Goal: Transaction & Acquisition: Obtain resource

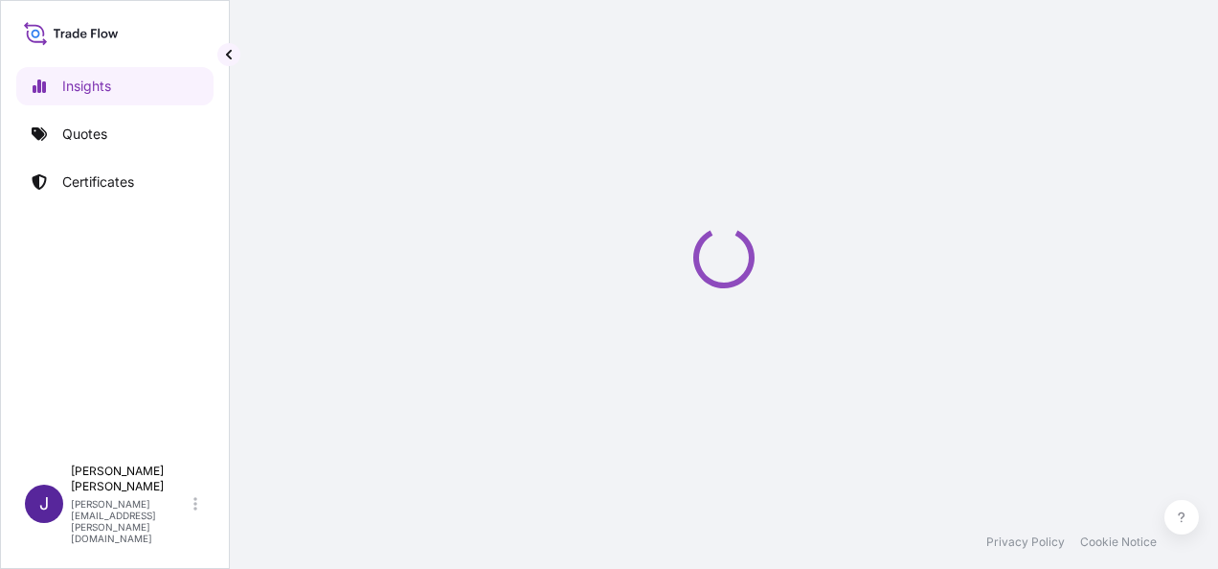
select select "2025"
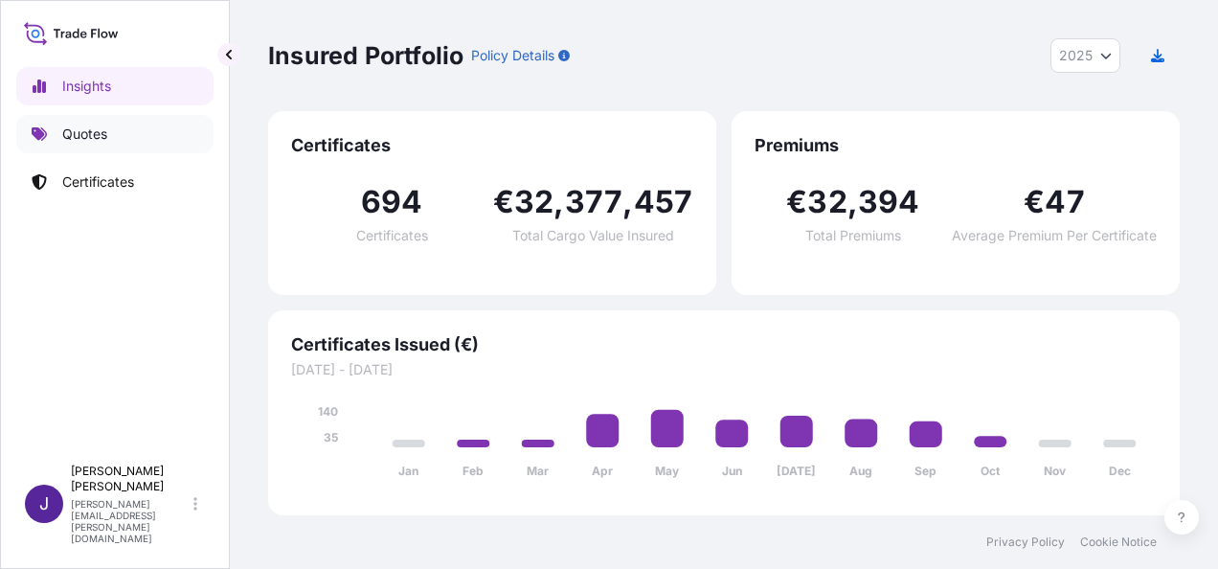
click at [115, 133] on link "Quotes" at bounding box center [114, 134] width 197 height 38
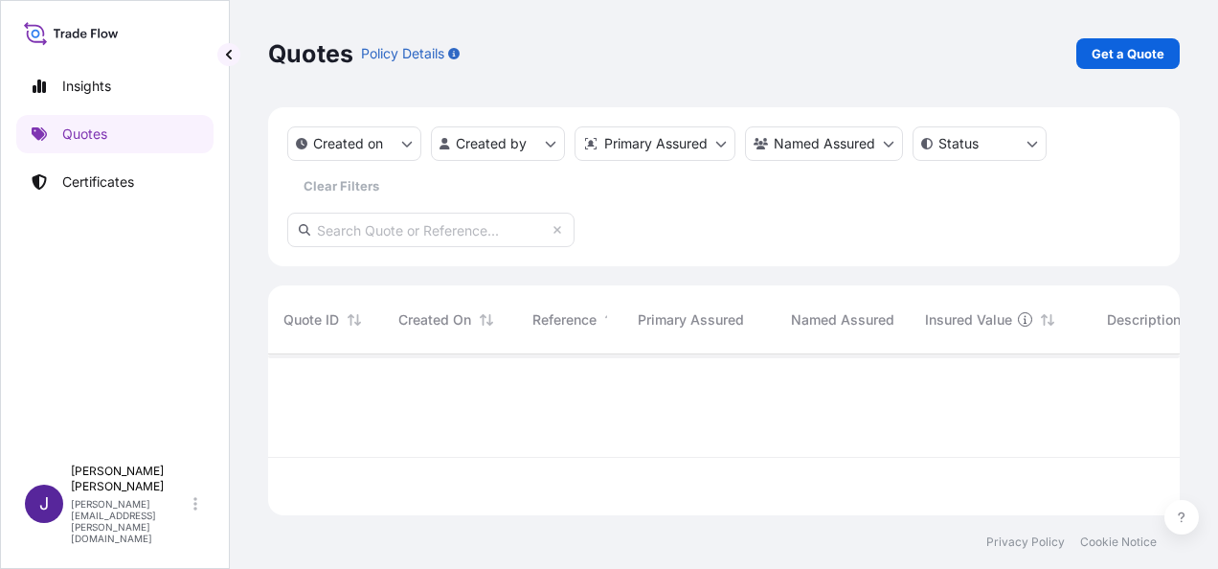
scroll to position [214, 896]
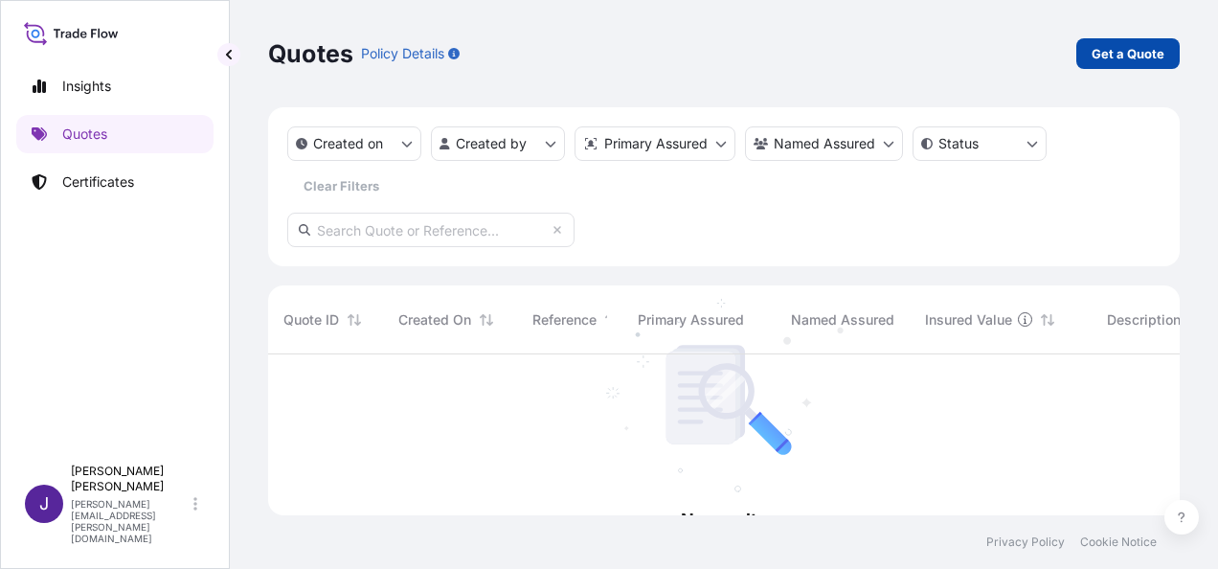
click at [1153, 54] on p "Get a Quote" at bounding box center [1128, 53] width 73 height 19
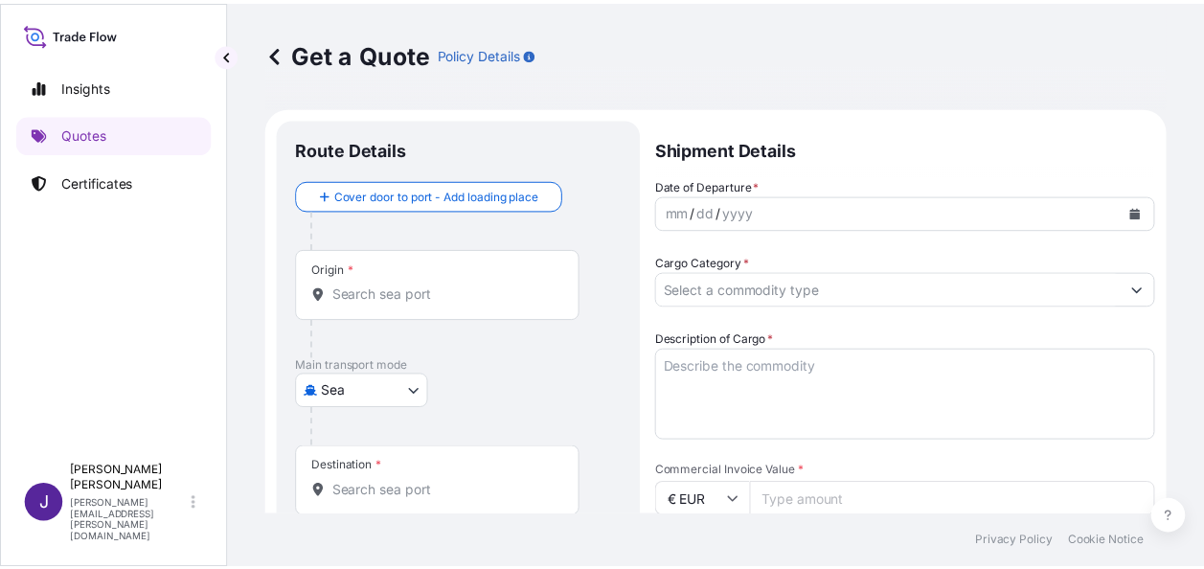
scroll to position [31, 0]
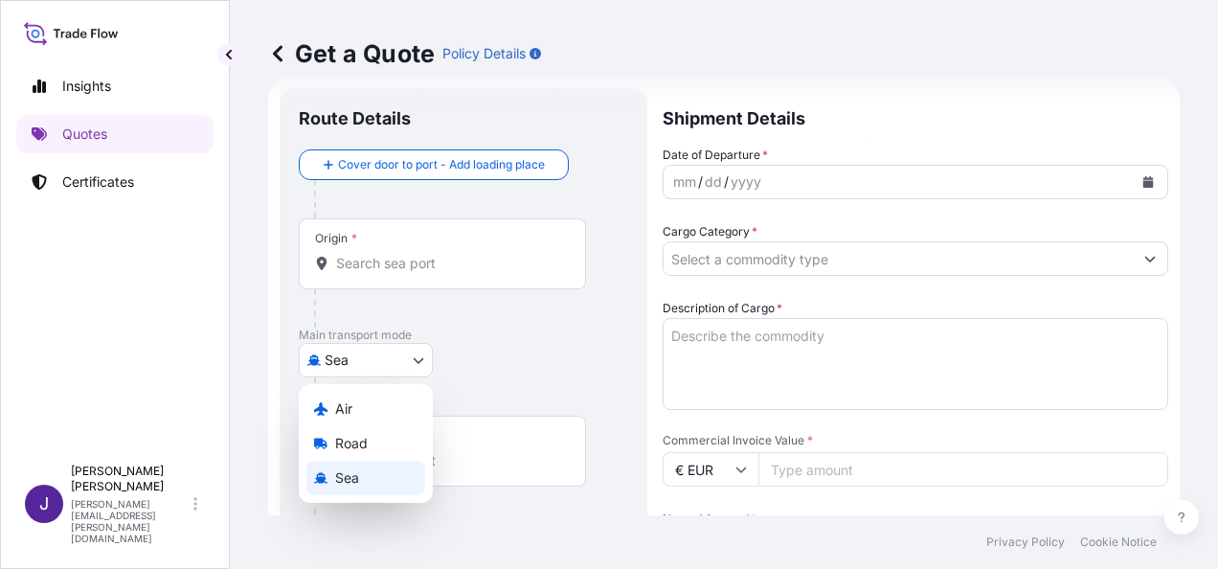
click at [383, 360] on body "Insights Quotes Certificates J [PERSON_NAME] [PERSON_NAME][EMAIL_ADDRESS][PERSO…" at bounding box center [609, 284] width 1218 height 569
click at [349, 410] on span "Air" at bounding box center [343, 408] width 17 height 19
select select "Air"
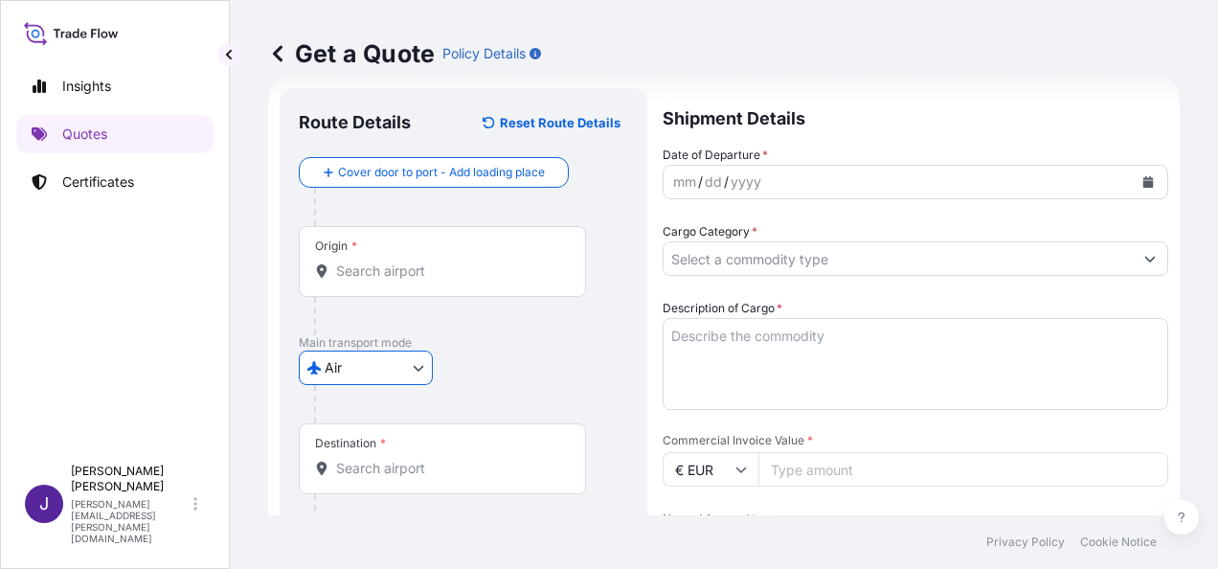
click at [419, 272] on input "Origin *" at bounding box center [449, 270] width 226 height 19
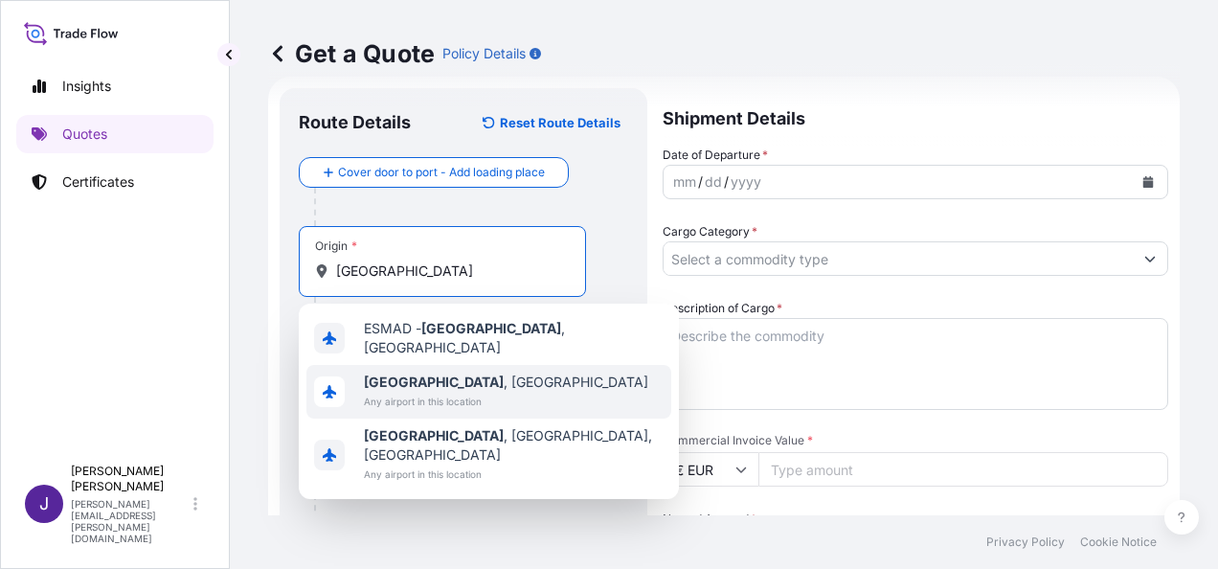
click at [425, 380] on span "[GEOGRAPHIC_DATA] , [GEOGRAPHIC_DATA]" at bounding box center [506, 381] width 284 height 19
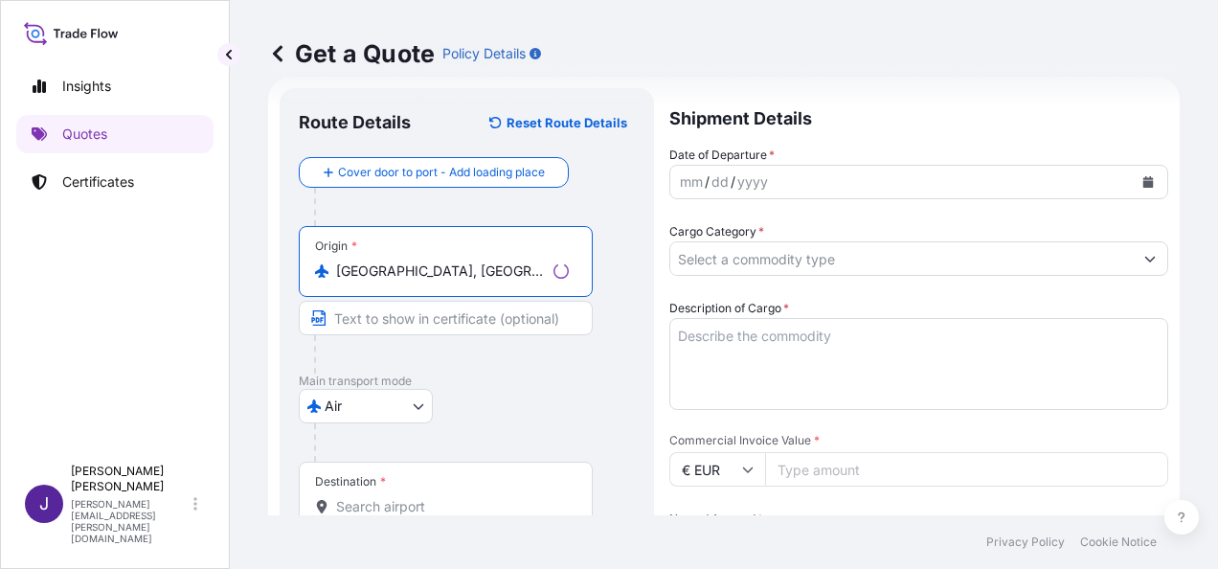
type input "[GEOGRAPHIC_DATA], [GEOGRAPHIC_DATA]"
click at [372, 511] on input "Destination *" at bounding box center [452, 506] width 233 height 19
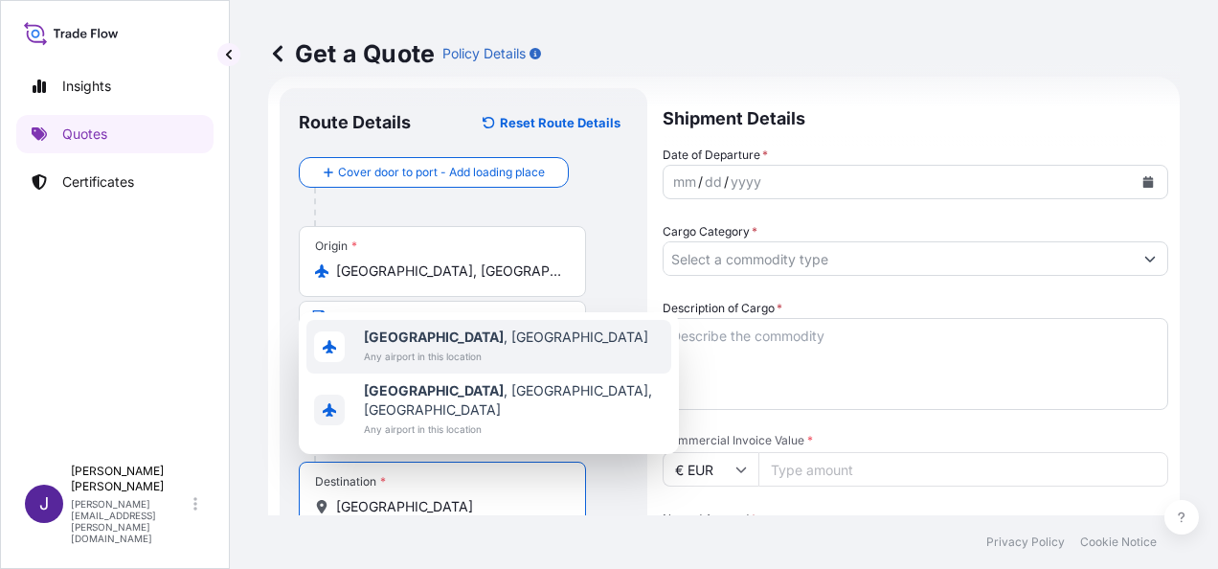
click at [444, 366] on span "Any airport in this location" at bounding box center [506, 356] width 284 height 19
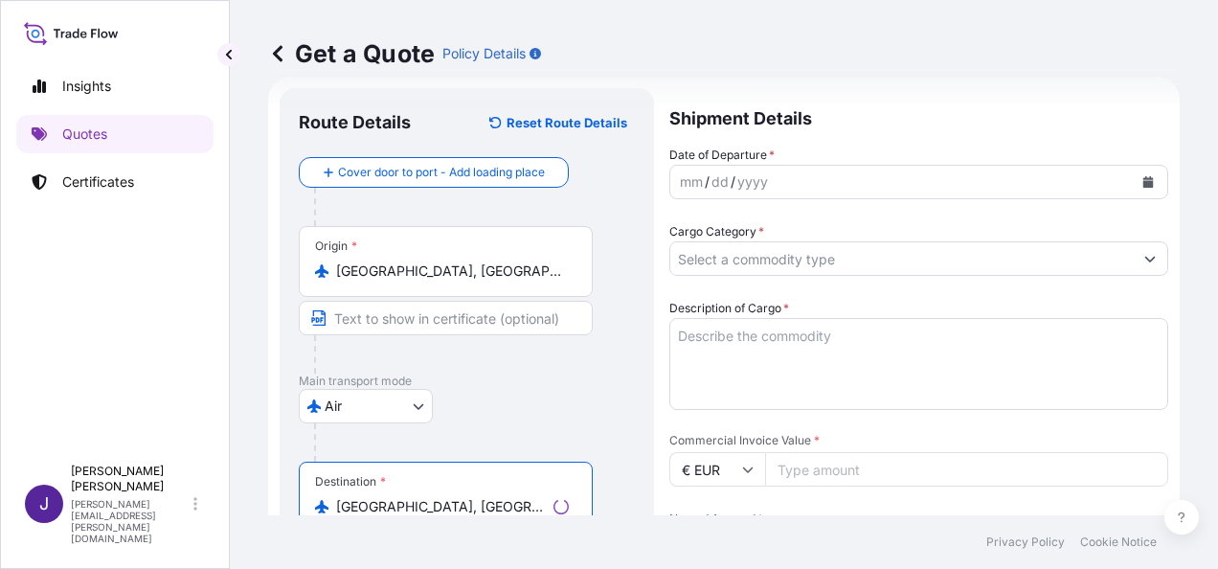
type input "[GEOGRAPHIC_DATA], [GEOGRAPHIC_DATA]"
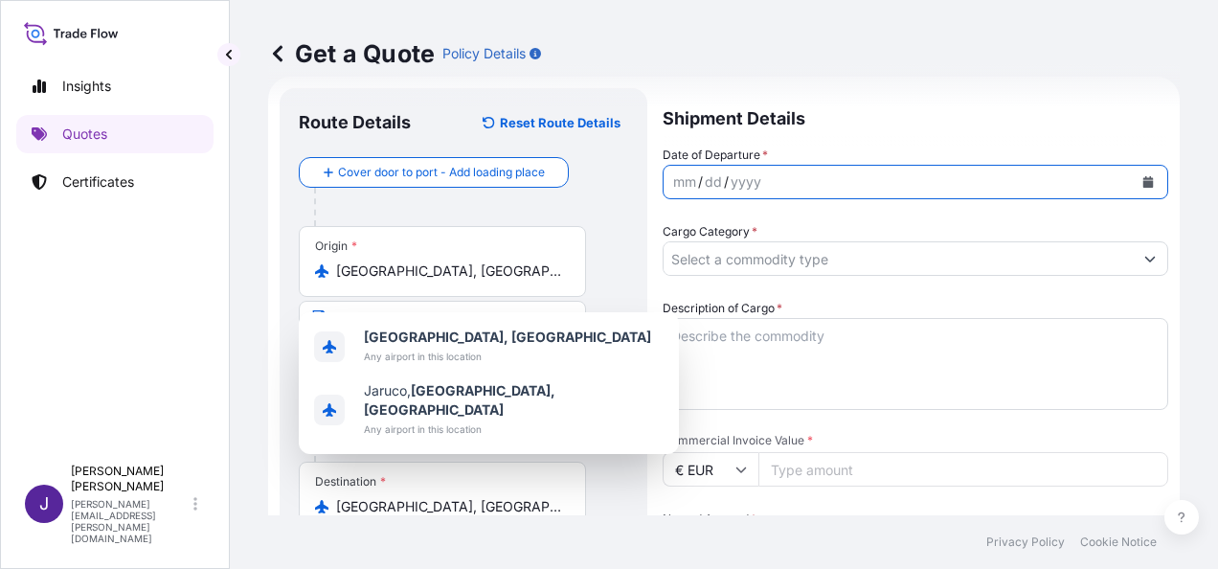
click at [1141, 176] on button "Calendar" at bounding box center [1148, 182] width 31 height 31
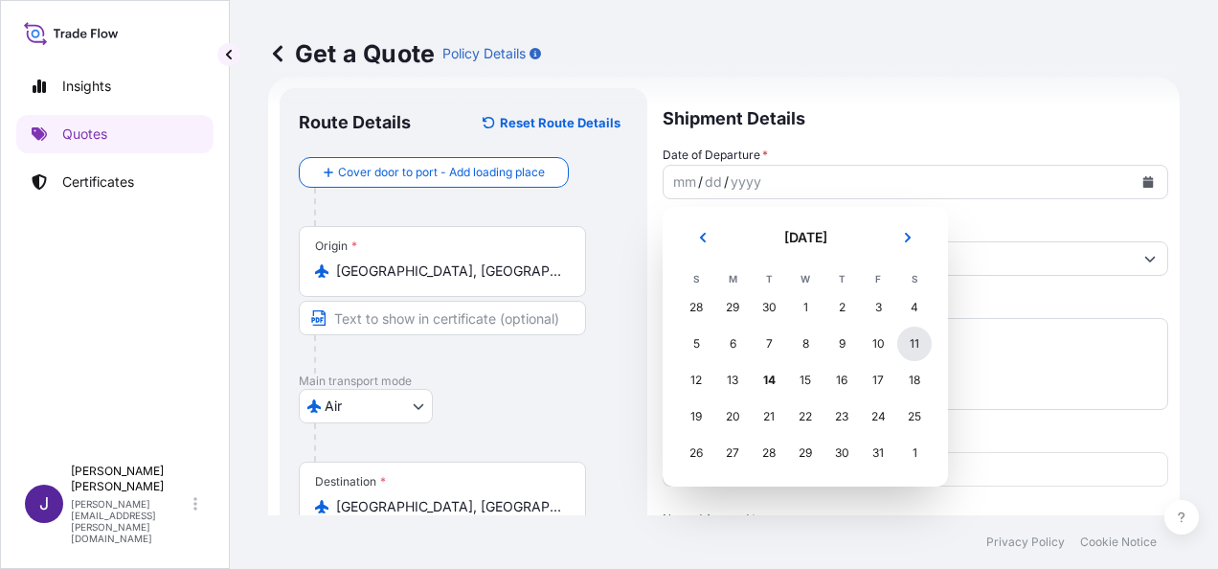
click at [917, 343] on div "11" at bounding box center [914, 344] width 34 height 34
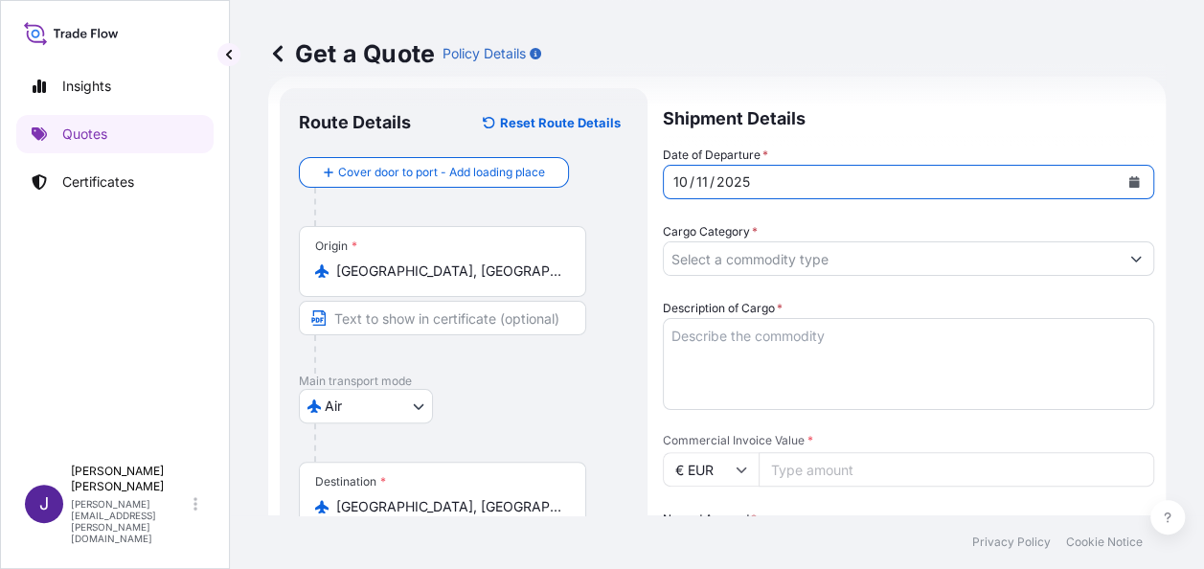
click at [975, 259] on input "Cargo Category *" at bounding box center [891, 258] width 455 height 34
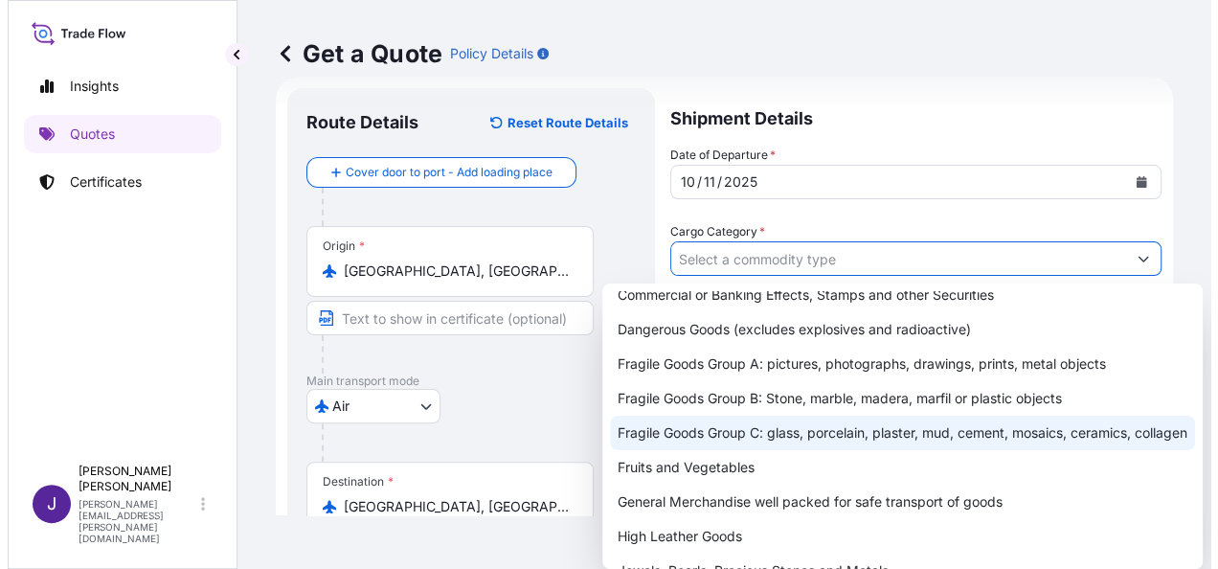
scroll to position [192, 0]
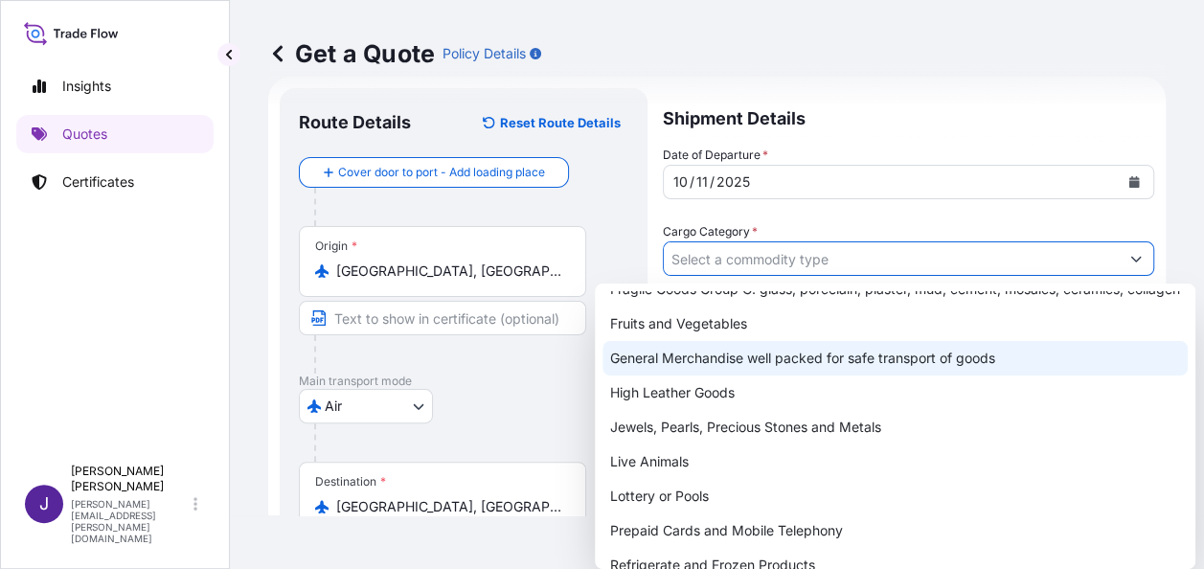
click at [781, 375] on div "General Merchandise well packed for safe transport of goods" at bounding box center [894, 358] width 585 height 34
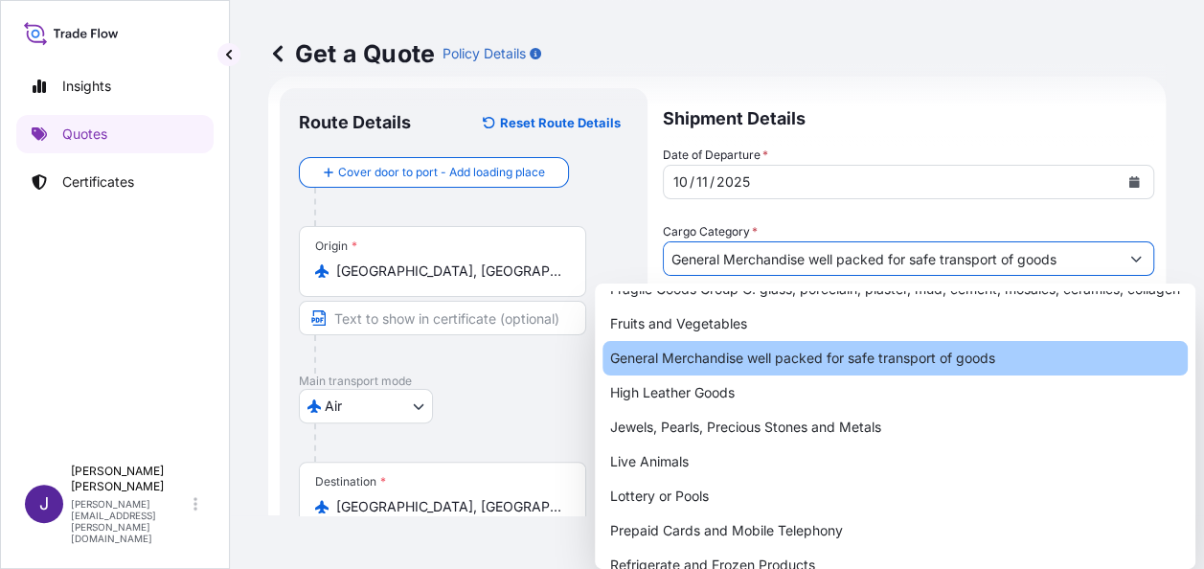
type input "General Merchandise well packed for safe transport of goods"
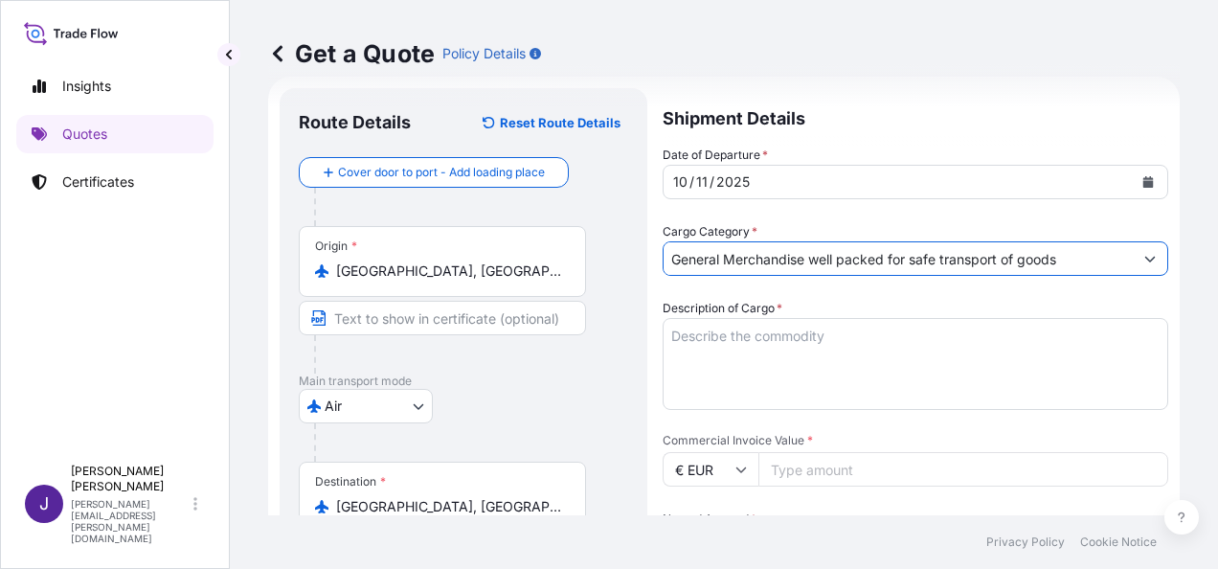
click at [801, 347] on textarea "Description of Cargo *" at bounding box center [916, 364] width 506 height 92
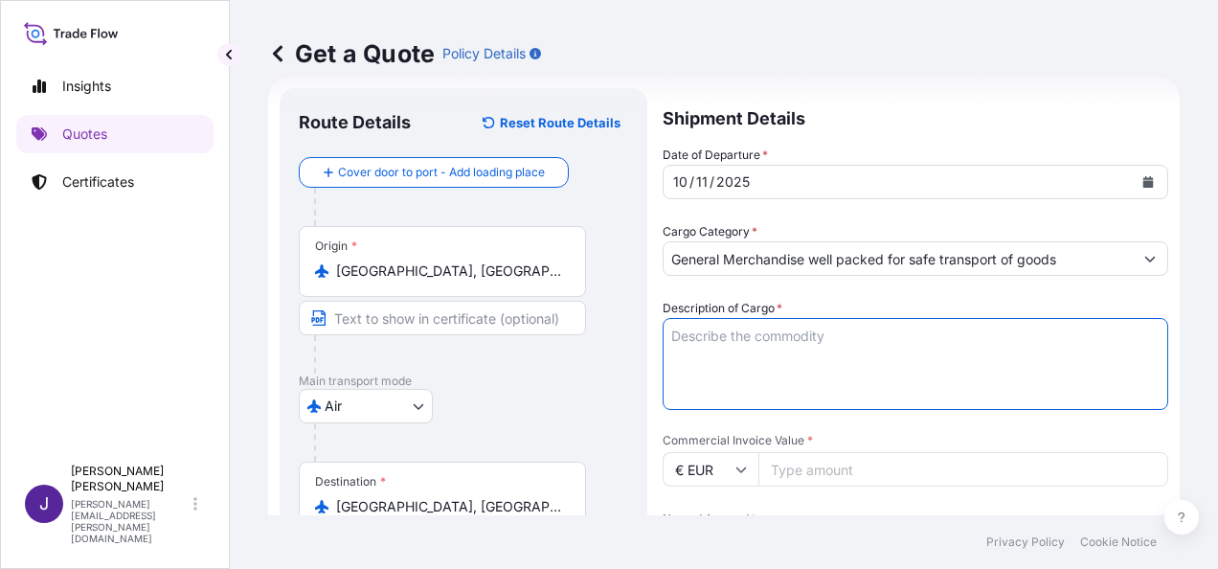
click at [823, 329] on textarea "Description of Cargo *" at bounding box center [916, 364] width 506 height 92
paste textarea "CAMARA FOTOGRAFICA"
type textarea "CAMARA FOTOGRAFICA"
click at [856, 469] on input "Commercial Invoice Value *" at bounding box center [963, 469] width 410 height 34
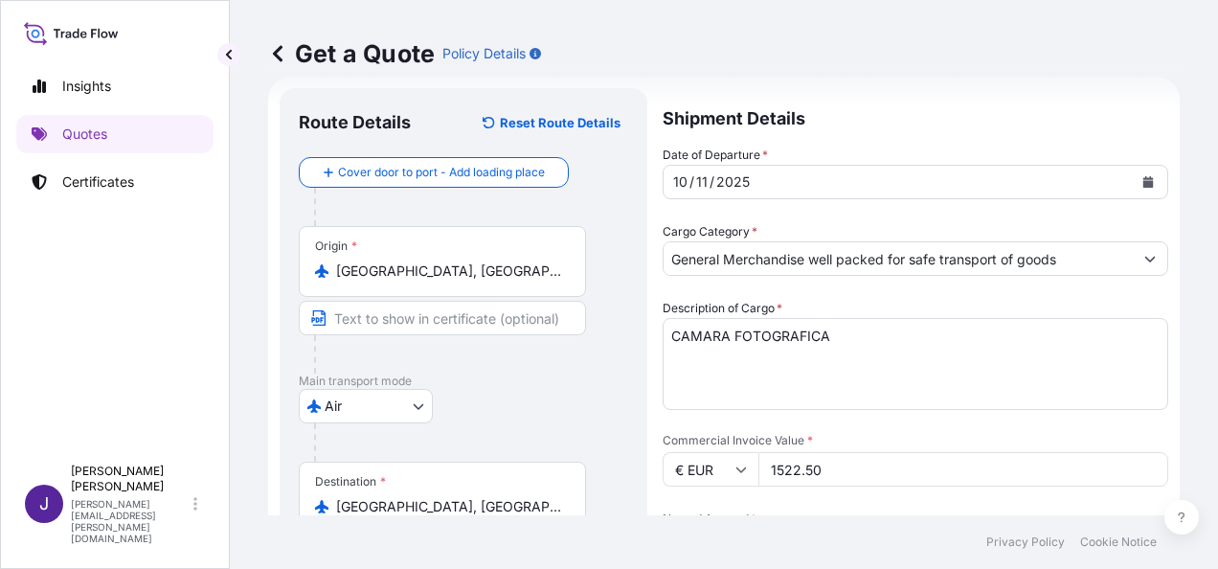
type input "1522.50"
click at [704, 498] on div "Date of Departure * [DATE] Cargo Category * General Merchandise well packed for…" at bounding box center [916, 469] width 506 height 647
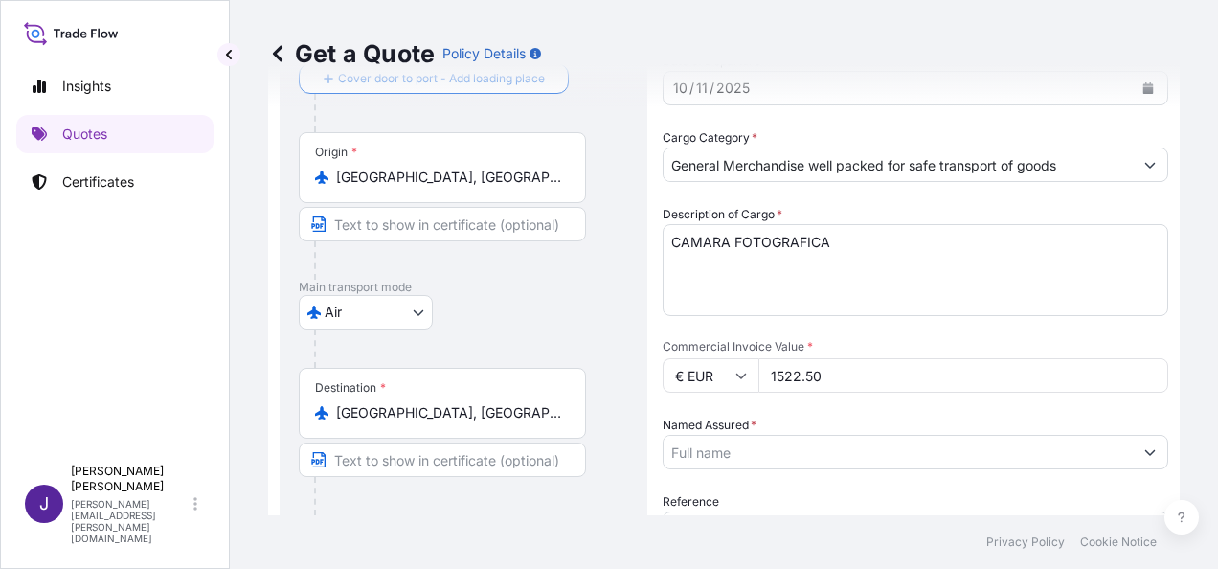
scroll to position [126, 0]
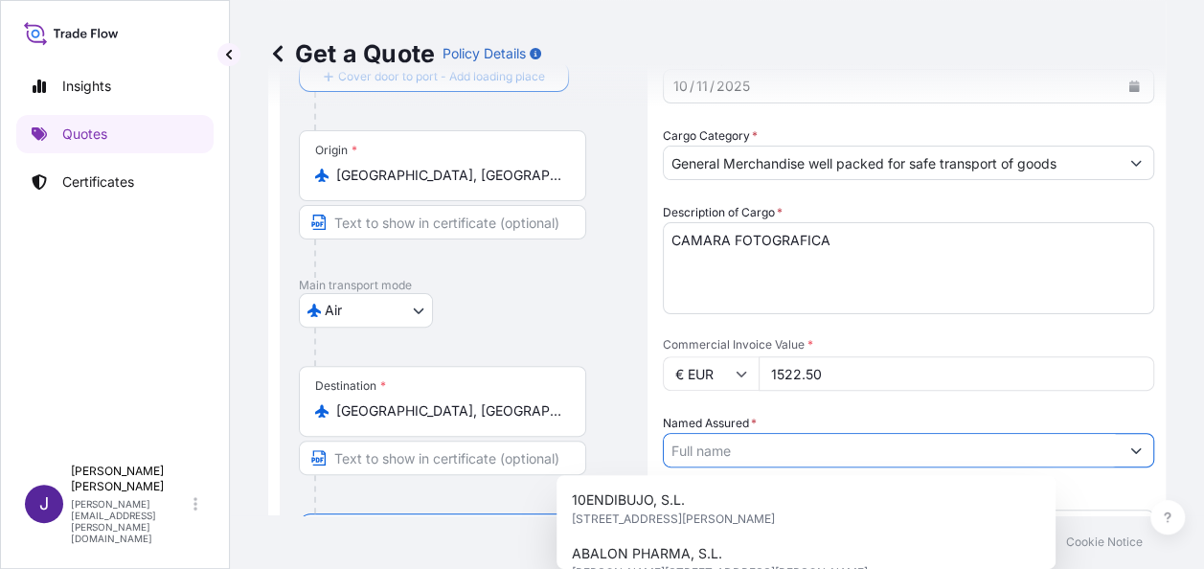
click at [791, 443] on input "Named Assured *" at bounding box center [891, 450] width 455 height 34
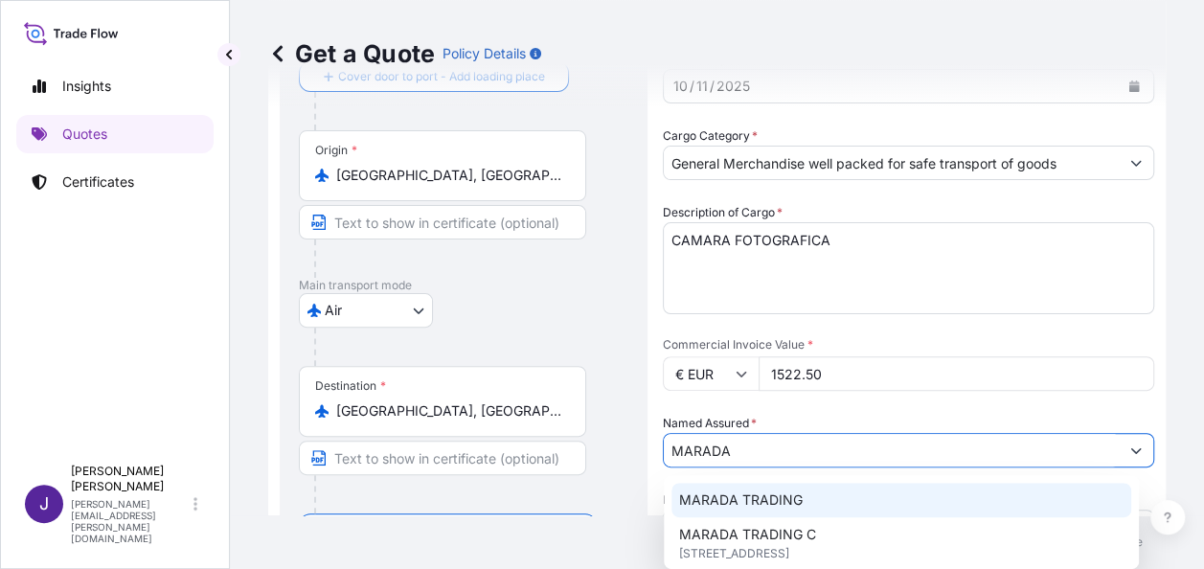
click at [793, 498] on span "MARADA TRADING" at bounding box center [741, 499] width 124 height 19
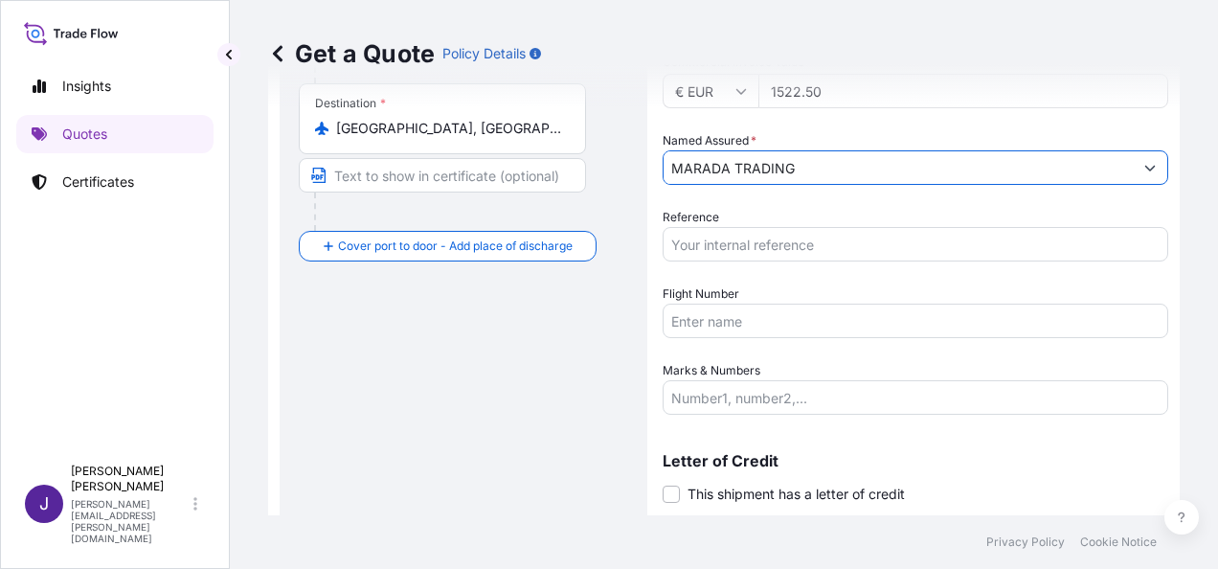
scroll to position [414, 0]
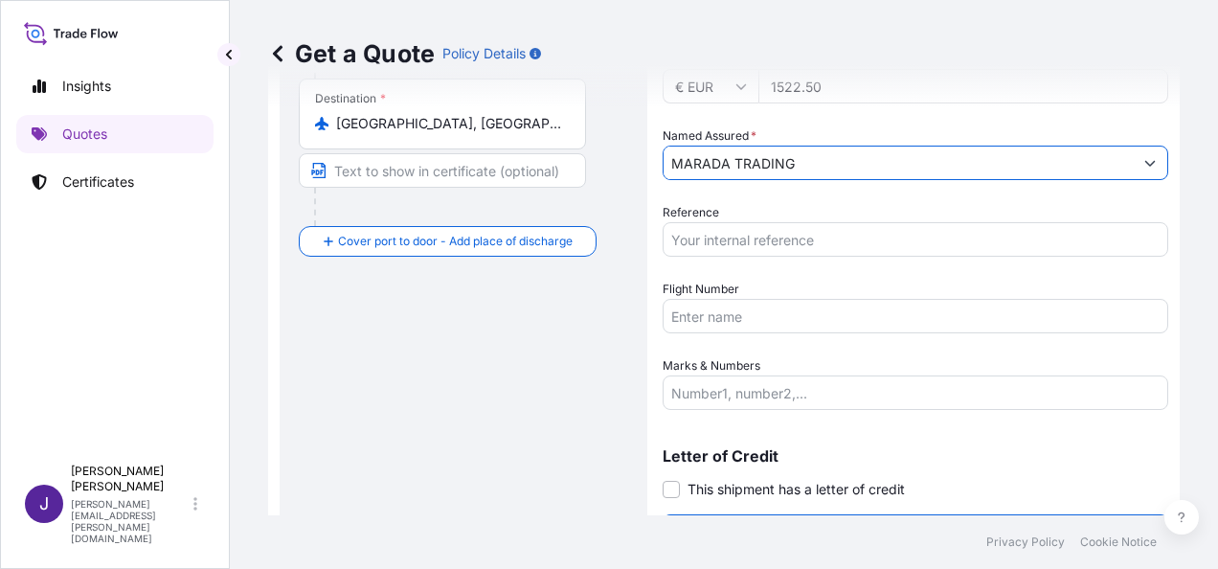
type input "MARADA TRADING"
click at [814, 253] on input "Reference" at bounding box center [916, 239] width 506 height 34
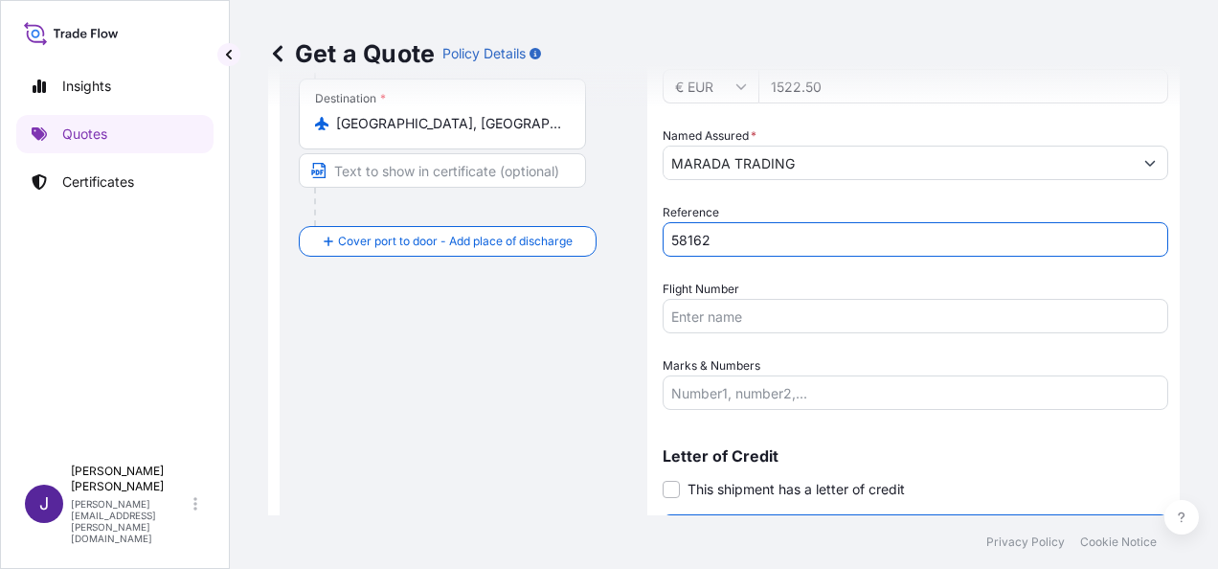
type input "58162"
click at [954, 321] on input "Flight Number" at bounding box center [916, 316] width 506 height 34
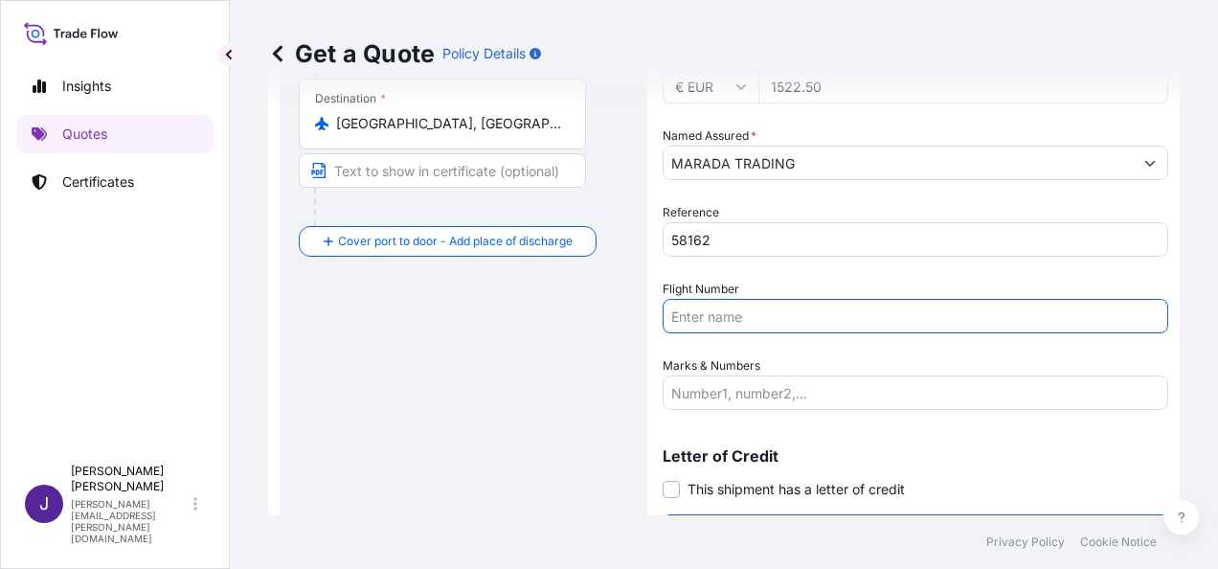
click at [763, 305] on input "Flight Number" at bounding box center [916, 316] width 506 height 34
paste input "AÉREO 996-13941406 UX051/11"
type input "AÉREO 996-13941406 UX051/11"
drag, startPoint x: 720, startPoint y: 389, endPoint x: 728, endPoint y: 402, distance: 15.4
click at [722, 387] on input "Marks & Numbers" at bounding box center [916, 392] width 506 height 34
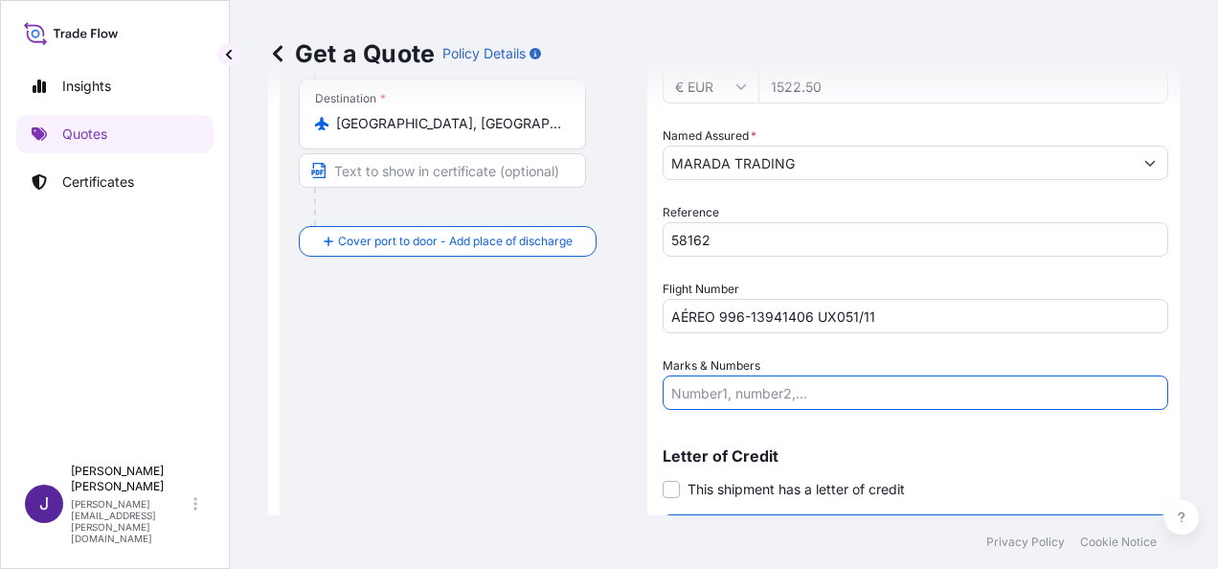
click at [803, 390] on input "Marks & Numbers" at bounding box center [916, 392] width 506 height 34
paste input "1 BTO 3 KG"
type input "1 BTO 3 KG"
click at [665, 484] on span at bounding box center [671, 489] width 17 height 17
click at [663, 479] on input "This shipment has a letter of credit" at bounding box center [663, 479] width 0 height 0
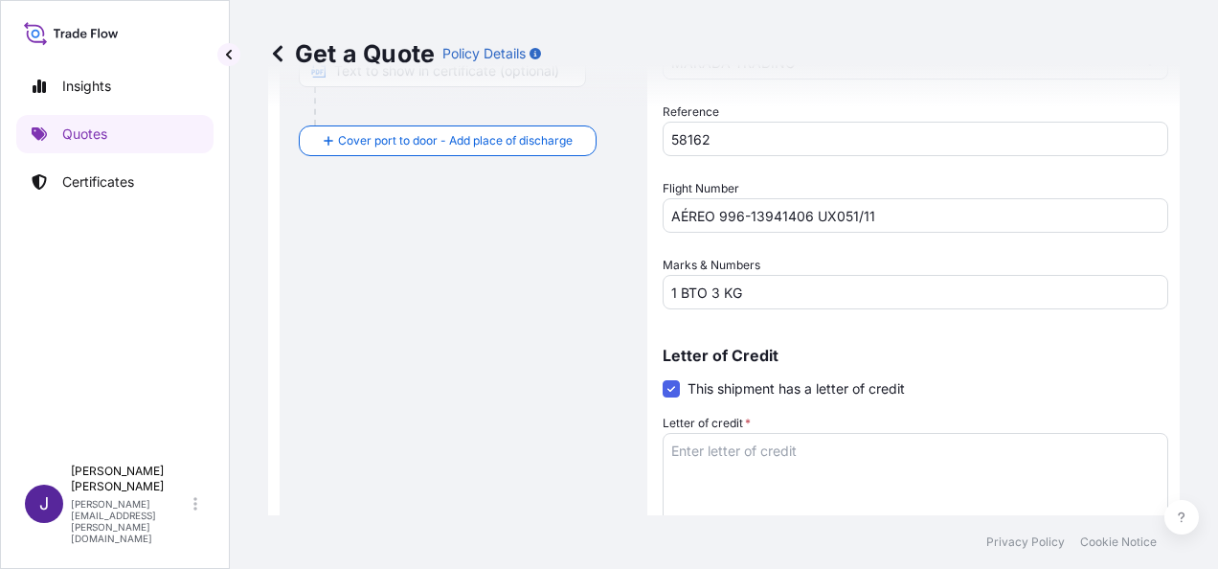
scroll to position [607, 0]
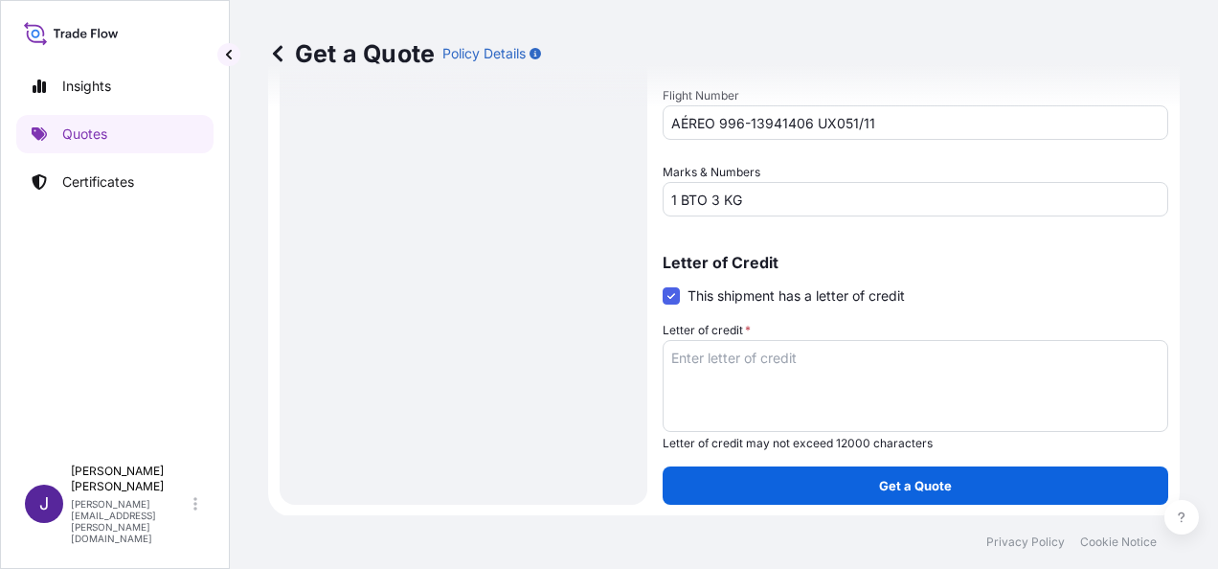
click at [734, 349] on textarea "Letter of credit *" at bounding box center [916, 386] width 506 height 92
paste textarea "Factura MT-25238"
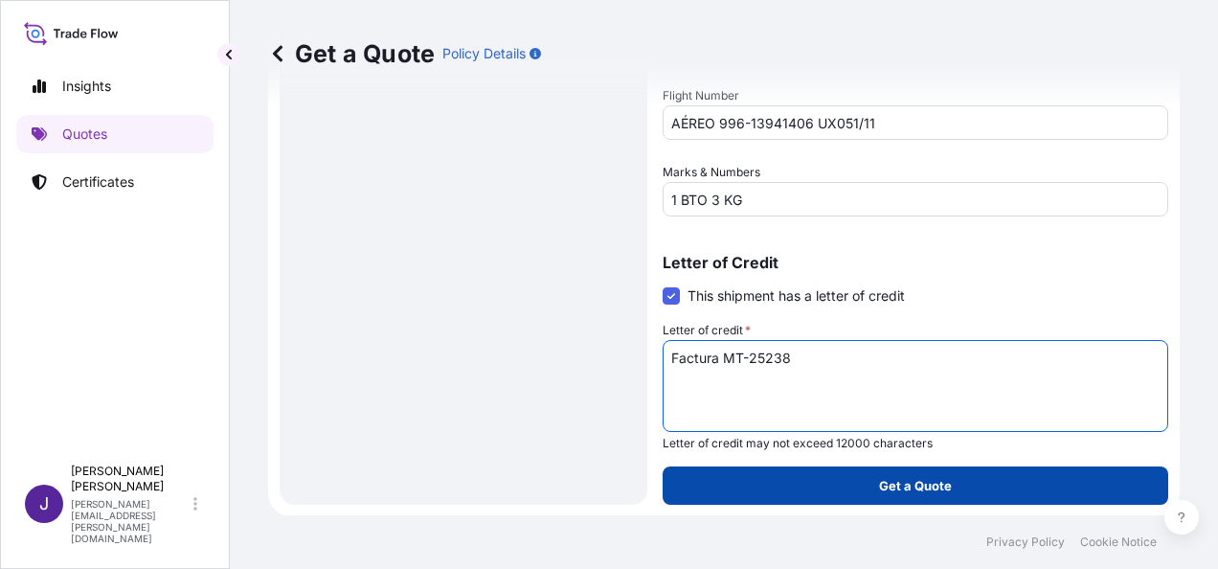
type textarea "Factura MT-25238"
click at [928, 494] on button "Get a Quote" at bounding box center [916, 485] width 506 height 38
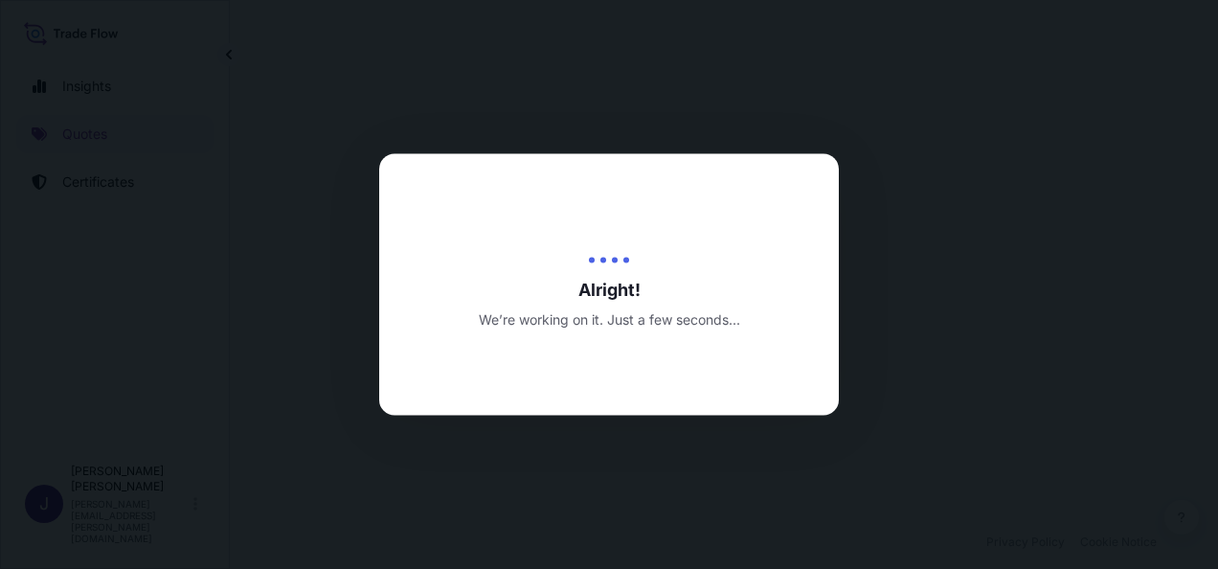
select select "Air"
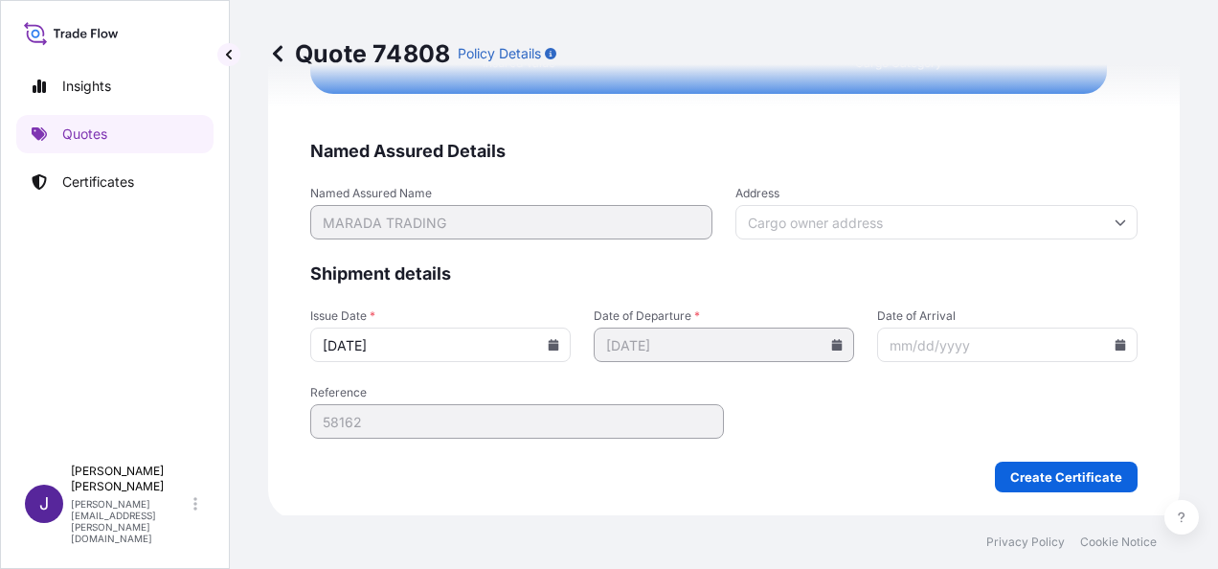
scroll to position [3856, 0]
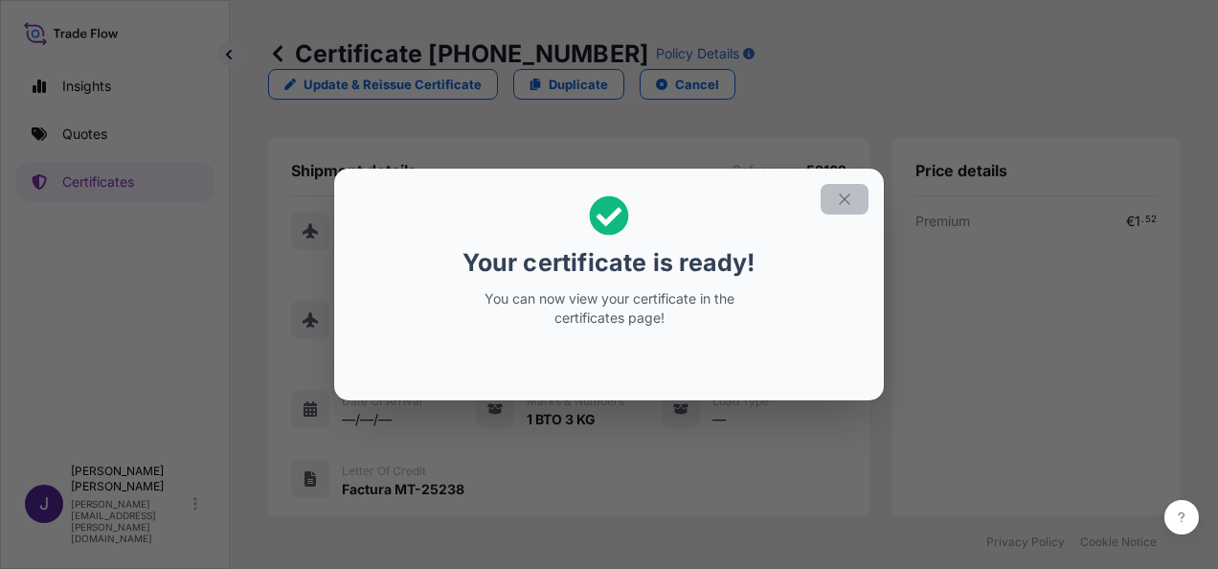
click at [851, 202] on icon "button" at bounding box center [844, 199] width 17 height 17
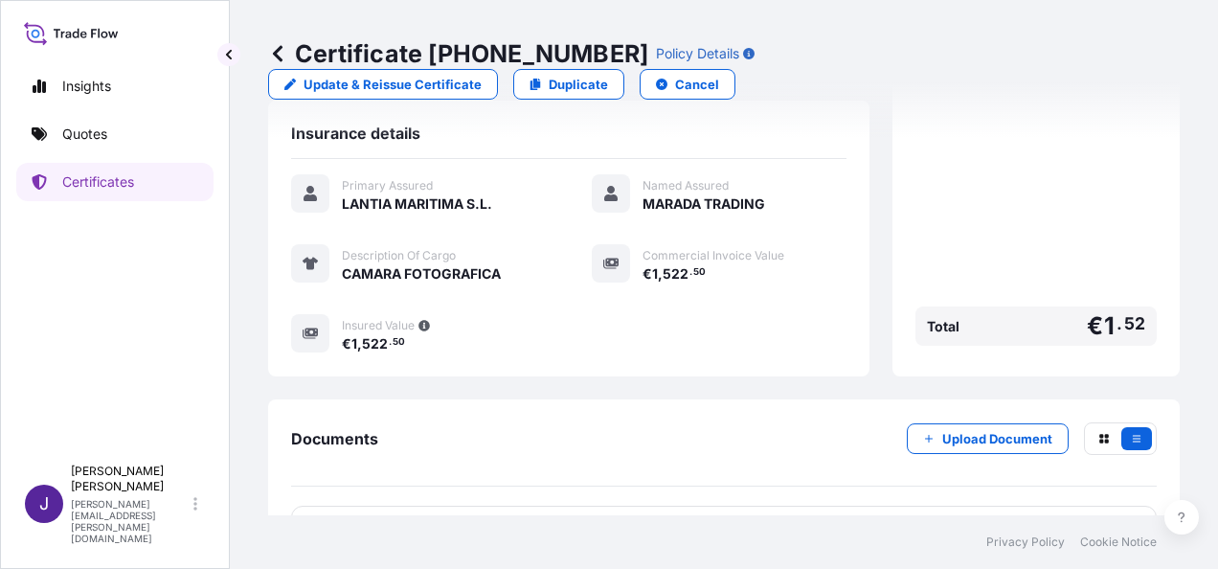
scroll to position [454, 0]
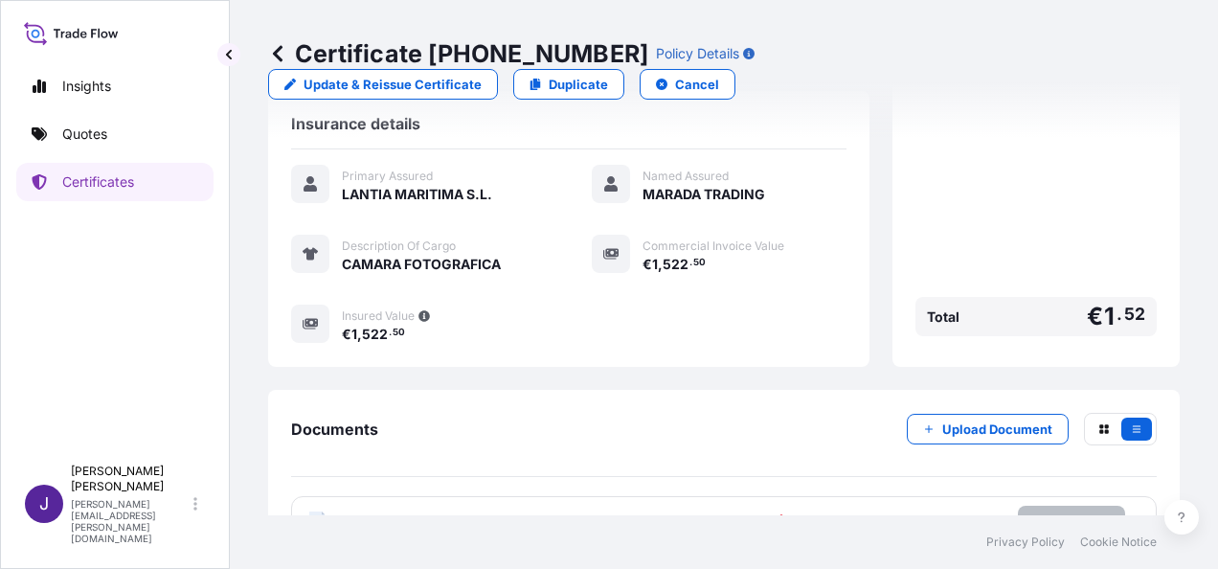
click at [1076, 511] on p "Try again." at bounding box center [1071, 520] width 61 height 19
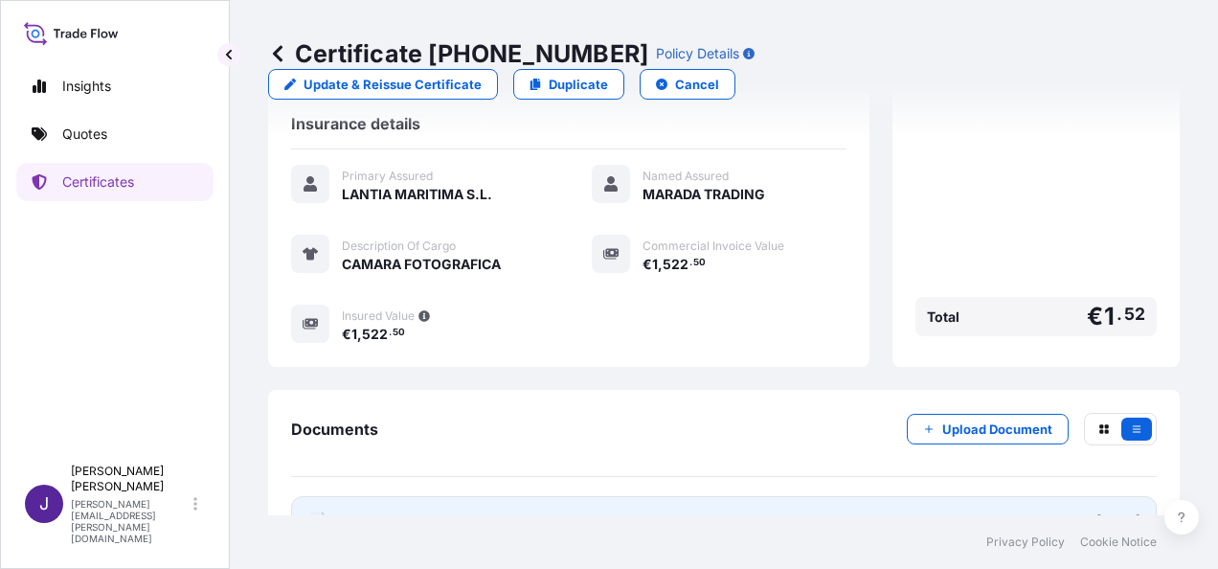
click at [627, 496] on link "PDF Certificate [DATE]" at bounding box center [724, 521] width 866 height 50
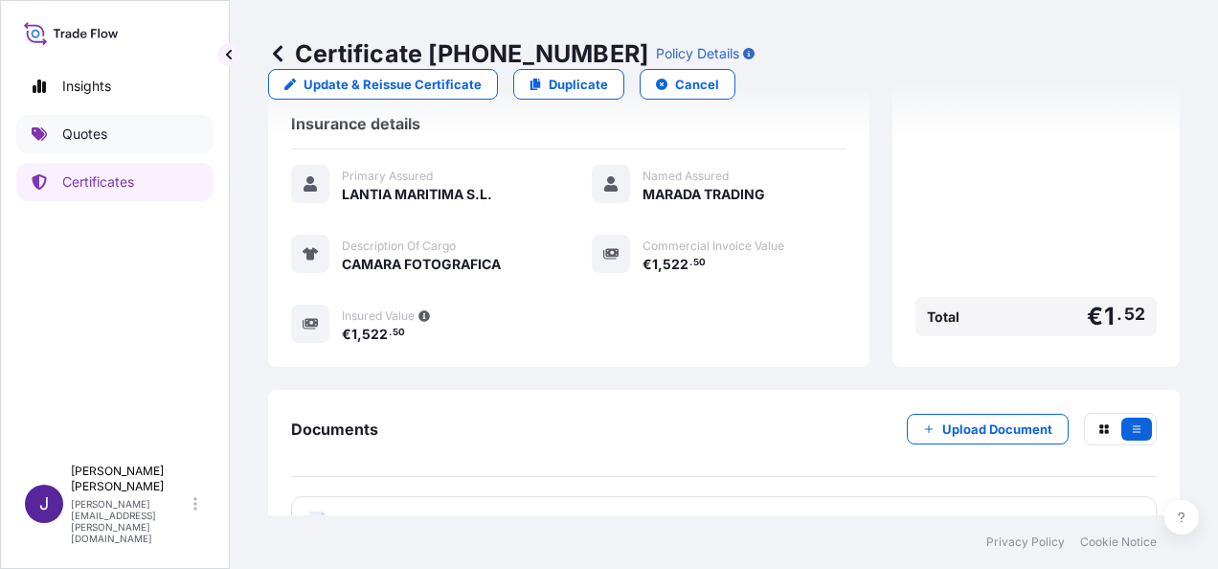
click at [84, 128] on p "Quotes" at bounding box center [84, 133] width 45 height 19
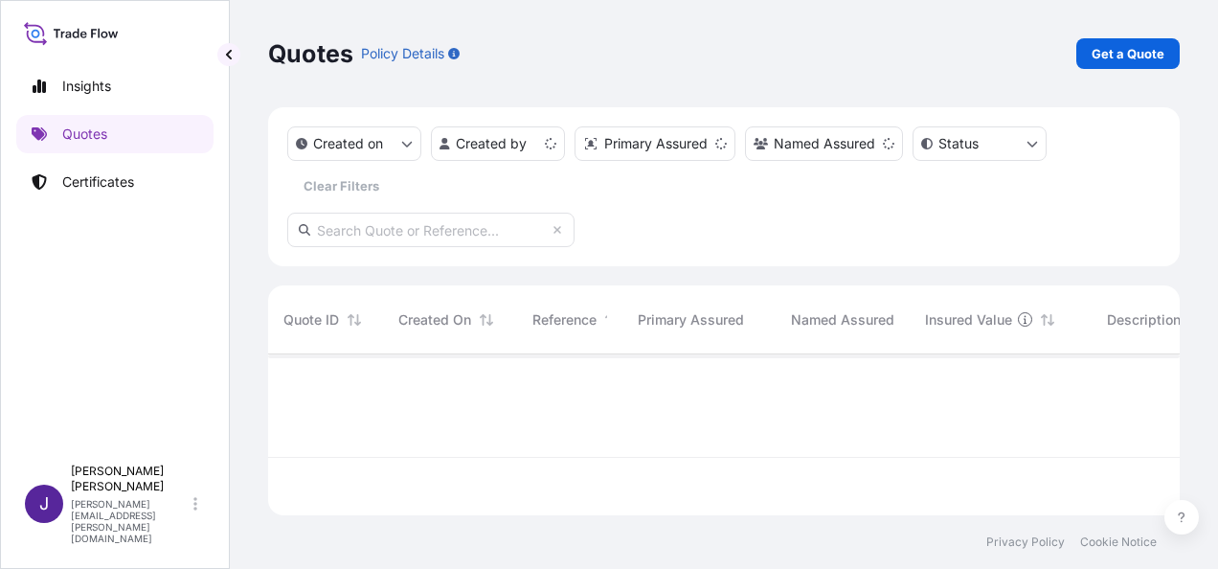
scroll to position [157, 896]
click at [1141, 55] on p "Get a Quote" at bounding box center [1128, 53] width 73 height 19
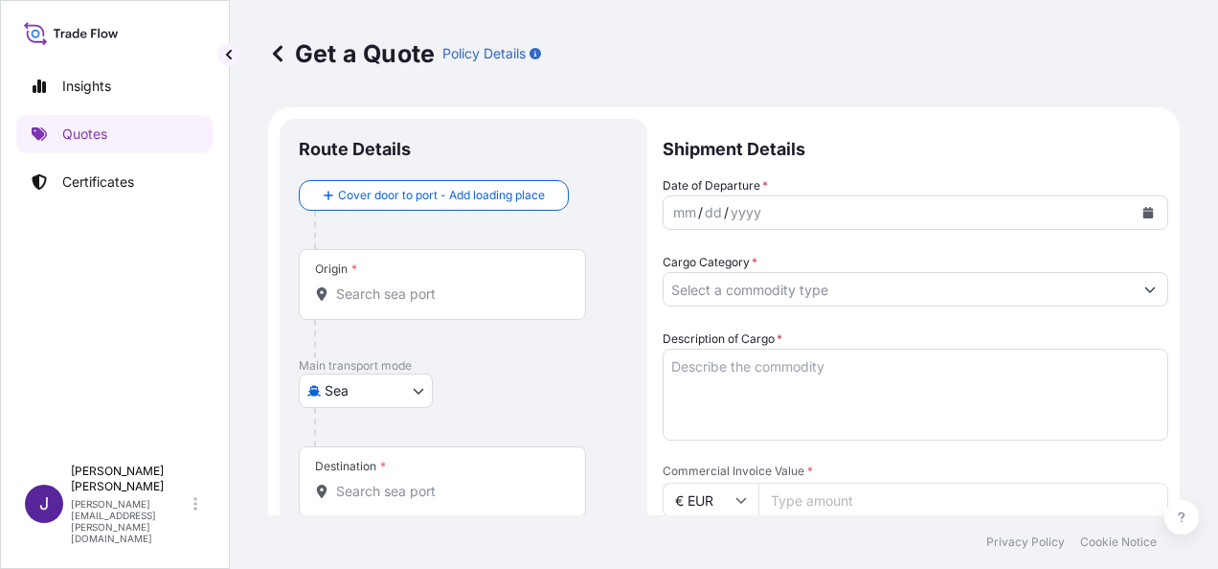
scroll to position [31, 0]
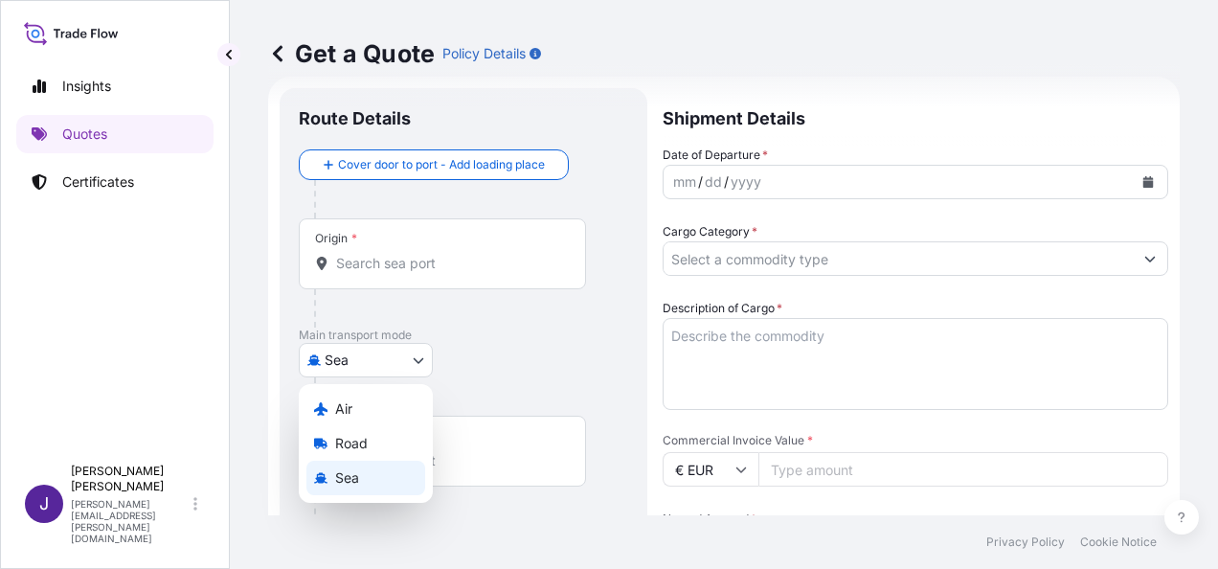
click at [406, 352] on body "Insights Quotes Certificates J [PERSON_NAME] [PERSON_NAME][EMAIL_ADDRESS][PERSO…" at bounding box center [609, 284] width 1218 height 569
click at [370, 414] on div "Air" at bounding box center [365, 409] width 119 height 34
select select "Air"
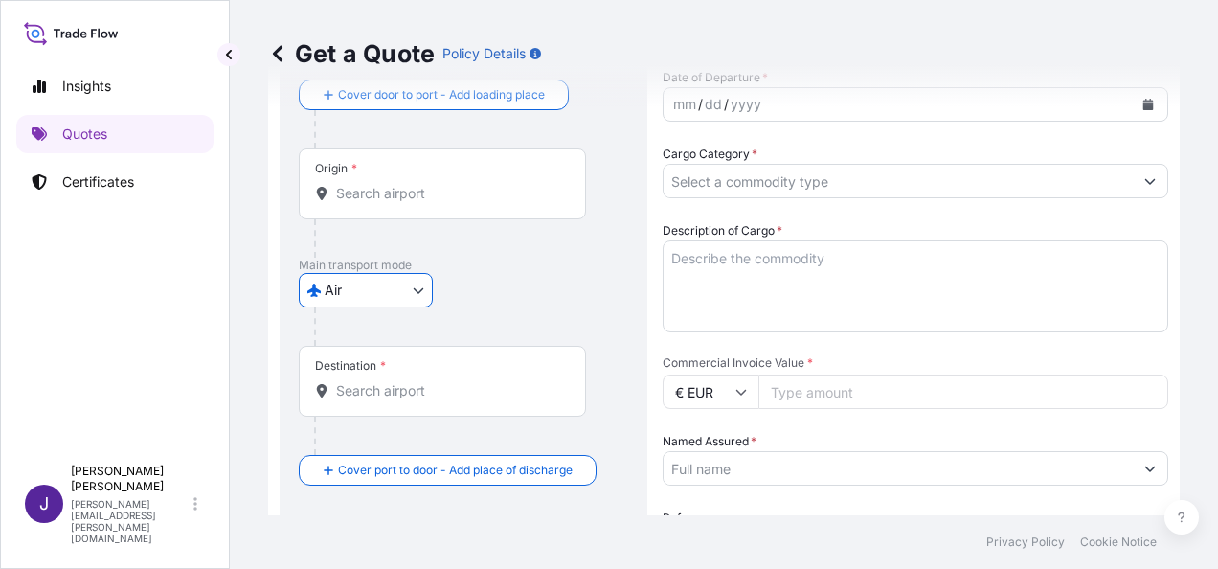
scroll to position [222, 0]
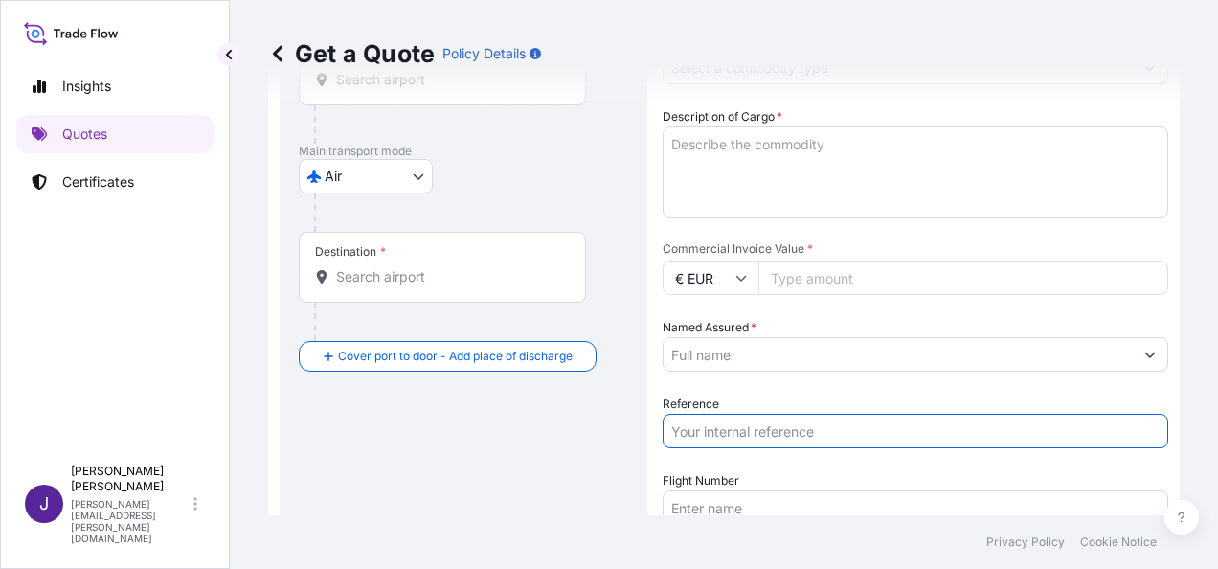
click at [785, 435] on input "Reference" at bounding box center [916, 431] width 506 height 34
type input "57871"
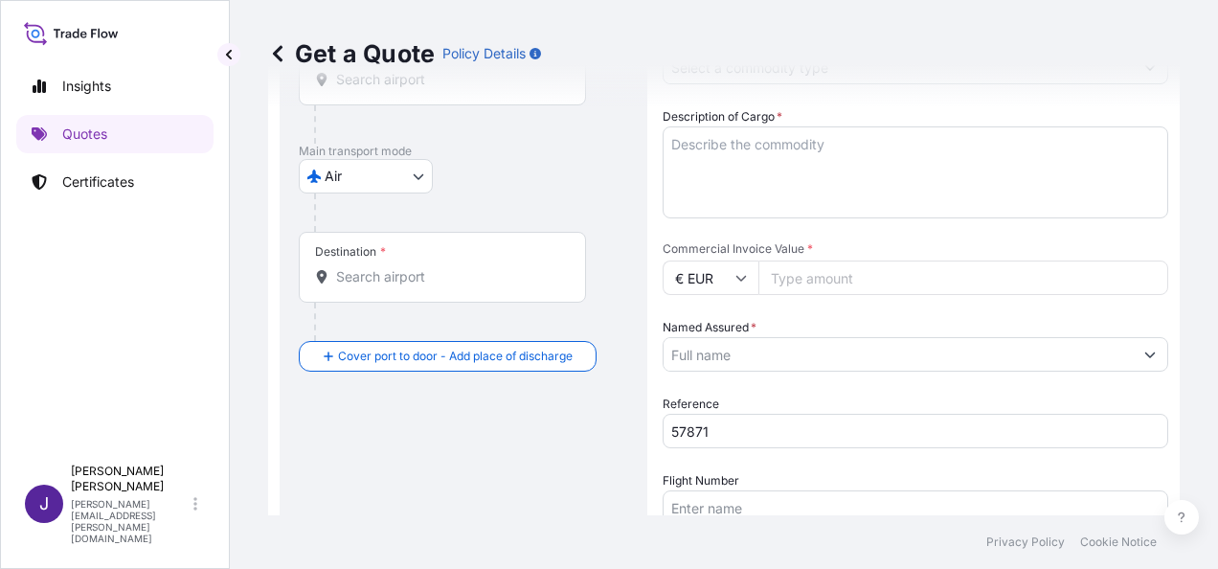
drag, startPoint x: 842, startPoint y: 350, endPoint x: 839, endPoint y: 361, distance: 10.9
click at [842, 350] on input "Named Assured *" at bounding box center [898, 354] width 469 height 34
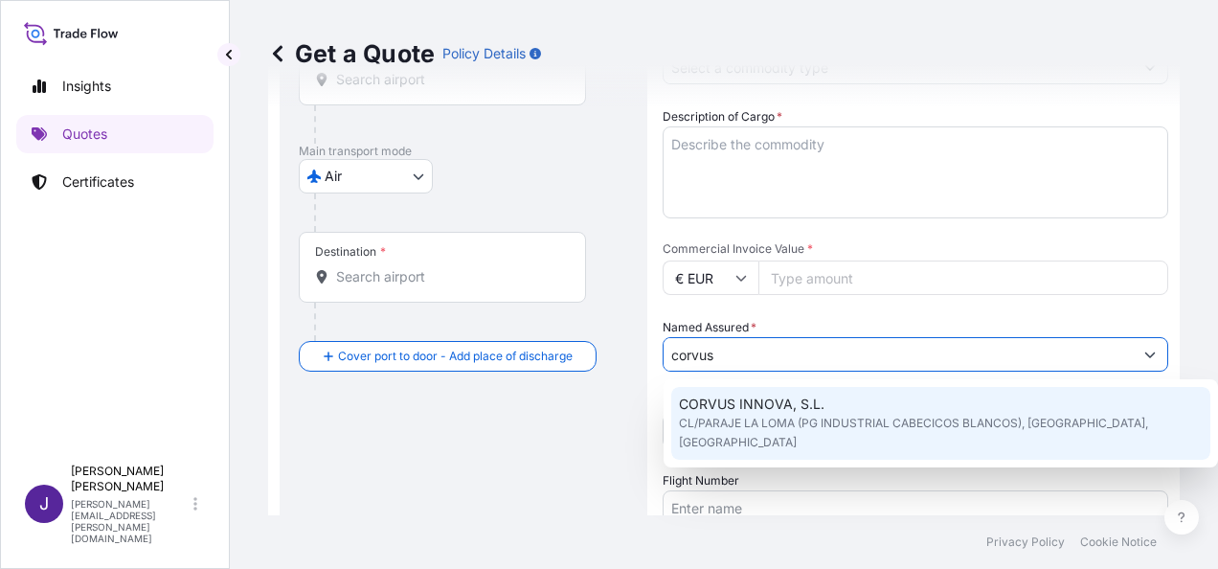
click at [810, 416] on span "CL/PARAJE LA LOMA (PG INDUSTRIAL CABECICOS BLANCOS), [GEOGRAPHIC_DATA], [GEOGRA…" at bounding box center [941, 433] width 524 height 38
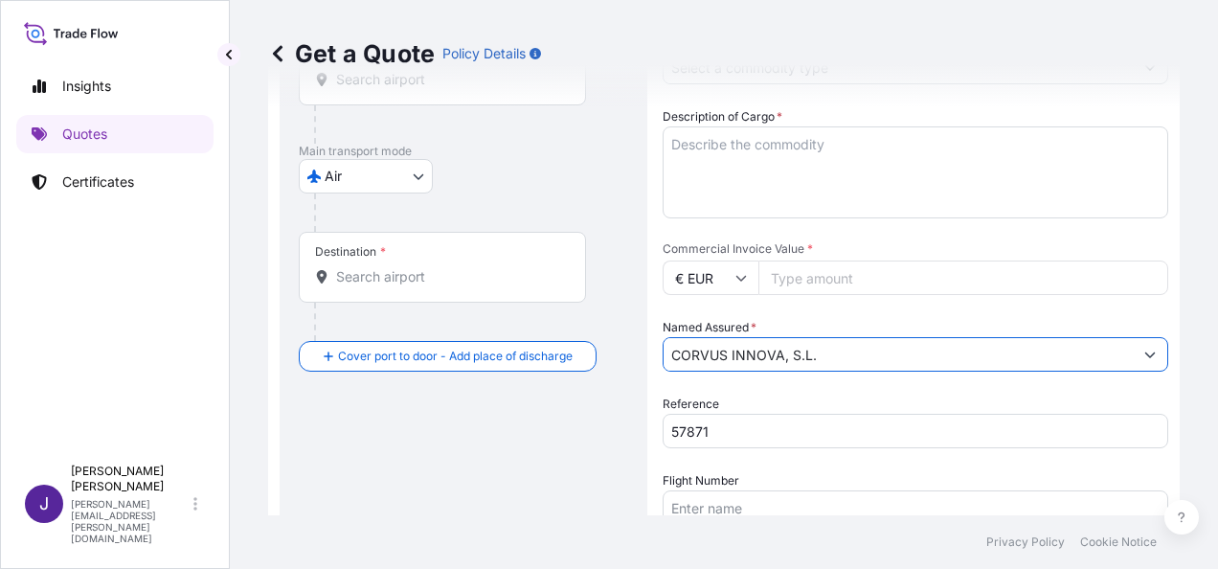
type input "CORVUS INNOVA, S.L."
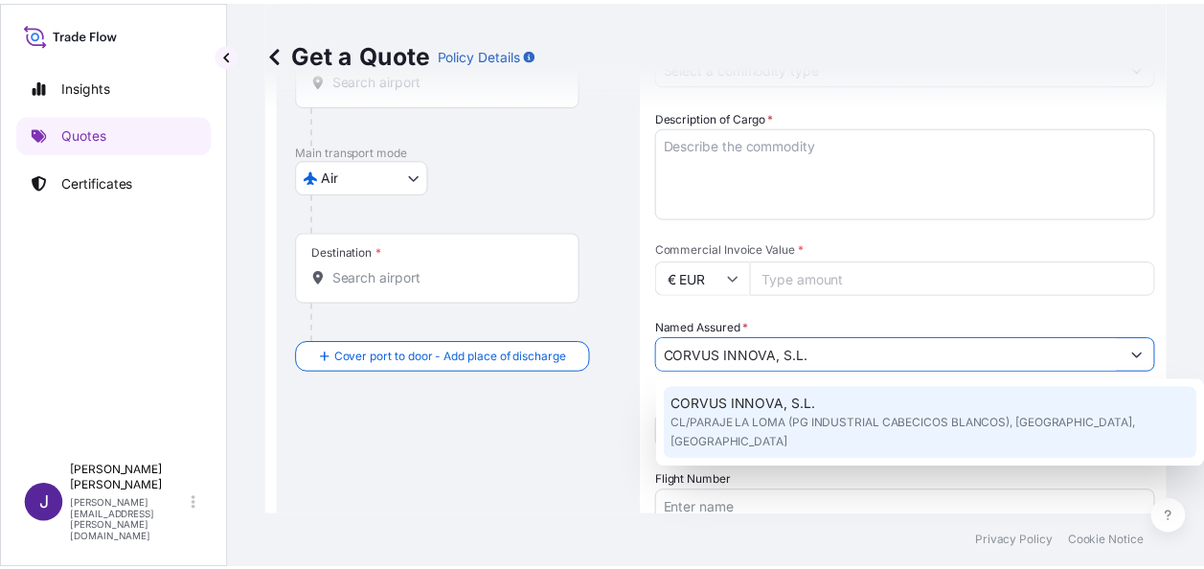
scroll to position [31, 0]
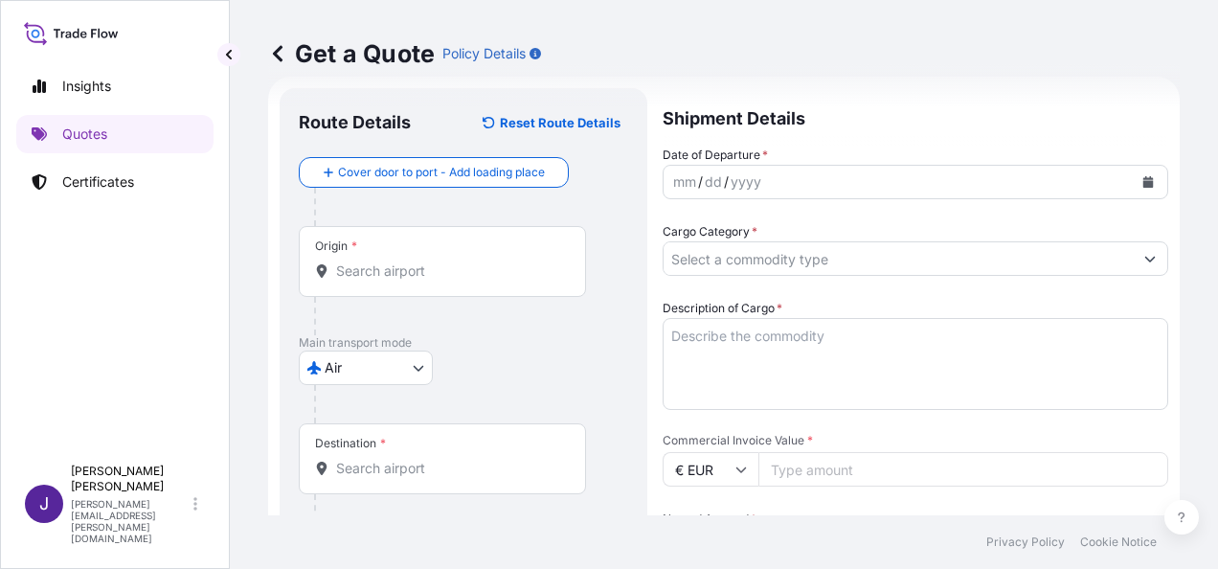
click at [1139, 178] on button "Calendar" at bounding box center [1148, 182] width 31 height 31
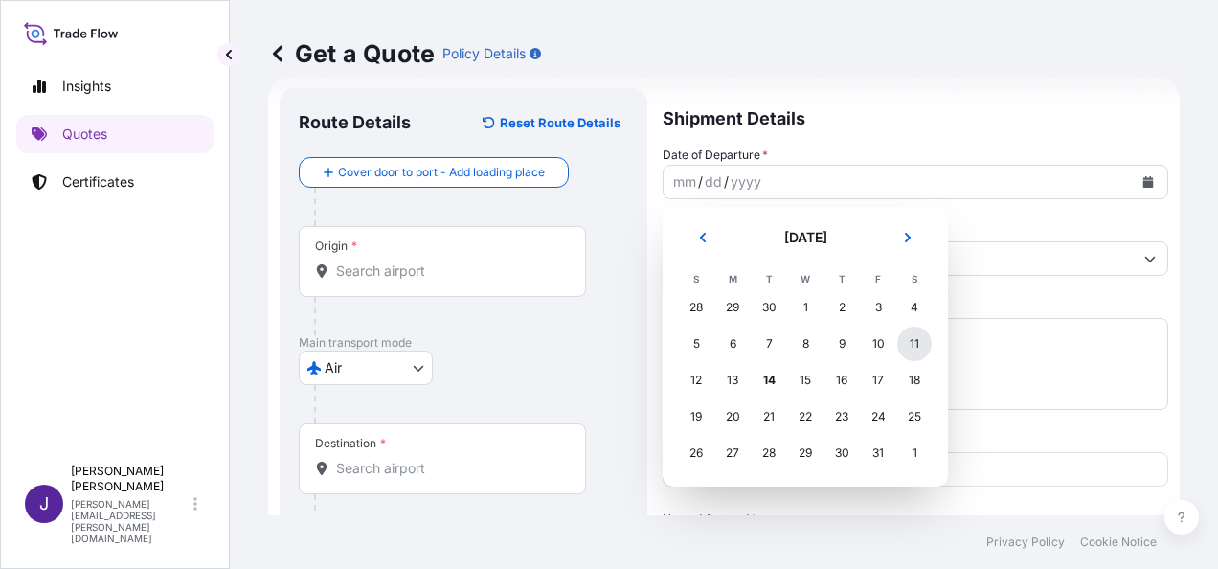
click at [923, 347] on div "11" at bounding box center [914, 344] width 34 height 34
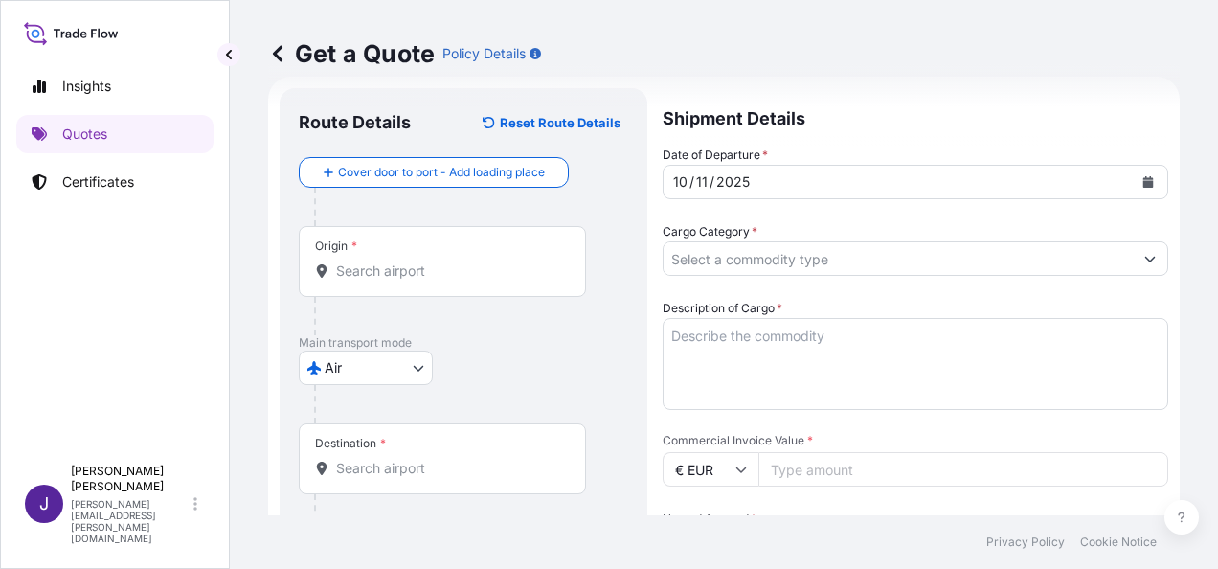
click at [345, 286] on div "Origin *" at bounding box center [442, 261] width 287 height 71
click at [345, 281] on input "Origin *" at bounding box center [449, 270] width 226 height 19
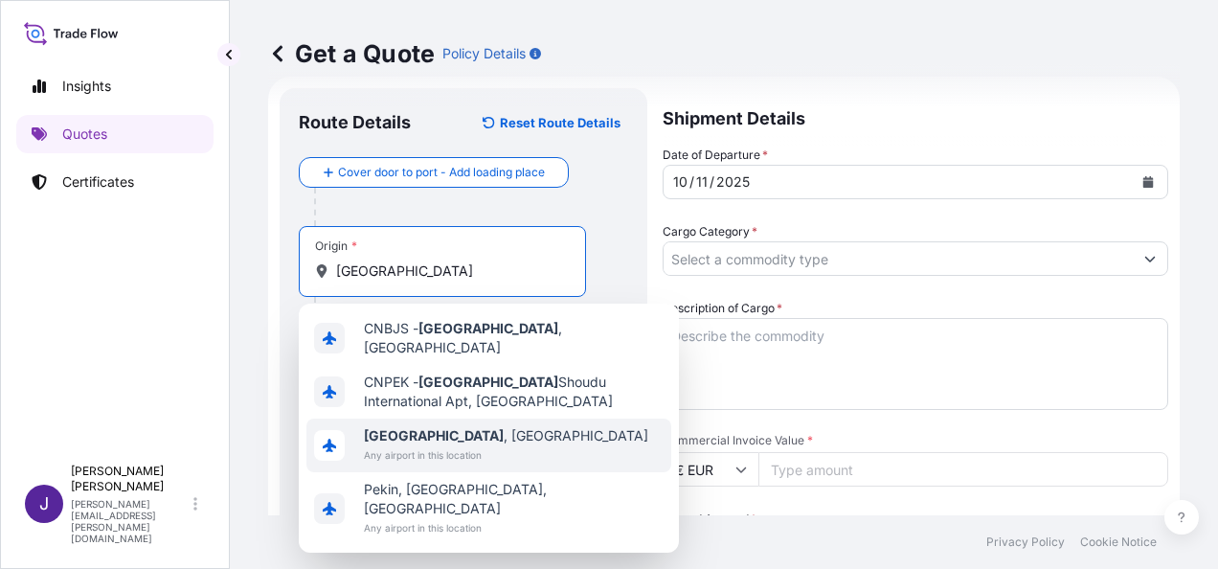
click at [437, 445] on span "Any airport in this location" at bounding box center [506, 454] width 284 height 19
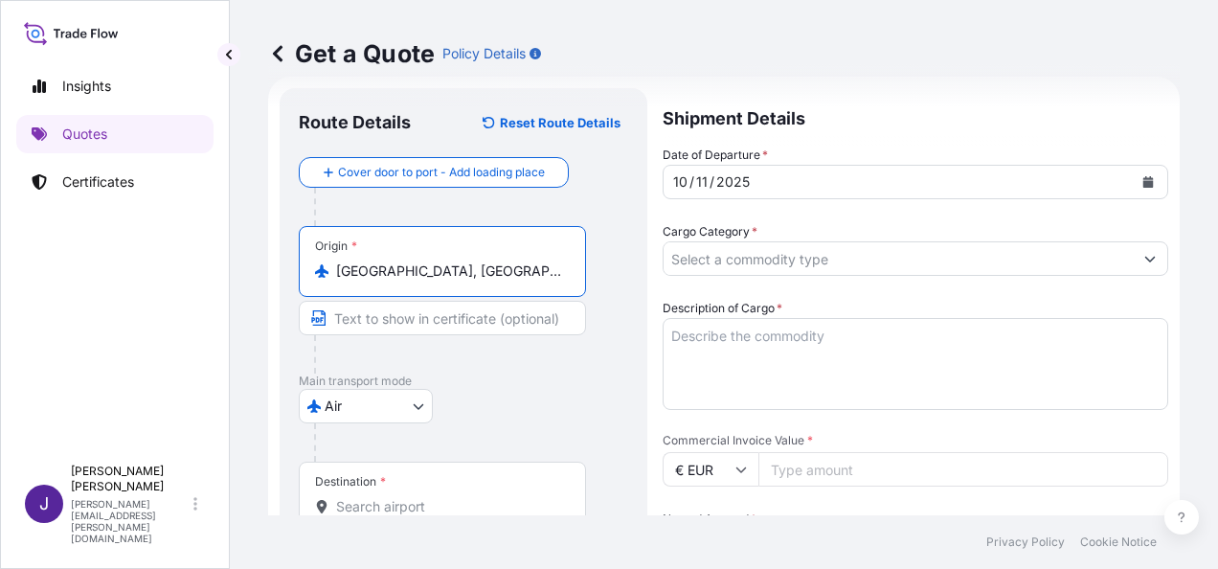
type input "[GEOGRAPHIC_DATA], [GEOGRAPHIC_DATA]"
click at [381, 501] on input "Destination *" at bounding box center [449, 506] width 226 height 19
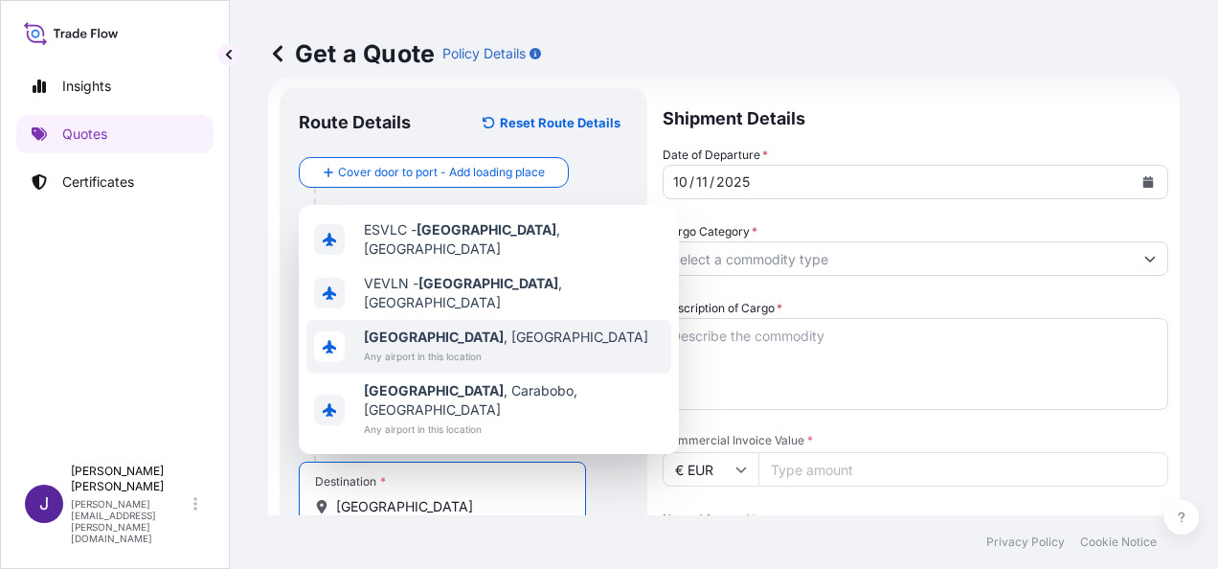
click at [370, 366] on span "Any airport in this location" at bounding box center [506, 356] width 284 height 19
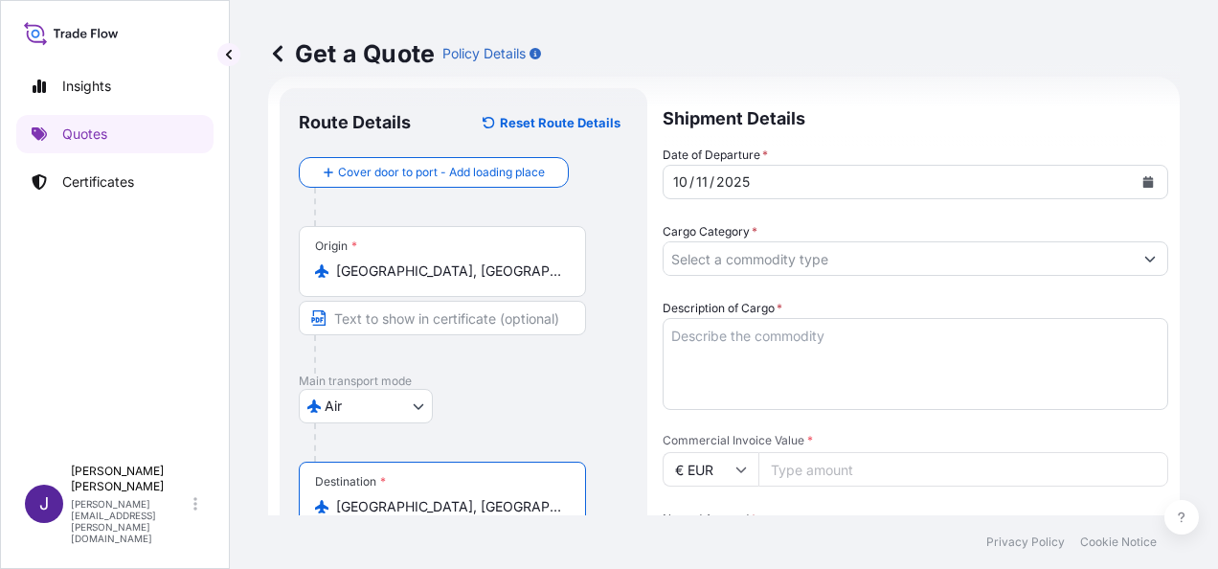
type input "[GEOGRAPHIC_DATA], [GEOGRAPHIC_DATA]"
click at [703, 350] on textarea "Description of Cargo *" at bounding box center [916, 364] width 506 height 92
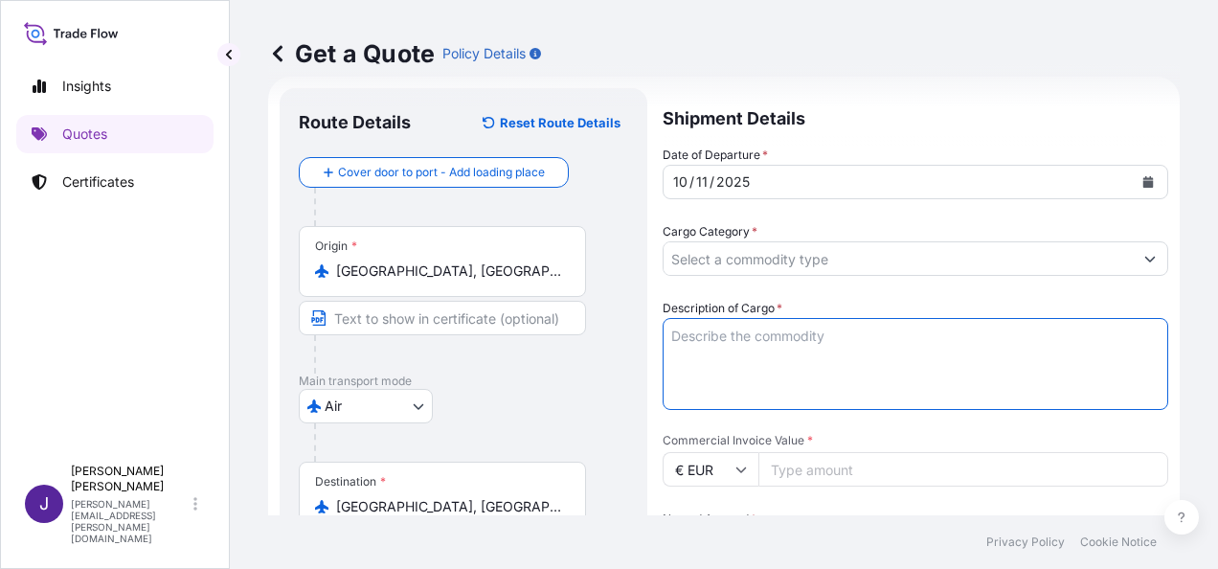
click at [790, 347] on textarea "Description of Cargo *" at bounding box center [916, 364] width 506 height 92
type textarea "v"
paste textarea "AUTO FITTINGS"
type textarea "AUTO FITTINGS"
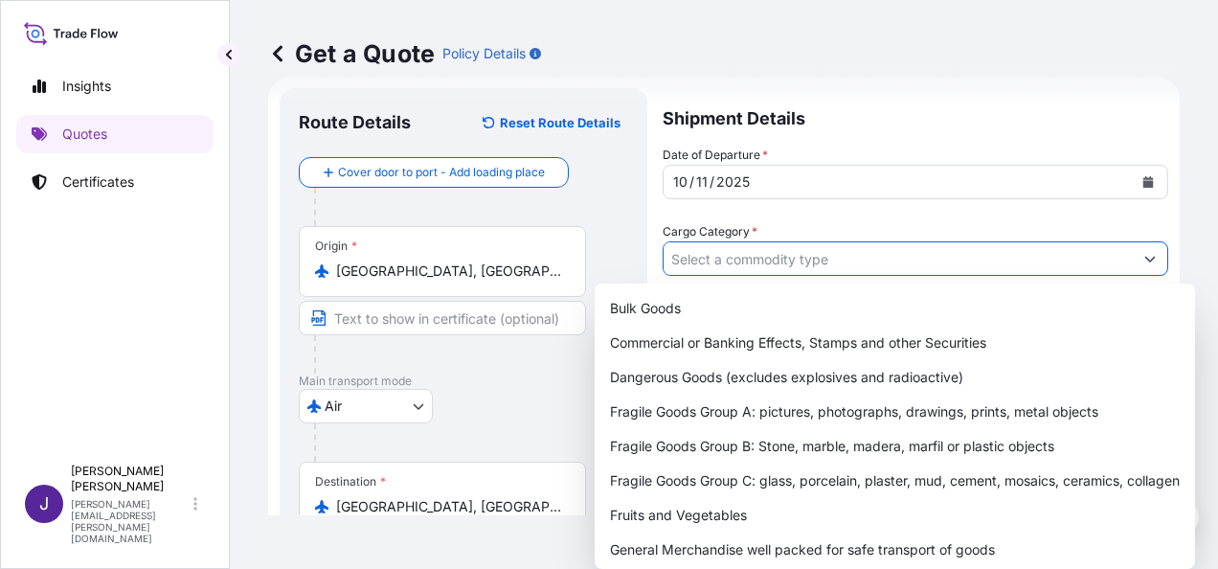
click at [814, 260] on input "Cargo Category *" at bounding box center [898, 258] width 469 height 34
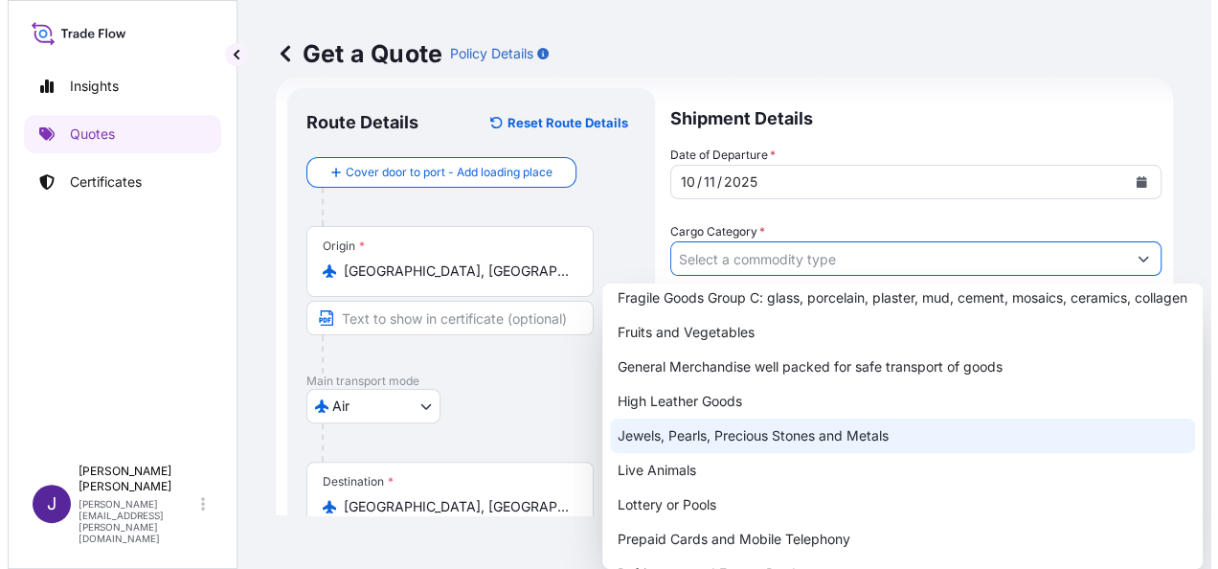
scroll to position [192, 0]
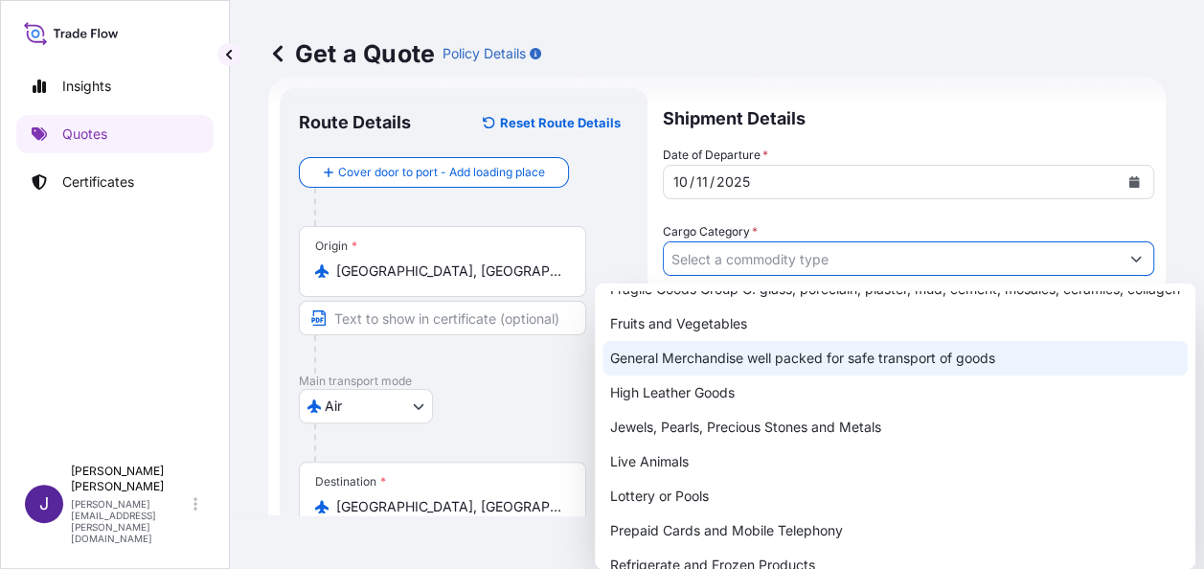
click at [728, 375] on div "General Merchandise well packed for safe transport of goods" at bounding box center [894, 358] width 585 height 34
type input "General Merchandise well packed for safe transport of goods"
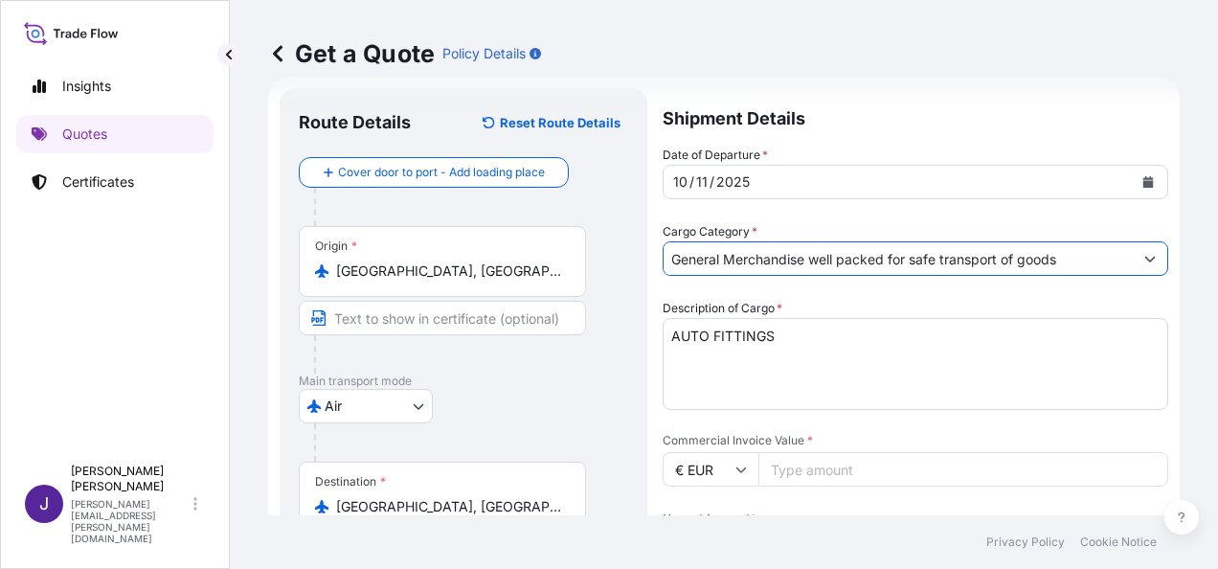
click at [797, 475] on input "Commercial Invoice Value *" at bounding box center [963, 469] width 410 height 34
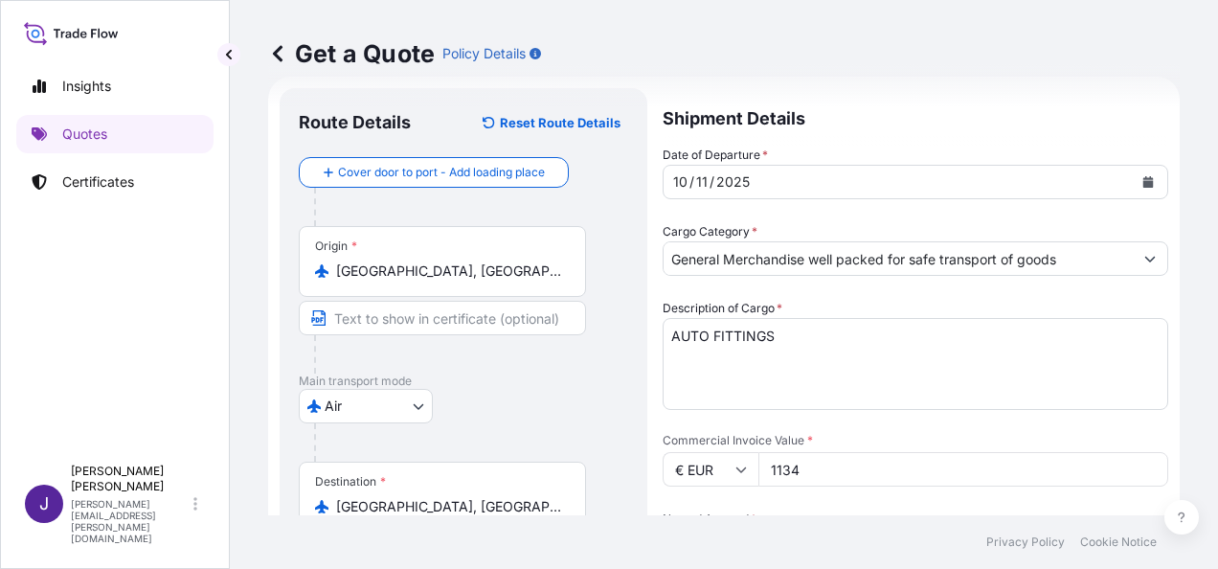
scroll to position [222, 0]
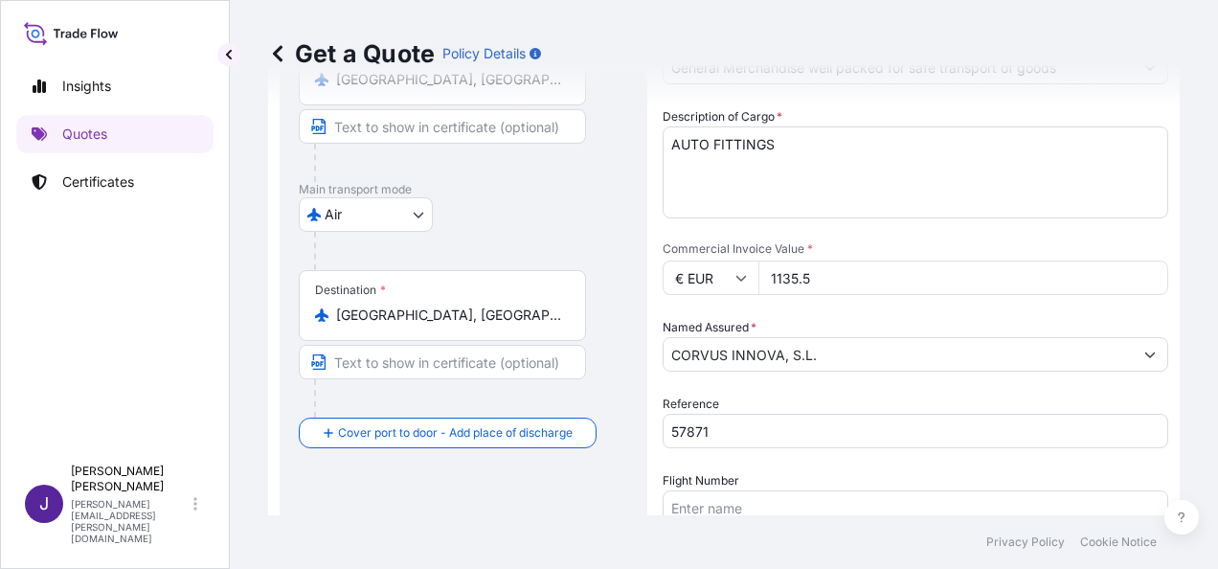
type input "1135.54"
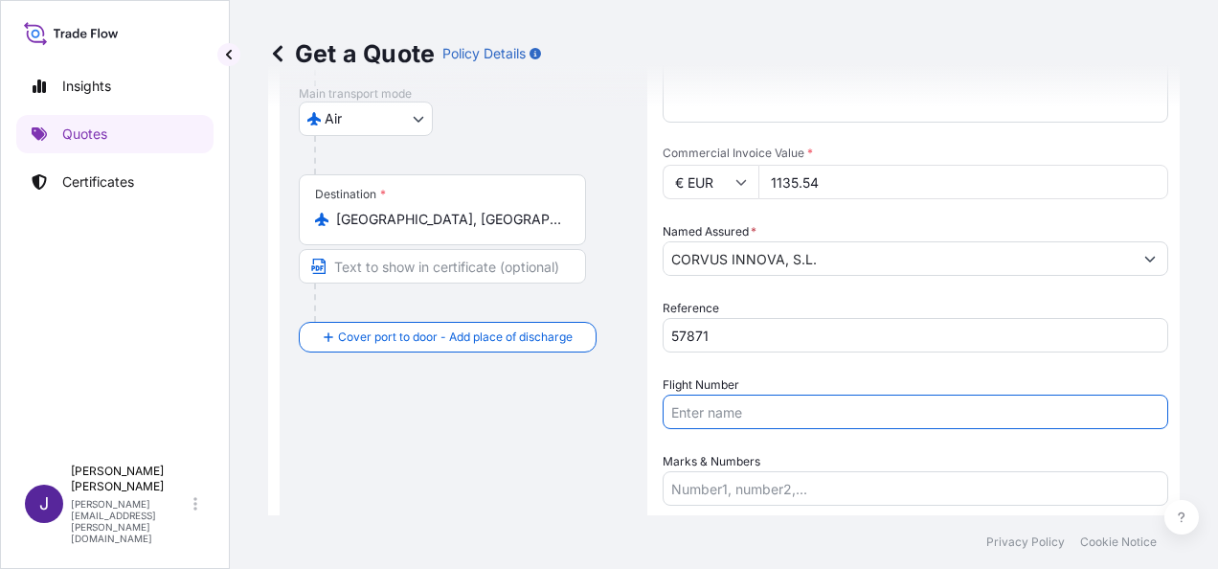
drag, startPoint x: 787, startPoint y: 424, endPoint x: 801, endPoint y: 439, distance: 19.6
click at [787, 423] on input "Flight Number" at bounding box center [916, 412] width 506 height 34
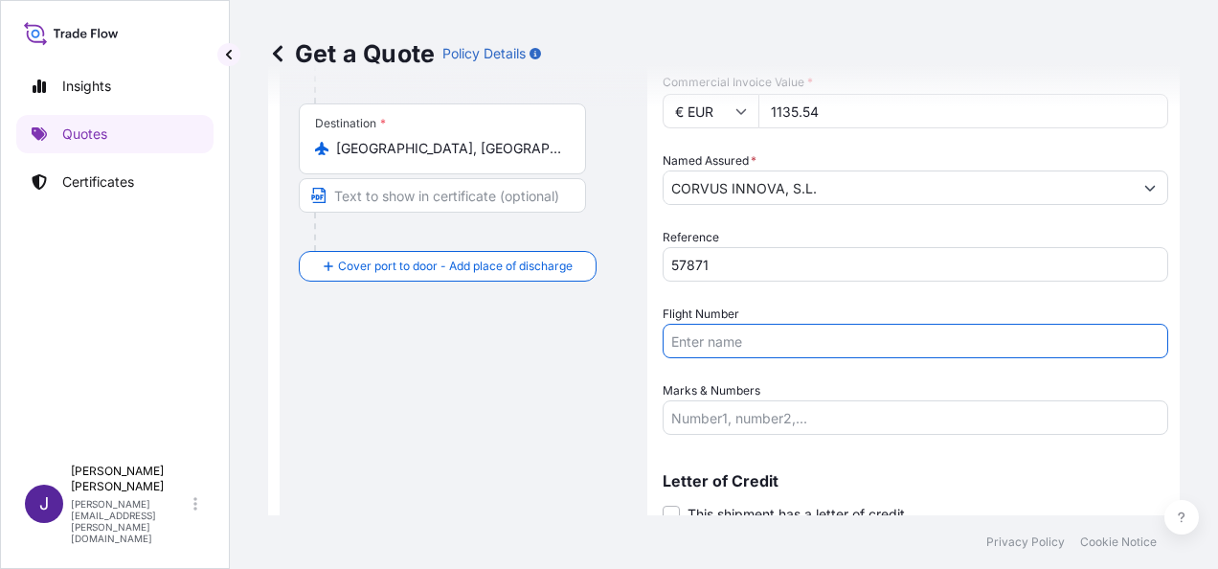
scroll to position [462, 0]
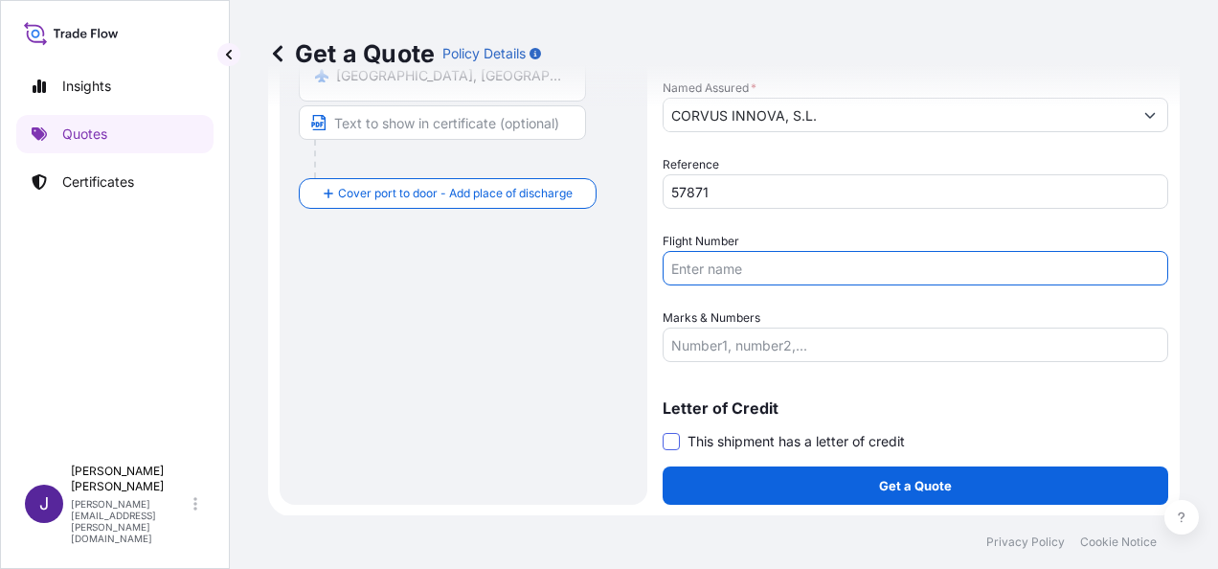
click at [674, 441] on span at bounding box center [671, 441] width 17 height 17
click at [663, 431] on input "This shipment has a letter of credit" at bounding box center [663, 431] width 0 height 0
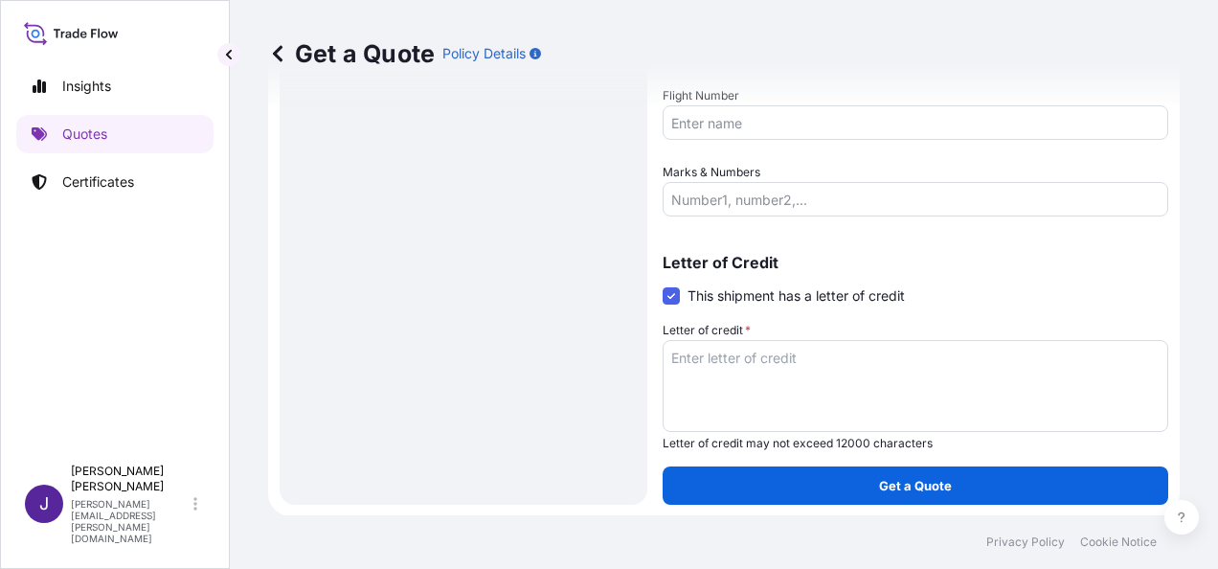
scroll to position [607, 0]
click at [747, 367] on textarea "Letter of credit *" at bounding box center [916, 386] width 506 height 92
paste textarea "CORVUS INNOVA S.L. CL/PARAJE LA LOMA (PG INDUSTRIAL CABECICOS BLANCOS), PARC. 1"
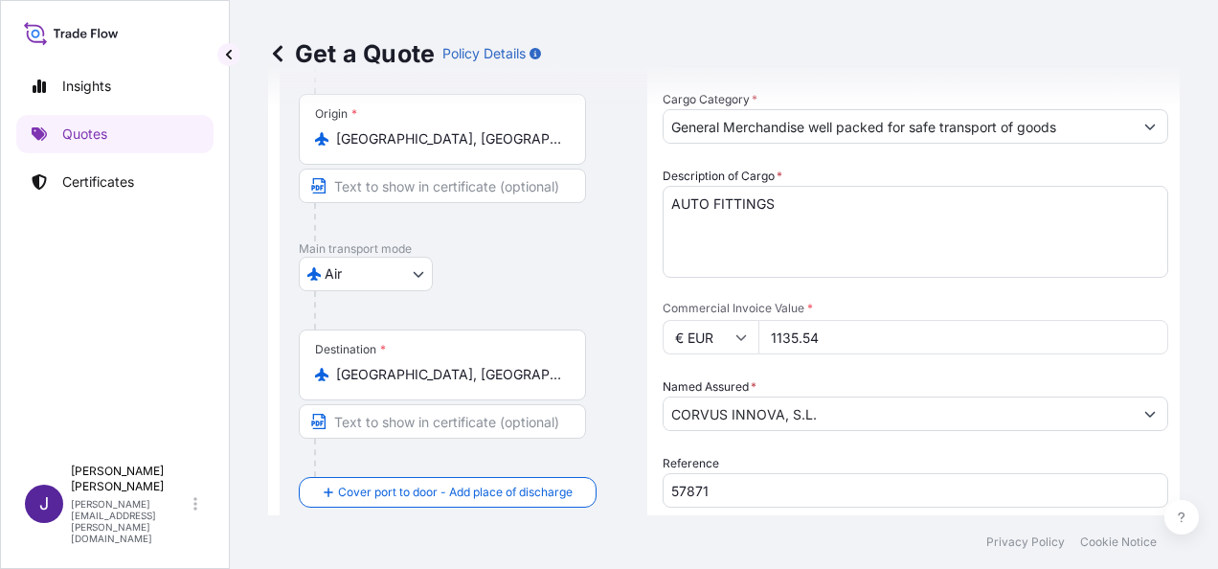
scroll to position [192, 0]
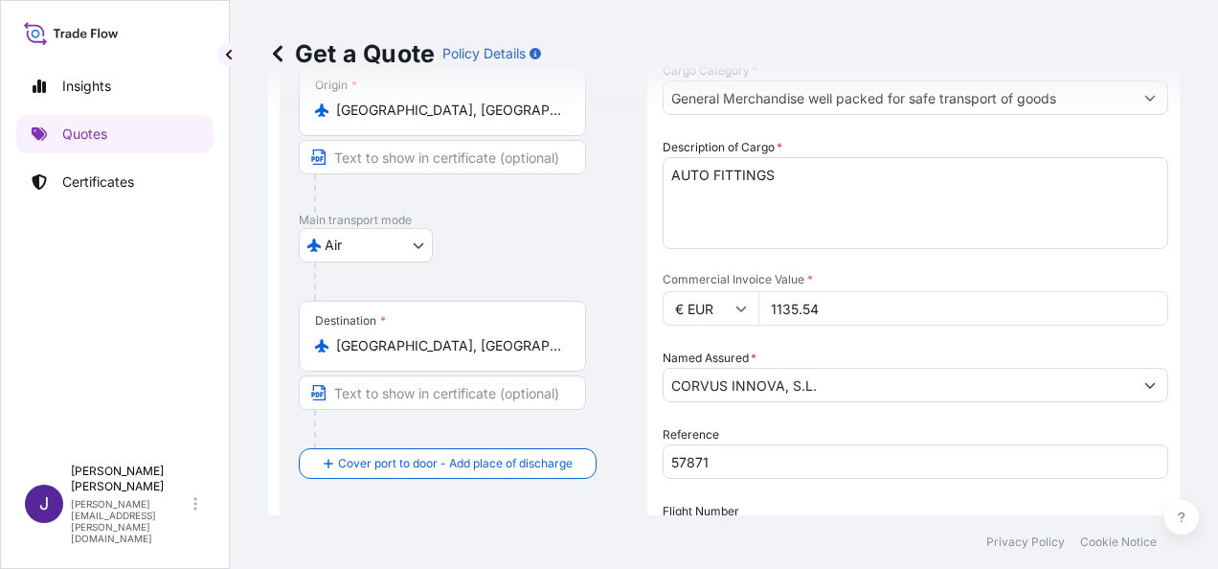
type textarea "CORVUS INNOVA S.L. CL/PARAJE LA LOMA (PG INDUSTRIAL CABECICOS BLANCOS), PARC. 1"
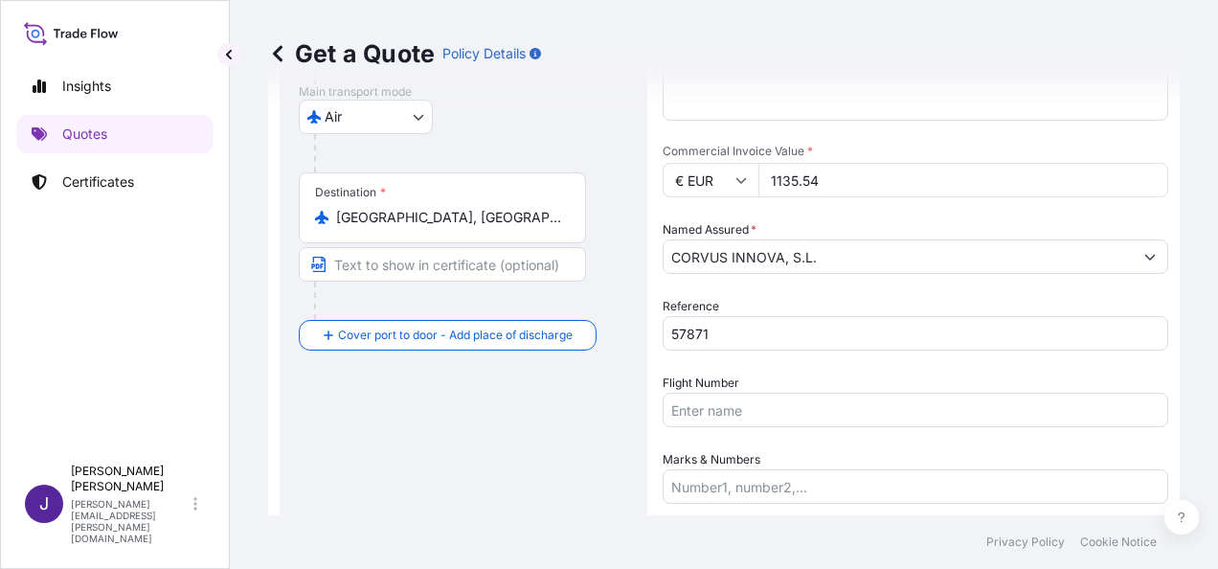
scroll to position [607, 0]
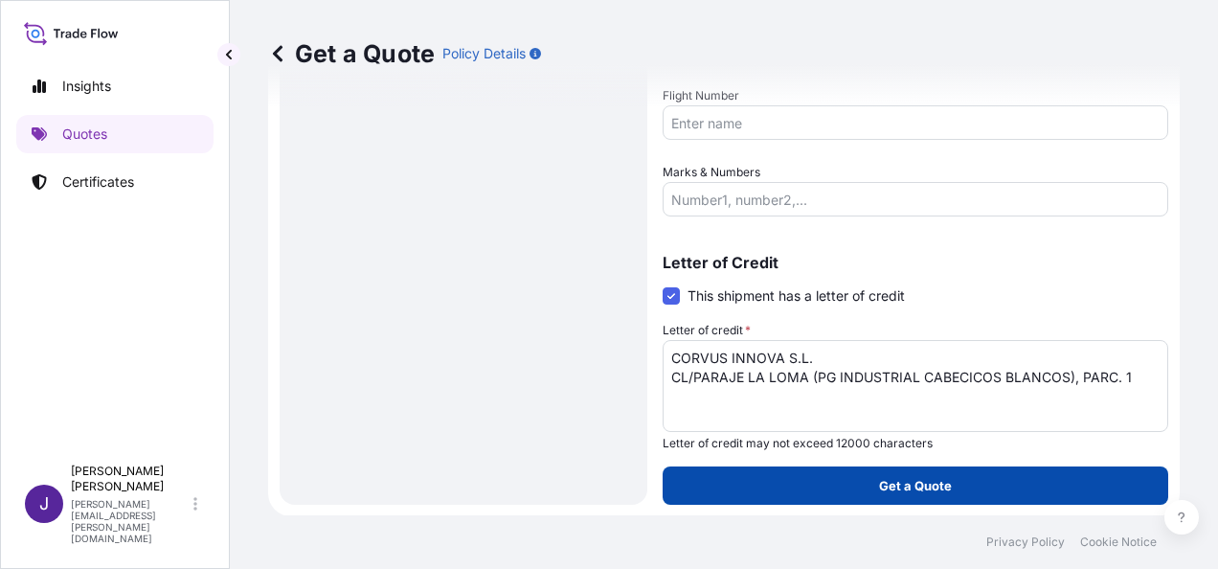
click at [923, 488] on p "Get a Quote" at bounding box center [915, 485] width 73 height 19
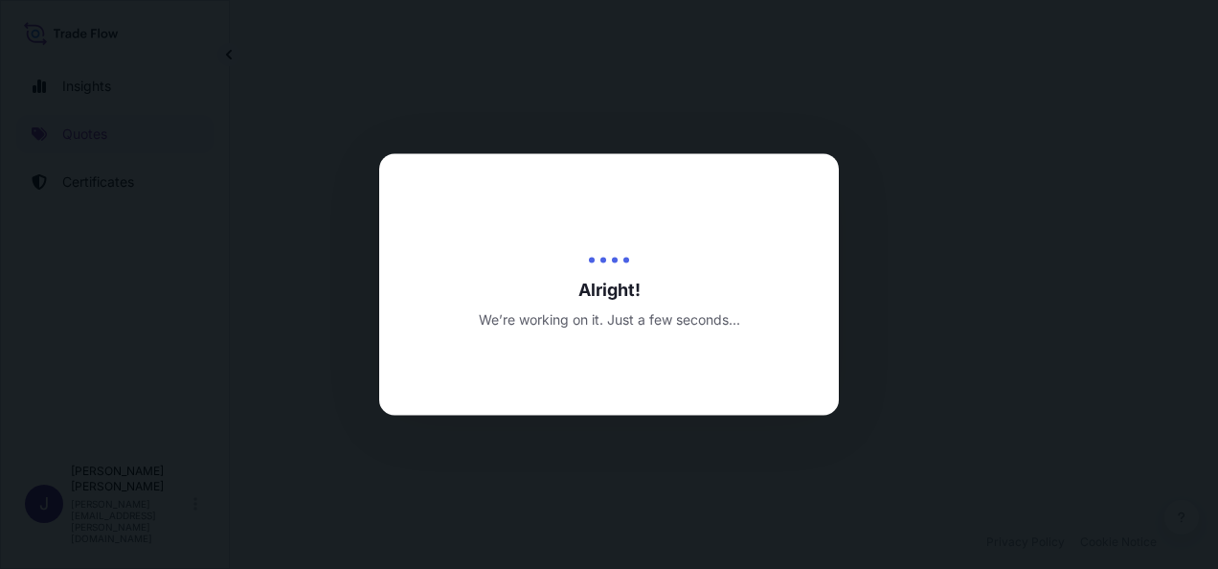
select select "Air"
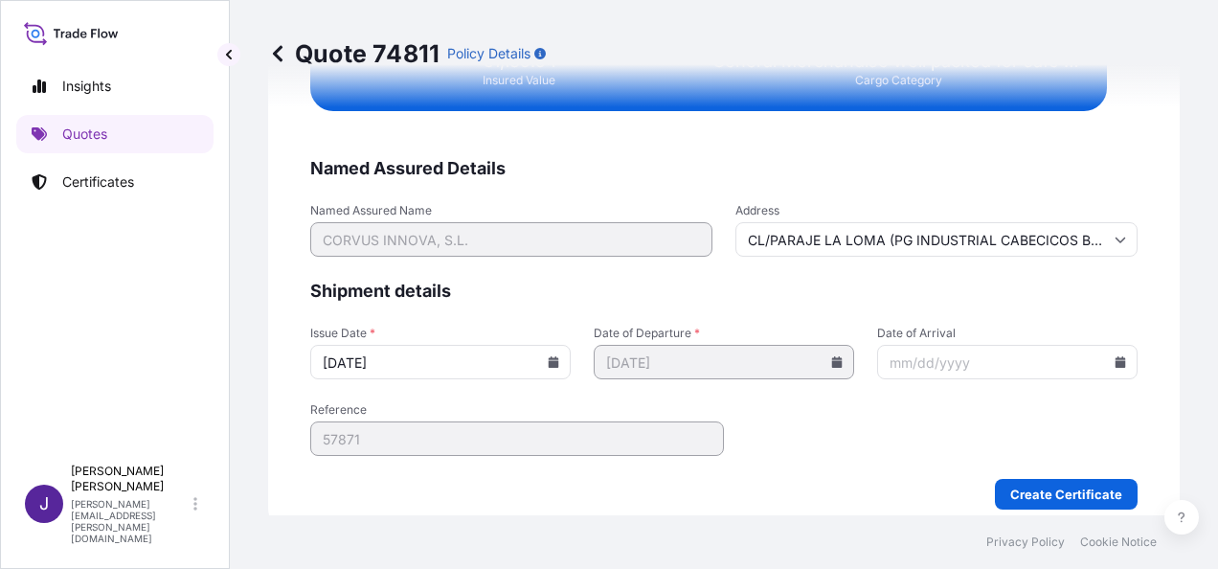
scroll to position [3856, 0]
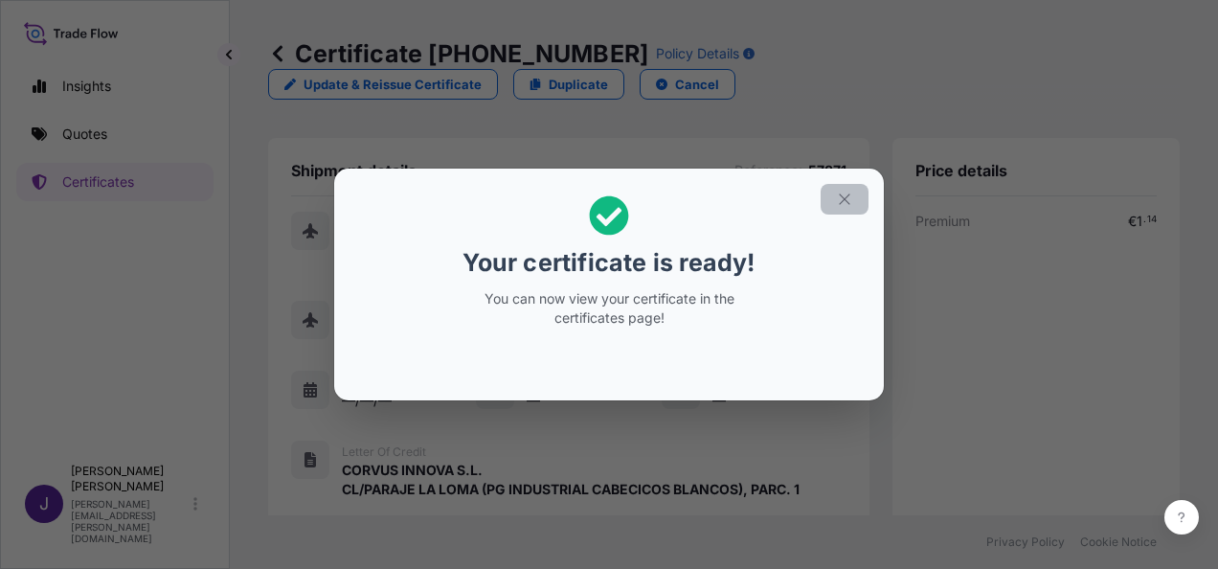
click at [834, 188] on button "button" at bounding box center [845, 199] width 48 height 31
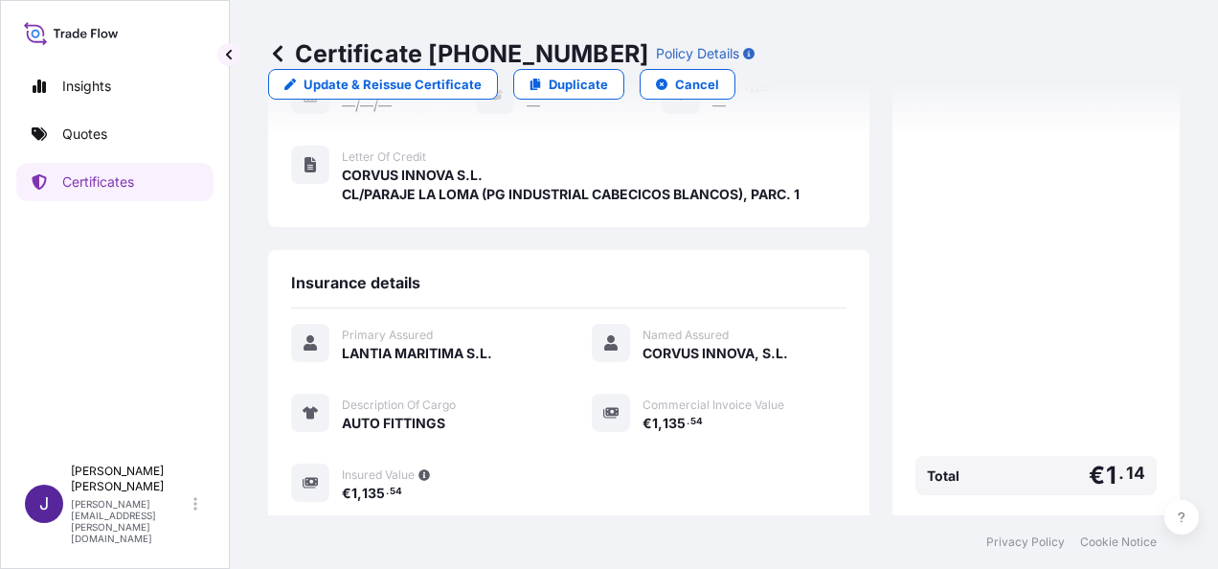
scroll to position [454, 0]
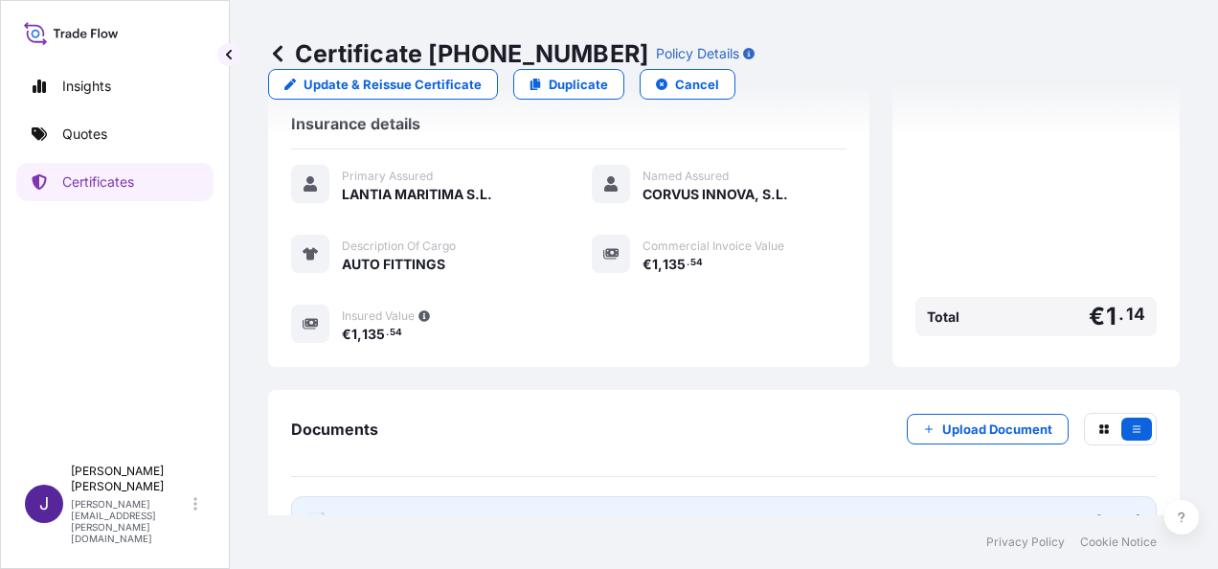
click at [638, 496] on link "PDF Certificate [DATE]" at bounding box center [724, 521] width 866 height 50
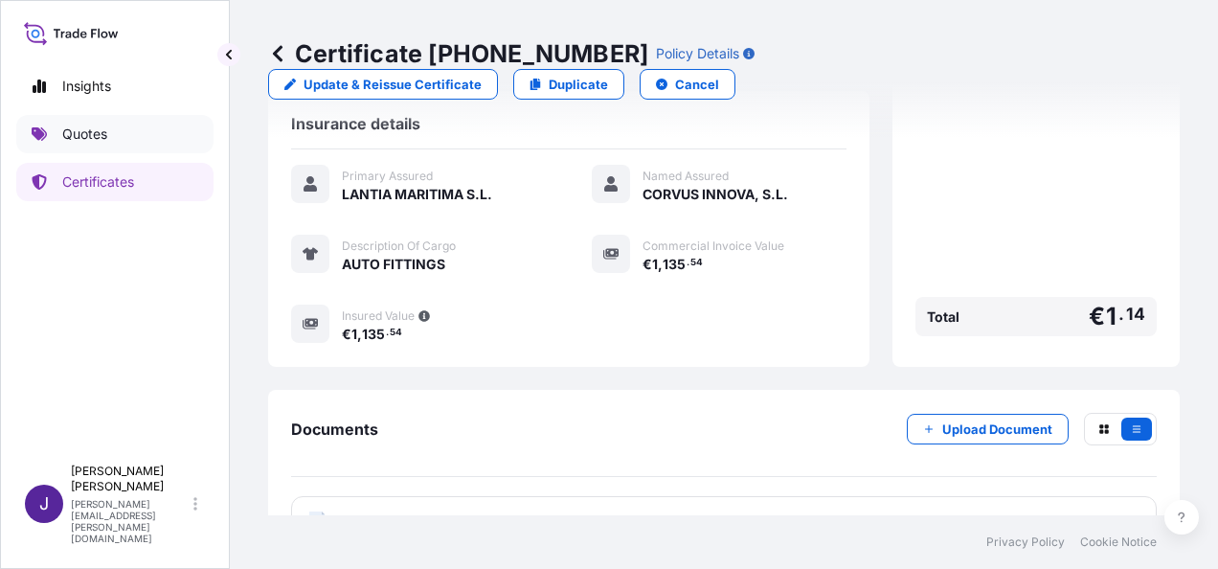
click at [103, 142] on p "Quotes" at bounding box center [84, 133] width 45 height 19
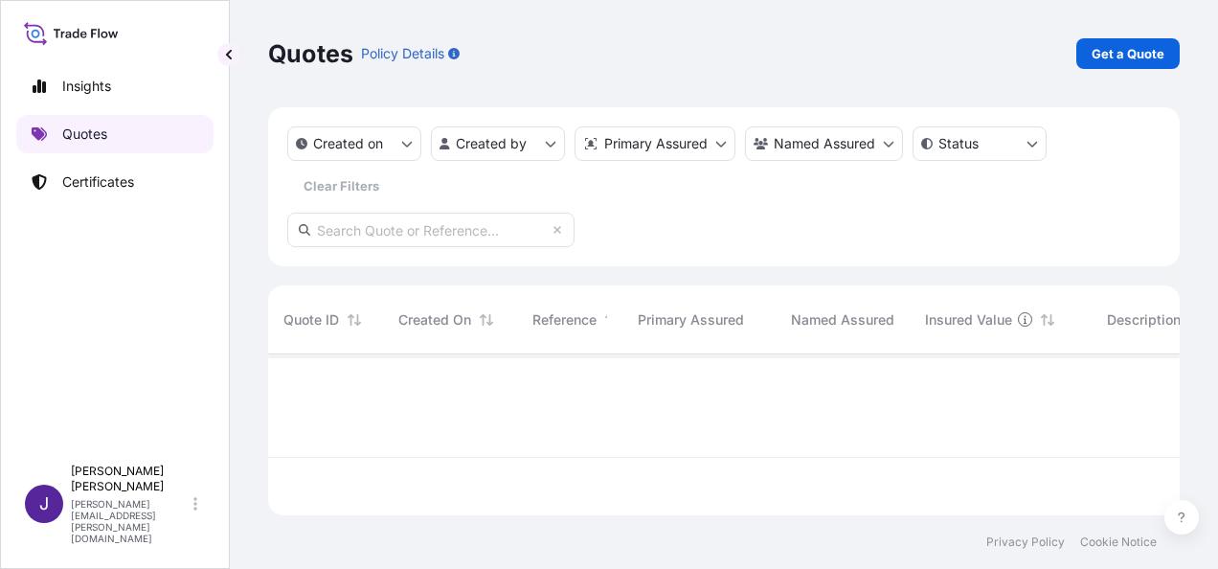
scroll to position [157, 896]
click at [1117, 54] on p "Get a Quote" at bounding box center [1128, 53] width 73 height 19
select select "Sea"
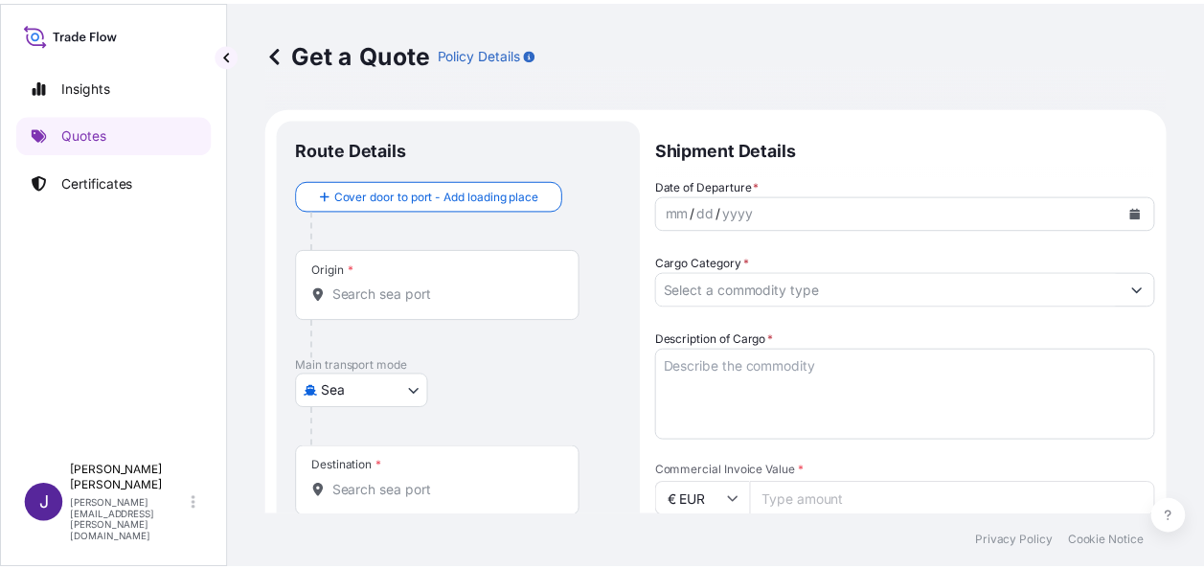
scroll to position [31, 0]
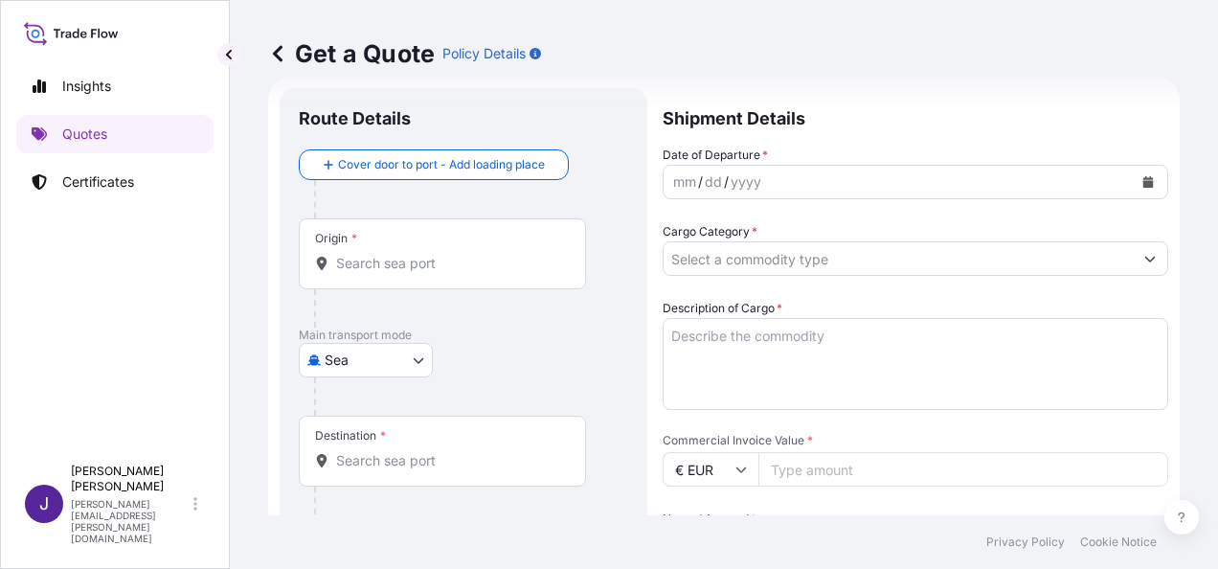
click at [1137, 168] on button "Calendar" at bounding box center [1148, 182] width 31 height 31
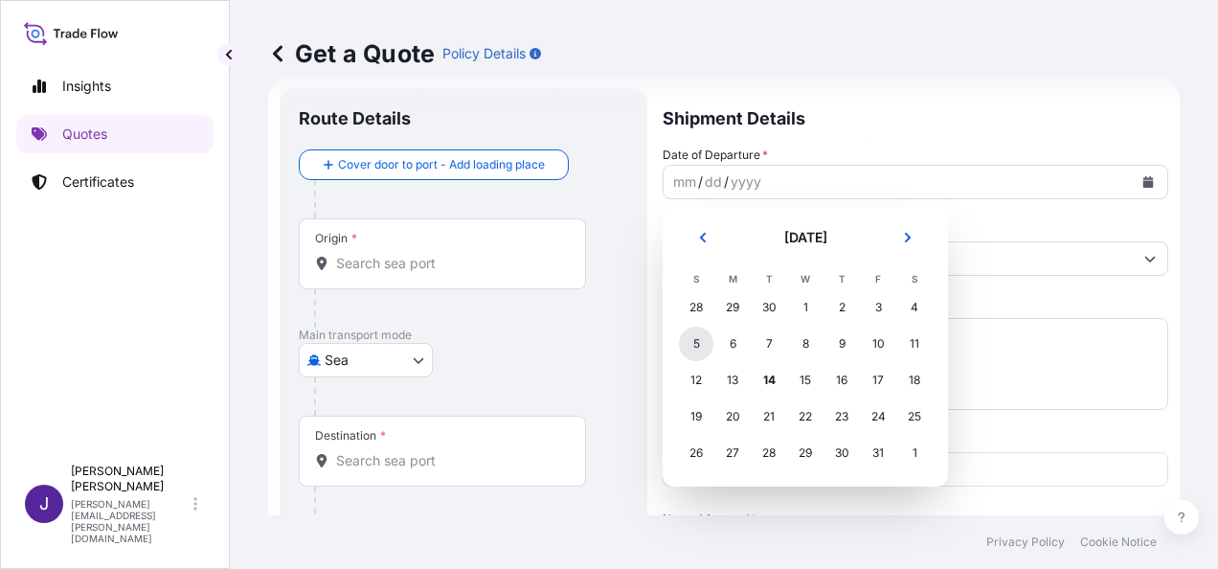
click at [689, 339] on div "5" at bounding box center [696, 344] width 34 height 34
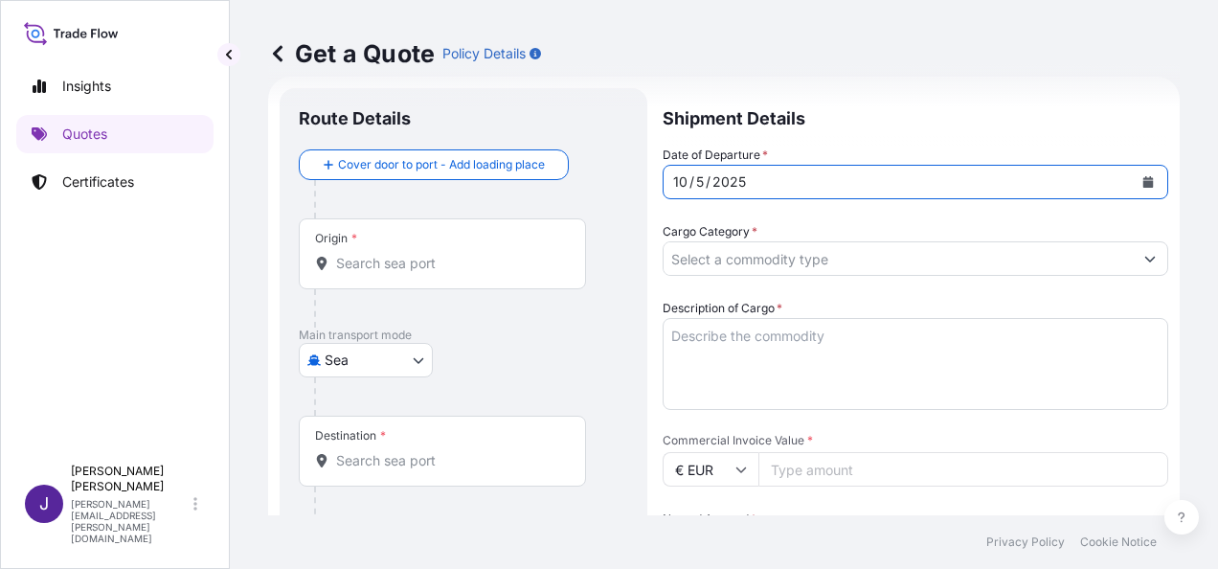
click at [478, 268] on input "Origin *" at bounding box center [449, 263] width 226 height 19
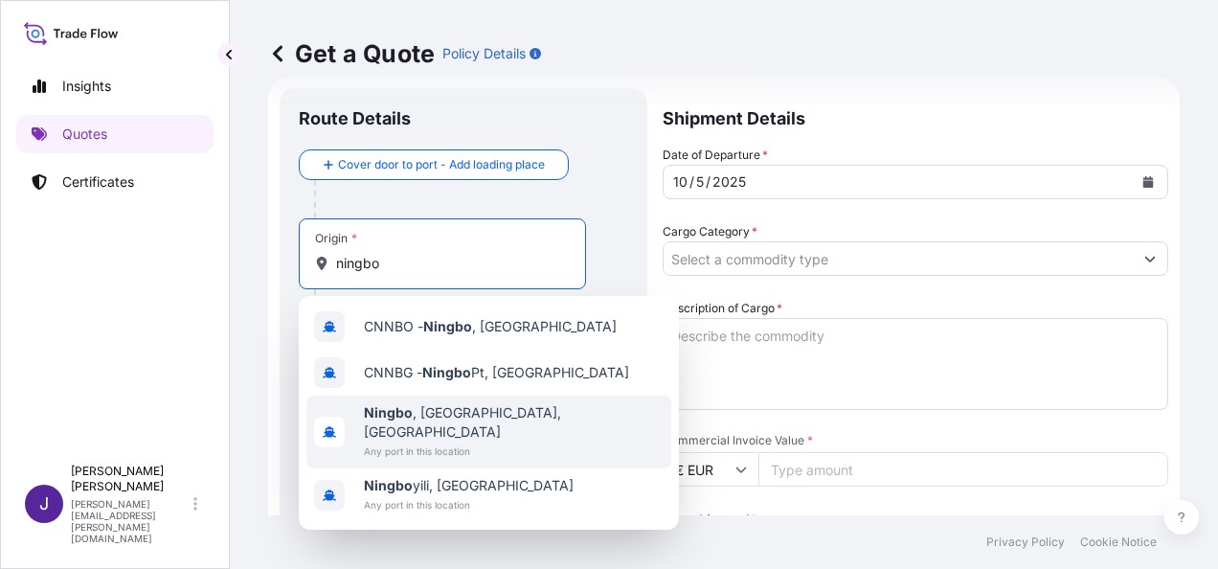
click at [440, 441] on span "Any port in this location" at bounding box center [514, 450] width 300 height 19
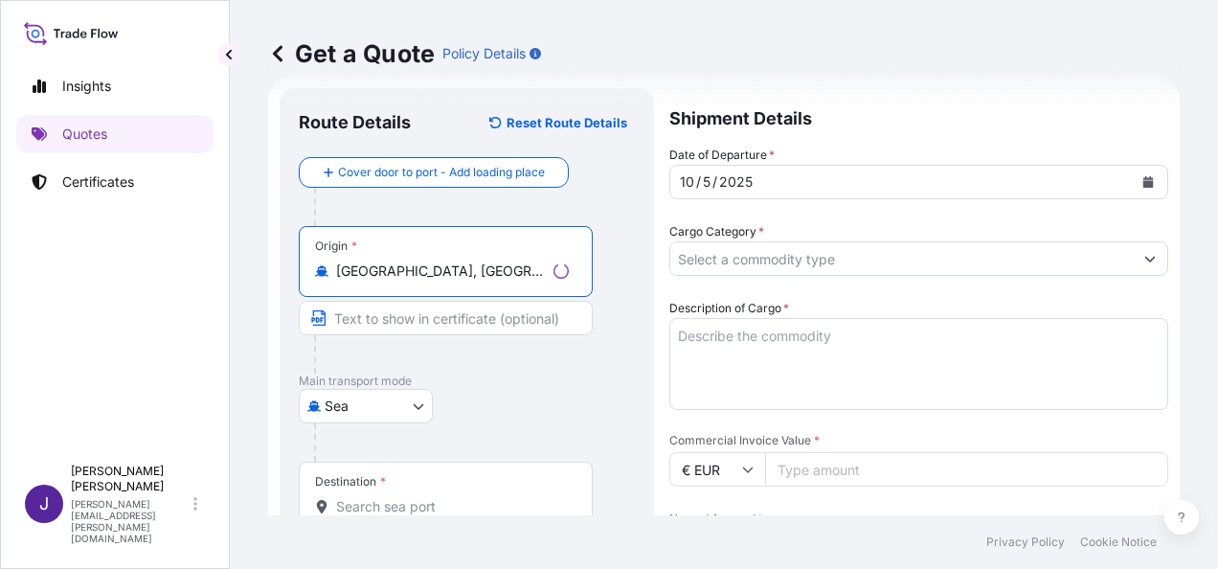
type input "[GEOGRAPHIC_DATA], [GEOGRAPHIC_DATA], [GEOGRAPHIC_DATA]"
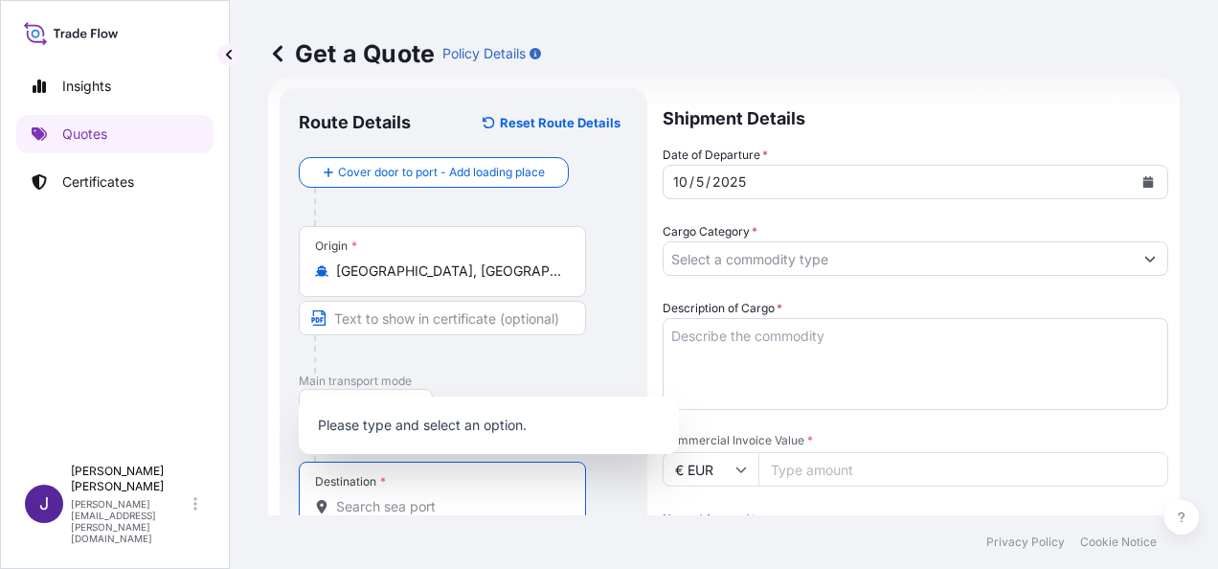
click at [364, 509] on input "Destination *" at bounding box center [449, 506] width 226 height 19
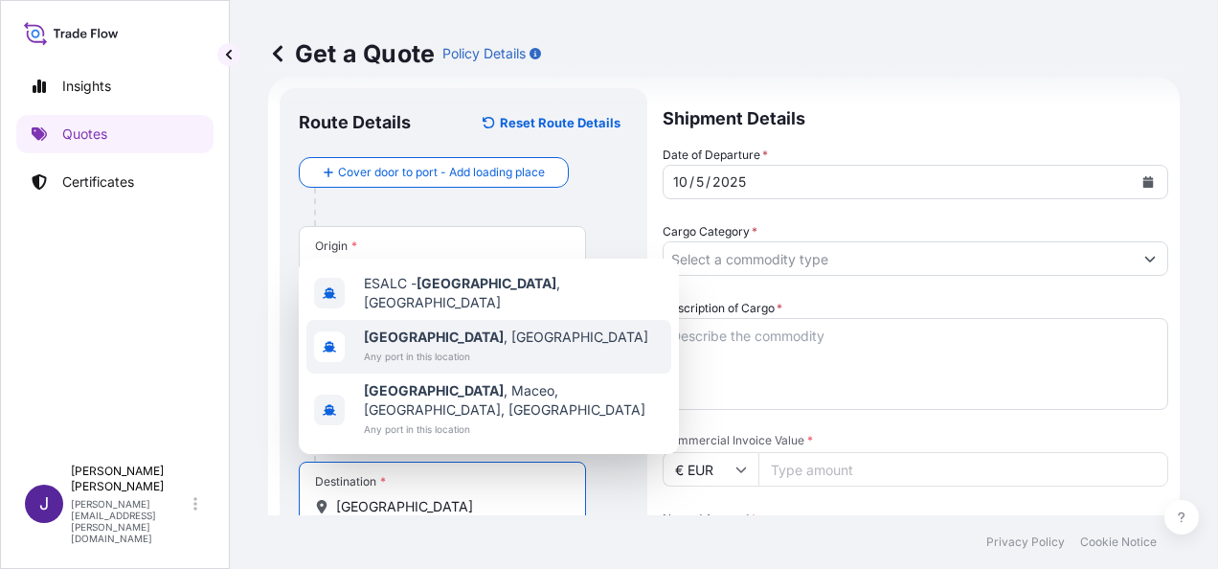
click at [408, 347] on span "[GEOGRAPHIC_DATA] , [GEOGRAPHIC_DATA]" at bounding box center [506, 336] width 284 height 19
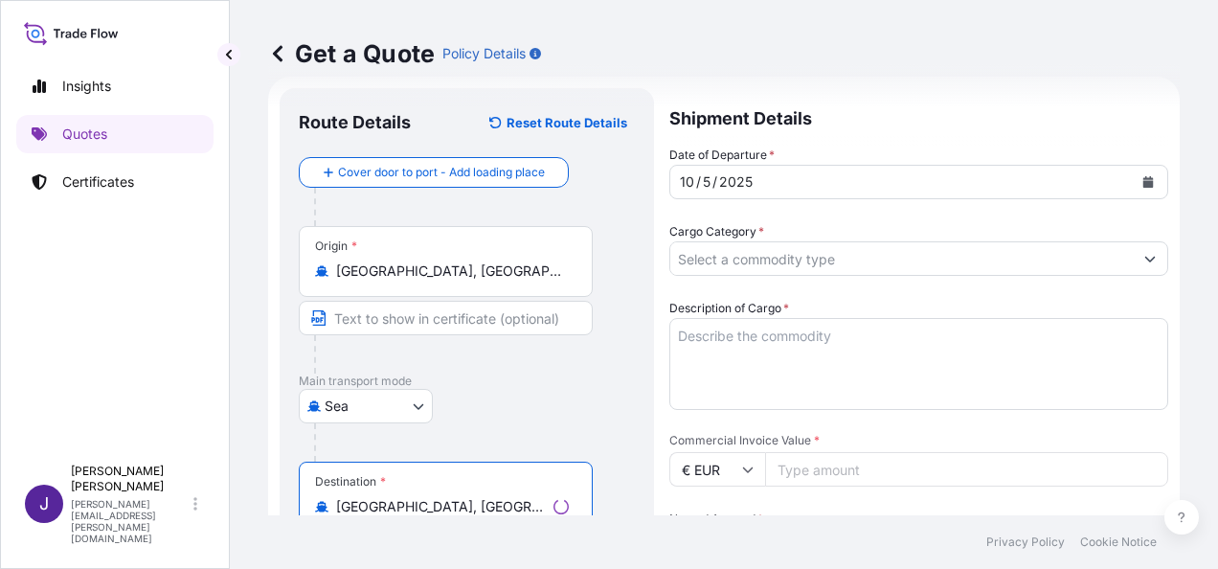
type input "[GEOGRAPHIC_DATA], [GEOGRAPHIC_DATA]"
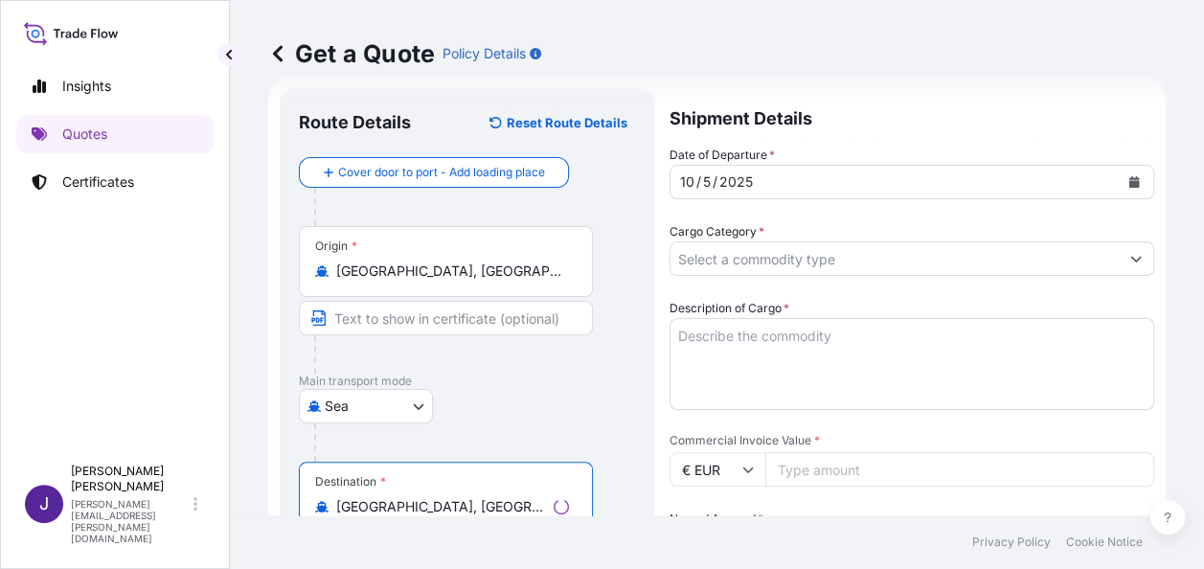
click at [732, 246] on input "Cargo Category *" at bounding box center [894, 258] width 448 height 34
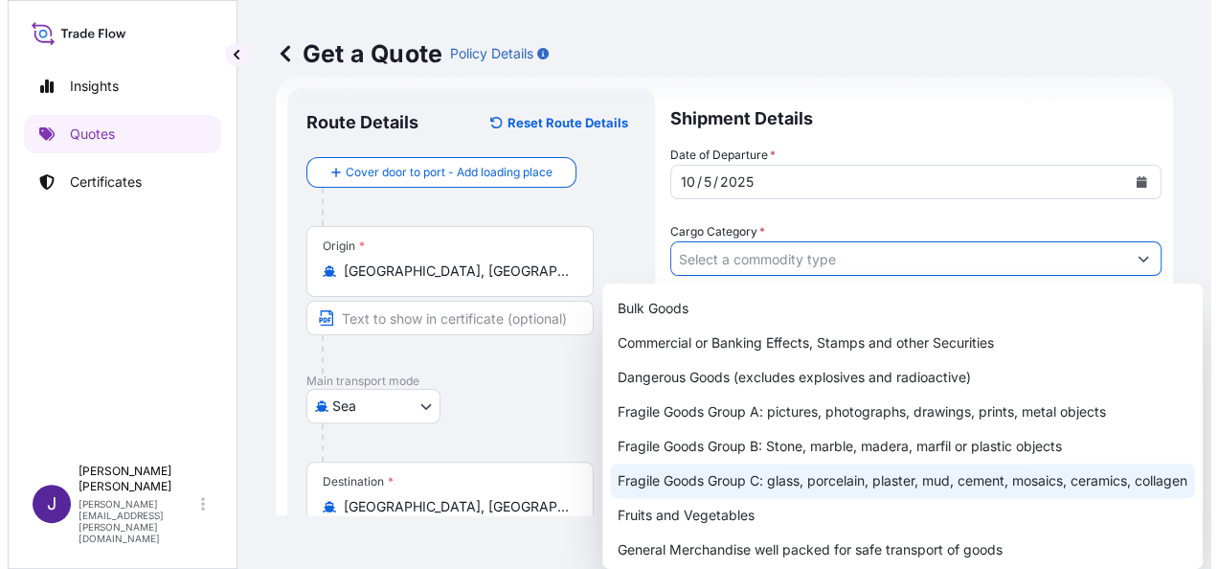
scroll to position [237, 0]
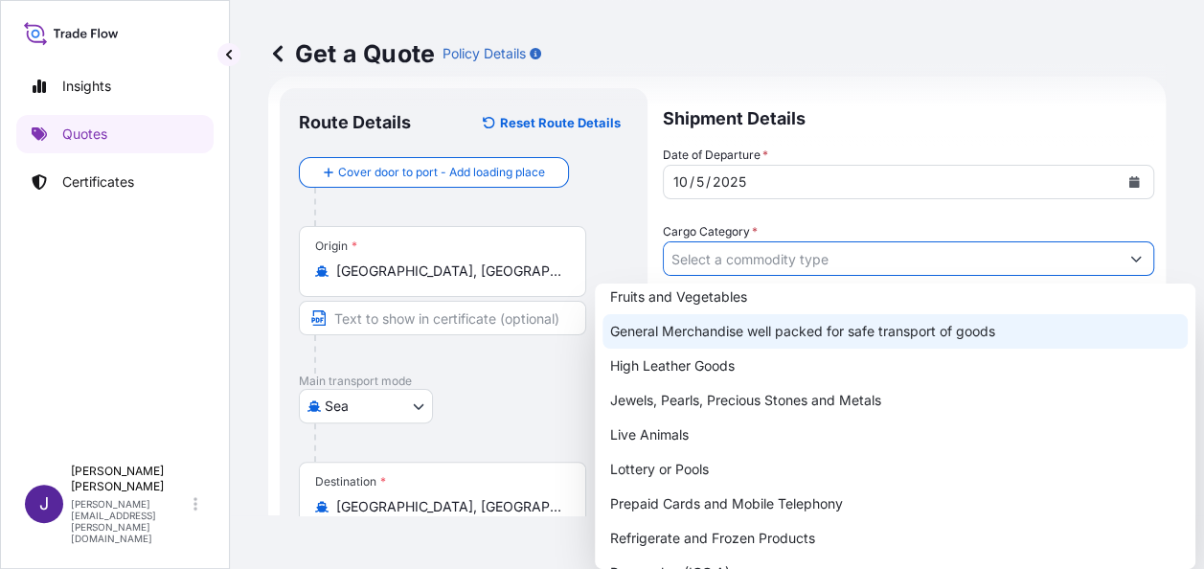
click at [730, 333] on div "General Merchandise well packed for safe transport of goods" at bounding box center [894, 331] width 585 height 34
type input "General Merchandise well packed for safe transport of goods"
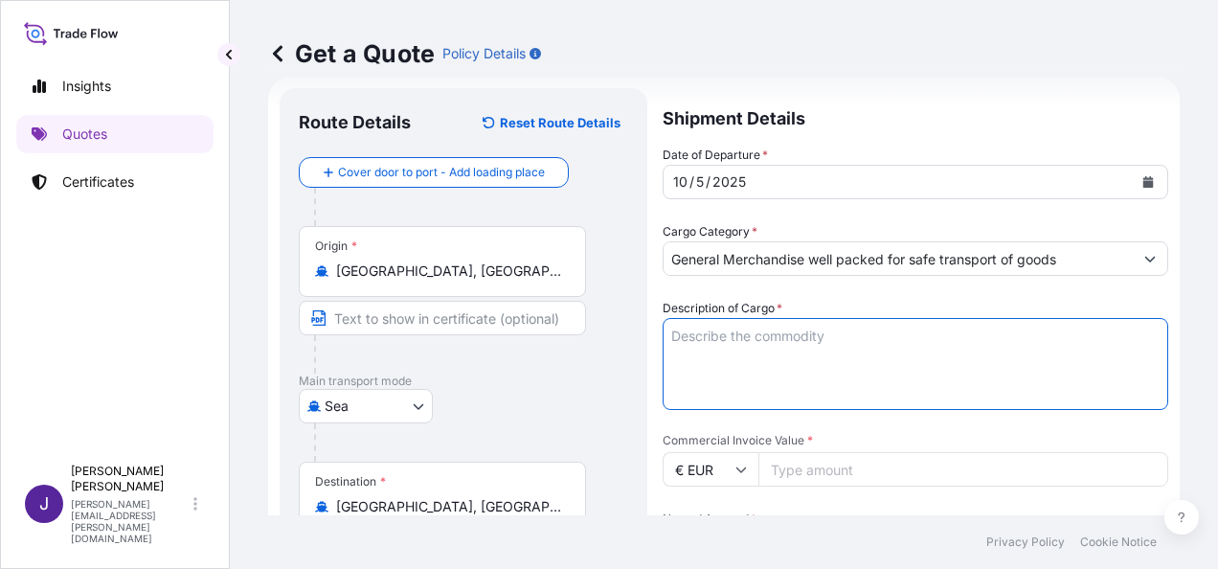
click at [739, 324] on textarea "Description of Cargo *" at bounding box center [916, 364] width 506 height 92
click at [697, 339] on textarea "Description of Cargo *" at bounding box center [916, 364] width 506 height 92
paste textarea "[MEDICAL_DATA] TUBE"
type textarea "[MEDICAL_DATA] TUBE"
click at [831, 467] on input "Commercial Invoice Value *" at bounding box center [963, 469] width 410 height 34
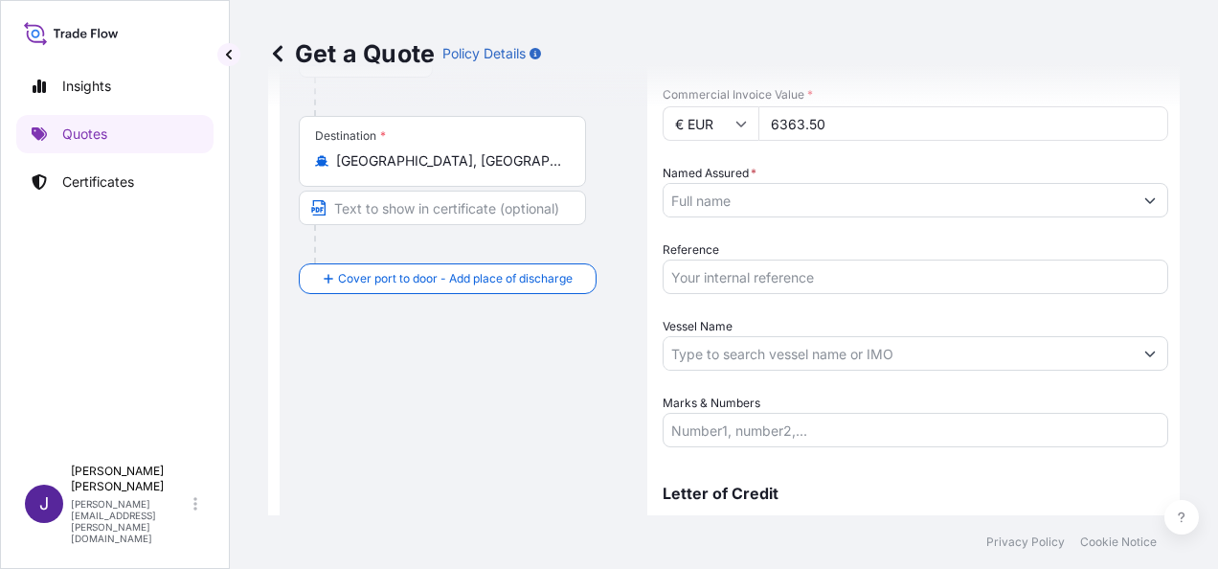
scroll to position [414, 0]
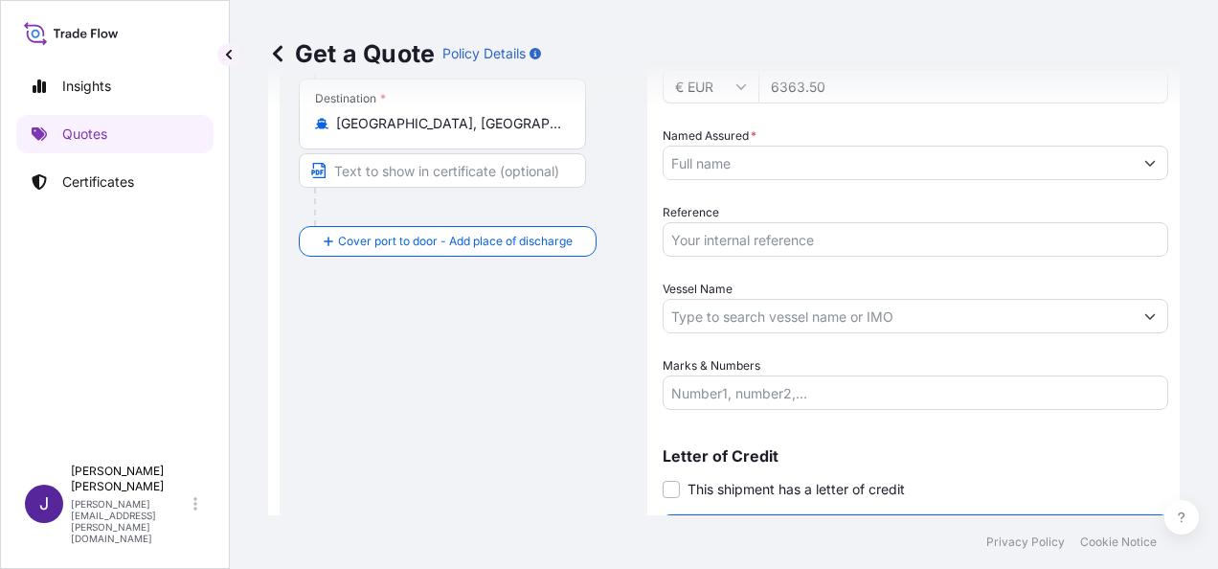
type input "6363.50"
click at [779, 165] on input "Named Assured *" at bounding box center [898, 163] width 469 height 34
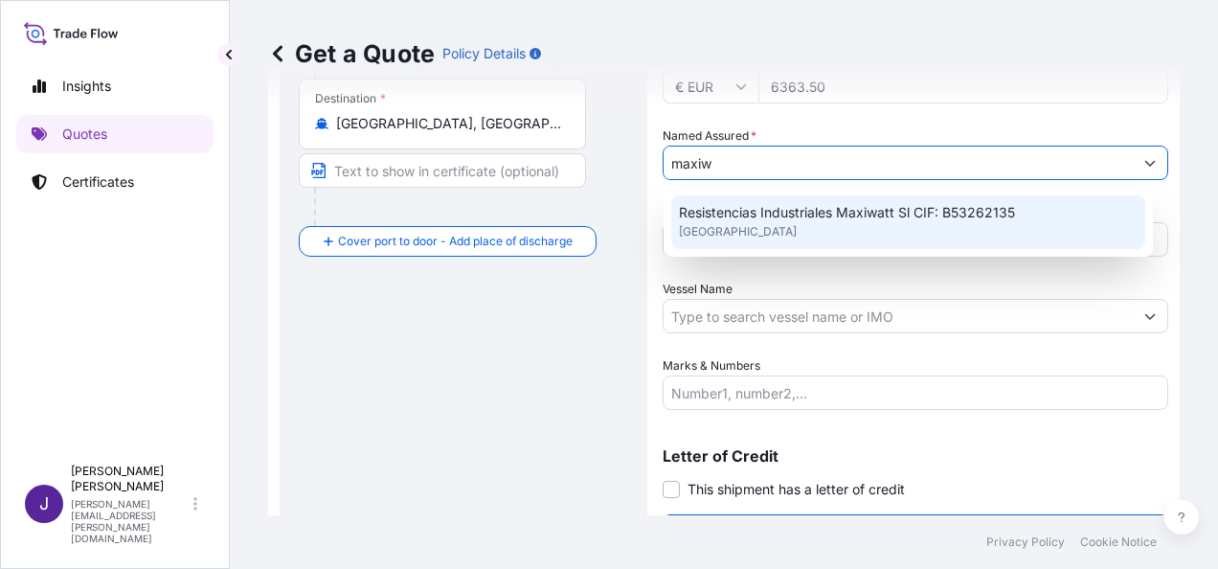
click at [813, 223] on div "Resistencias Industriales Maxiwatt Sl CIF: B53262135 [GEOGRAPHIC_DATA]" at bounding box center [908, 222] width 474 height 54
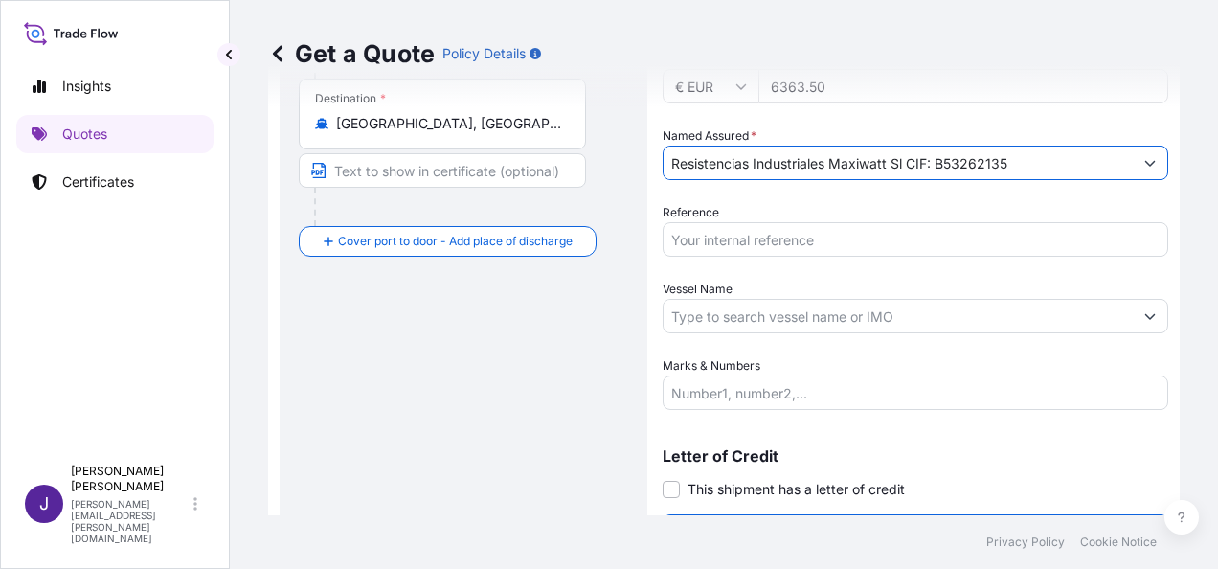
type input "Resistencias Industriales Maxiwatt Sl CIF: B53262135"
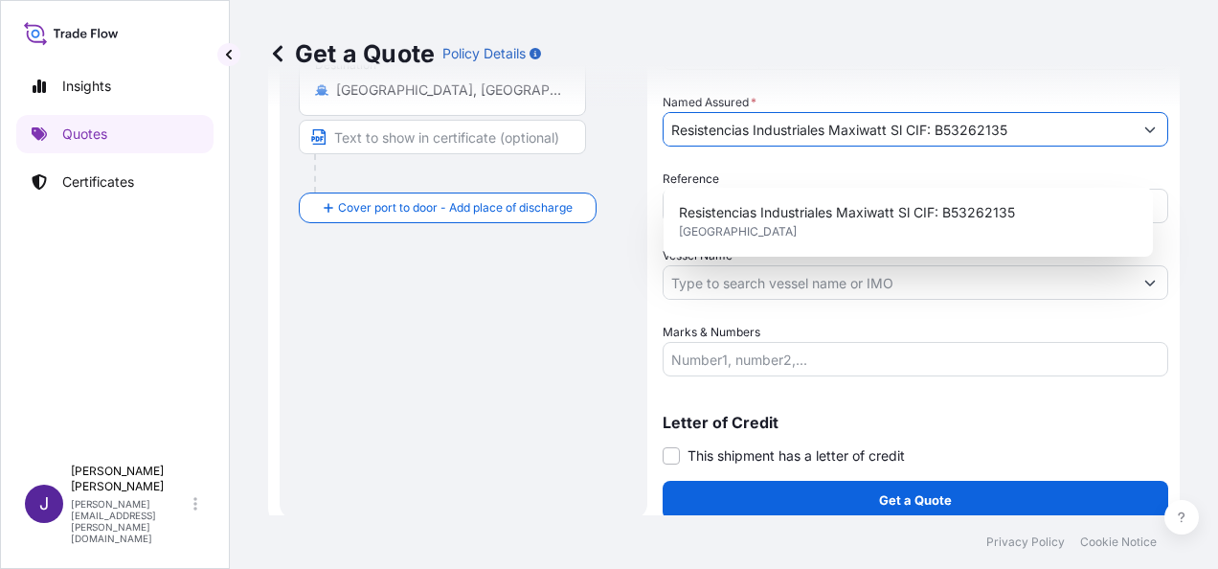
scroll to position [462, 0]
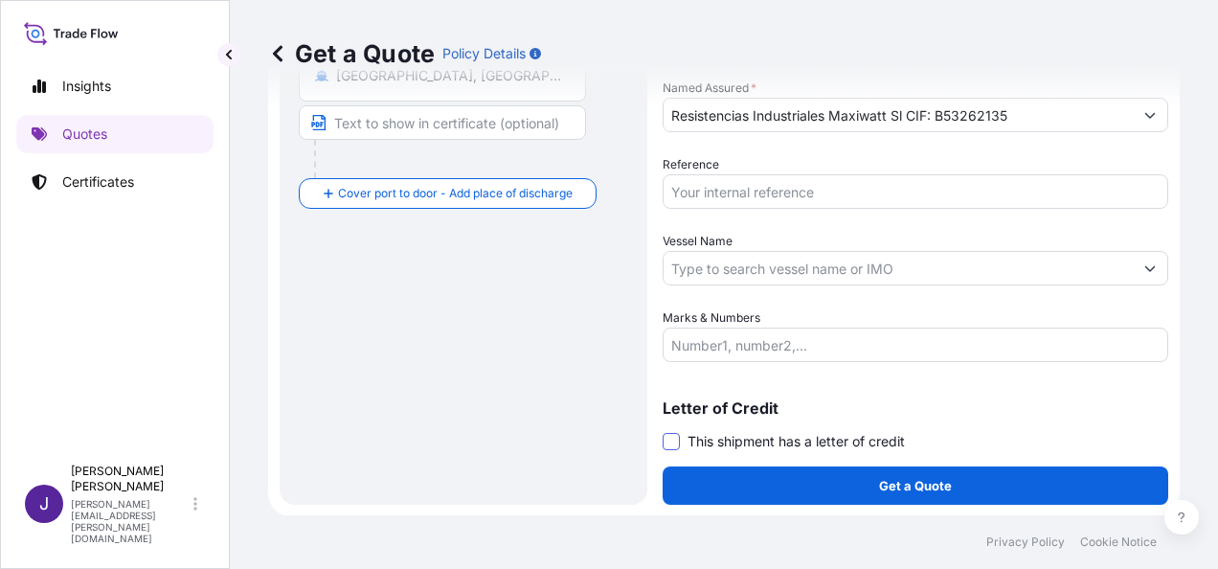
click at [672, 439] on span at bounding box center [671, 441] width 17 height 17
click at [663, 431] on input "This shipment has a letter of credit" at bounding box center [663, 431] width 0 height 0
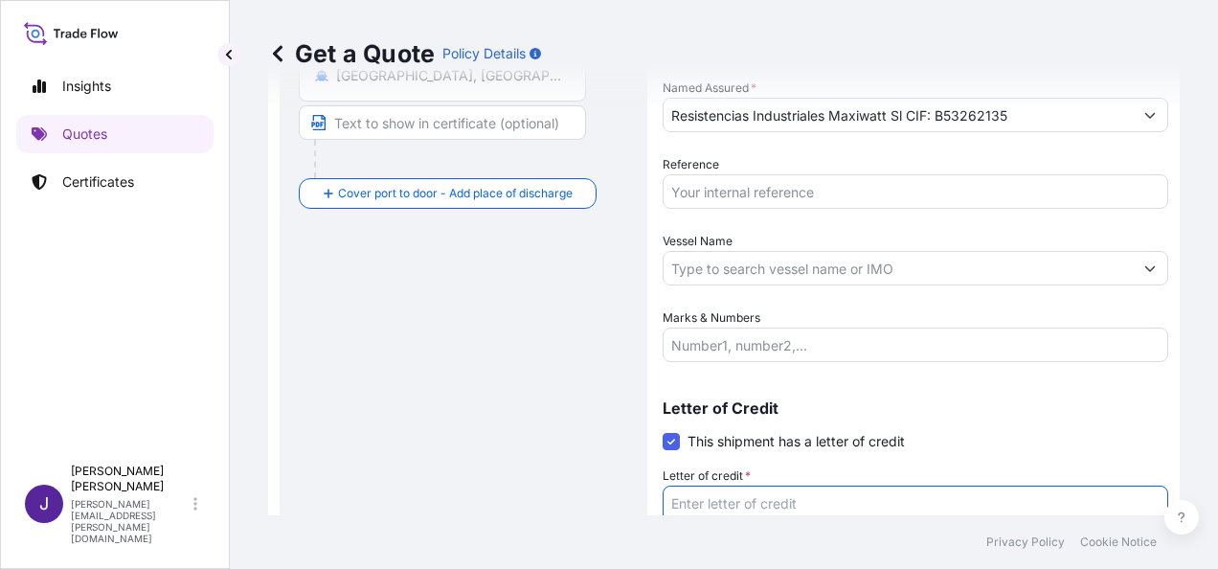
click at [753, 506] on textarea "Letter of credit *" at bounding box center [916, 531] width 506 height 92
paste textarea "RESISTENCIAS INDUSTRIALES MAXIWATT S.L. [STREET_ADDRESS][PERSON_NAME]. INDUSTRI…"
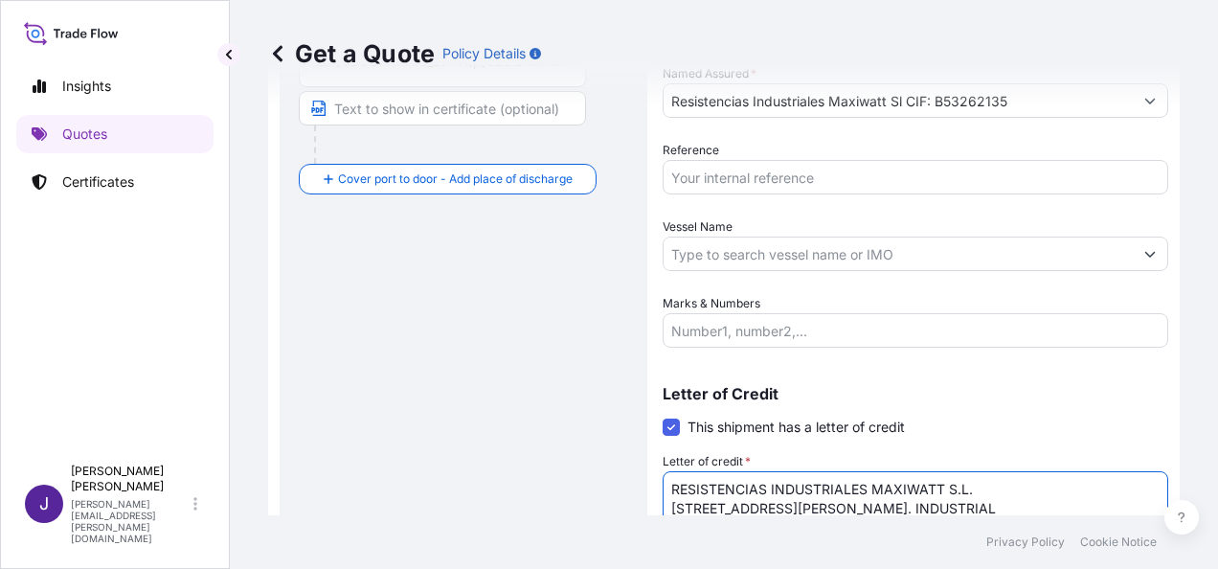
type textarea "RESISTENCIAS INDUSTRIALES MAXIWATT S.L. [STREET_ADDRESS][PERSON_NAME]. INDUSTRI…"
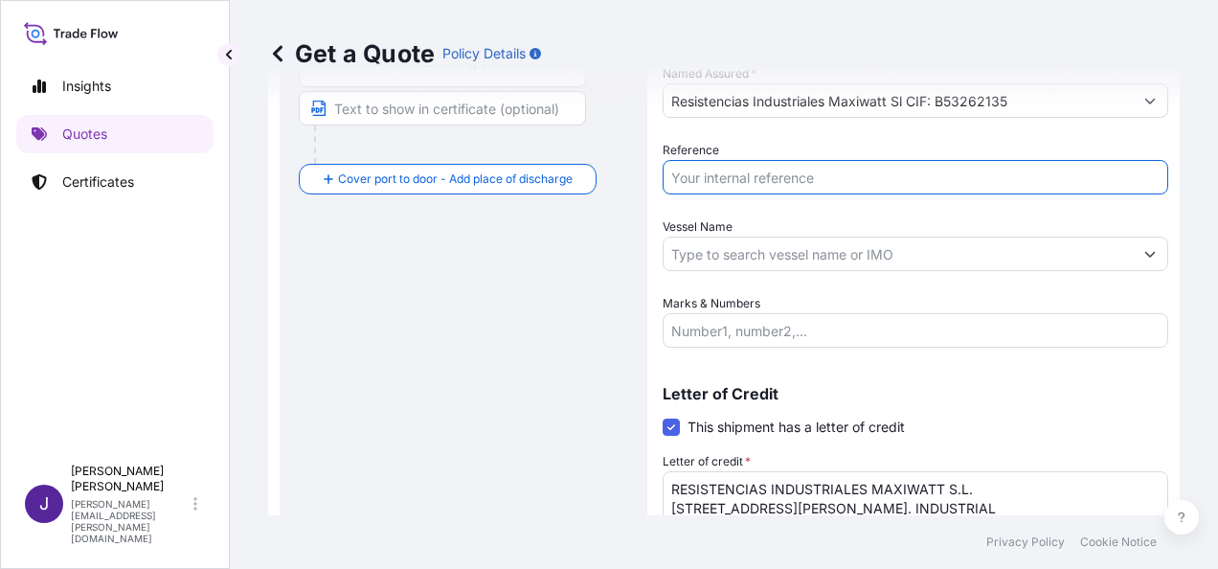
click at [799, 176] on input "Reference" at bounding box center [916, 177] width 506 height 34
type input "56660"
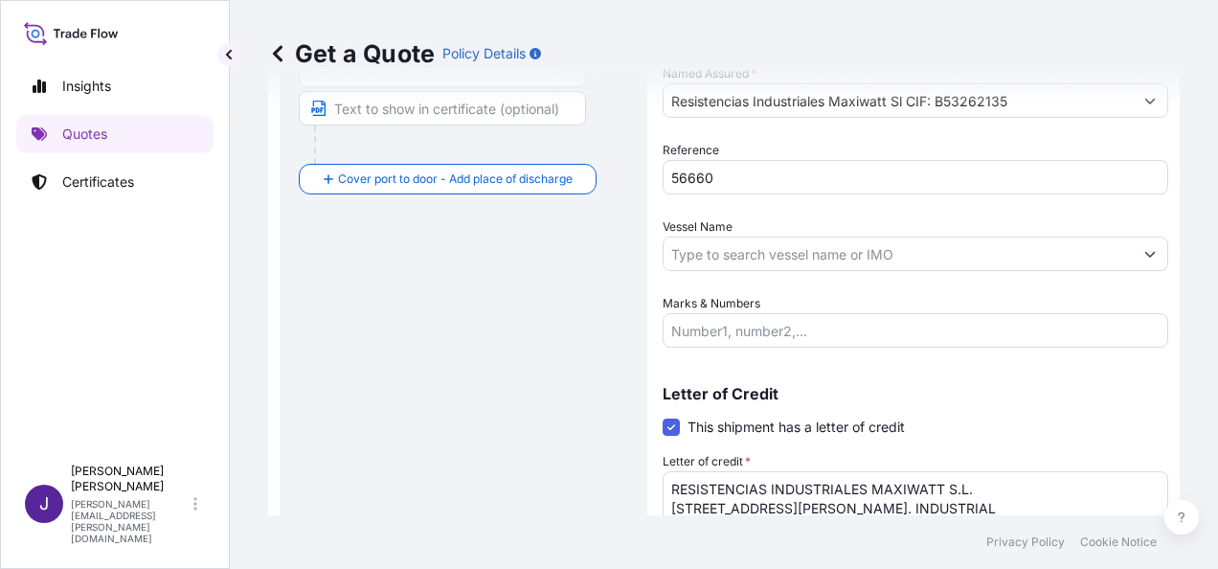
click at [877, 218] on div "Vessel Name" at bounding box center [916, 244] width 506 height 54
click at [756, 260] on input "Vessel Name" at bounding box center [898, 254] width 469 height 34
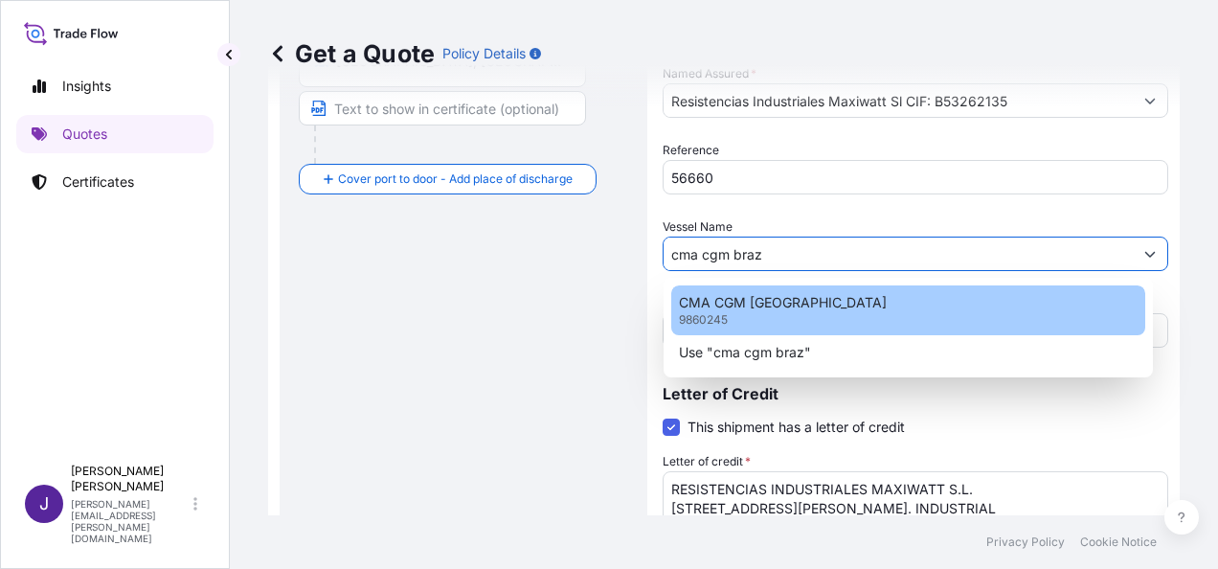
click at [745, 290] on div "CMA CGM BRAZIL 9860245" at bounding box center [908, 310] width 474 height 50
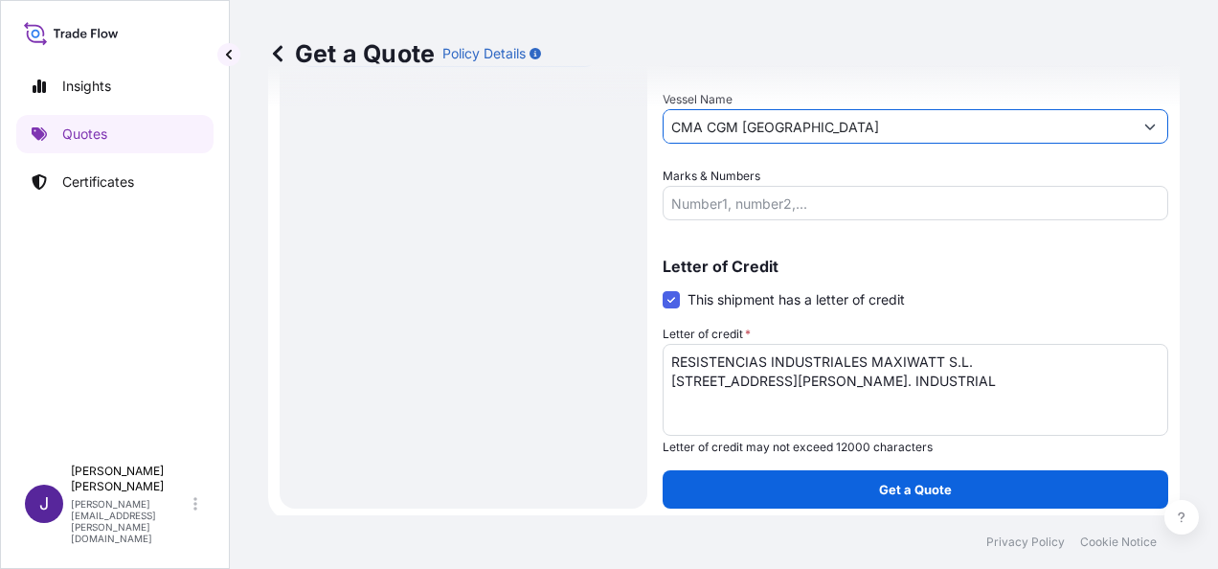
scroll to position [607, 0]
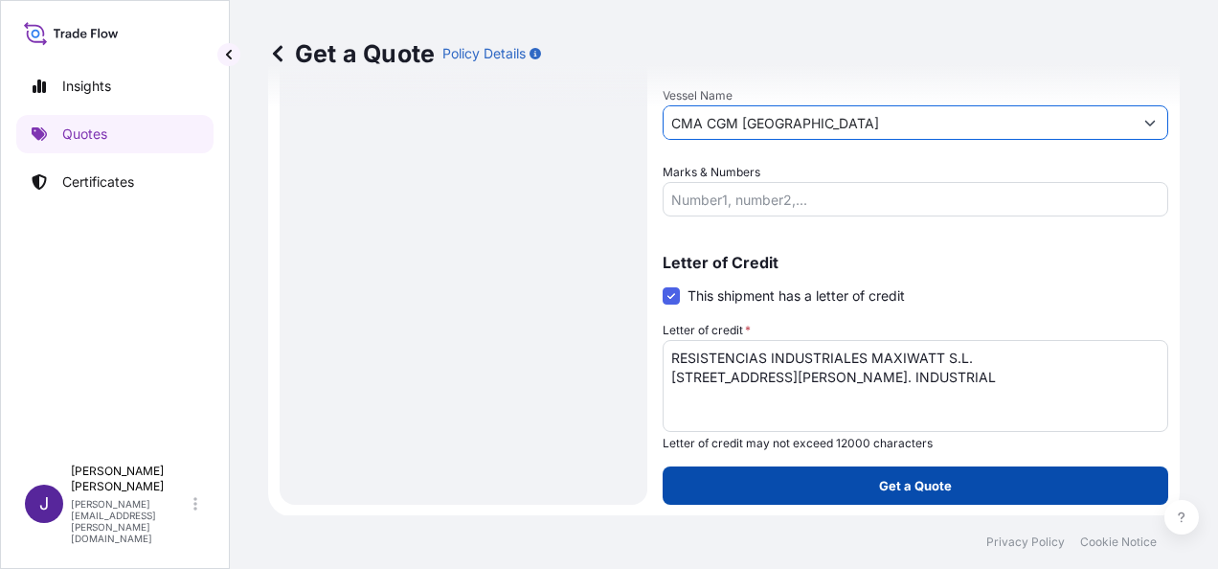
type input "CMA CGM [GEOGRAPHIC_DATA]"
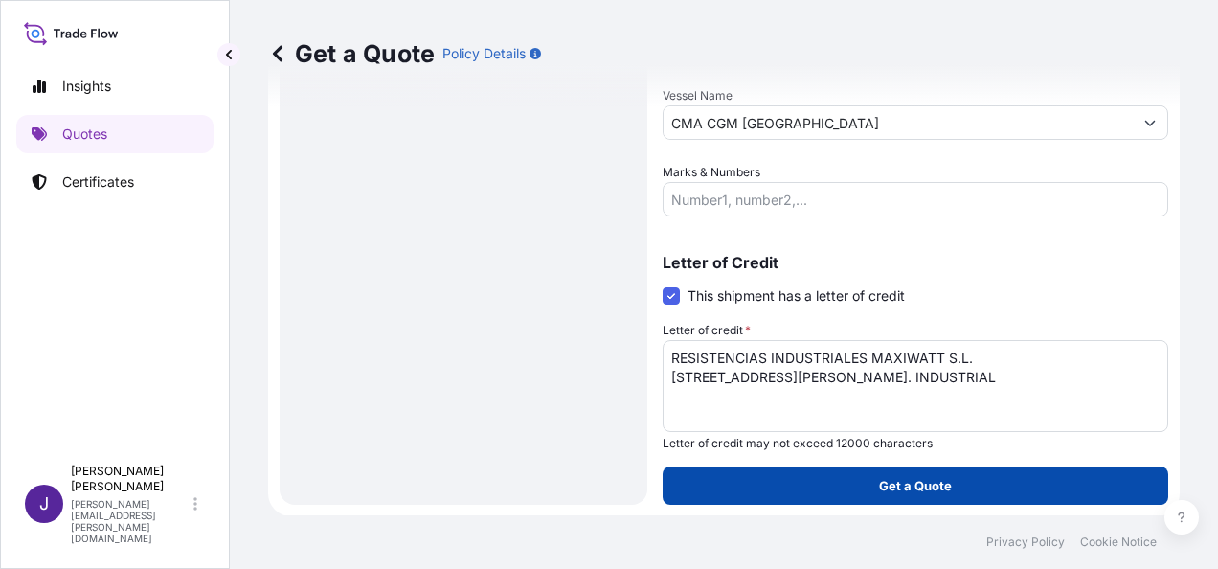
click at [959, 485] on button "Get a Quote" at bounding box center [916, 485] width 506 height 38
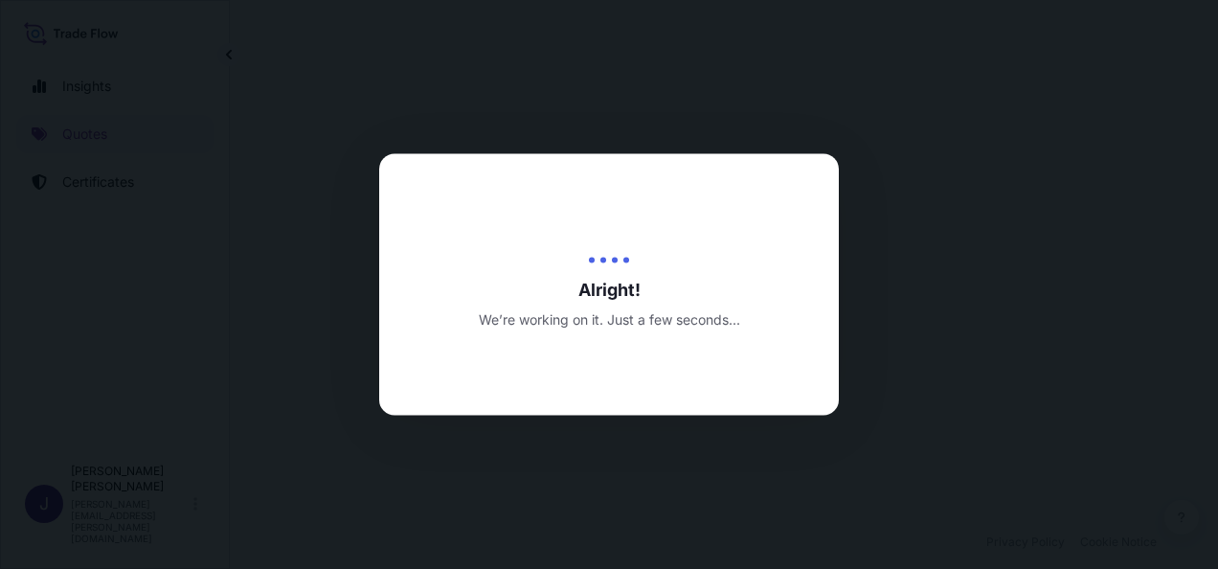
select select "Sea"
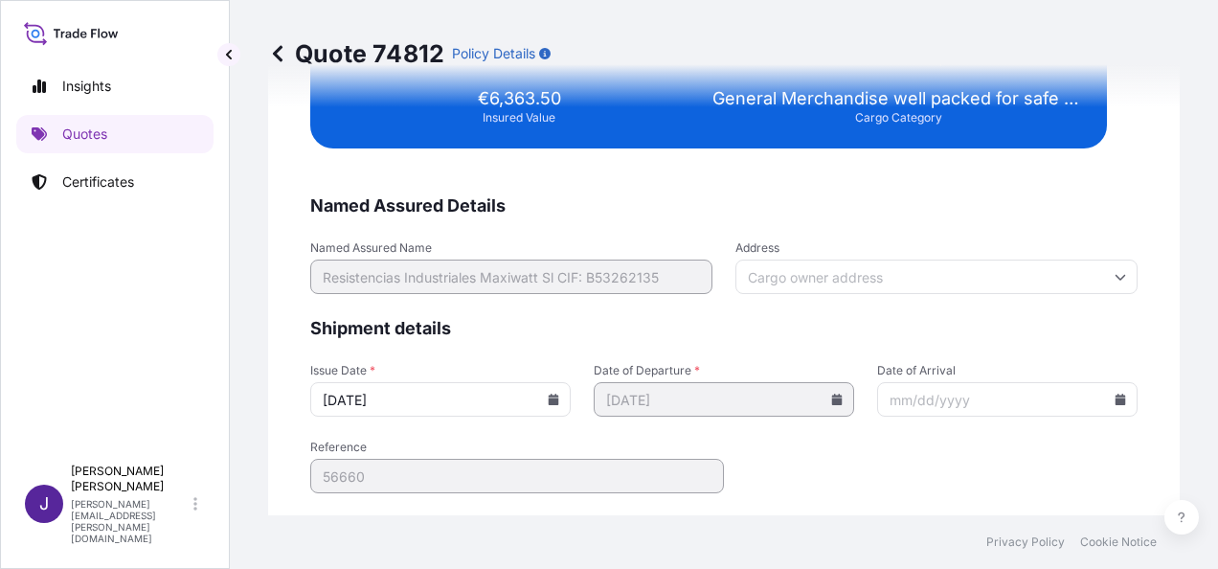
scroll to position [3910, 0]
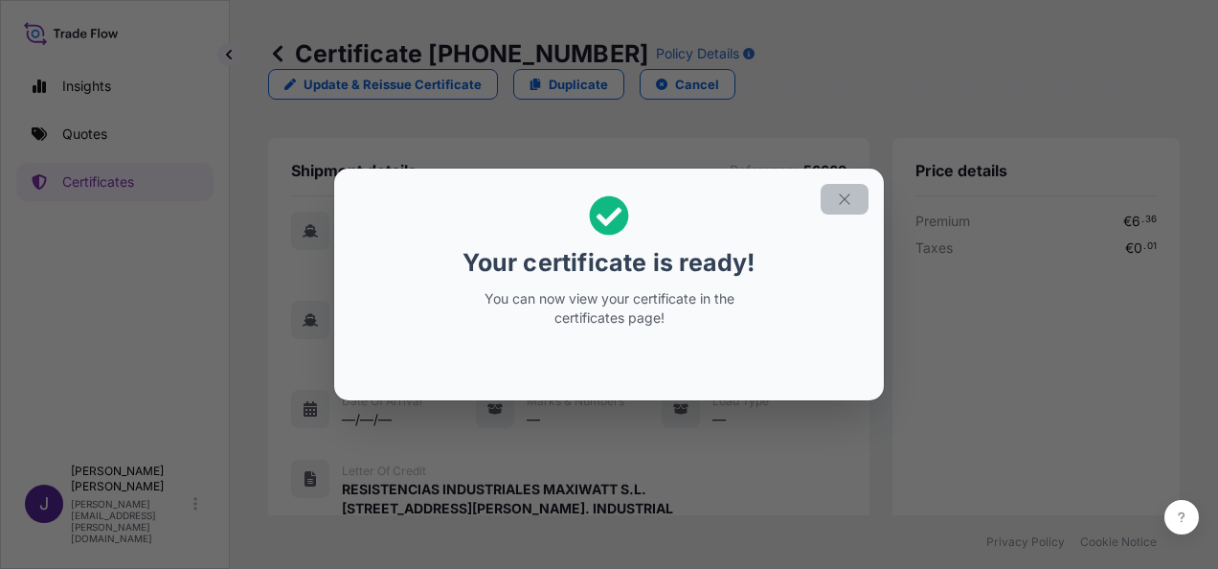
click at [854, 197] on button "button" at bounding box center [845, 199] width 48 height 31
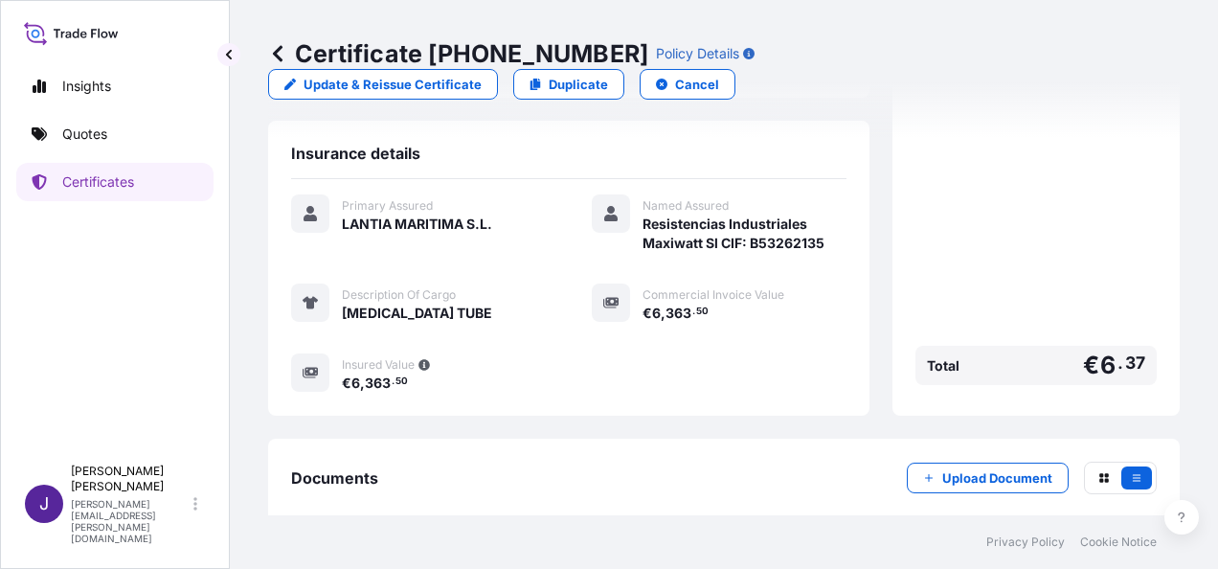
scroll to position [473, 0]
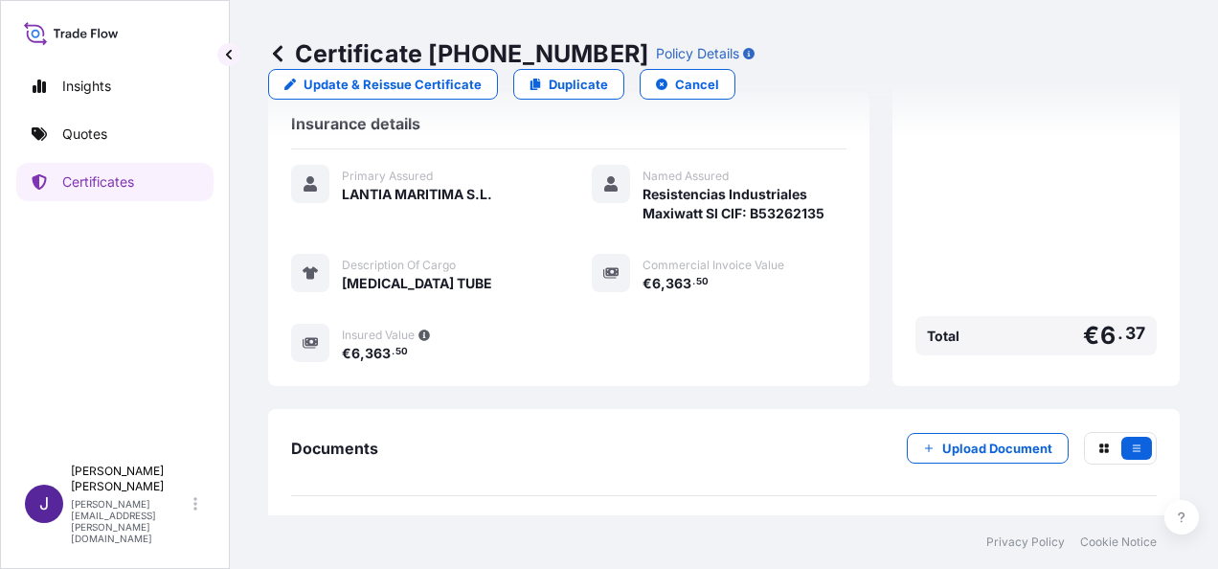
click at [770, 515] on link "PDF Certificate [DATE]" at bounding box center [724, 540] width 866 height 50
click at [581, 515] on link "PDF Certificate [DATE]" at bounding box center [724, 540] width 866 height 50
click at [104, 132] on p "Quotes" at bounding box center [84, 133] width 45 height 19
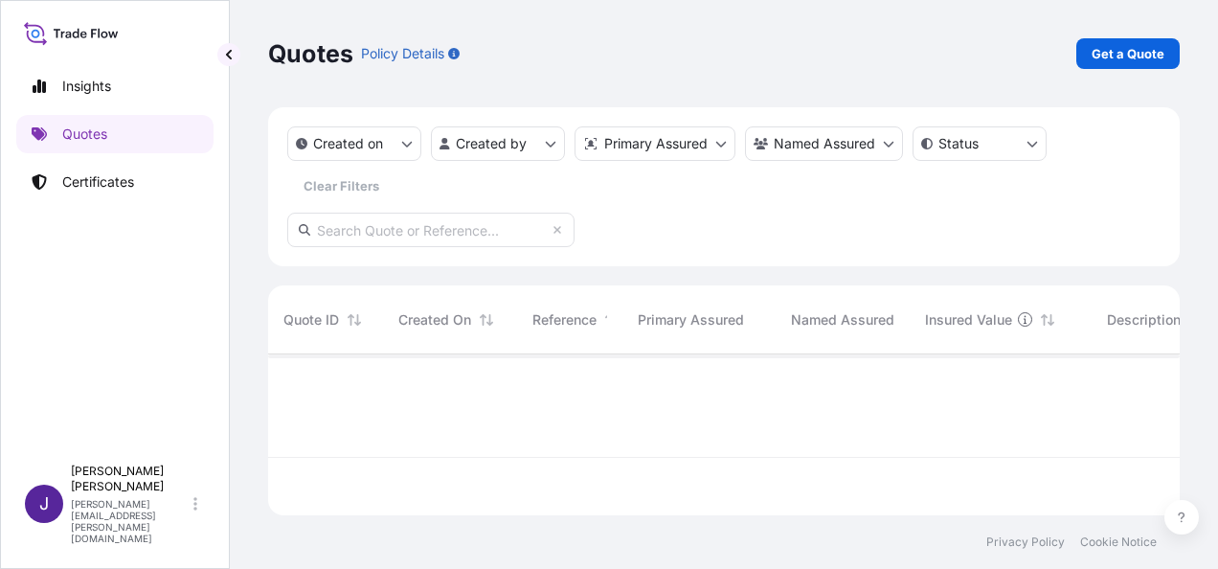
scroll to position [157, 896]
click at [1144, 55] on p "Get a Quote" at bounding box center [1128, 53] width 73 height 19
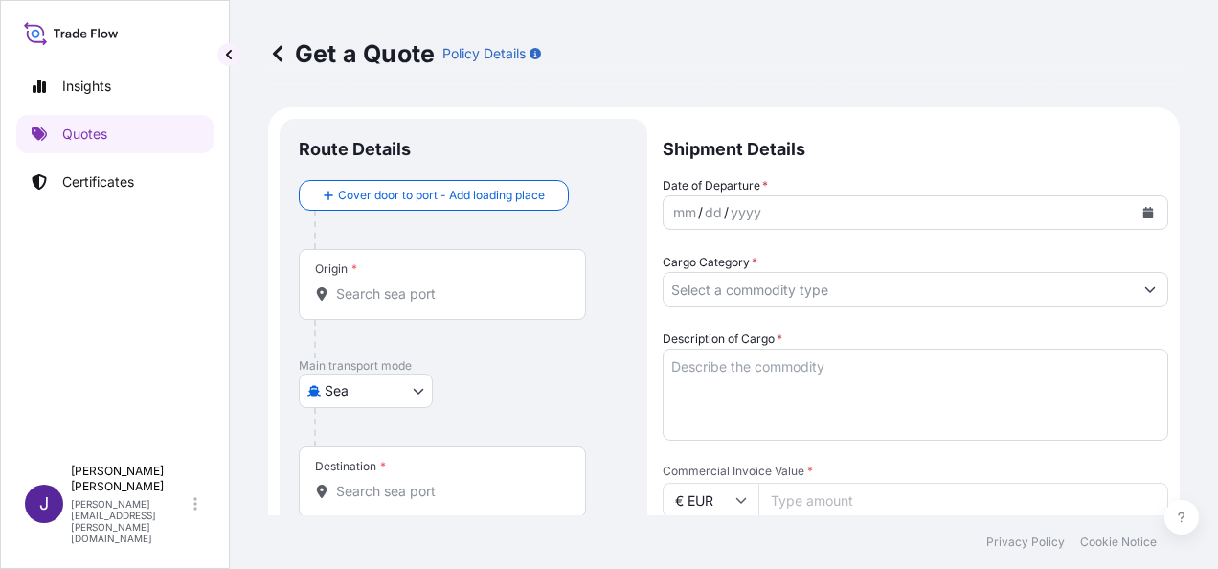
scroll to position [31, 0]
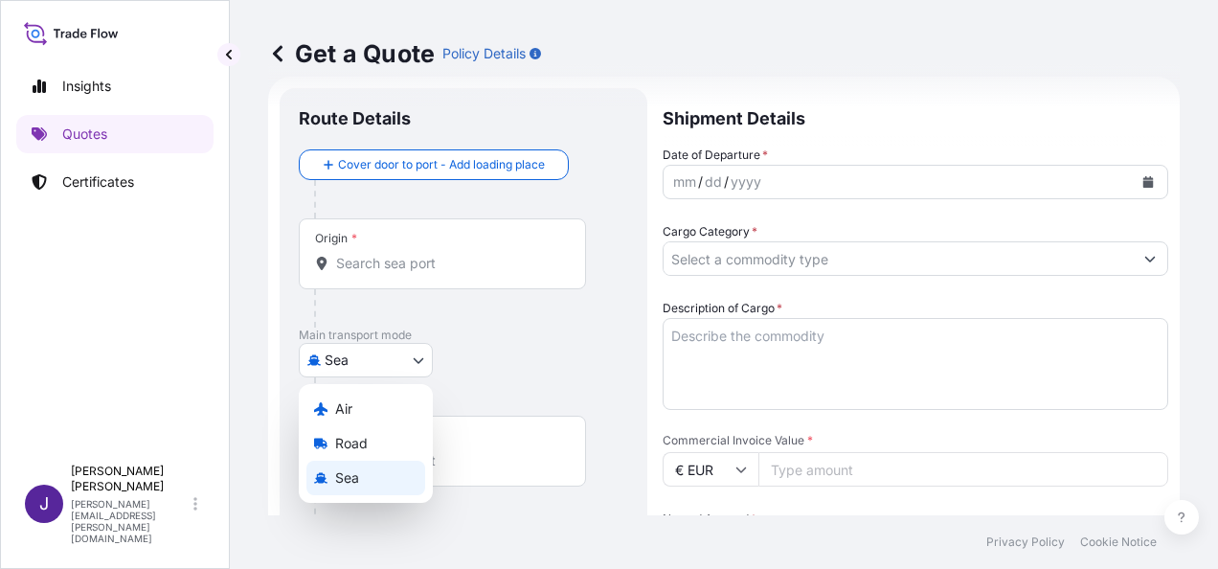
click at [417, 350] on body "Insights Quotes Certificates J [PERSON_NAME] [PERSON_NAME][EMAIL_ADDRESS][PERSO…" at bounding box center [609, 284] width 1218 height 569
click at [382, 415] on div "Air" at bounding box center [365, 409] width 119 height 34
select select "Air"
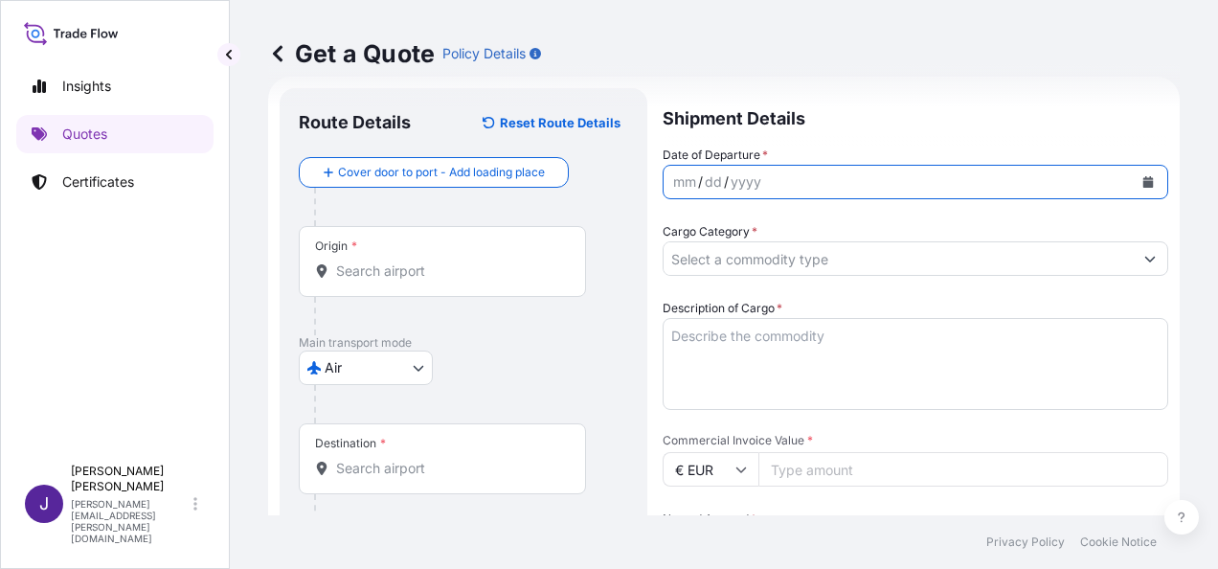
click at [1141, 182] on button "Calendar" at bounding box center [1148, 182] width 31 height 31
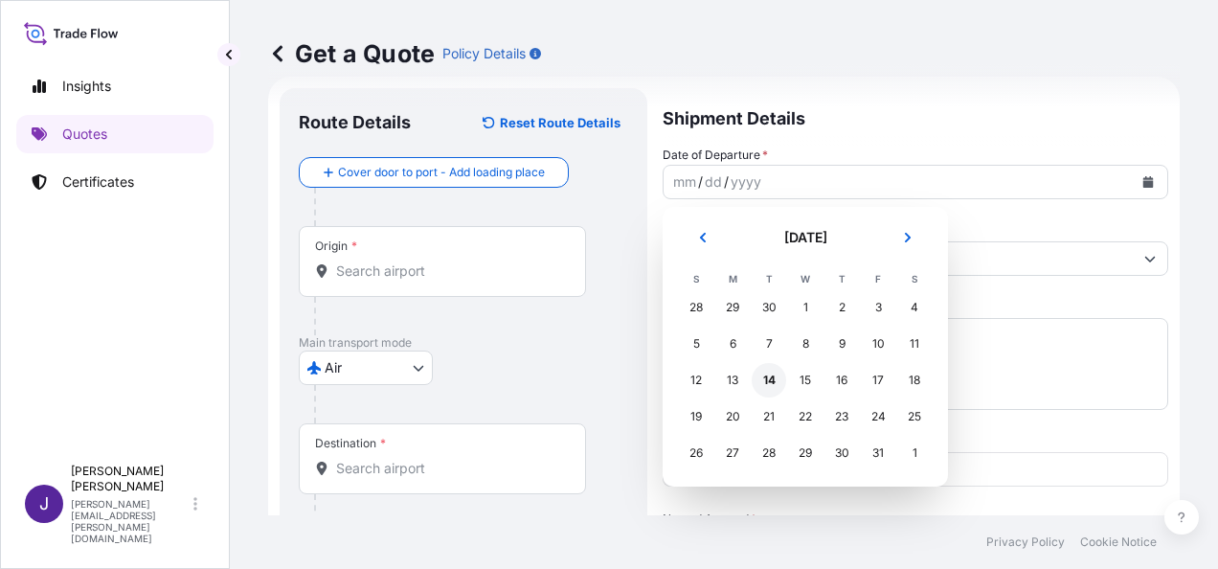
click at [772, 385] on div "14" at bounding box center [769, 380] width 34 height 34
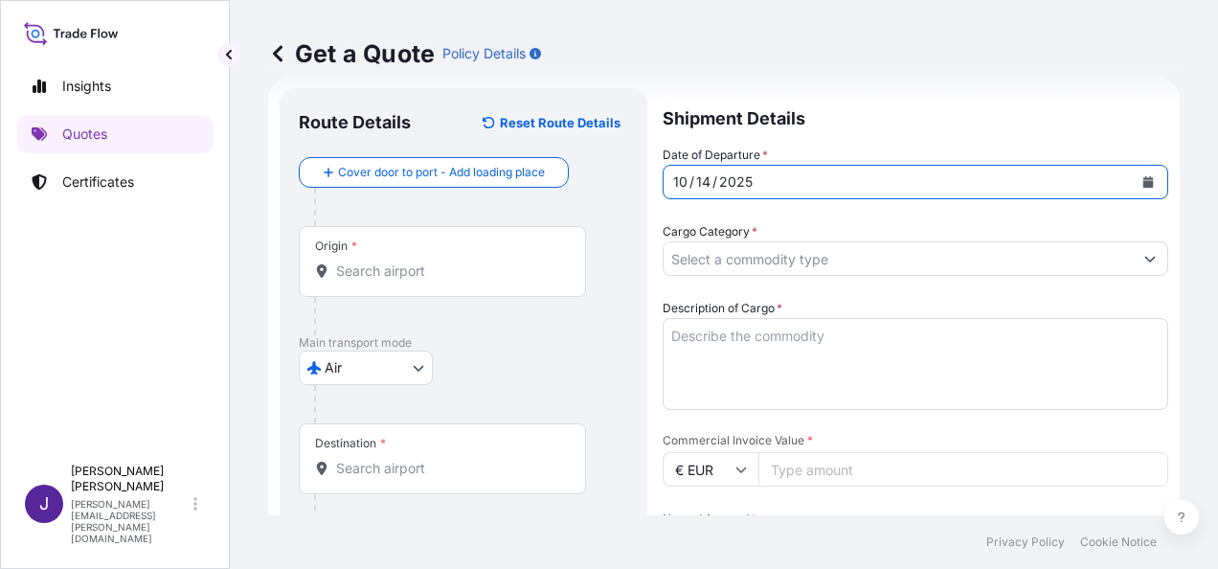
click at [479, 275] on input "Origin *" at bounding box center [449, 270] width 226 height 19
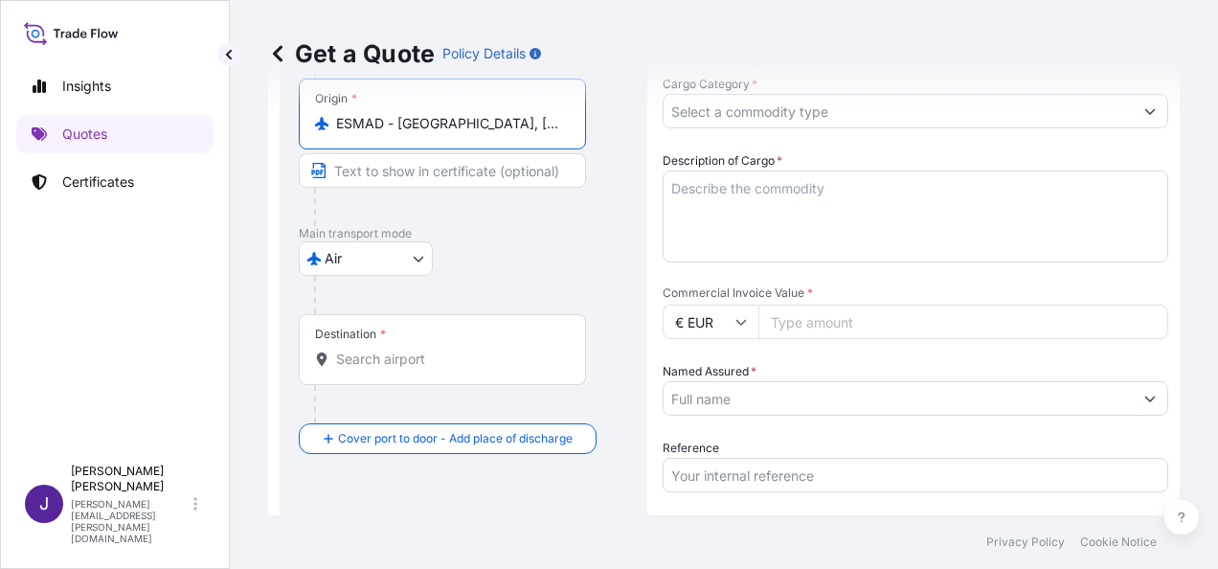
scroll to position [222, 0]
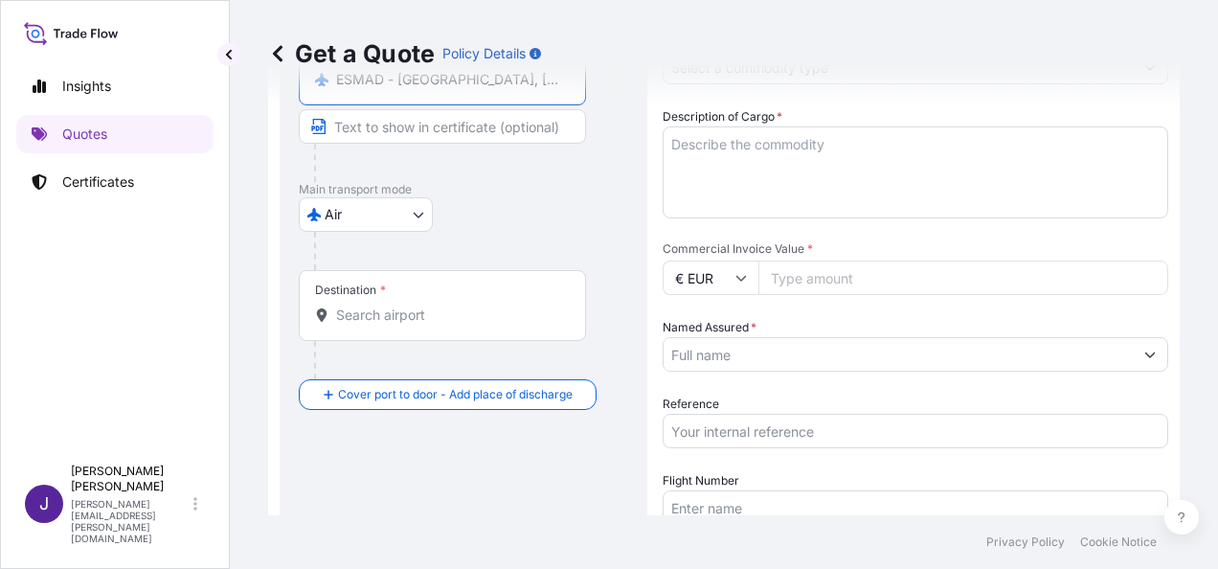
type input "ESMAD - [GEOGRAPHIC_DATA], [GEOGRAPHIC_DATA]"
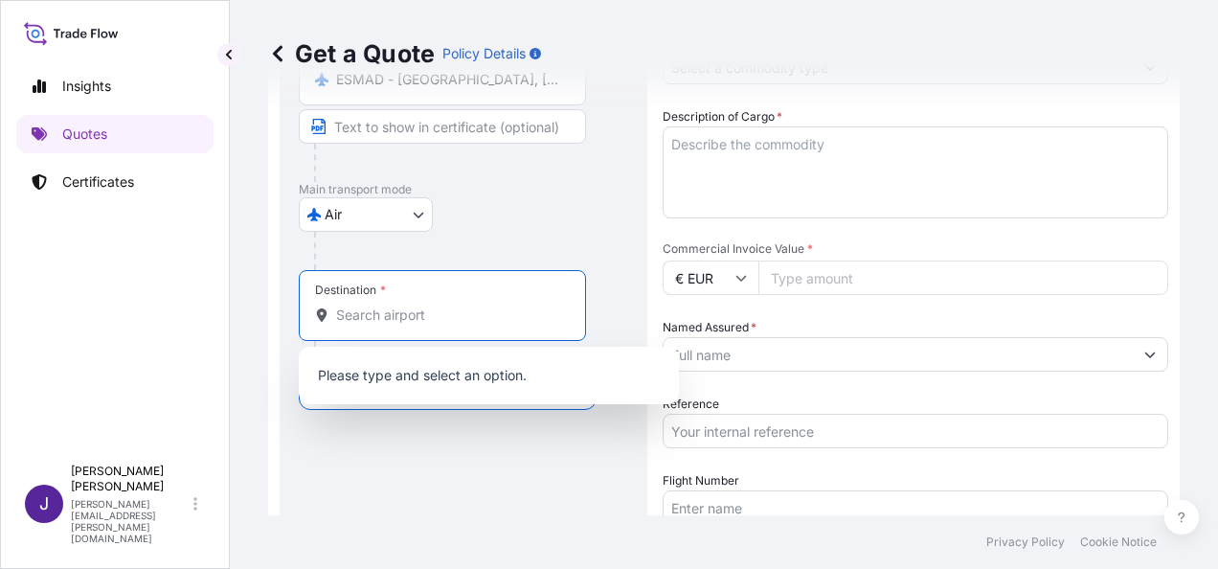
click at [438, 318] on input "Destination *" at bounding box center [449, 314] width 226 height 19
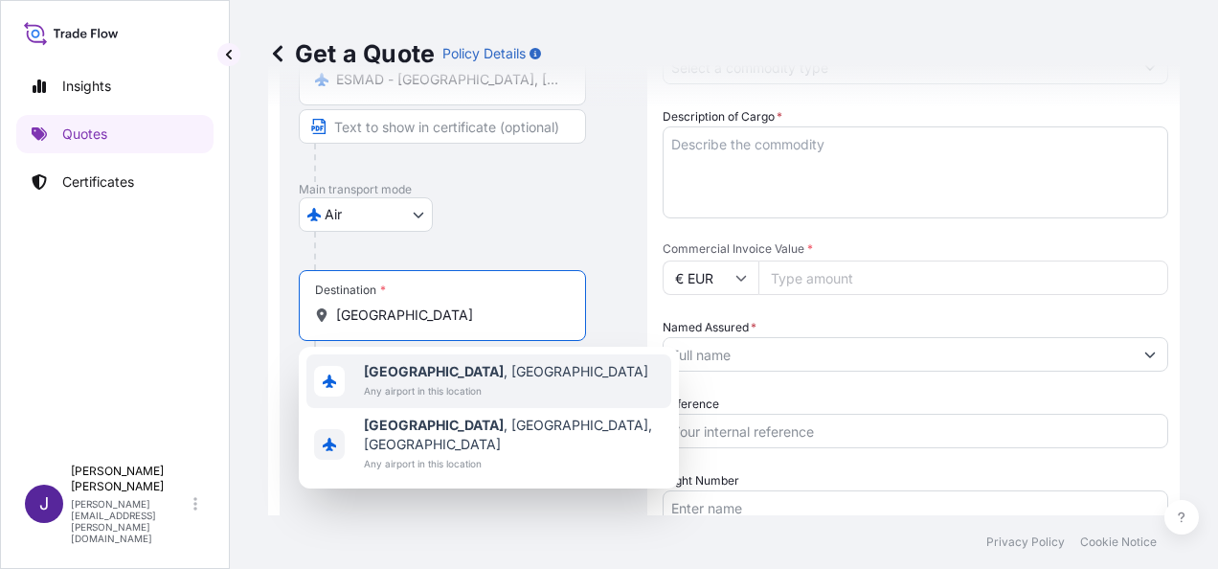
click at [454, 390] on span "Any airport in this location" at bounding box center [506, 390] width 284 height 19
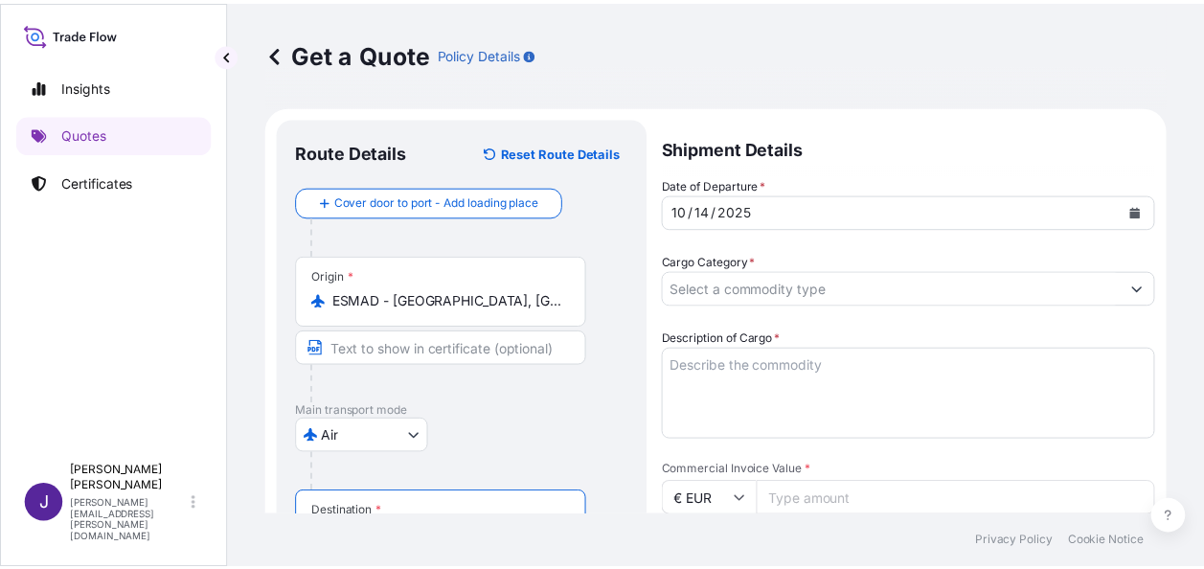
scroll to position [0, 0]
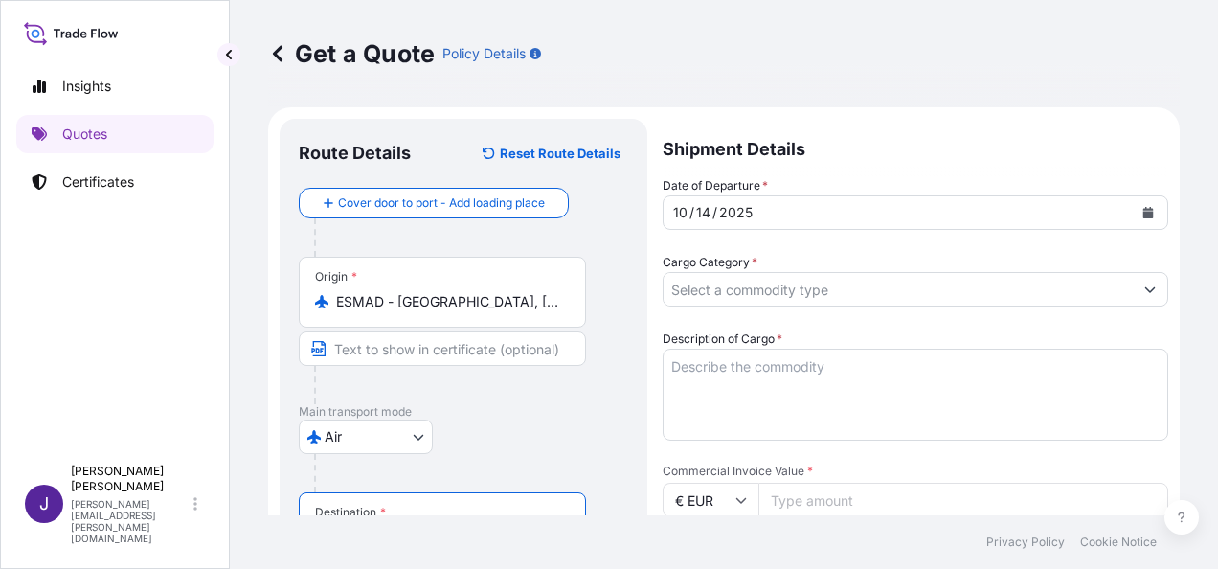
type input "[GEOGRAPHIC_DATA], [GEOGRAPHIC_DATA]"
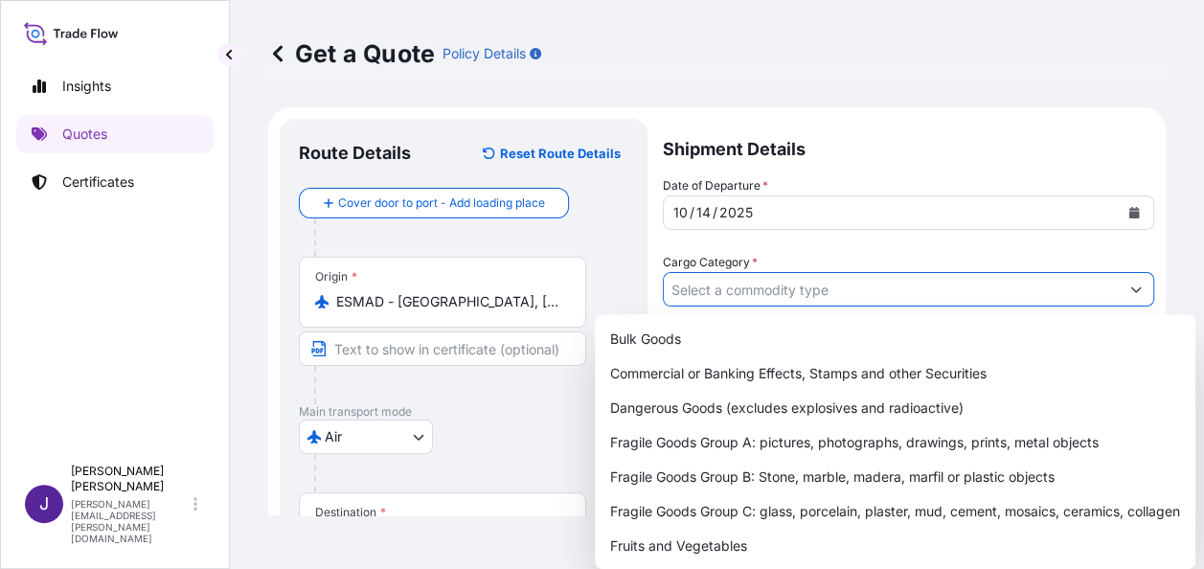
click at [846, 293] on input "Cargo Category *" at bounding box center [891, 289] width 455 height 34
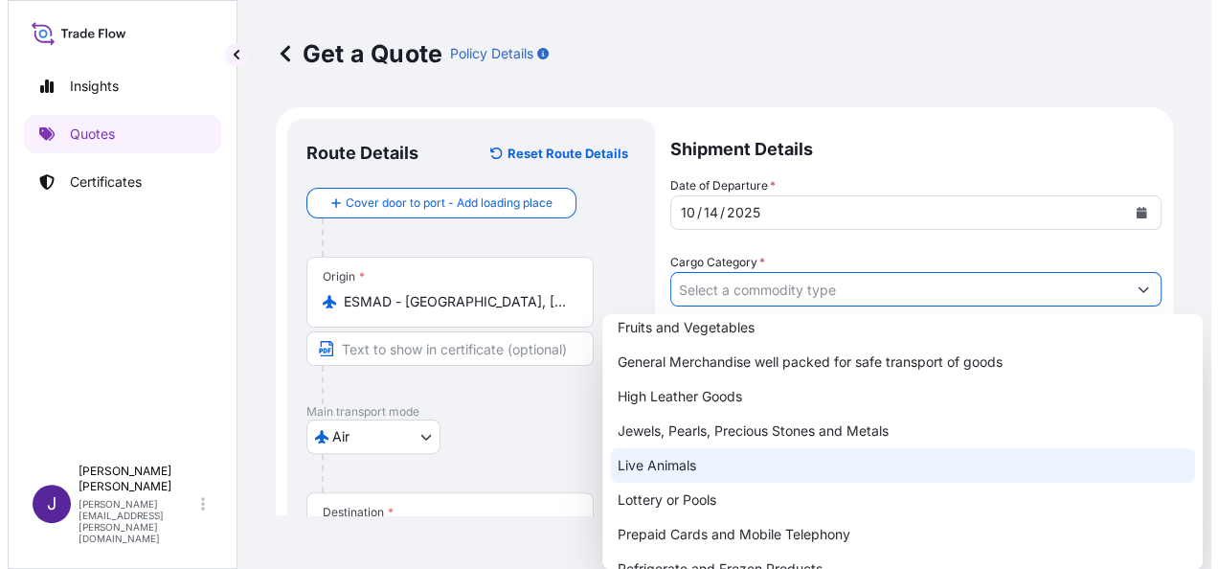
scroll to position [237, 0]
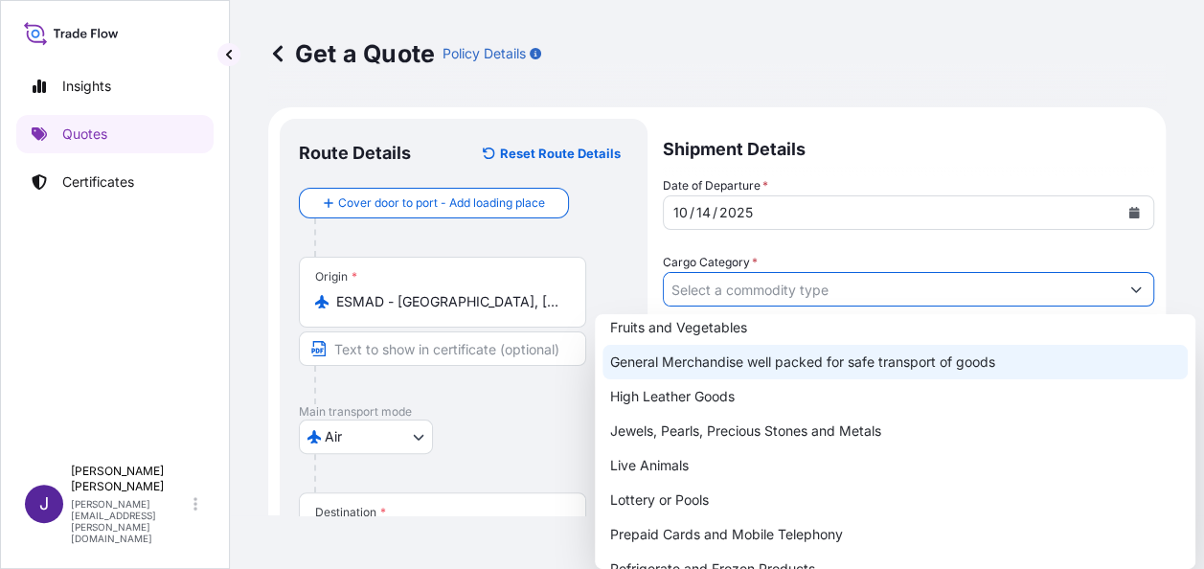
click at [753, 365] on div "General Merchandise well packed for safe transport of goods" at bounding box center [894, 362] width 585 height 34
type input "General Merchandise well packed for safe transport of goods"
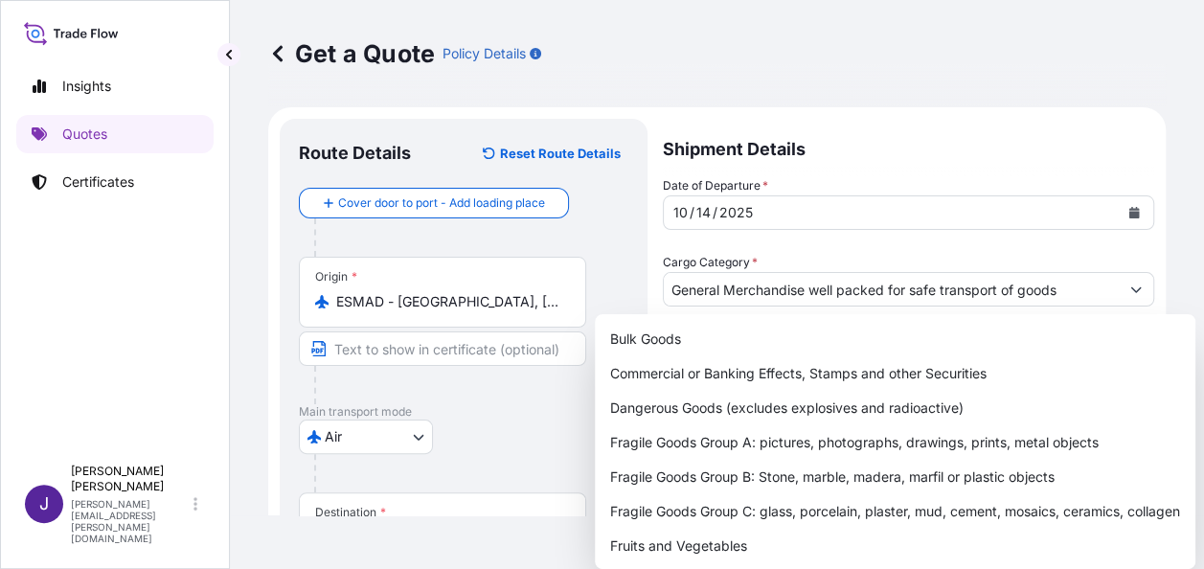
click at [940, 57] on div "Get a Quote Policy Details" at bounding box center [716, 53] width 897 height 31
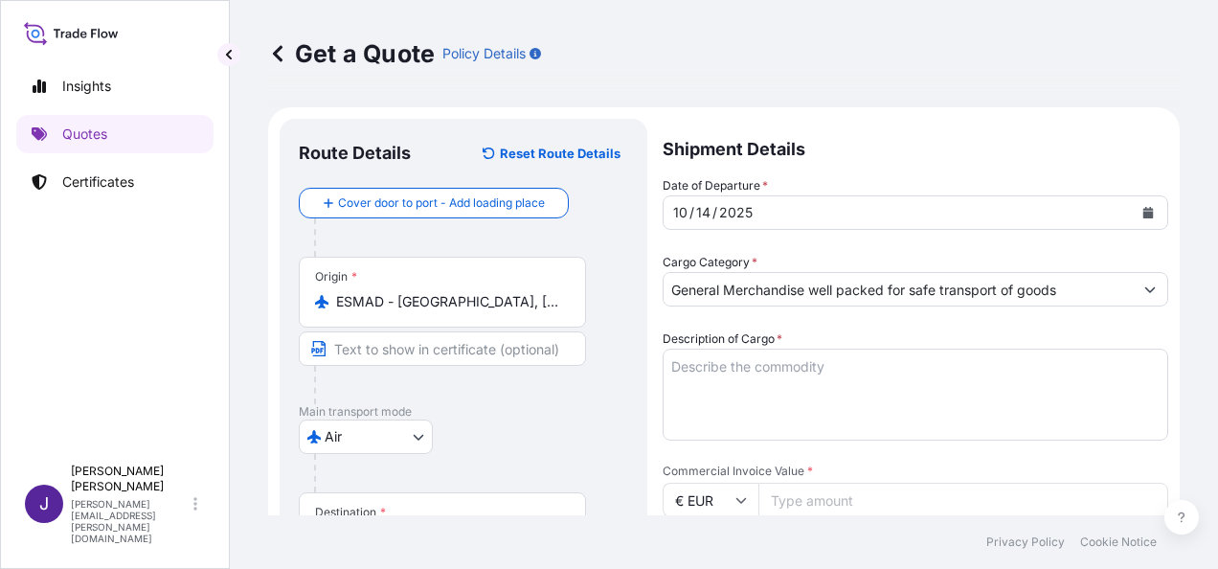
click at [760, 387] on textarea "Description of Cargo *" at bounding box center [916, 395] width 506 height 92
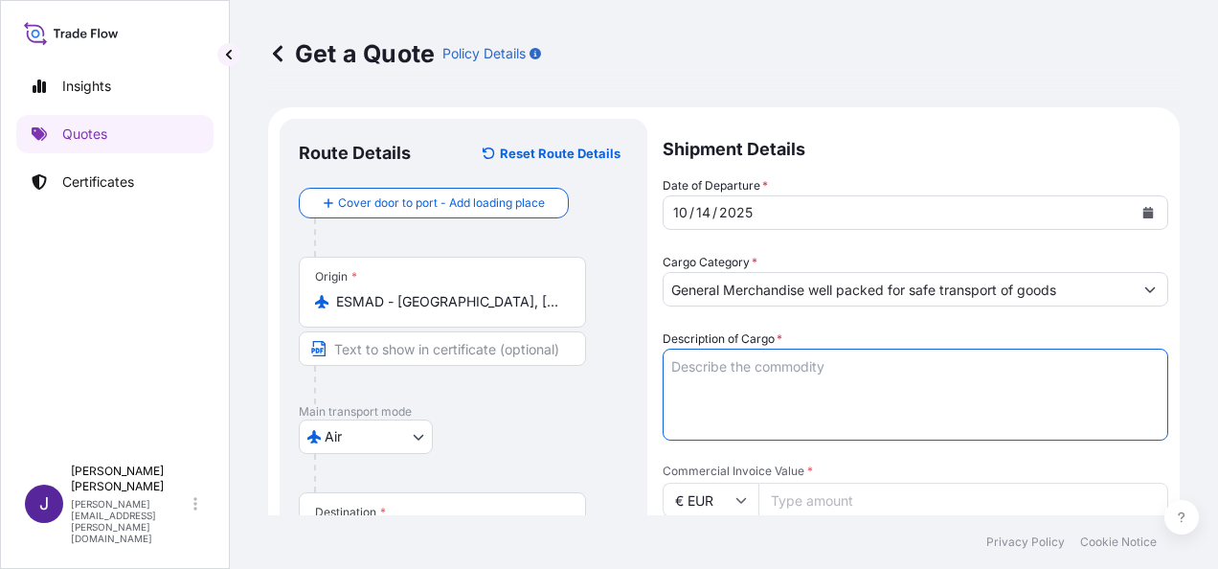
paste textarea "KG interruptores y accesorios"
drag, startPoint x: 701, startPoint y: 364, endPoint x: 759, endPoint y: 349, distance: 60.4
click at [702, 364] on textarea "KG interruptores y accesorios" at bounding box center [916, 395] width 506 height 92
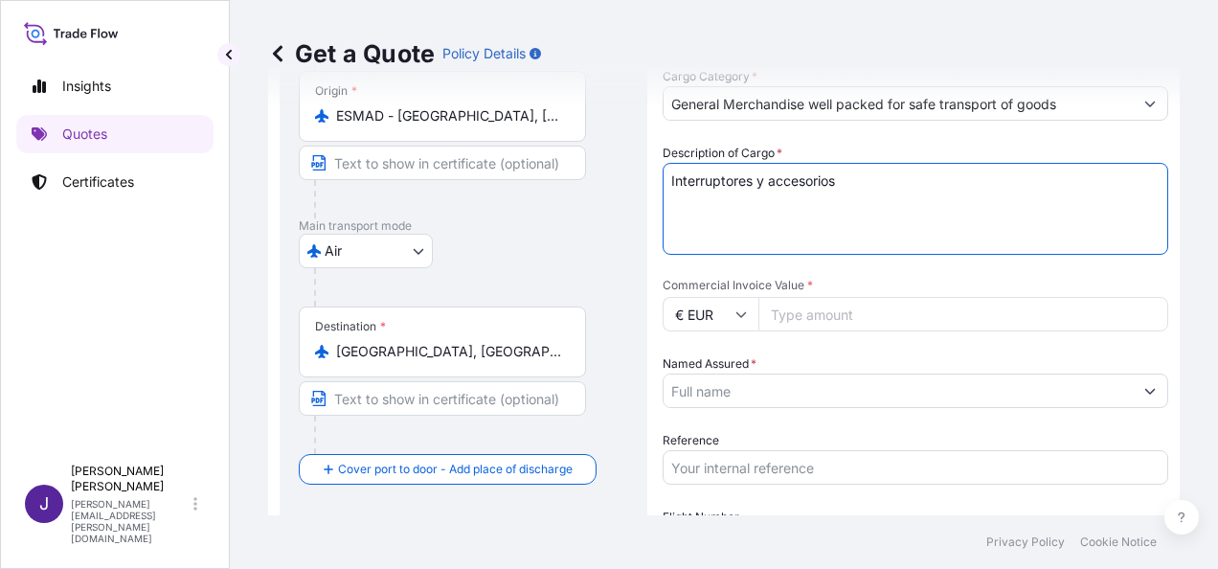
scroll to position [192, 0]
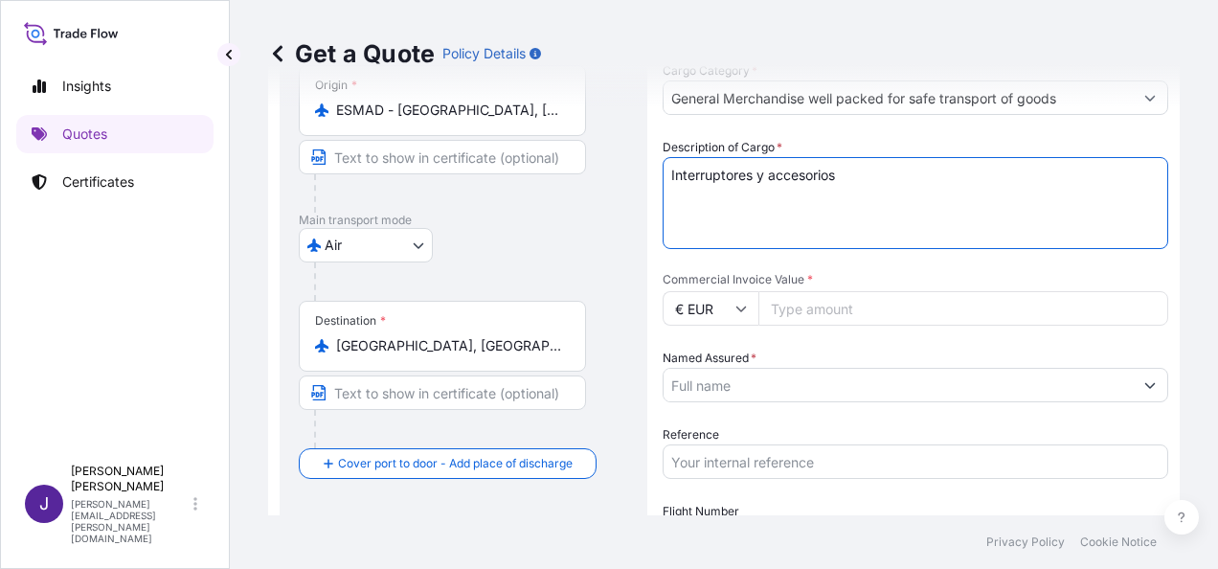
type textarea "Interruptores y accesorios"
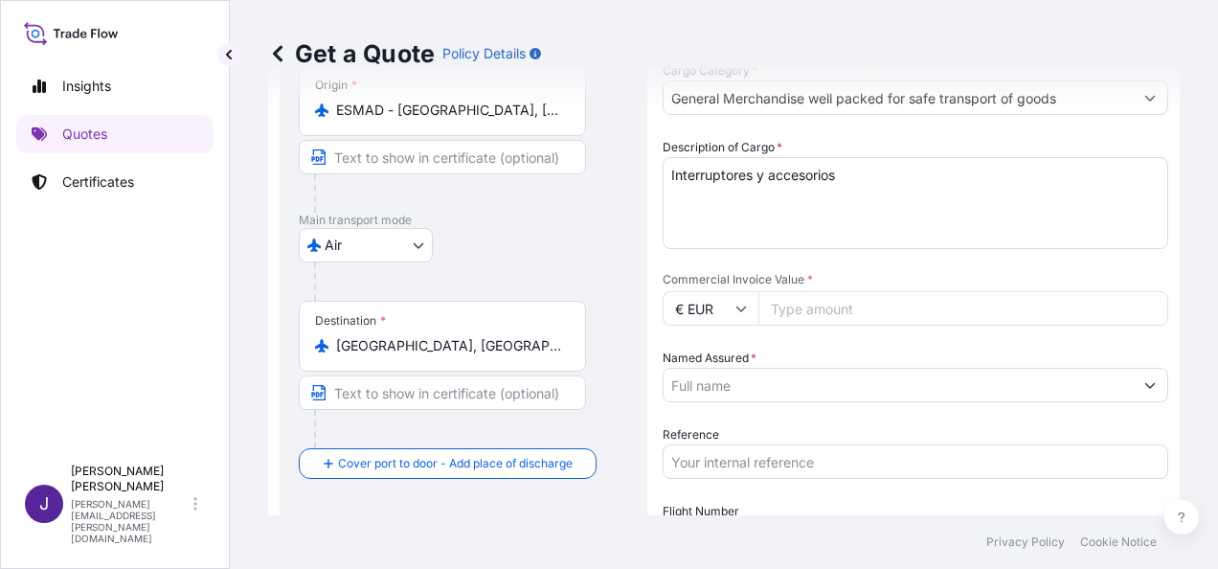
click at [857, 308] on input "Commercial Invoice Value *" at bounding box center [963, 308] width 410 height 34
click at [870, 379] on input "Named Assured *" at bounding box center [898, 385] width 469 height 34
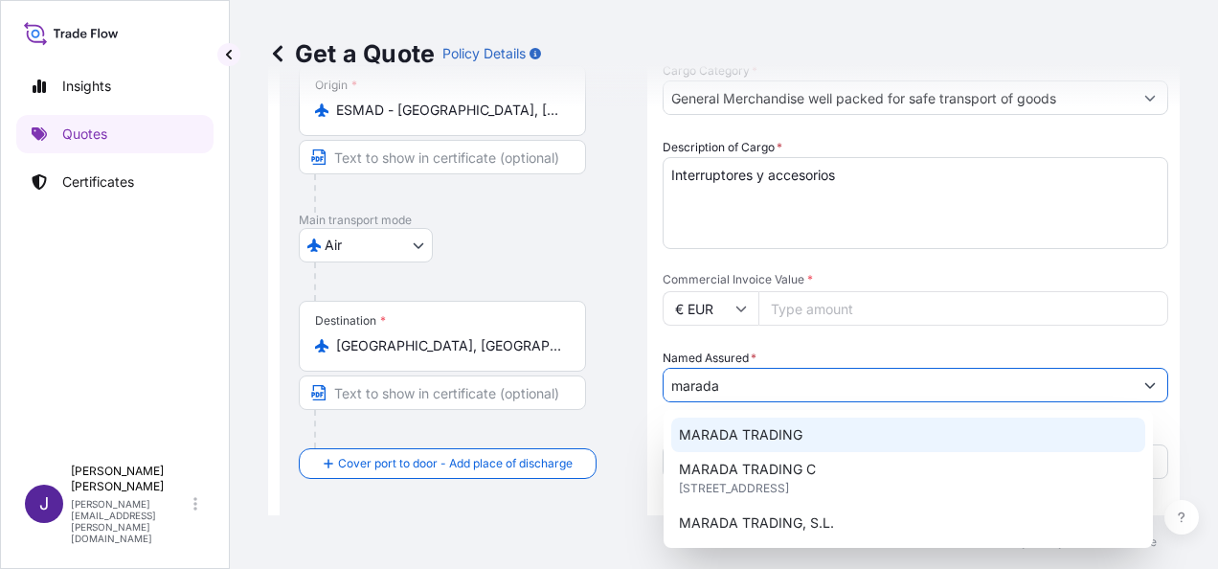
click at [825, 437] on div "MARADA TRADING" at bounding box center [908, 434] width 474 height 34
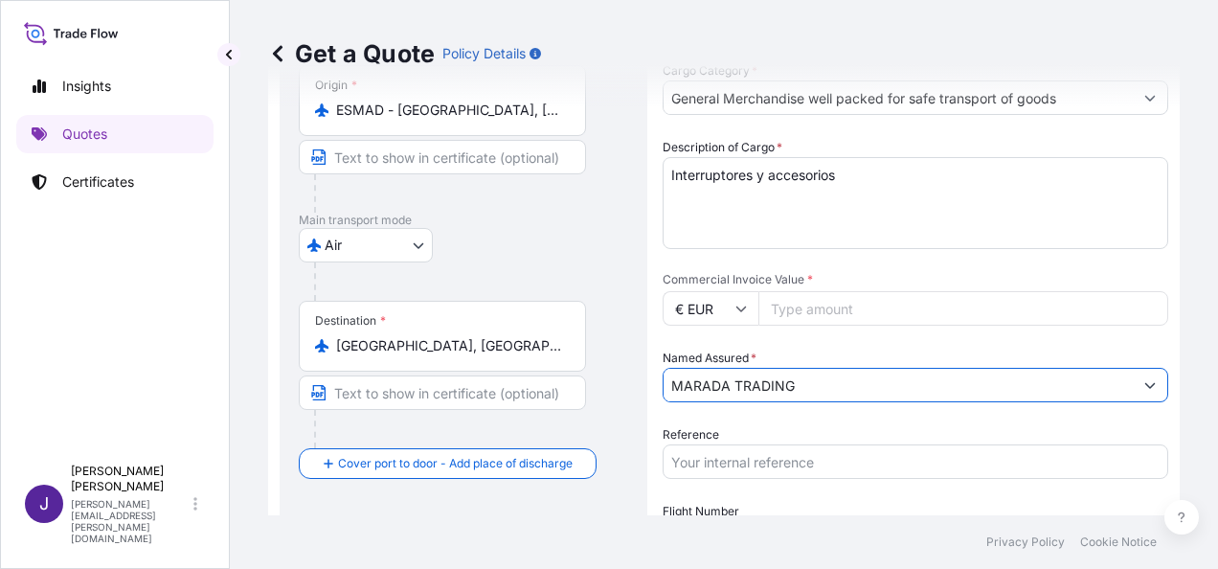
type input "MARADA TRADING"
click at [823, 471] on input "Reference" at bounding box center [916, 461] width 506 height 34
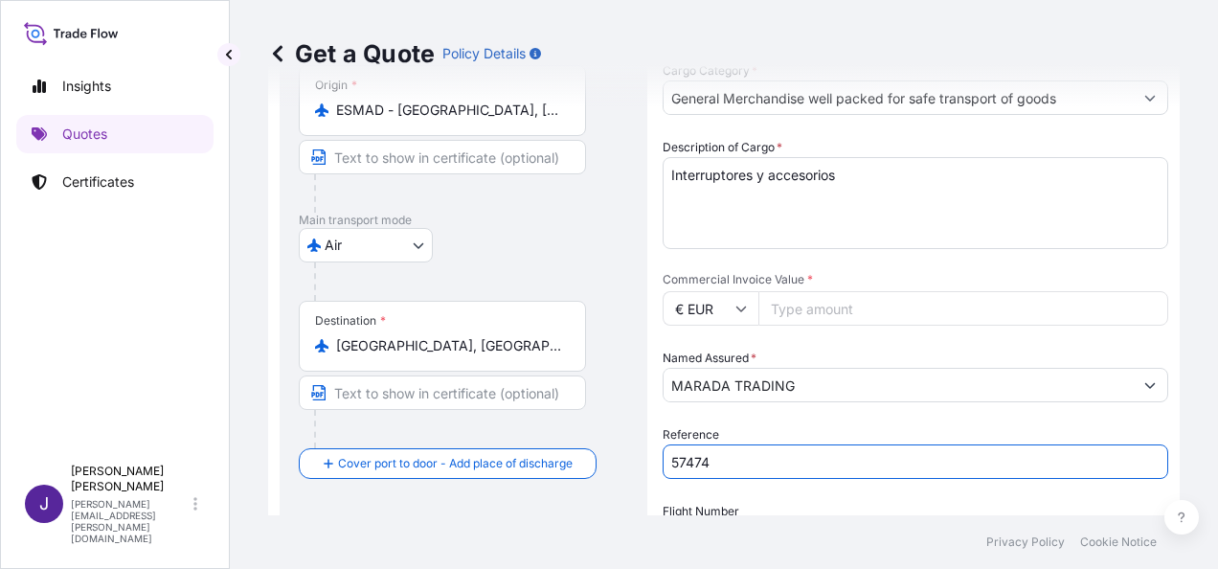
type input "57474"
click at [918, 308] on input "Commercial Invoice Value *" at bounding box center [963, 308] width 410 height 34
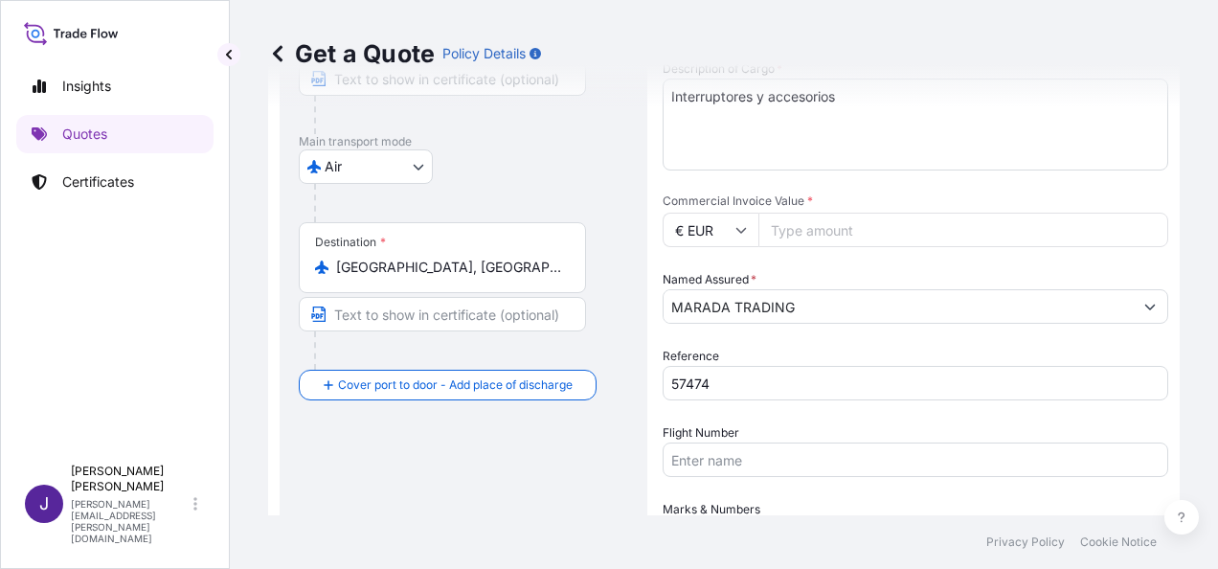
click at [739, 456] on input "Flight Number" at bounding box center [916, 459] width 506 height 34
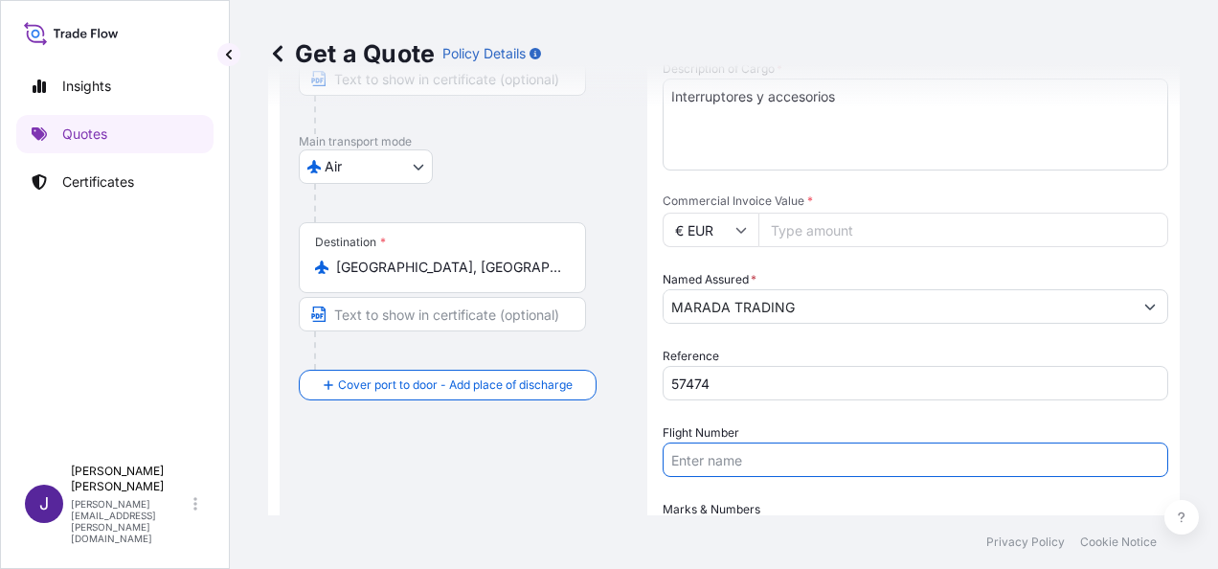
paste input "AÉREO 996-13941336 UX051/14"
type input "AÉREO 996-13941336 UX051/14"
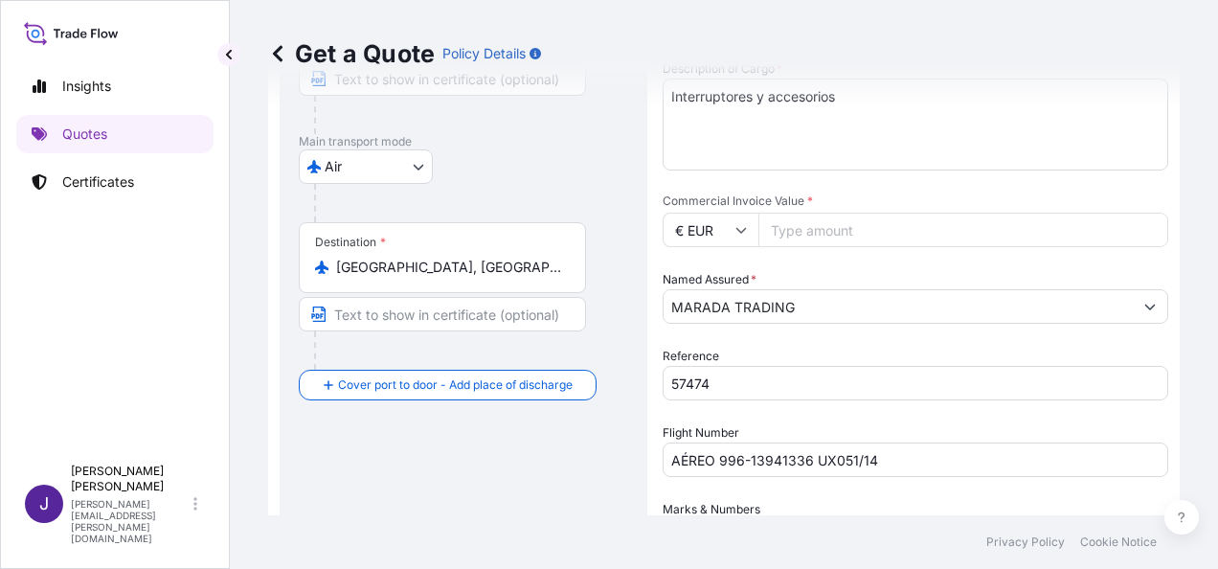
click at [781, 235] on input "Commercial Invoice Value *" at bounding box center [963, 230] width 410 height 34
type input "27901.89"
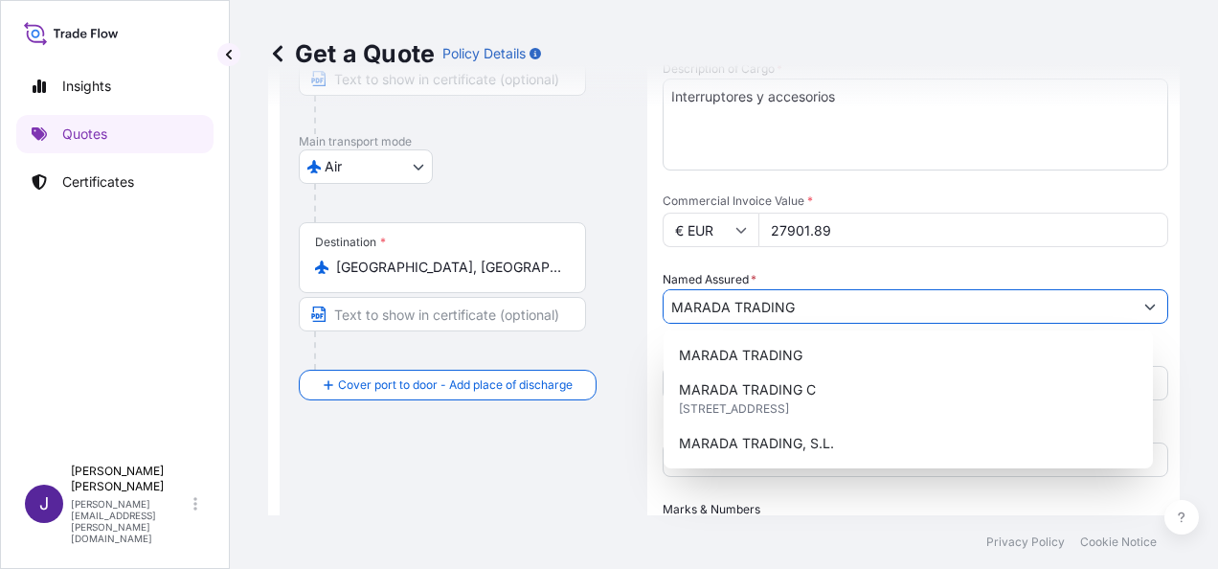
click at [823, 320] on input "MARADA TRADING" at bounding box center [898, 306] width 469 height 34
click at [834, 492] on div "Date of Departure * [DATE] Cargo Category * General Merchandise well packed for…" at bounding box center [916, 229] width 506 height 647
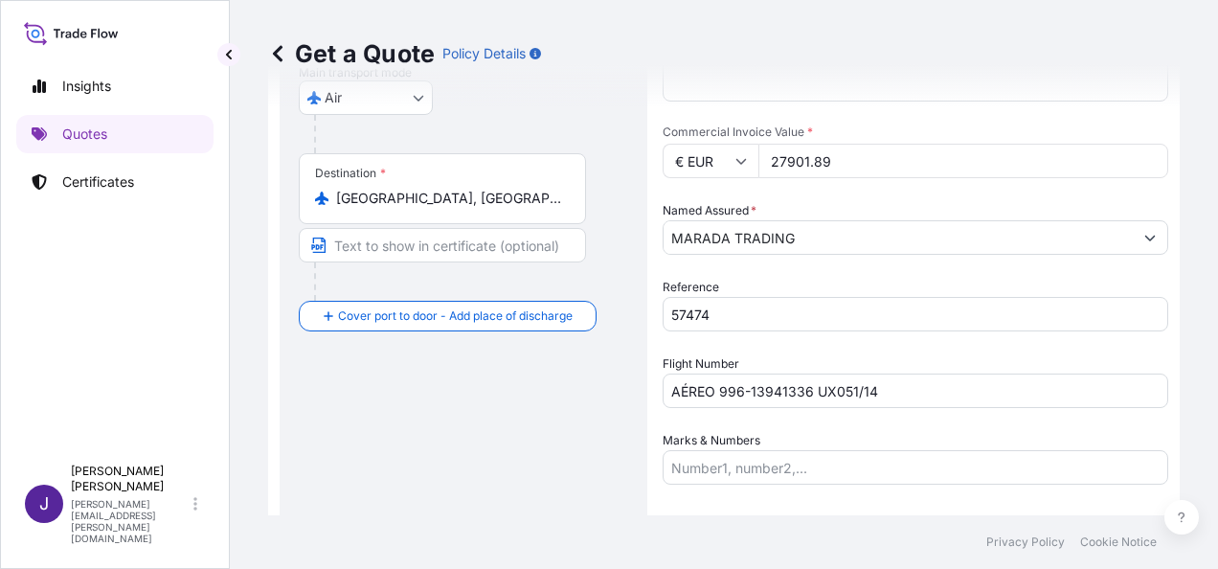
scroll to position [366, 0]
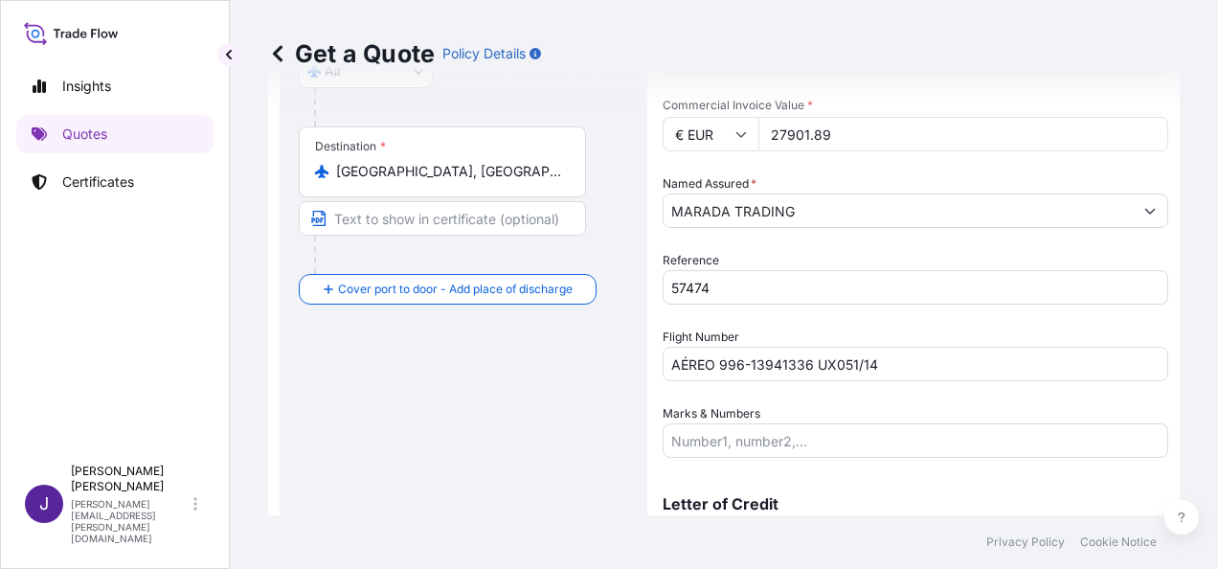
drag, startPoint x: 787, startPoint y: 436, endPoint x: 829, endPoint y: 473, distance: 56.3
click at [787, 436] on input "Marks & Numbers" at bounding box center [916, 440] width 506 height 34
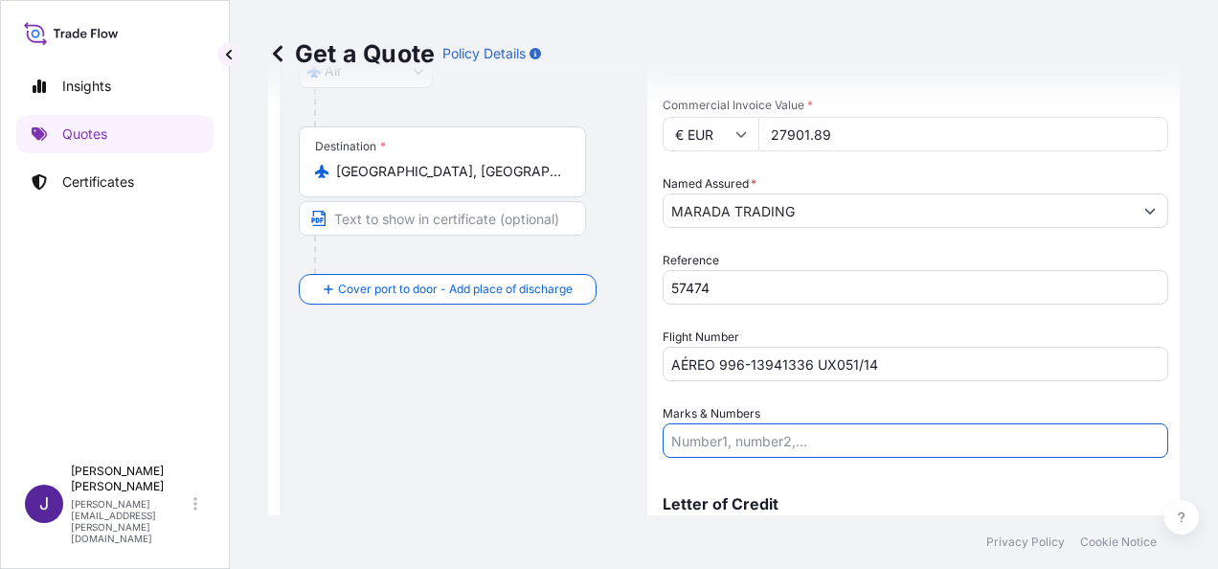
click at [737, 436] on input "Marks & Numbers" at bounding box center [916, 440] width 506 height 34
paste input "1 BTO 142 KG"
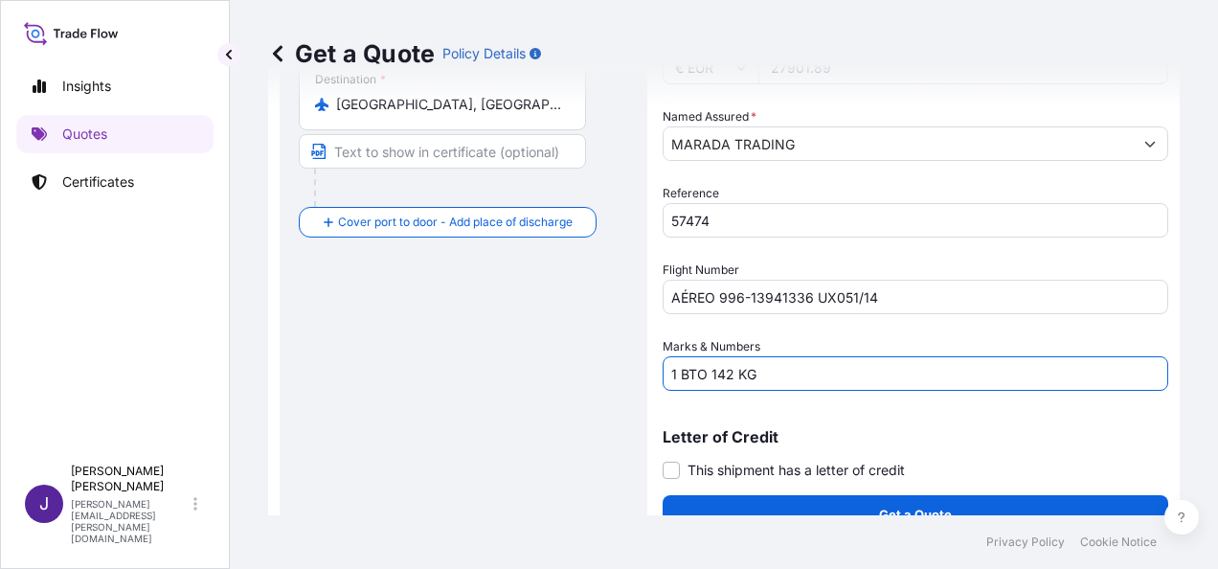
scroll to position [462, 0]
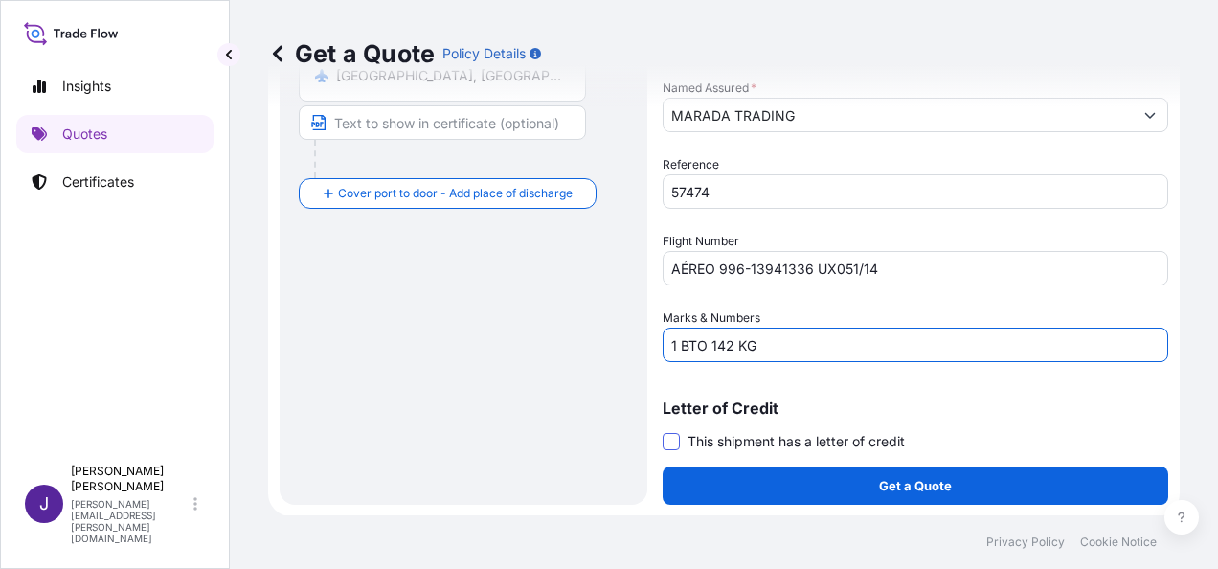
type input "1 BTO 142 KG"
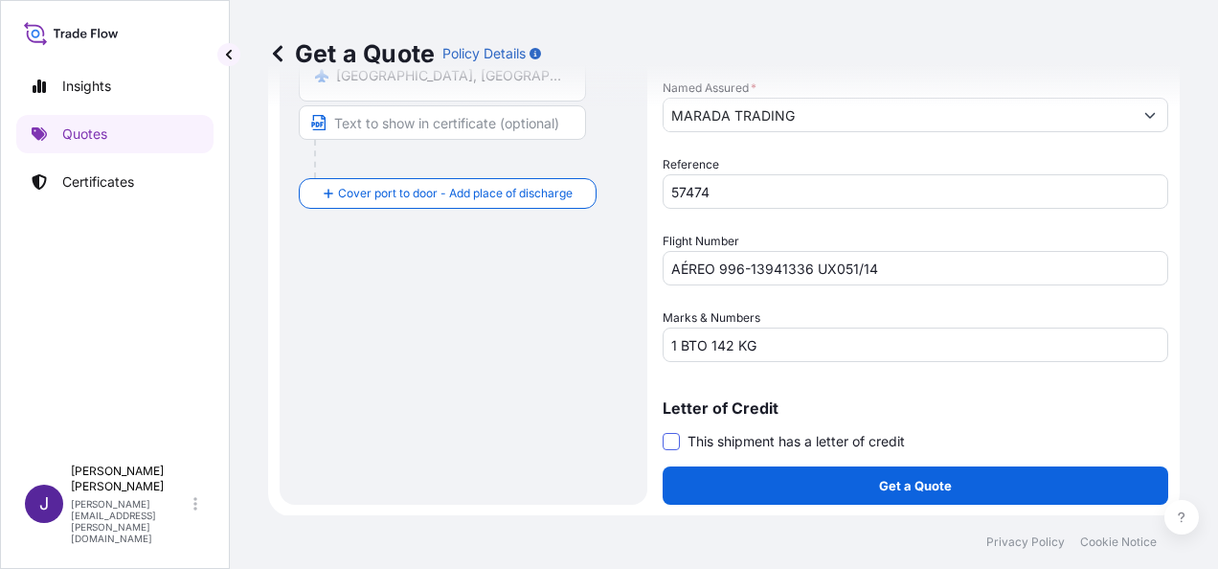
click at [663, 441] on span at bounding box center [671, 441] width 17 height 17
click at [663, 431] on input "This shipment has a letter of credit" at bounding box center [663, 431] width 0 height 0
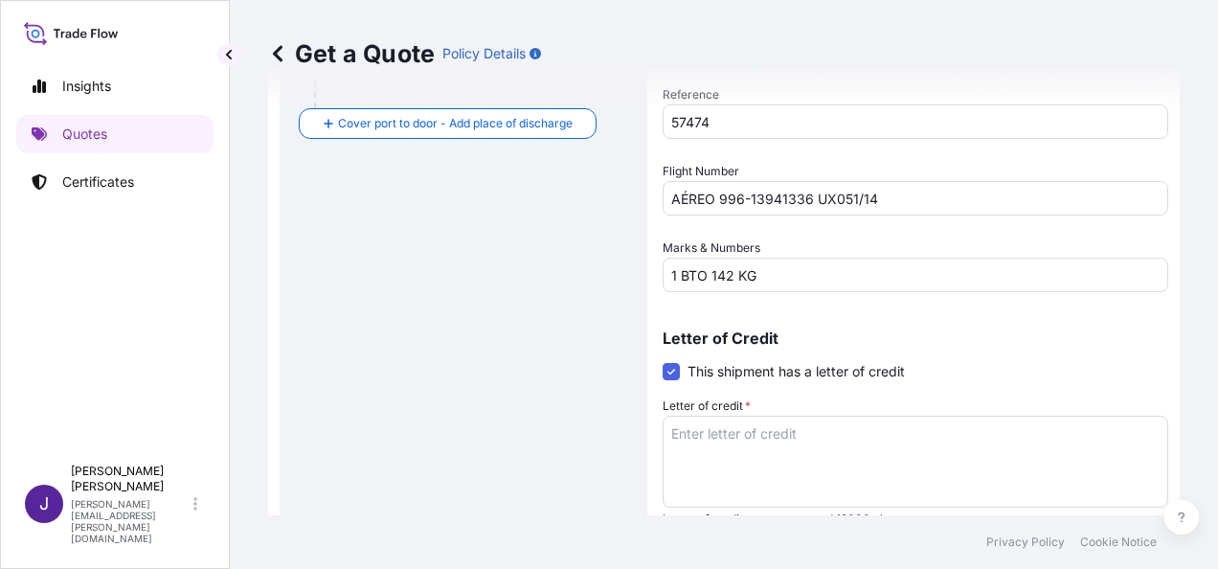
scroll to position [607, 0]
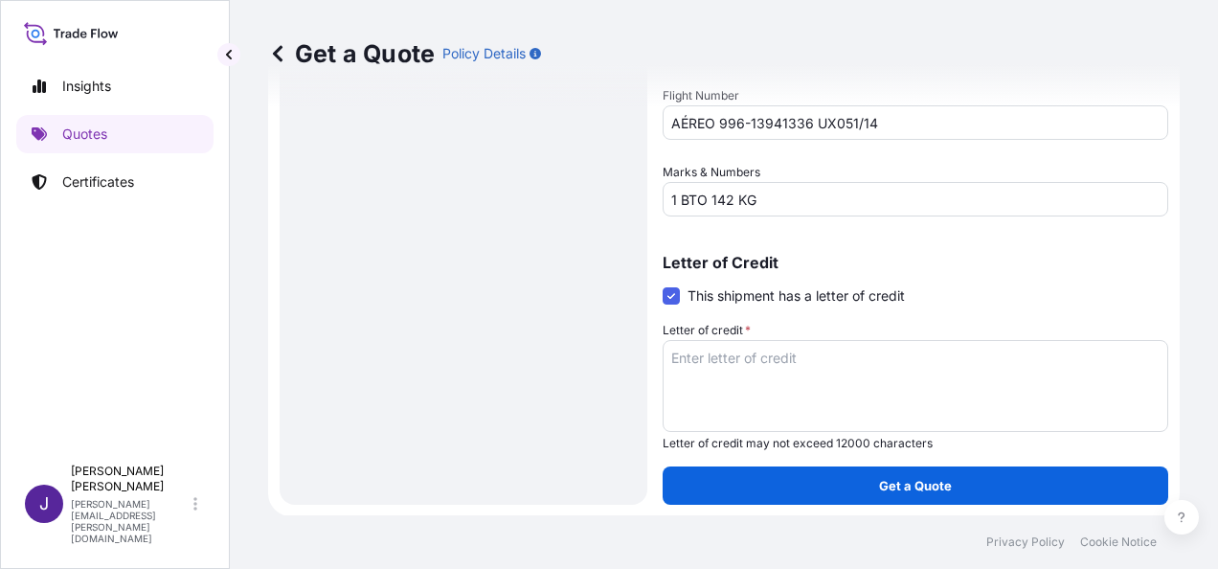
click at [775, 364] on textarea "Letter of credit *" at bounding box center [916, 386] width 506 height 92
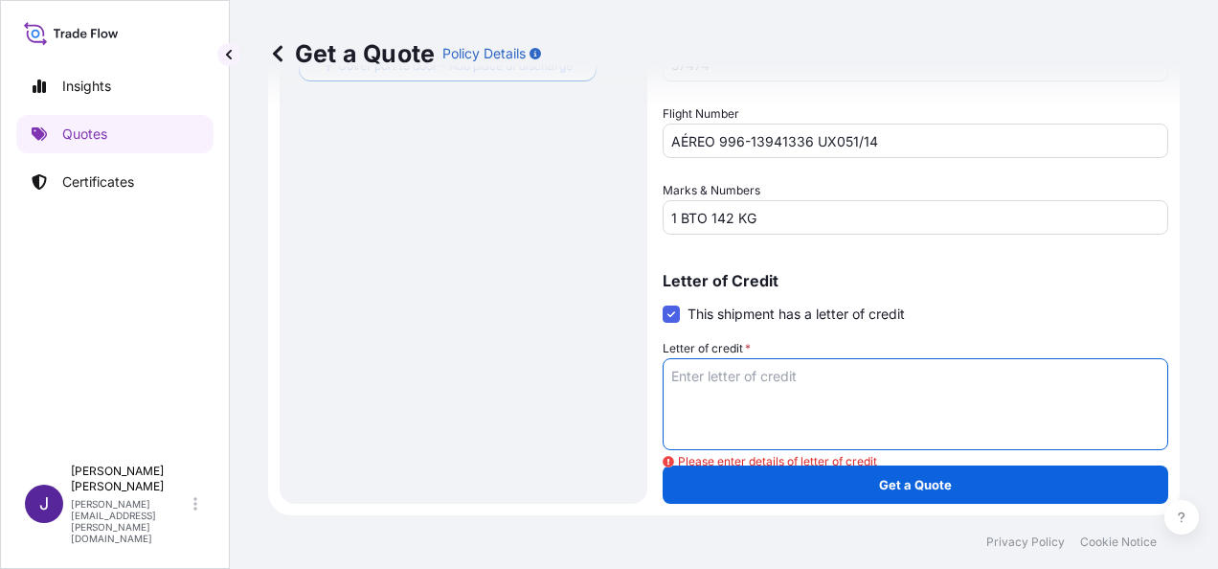
scroll to position [588, 0]
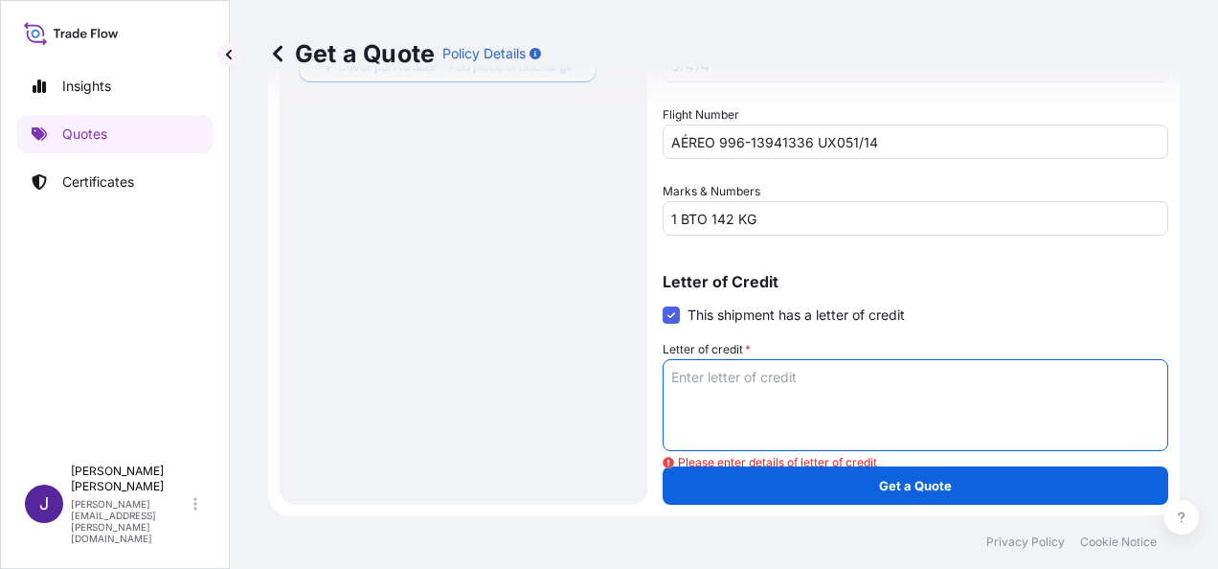
paste textarea "Factura MT-25223"
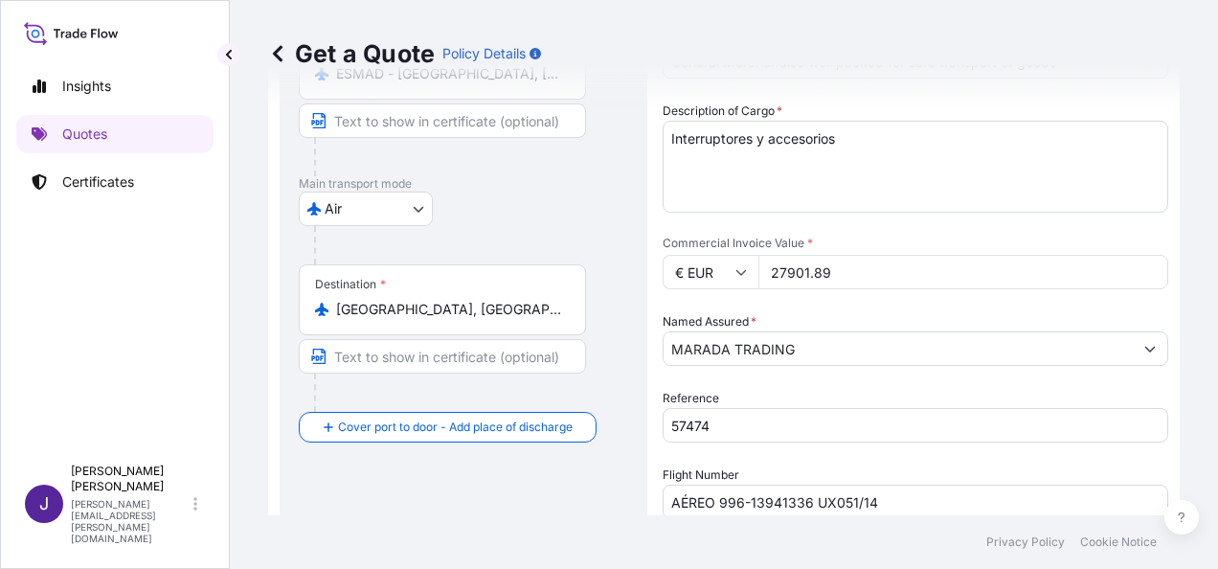
scroll to position [192, 0]
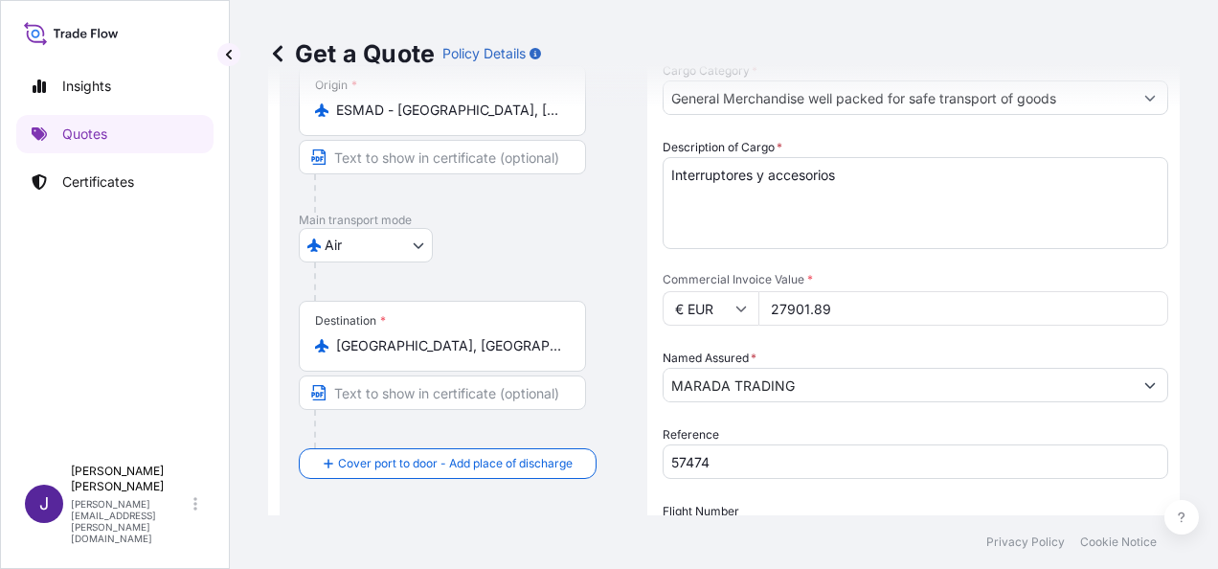
type textarea "Factura MT-25223"
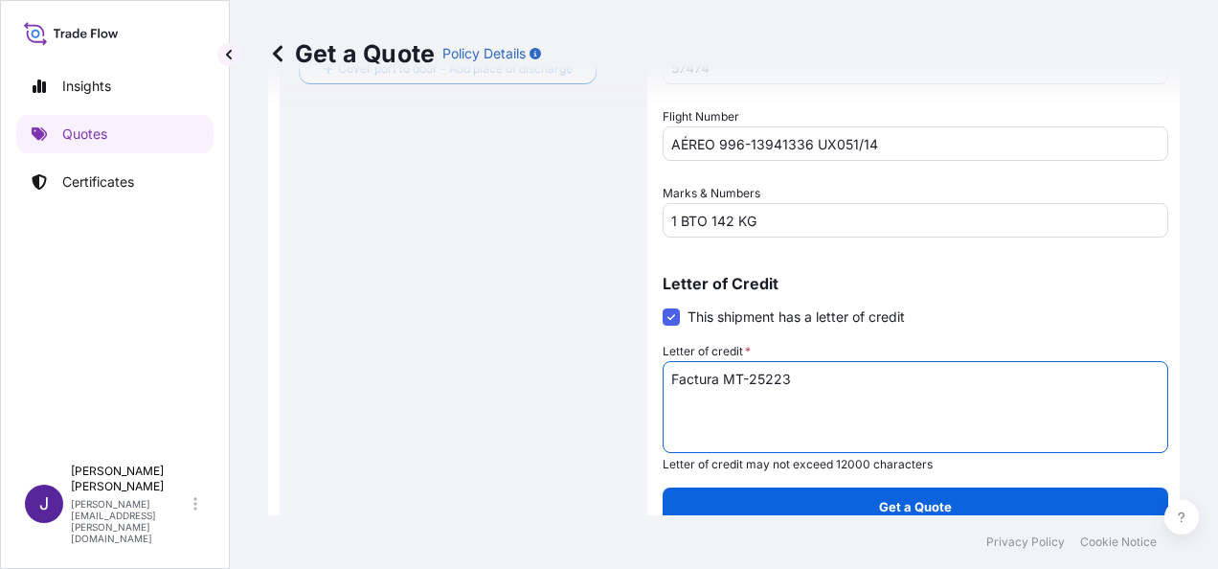
scroll to position [607, 0]
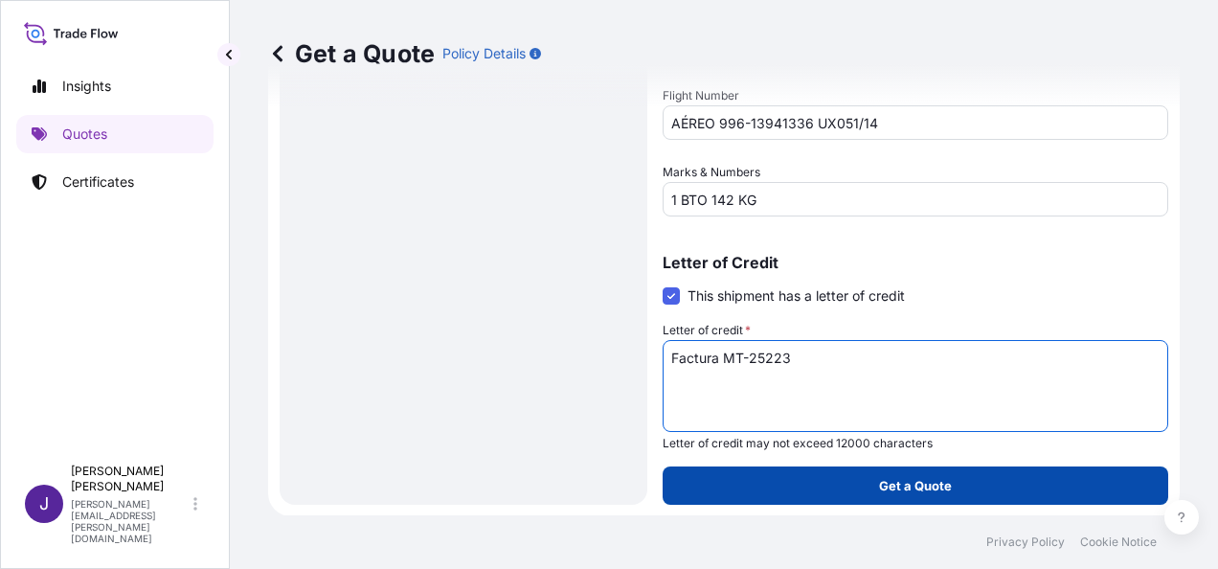
click at [879, 487] on p "Get a Quote" at bounding box center [915, 485] width 73 height 19
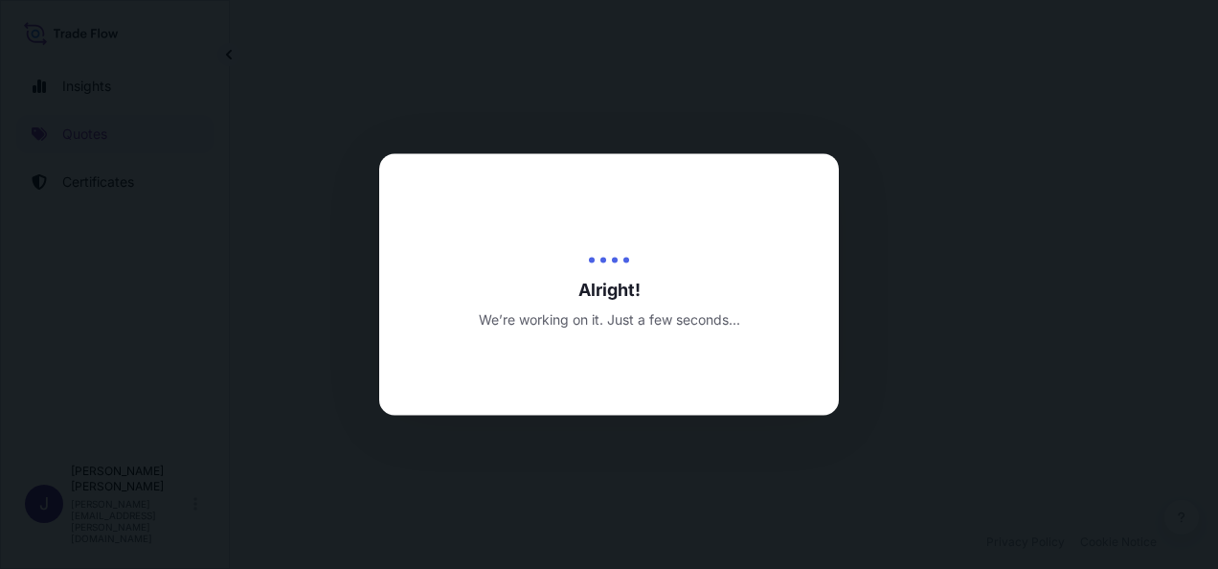
select select "Air"
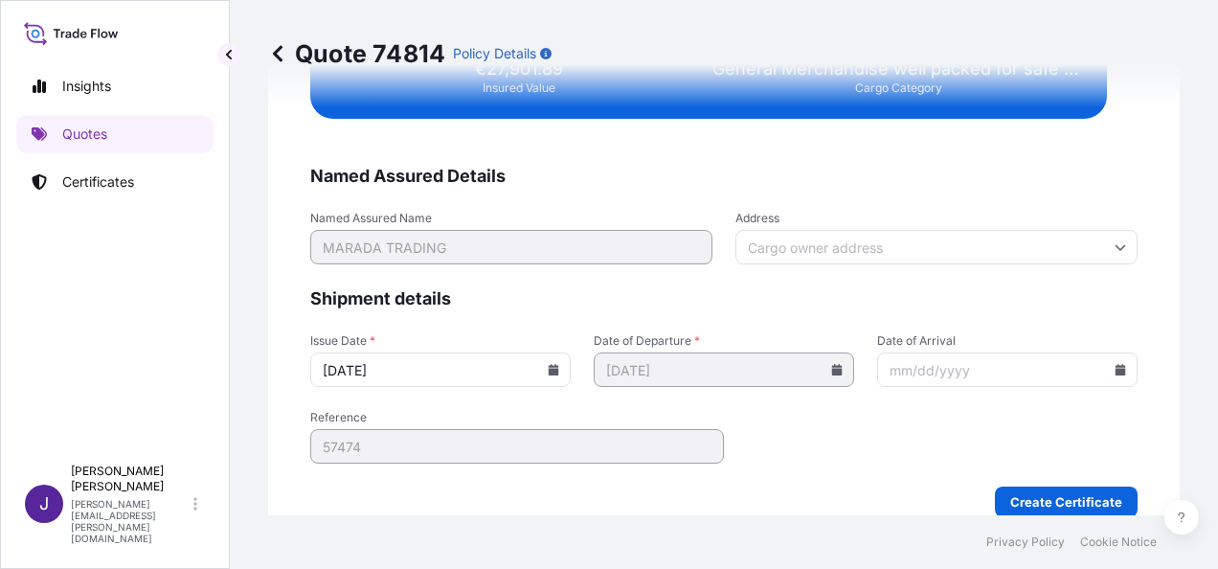
scroll to position [3910, 0]
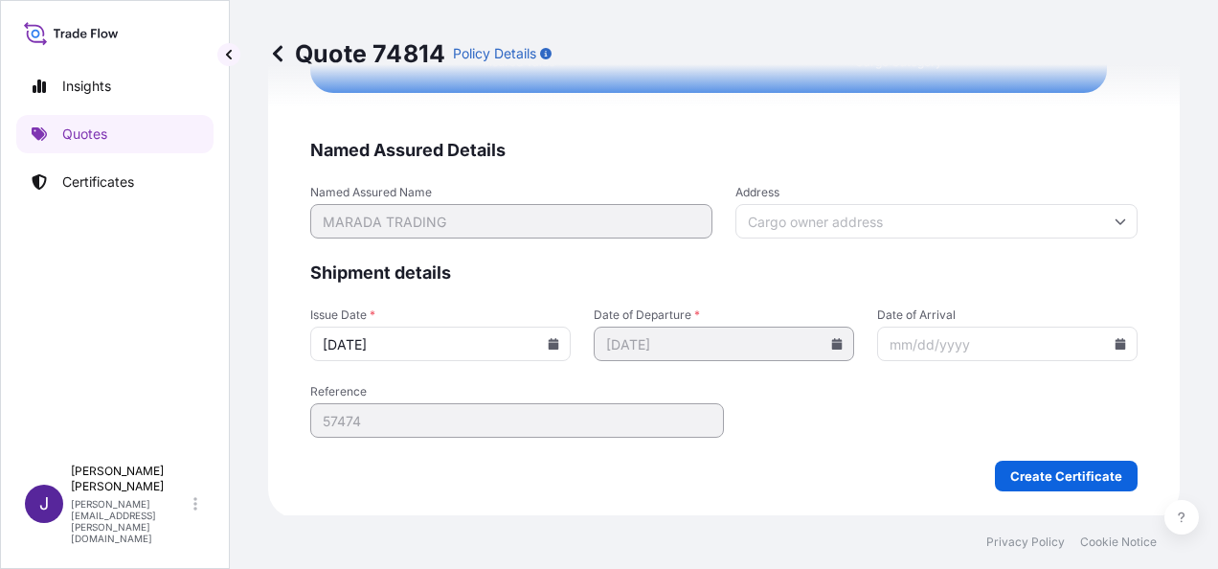
click at [1031, 456] on form "Named Assured Details Named Assured Name MARADA TRADING Address Shipment detail…" at bounding box center [723, 315] width 827 height 352
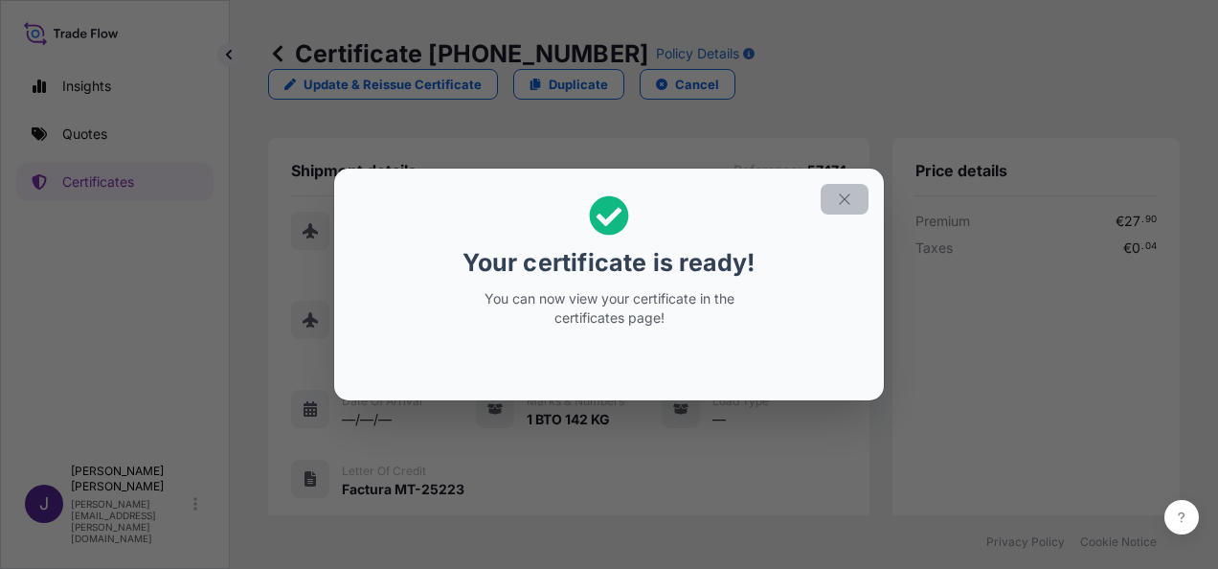
click at [838, 198] on icon "button" at bounding box center [844, 199] width 17 height 17
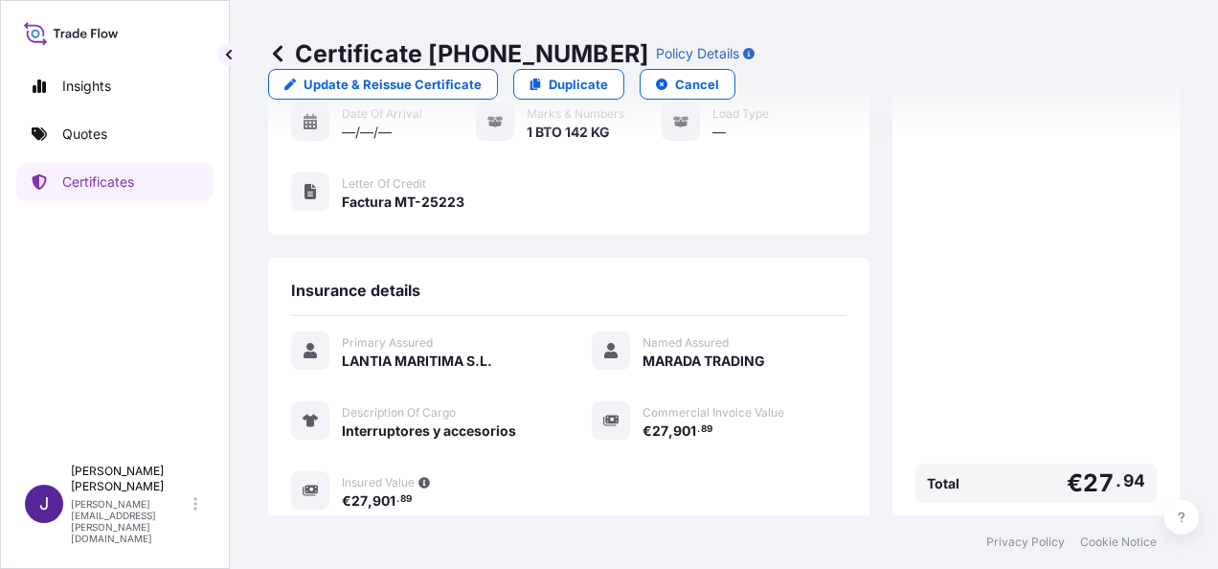
scroll to position [454, 0]
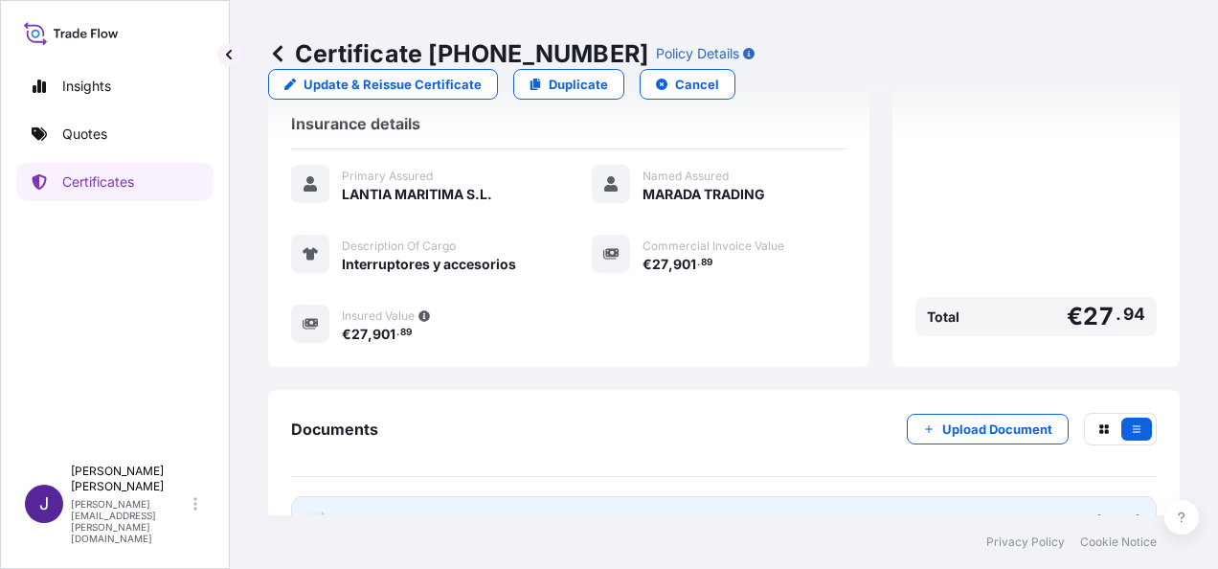
click at [717, 496] on link "PDF Certificate [DATE]" at bounding box center [724, 521] width 866 height 50
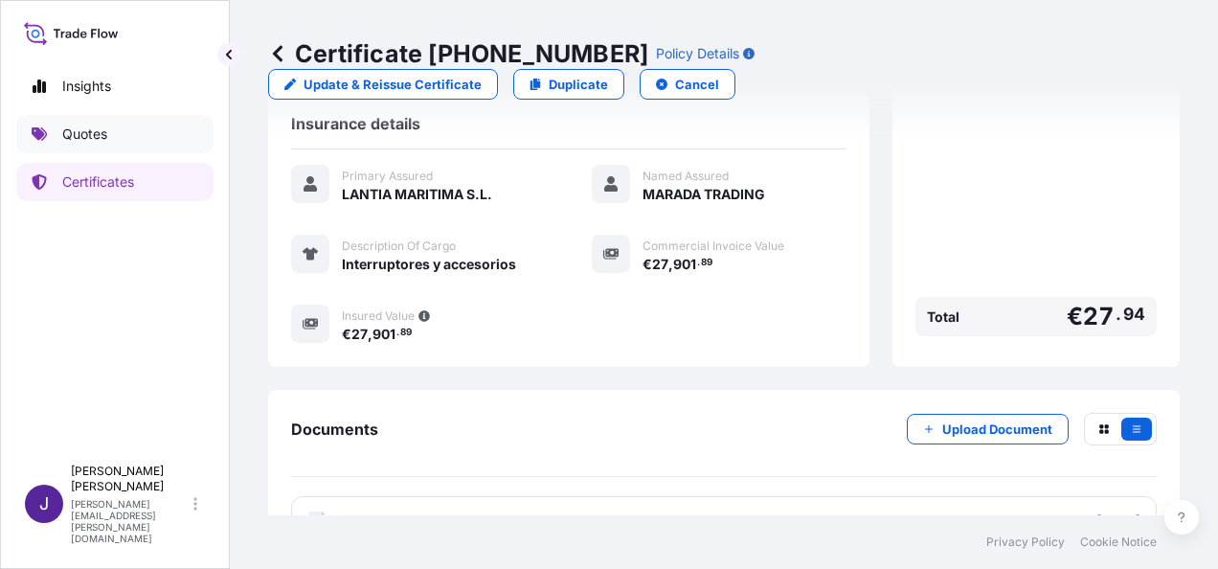
click at [93, 129] on p "Quotes" at bounding box center [84, 133] width 45 height 19
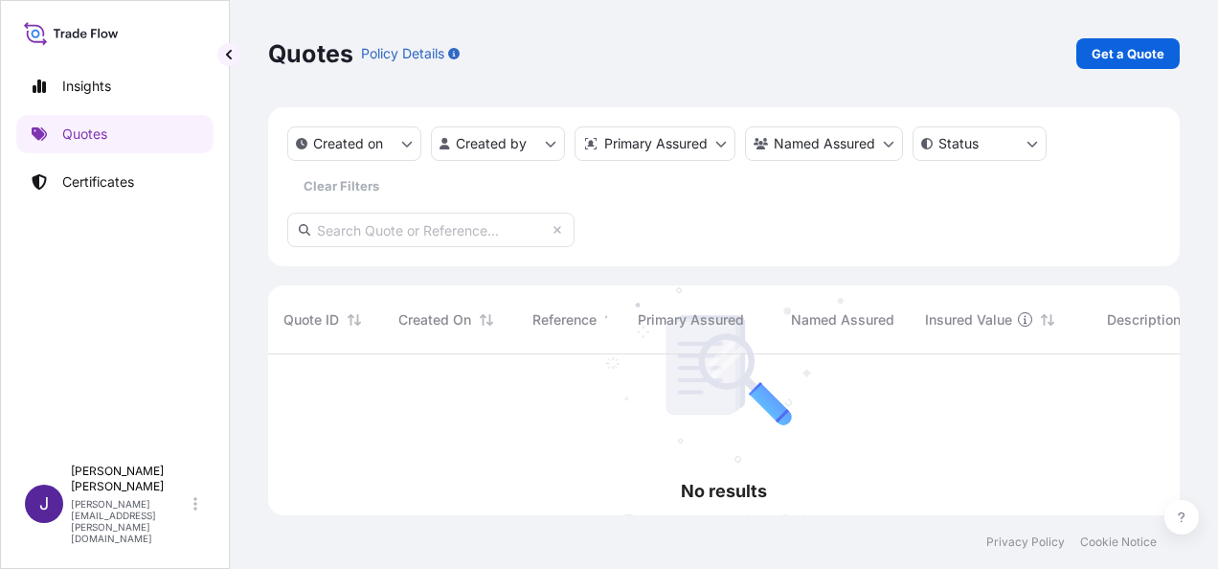
scroll to position [214, 896]
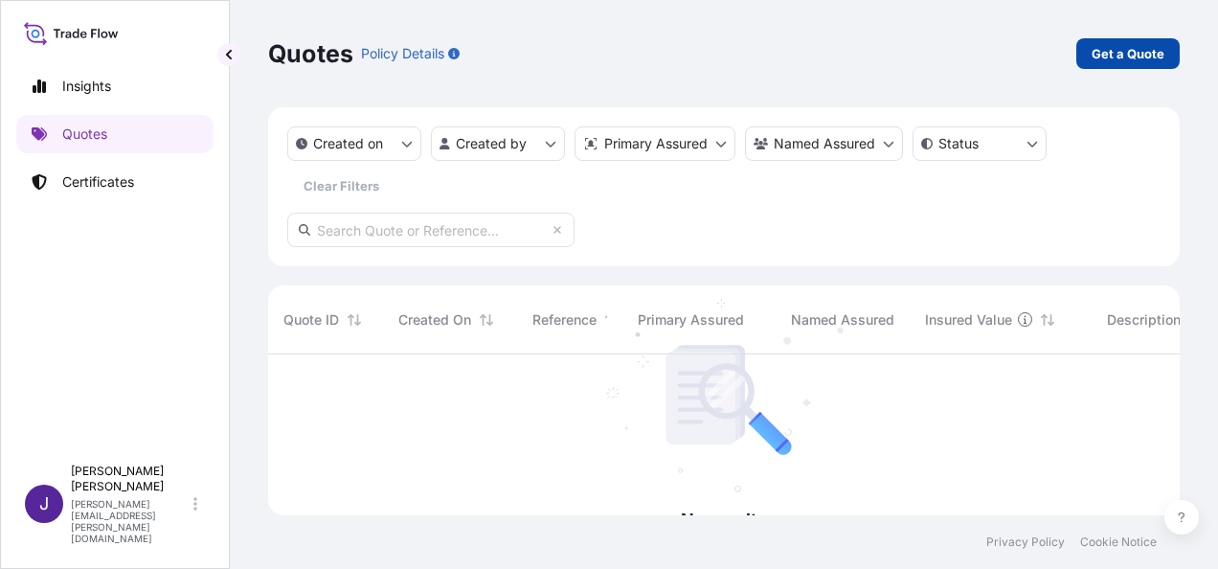
click at [1138, 61] on p "Get a Quote" at bounding box center [1128, 53] width 73 height 19
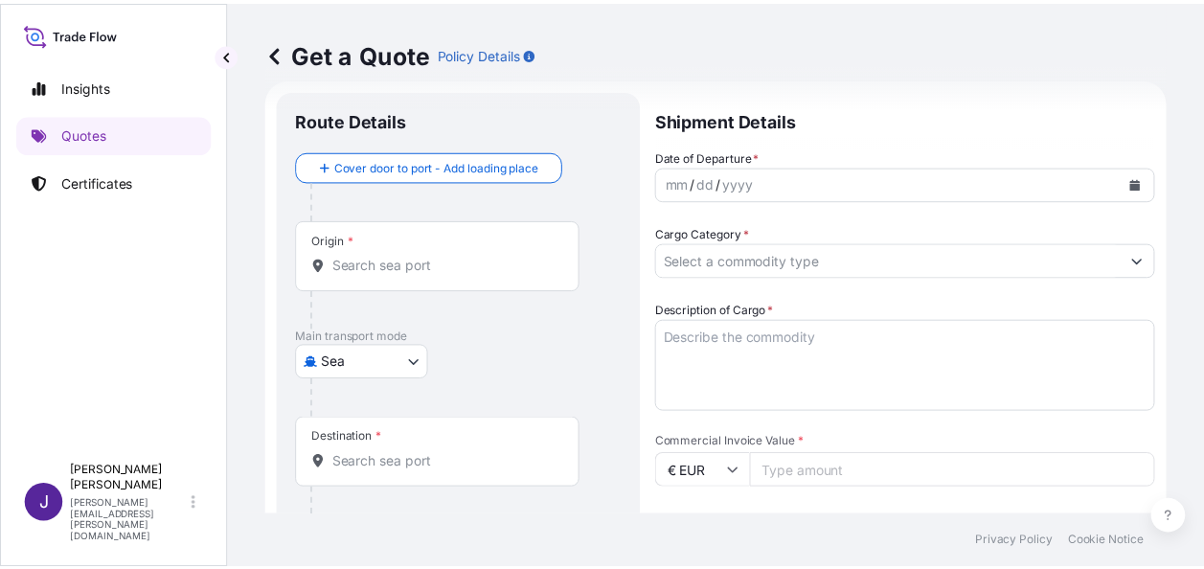
scroll to position [31, 0]
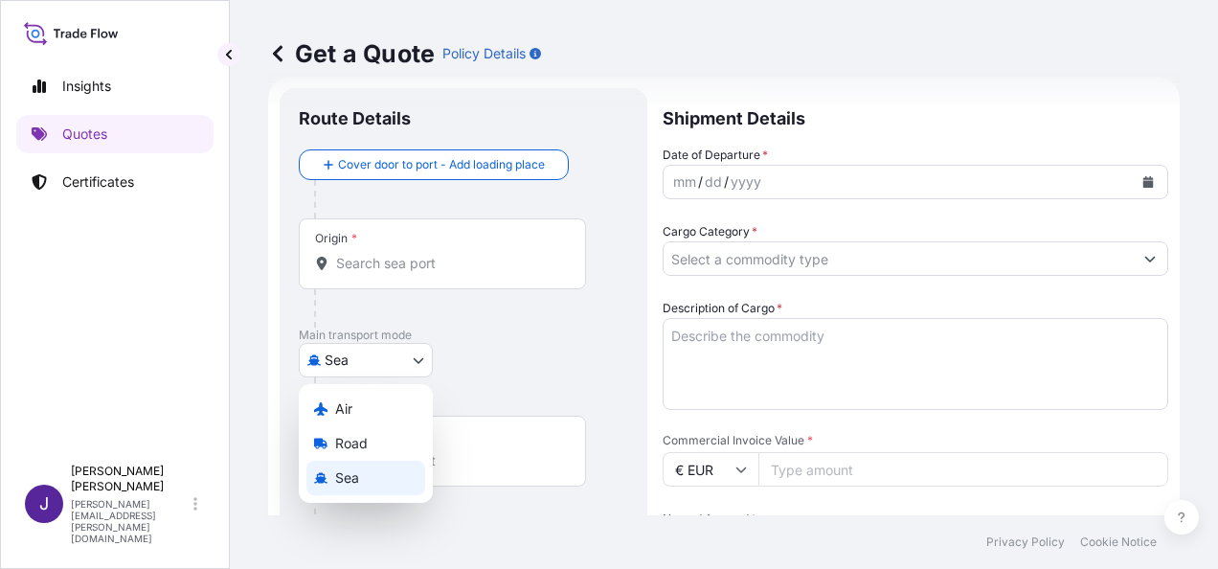
click at [425, 360] on body "Insights Quotes Certificates J [PERSON_NAME] [PERSON_NAME][EMAIL_ADDRESS][PERSO…" at bounding box center [609, 284] width 1218 height 569
click at [370, 412] on div "Air" at bounding box center [365, 409] width 119 height 34
select select "Air"
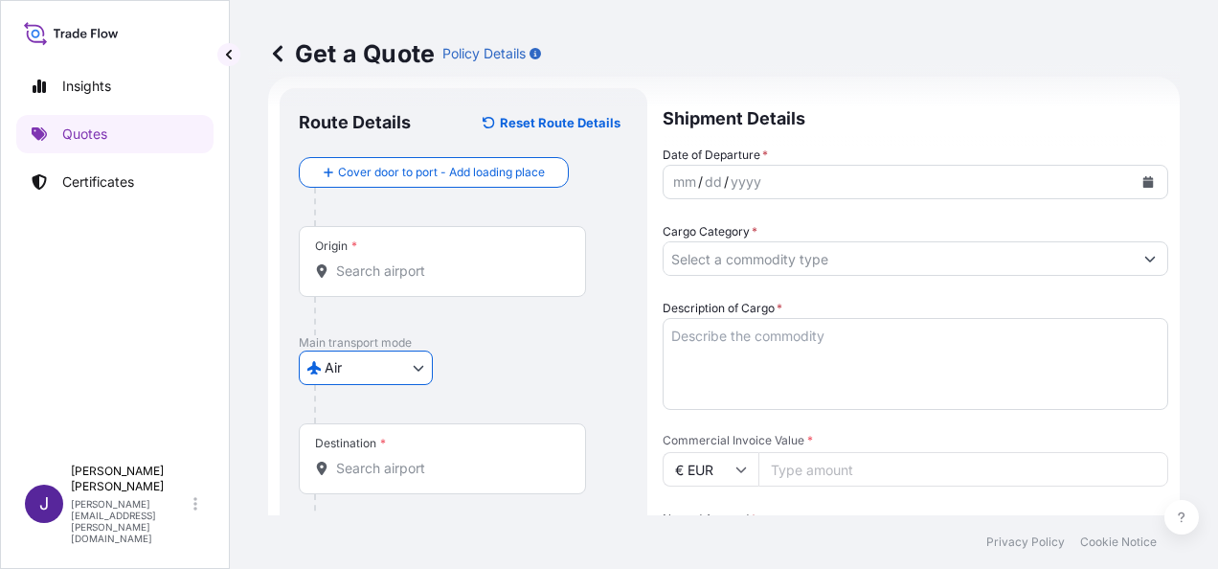
click at [424, 277] on input "Origin *" at bounding box center [449, 270] width 226 height 19
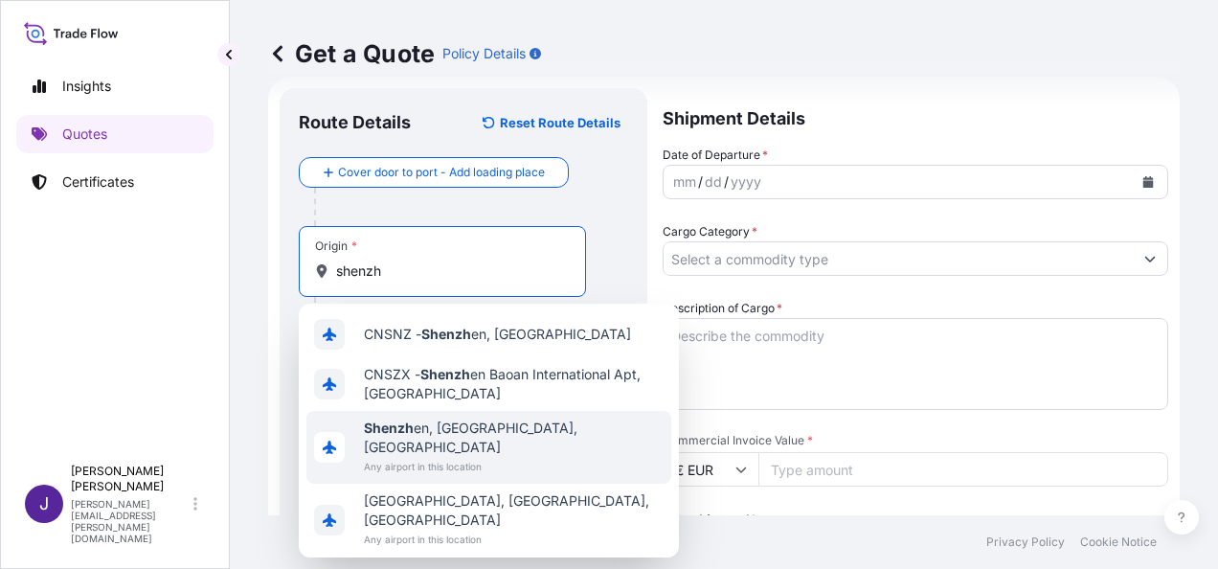
click at [488, 457] on span "Any airport in this location" at bounding box center [514, 466] width 300 height 19
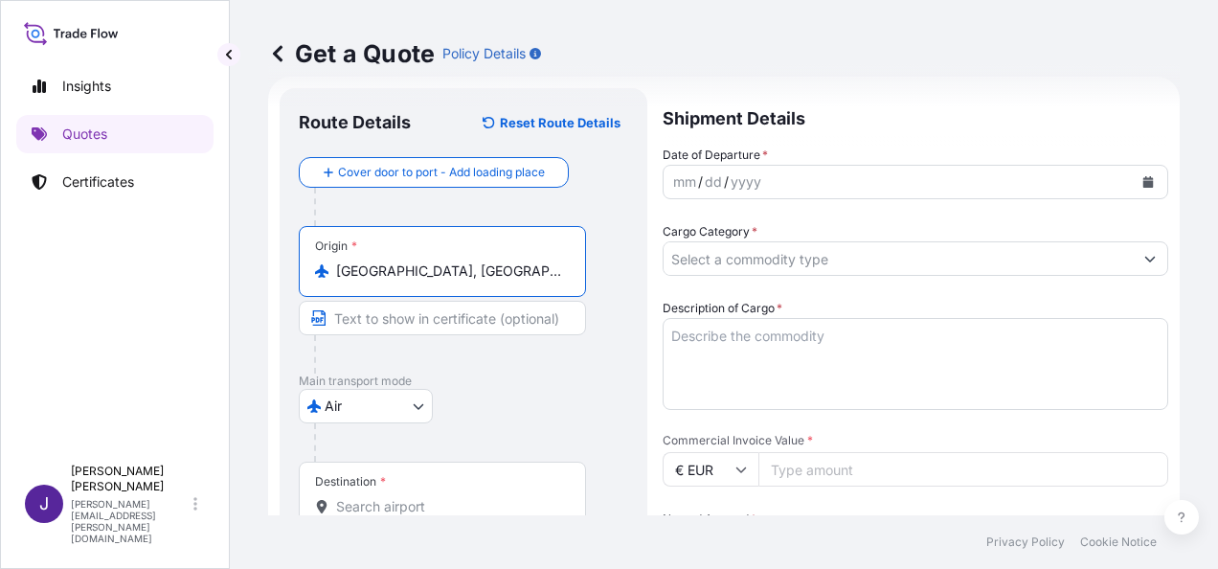
type input "[GEOGRAPHIC_DATA], [GEOGRAPHIC_DATA], [GEOGRAPHIC_DATA]"
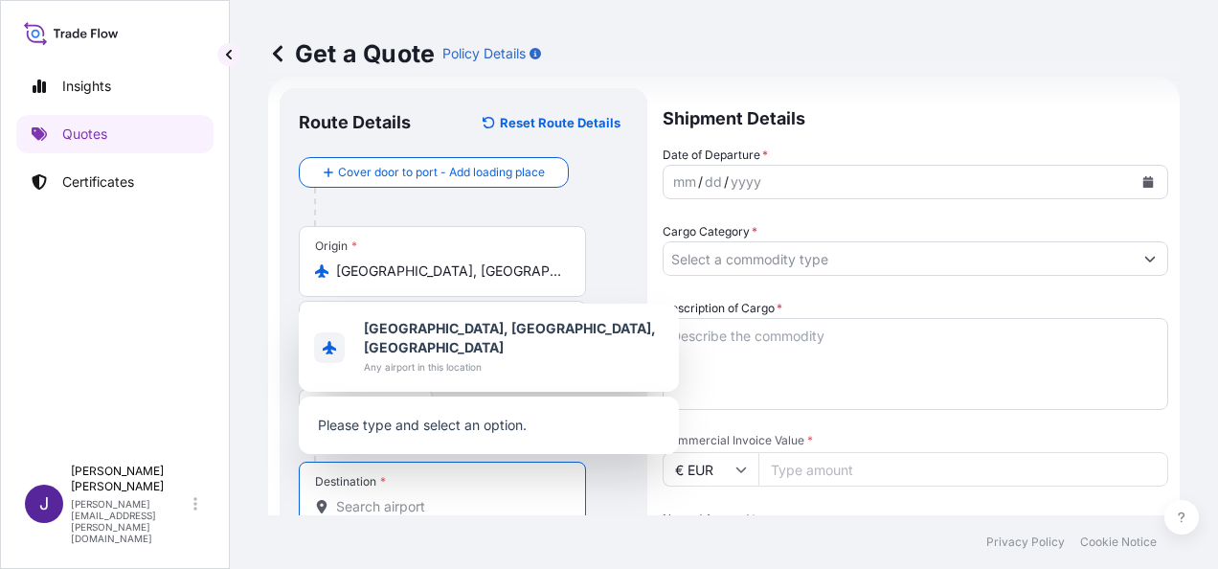
click at [475, 512] on input "Destination *" at bounding box center [449, 506] width 226 height 19
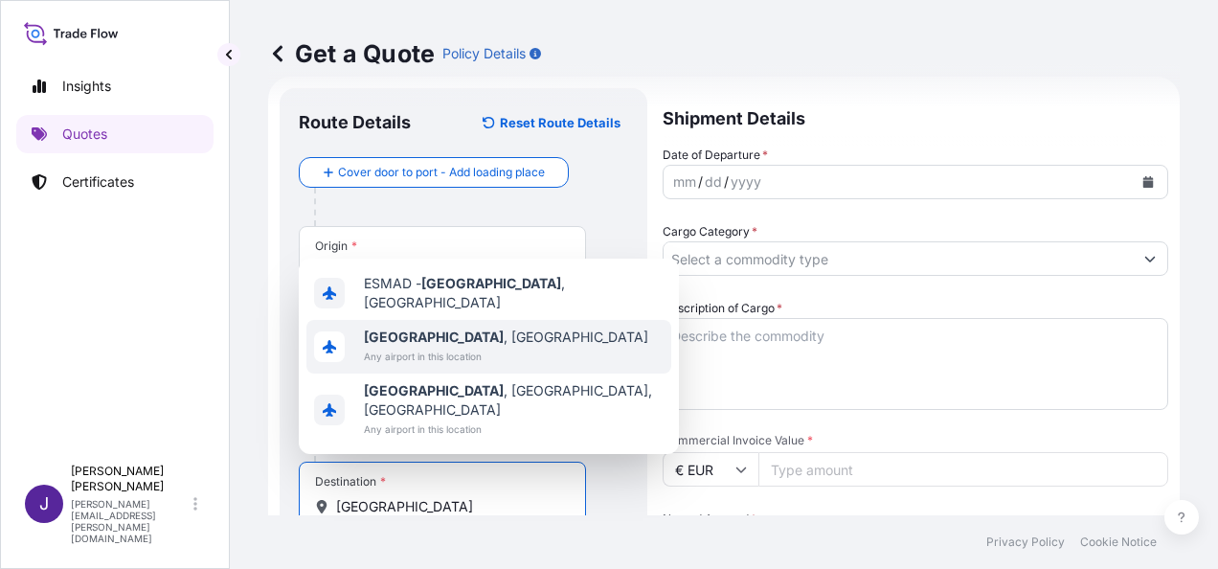
click at [425, 347] on span "[GEOGRAPHIC_DATA] , [GEOGRAPHIC_DATA]" at bounding box center [506, 336] width 284 height 19
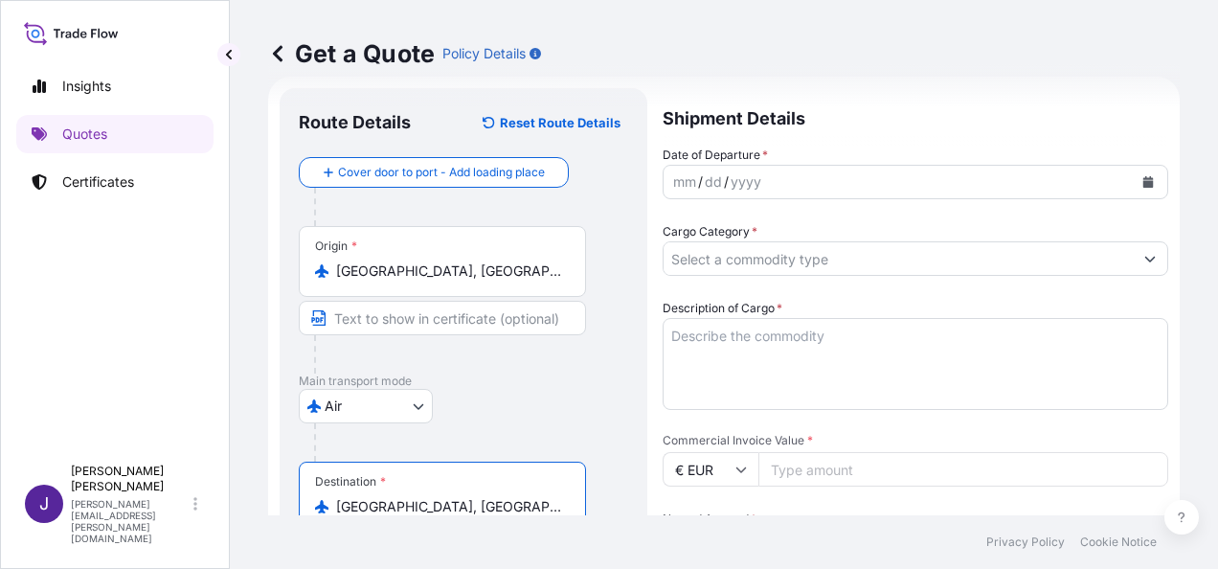
type input "[GEOGRAPHIC_DATA], [GEOGRAPHIC_DATA]"
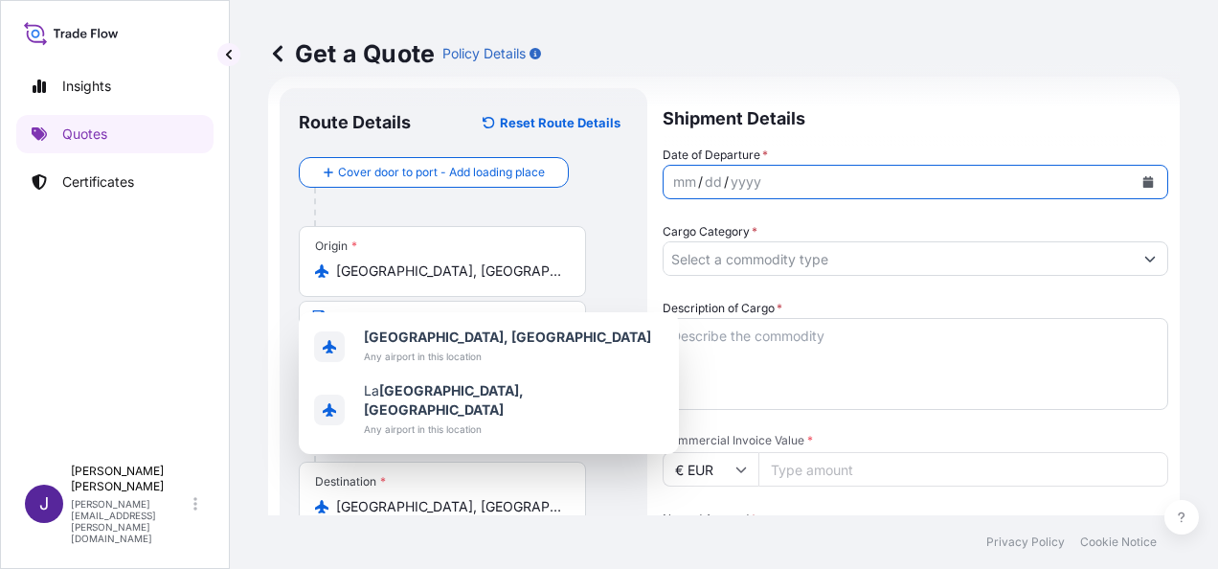
click at [1139, 175] on button "Calendar" at bounding box center [1148, 182] width 31 height 31
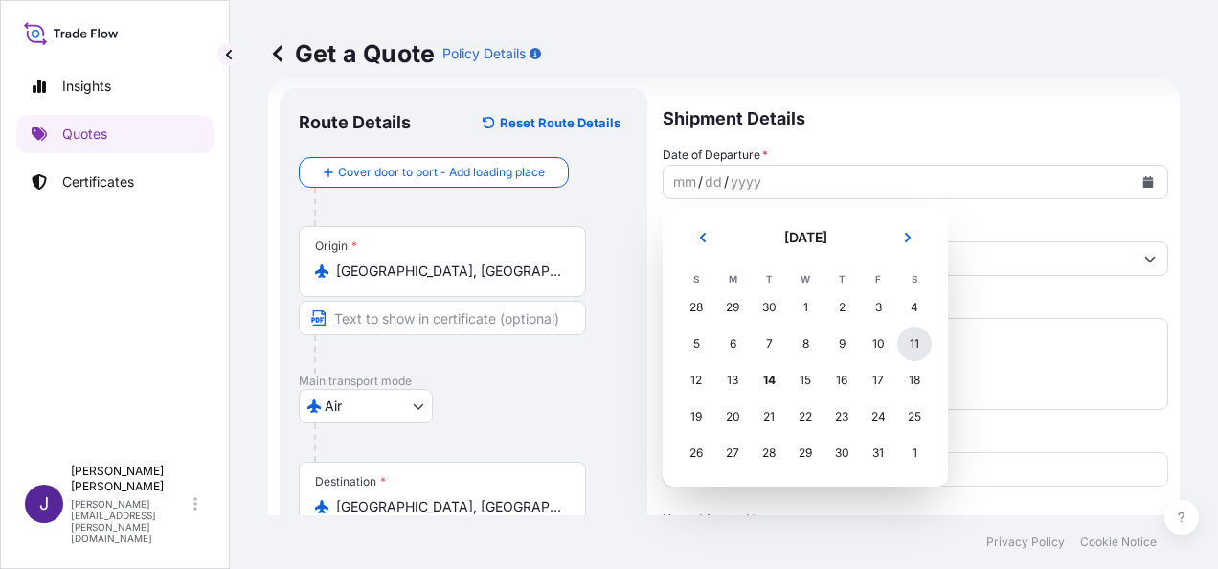
click at [921, 343] on div "11" at bounding box center [914, 344] width 34 height 34
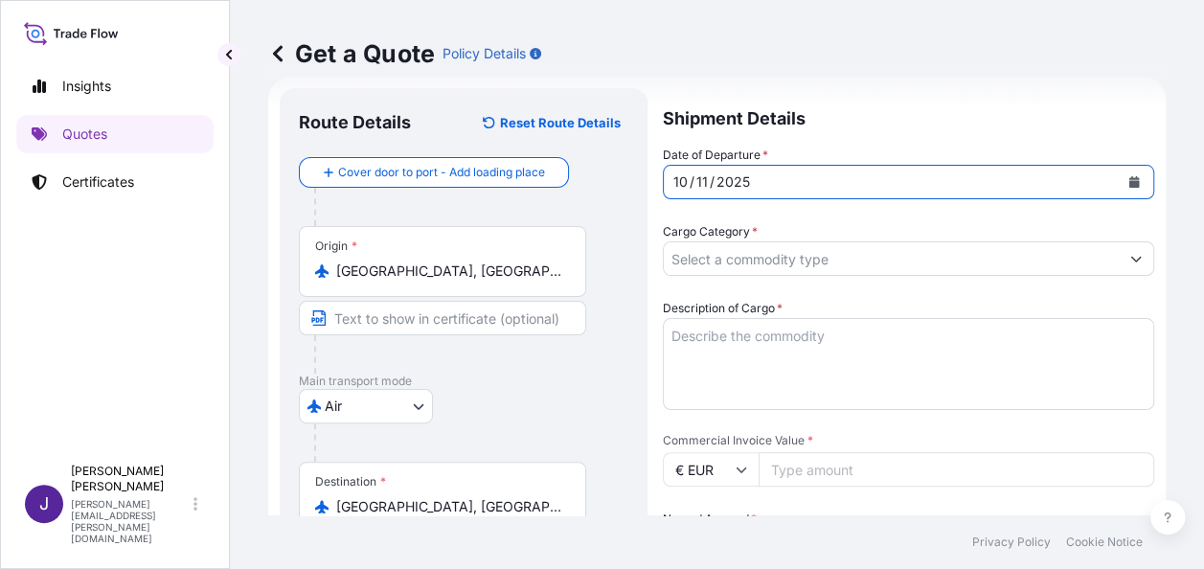
click at [850, 249] on input "Cargo Category *" at bounding box center [891, 258] width 455 height 34
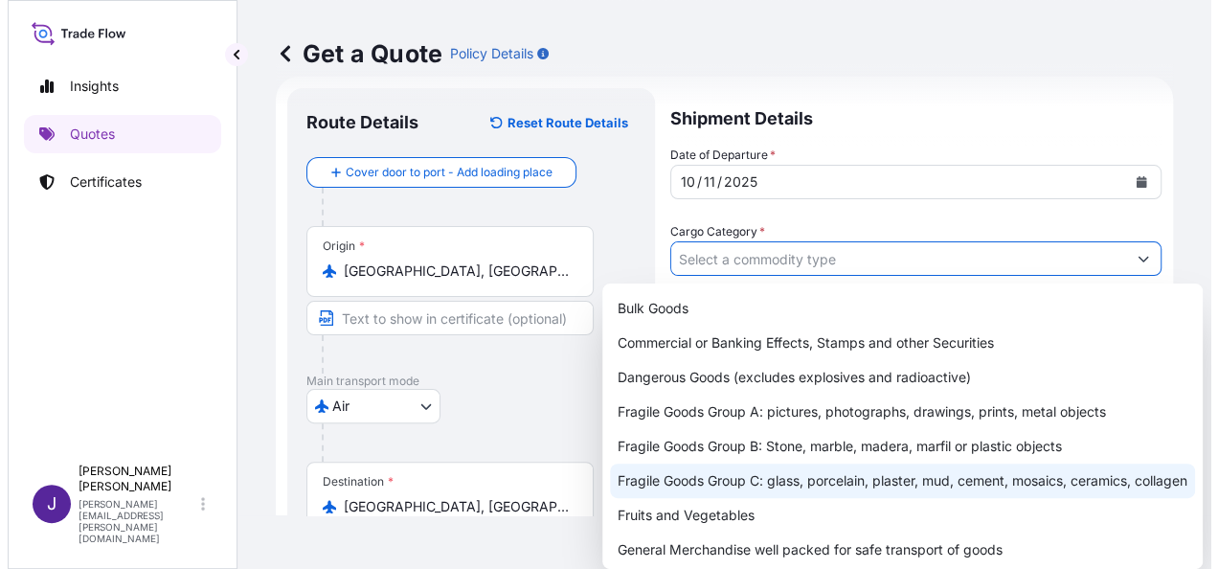
scroll to position [192, 0]
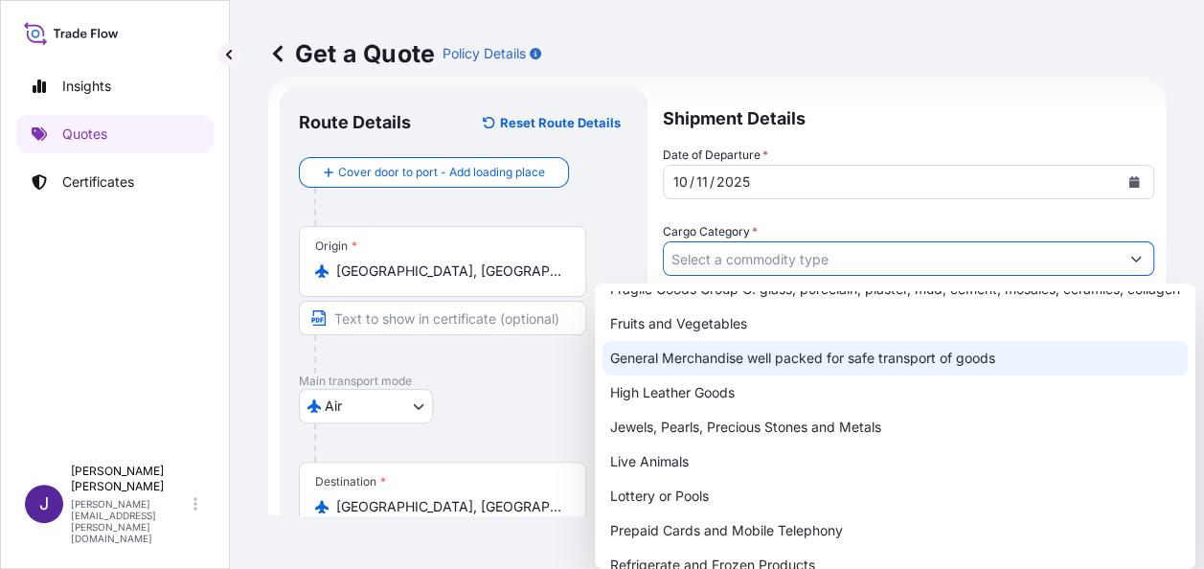
click at [771, 375] on div "General Merchandise well packed for safe transport of goods" at bounding box center [894, 358] width 585 height 34
type input "General Merchandise well packed for safe transport of goods"
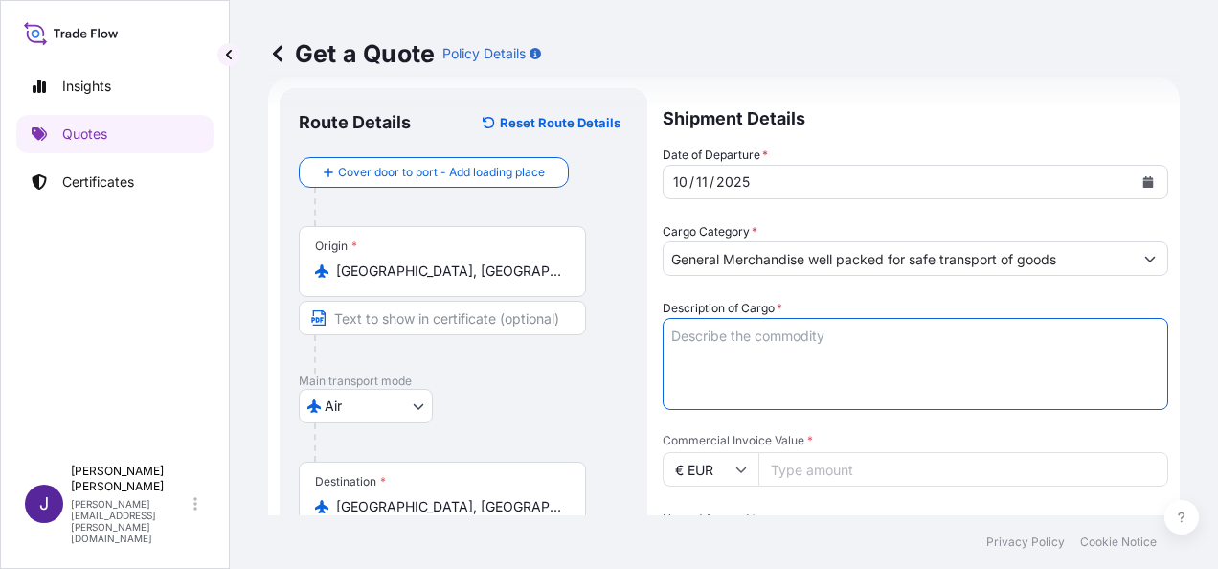
click at [832, 339] on textarea "Description of Cargo *" at bounding box center [916, 364] width 506 height 92
paste textarea "JERSEY SHORT"
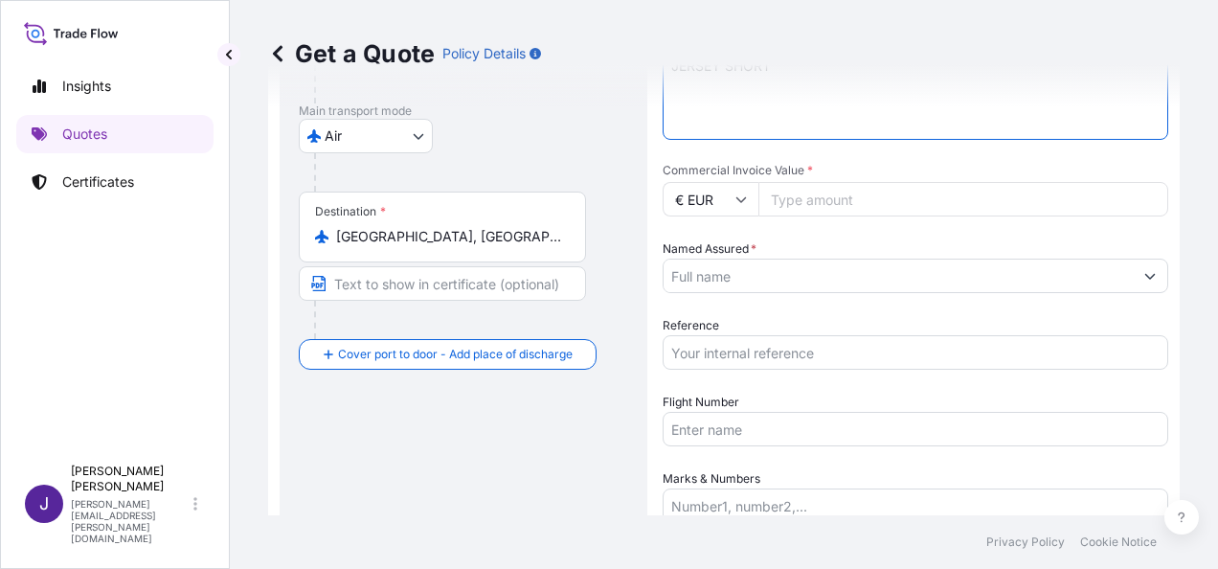
scroll to position [318, 0]
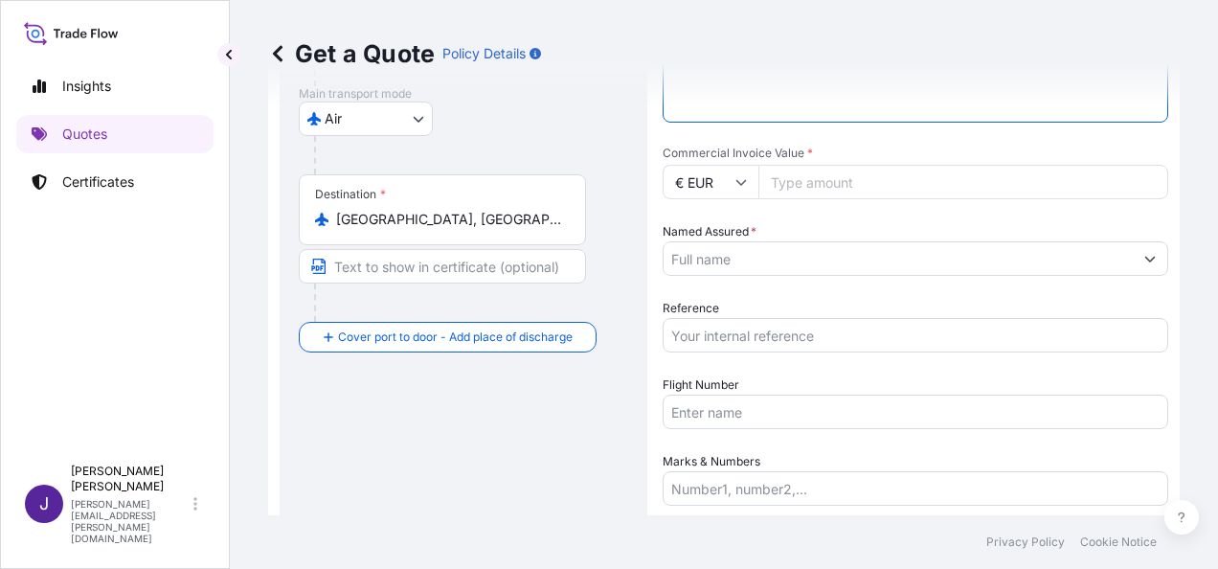
type textarea "JERSEY SHORT"
click at [782, 336] on input "Reference" at bounding box center [916, 335] width 506 height 34
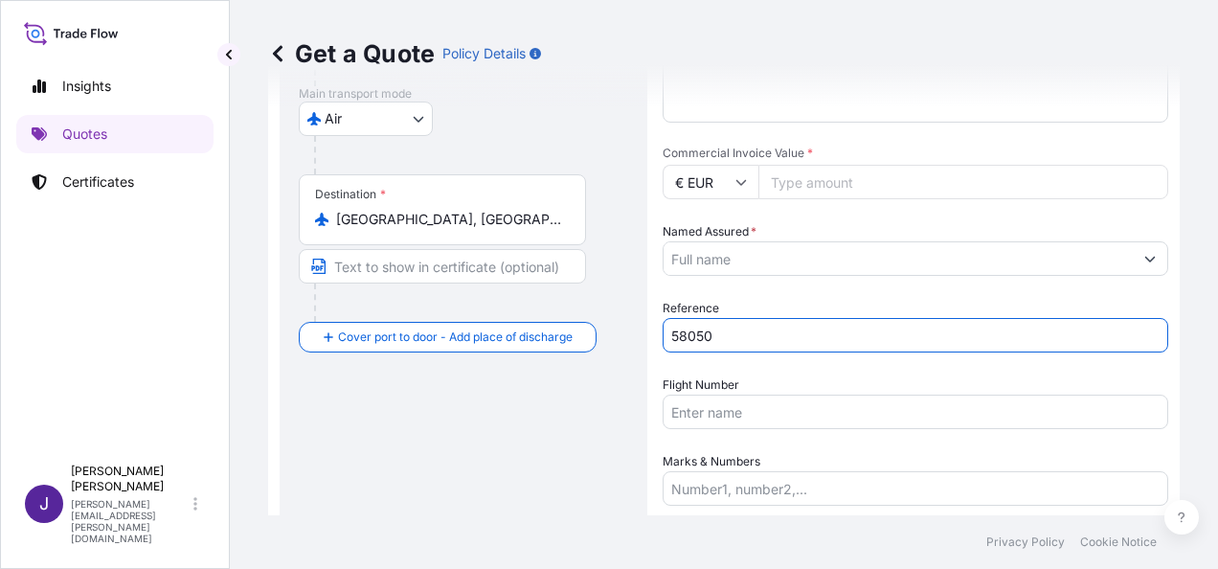
type input "58050"
click at [799, 257] on input "Named Assured *" at bounding box center [891, 258] width 455 height 34
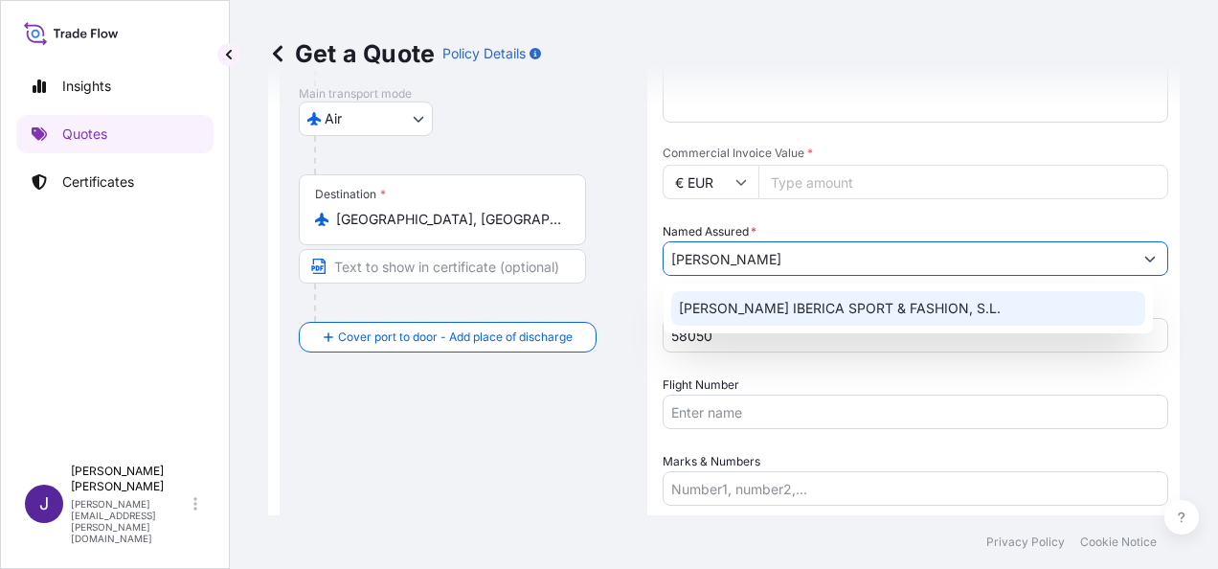
click at [894, 305] on span "[PERSON_NAME] IBERICA SPORT & FASHION, S.L." at bounding box center [840, 308] width 322 height 19
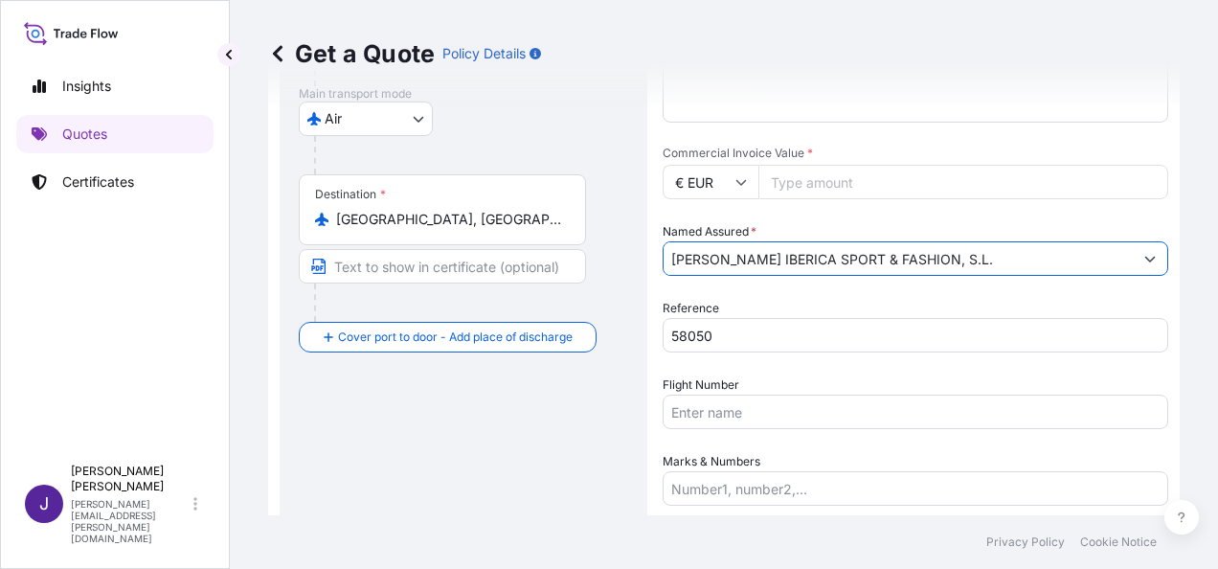
type input "[PERSON_NAME] IBERICA SPORT & FASHION, S.L."
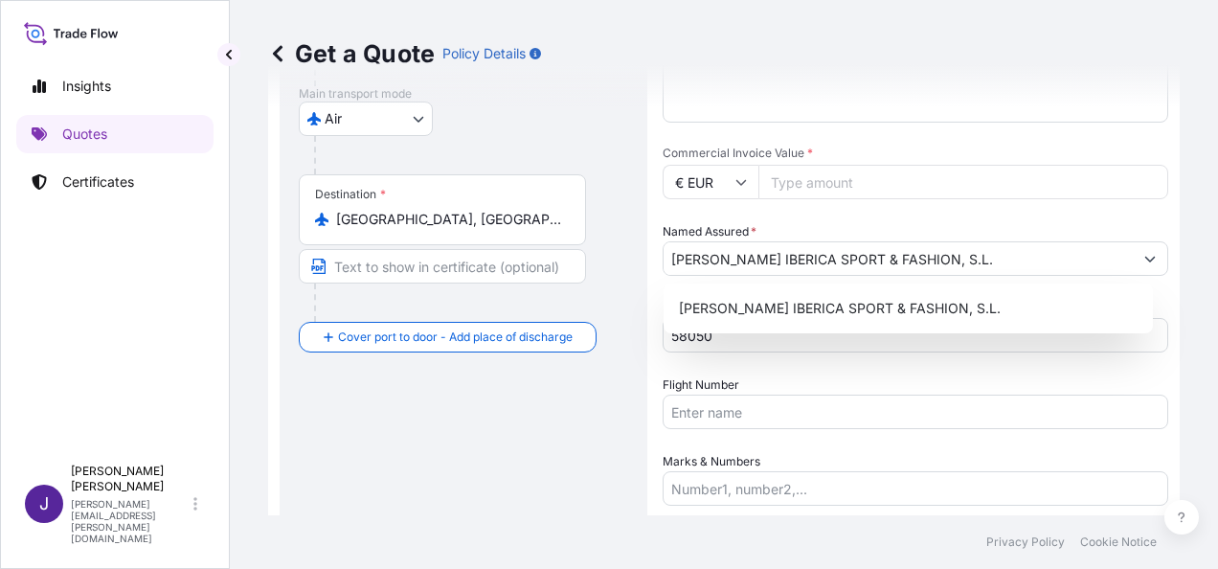
click at [739, 375] on label "Flight Number" at bounding box center [701, 384] width 77 height 19
click at [739, 395] on input "Flight Number" at bounding box center [916, 412] width 506 height 34
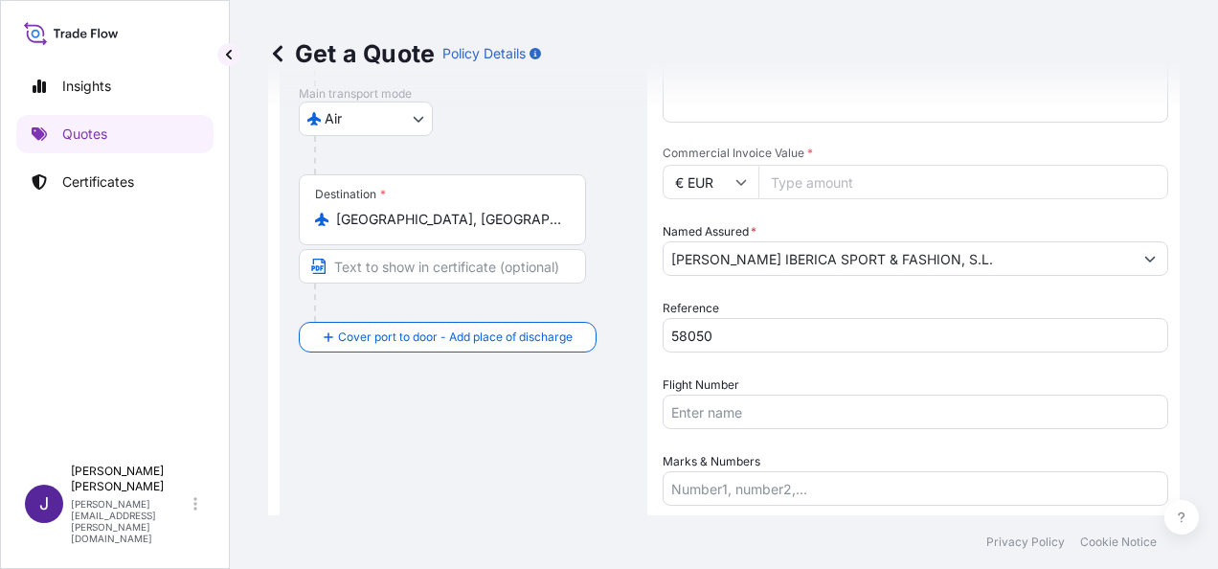
click at [819, 177] on input "Commercial Invoice Value *" at bounding box center [963, 182] width 410 height 34
type input "13402.29"
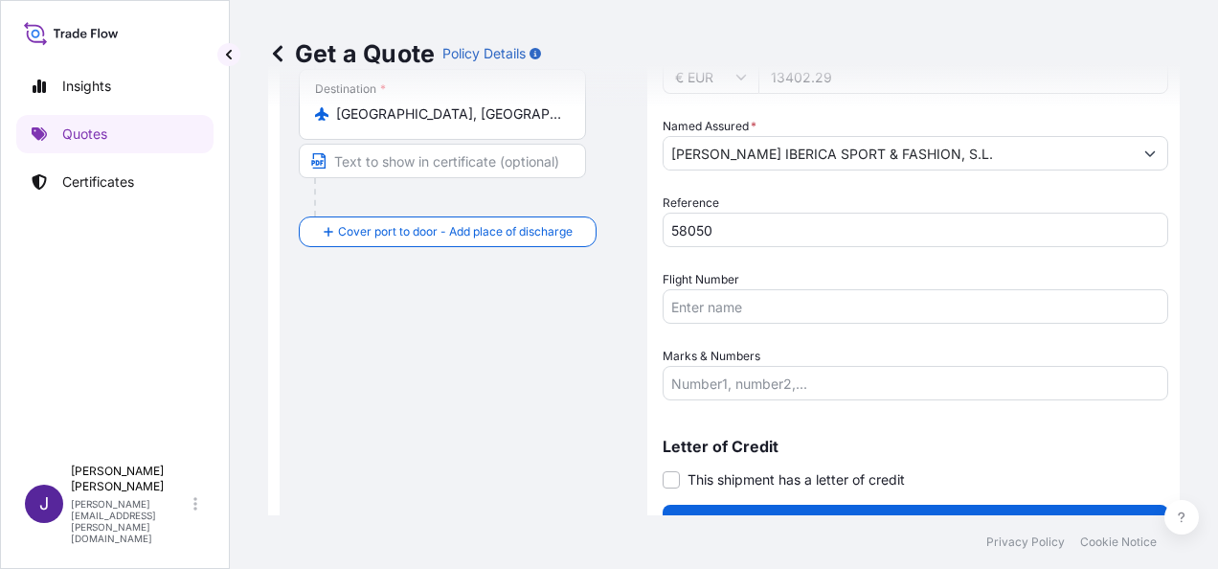
scroll to position [462, 0]
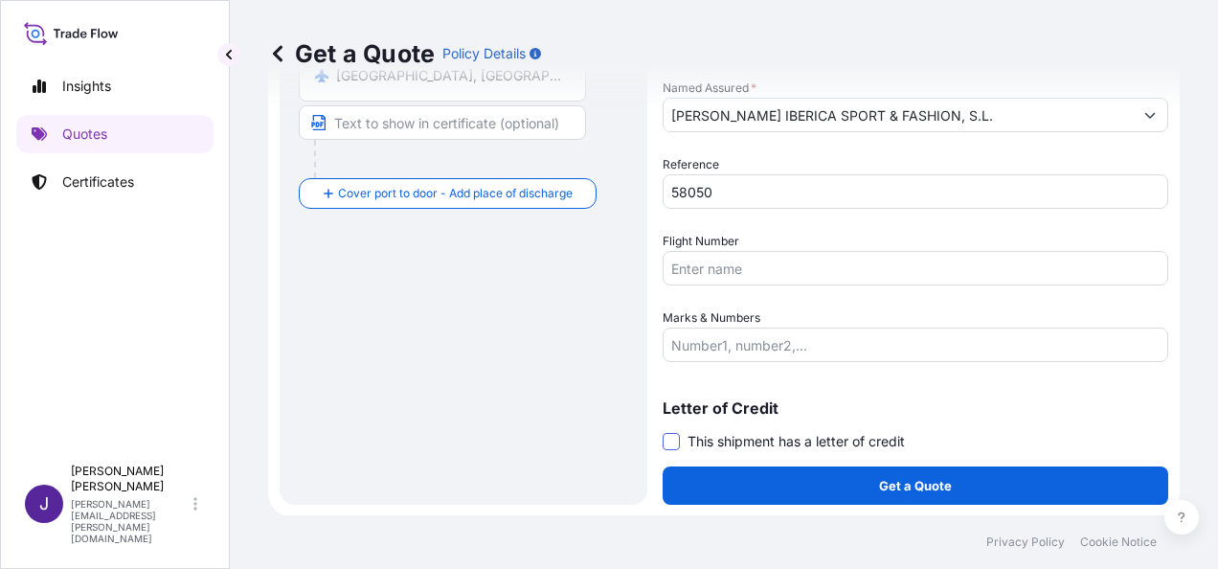
click at [666, 440] on span at bounding box center [671, 441] width 17 height 17
click at [663, 431] on input "This shipment has a letter of credit" at bounding box center [663, 431] width 0 height 0
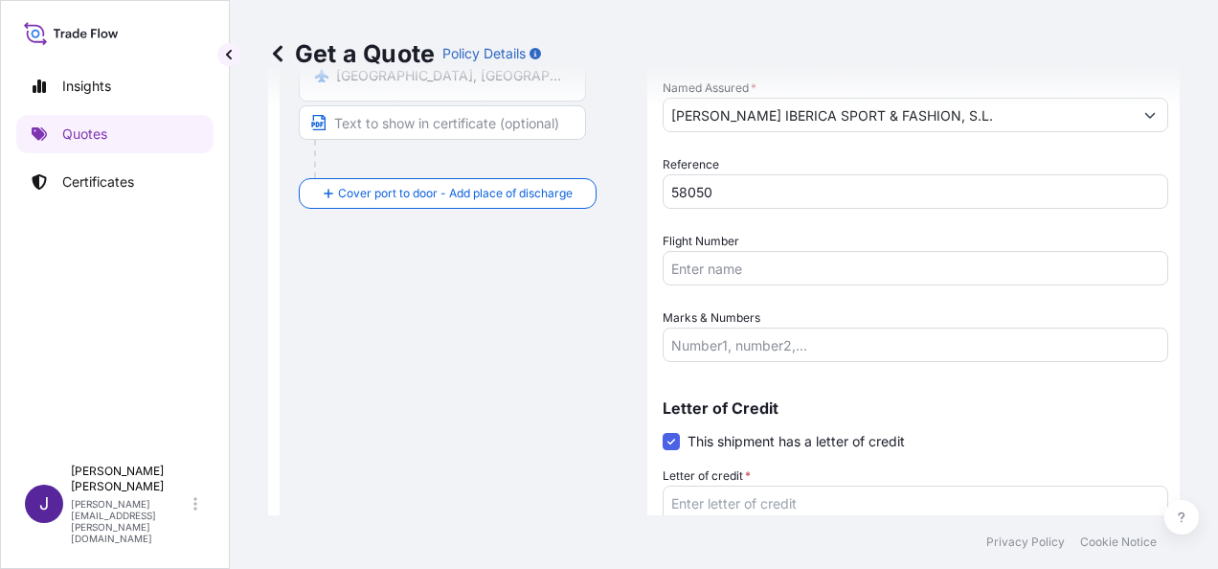
click at [743, 498] on textarea "Letter of credit *" at bounding box center [916, 531] width 506 height 92
paste textarea "[PERSON_NAME] IBERICA SPORT & FASHION, SL [STREET_ADDRESS][PERSON_NAME]"
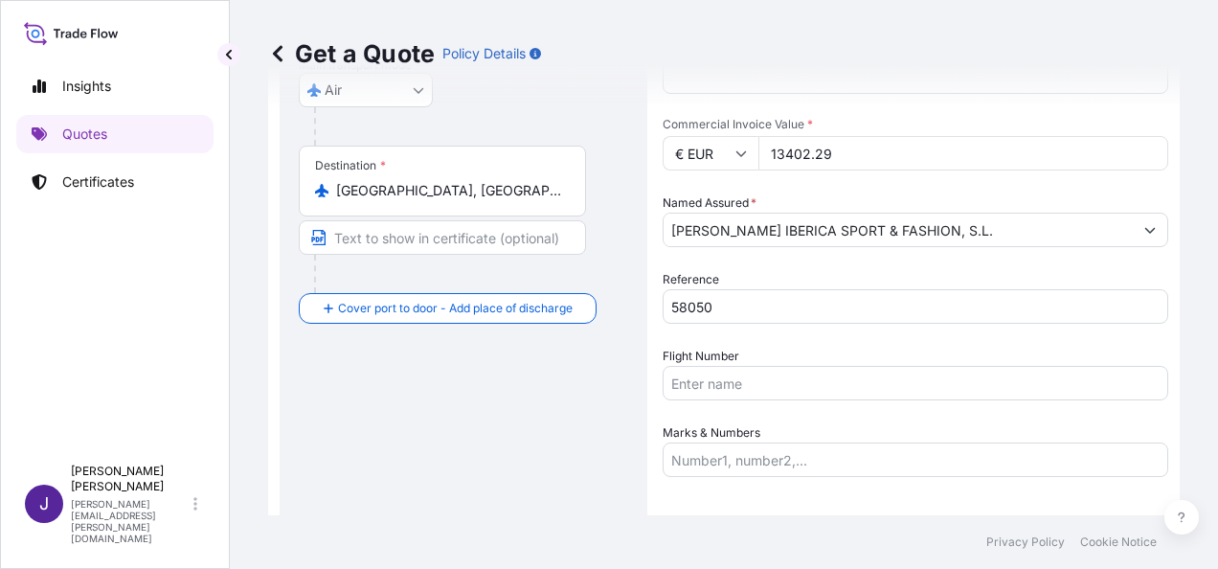
scroll to position [383, 0]
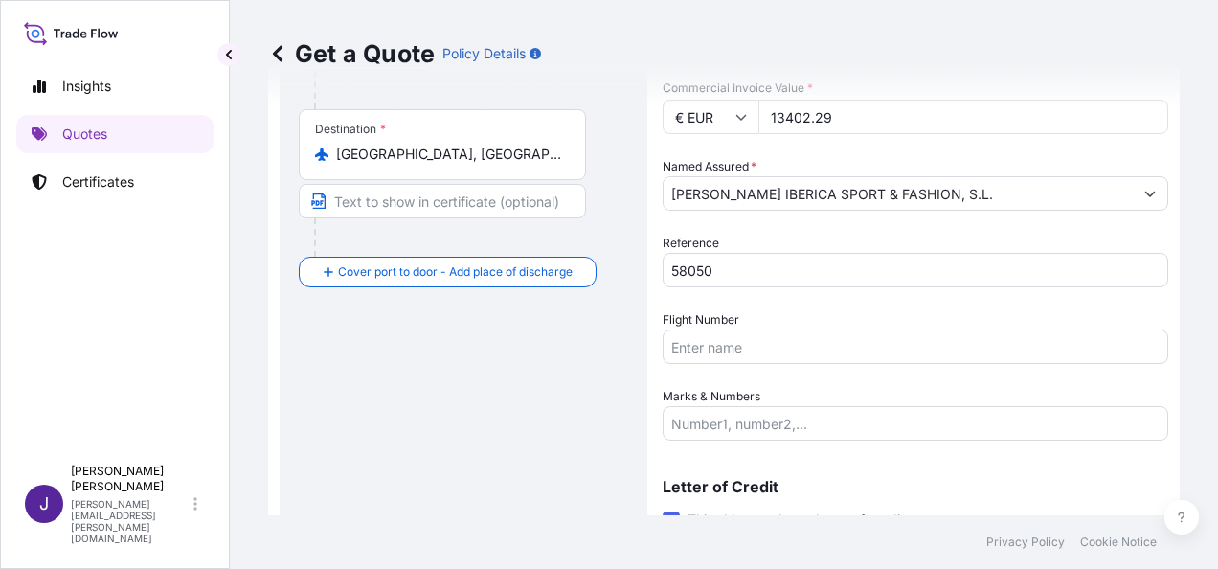
type textarea "[PERSON_NAME] IBERICA SPORT & FASHION, SL [STREET_ADDRESS][PERSON_NAME]"
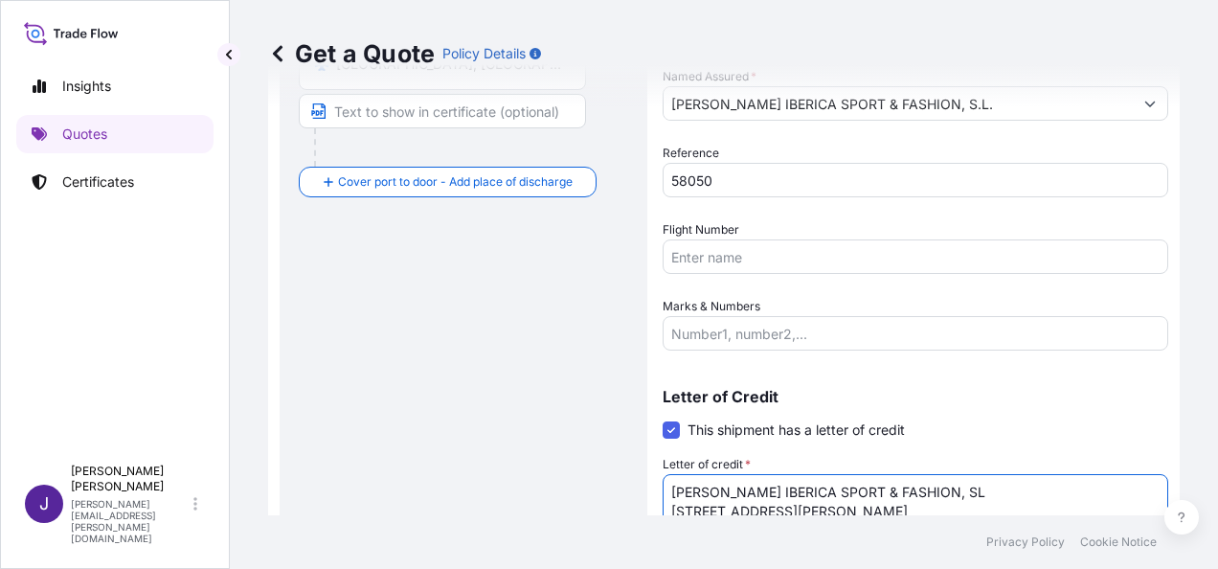
scroll to position [607, 0]
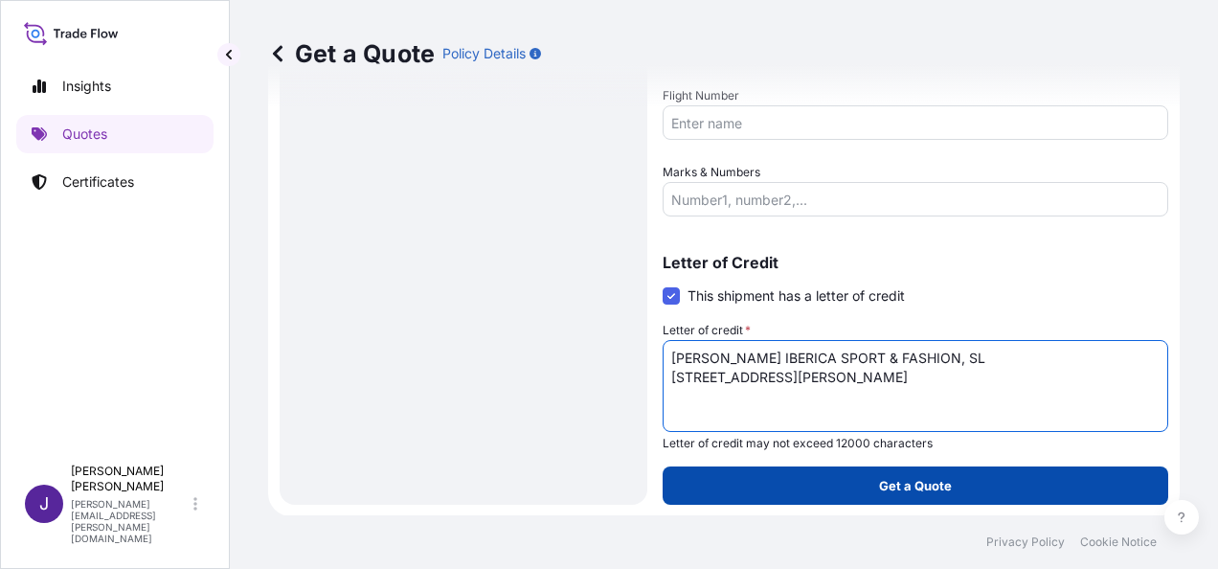
click at [912, 488] on p "Get a Quote" at bounding box center [915, 485] width 73 height 19
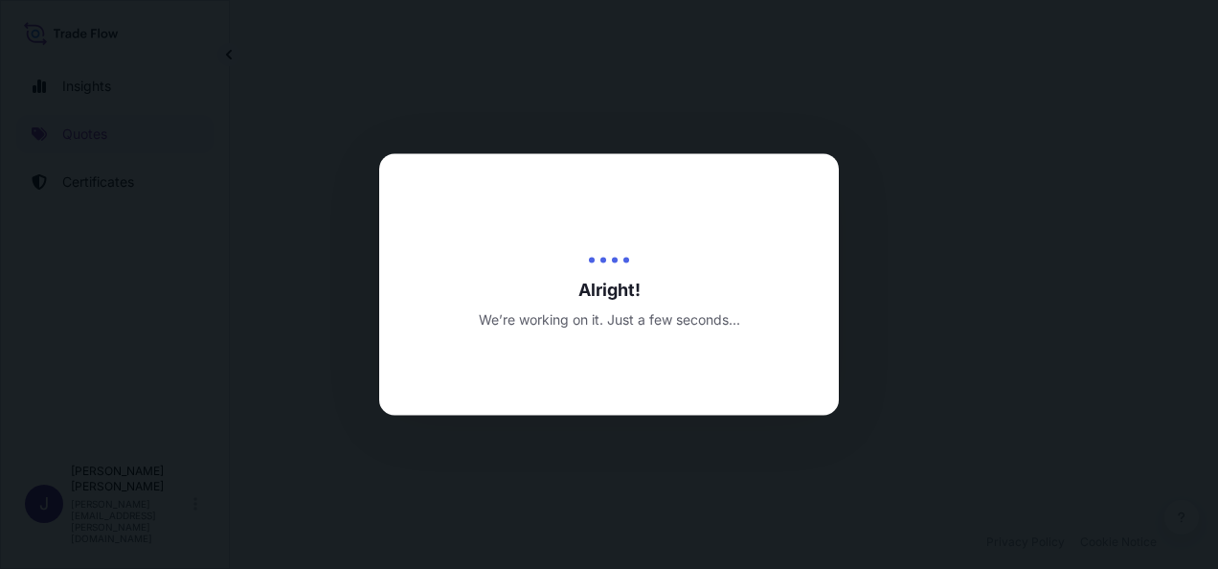
select select "Air"
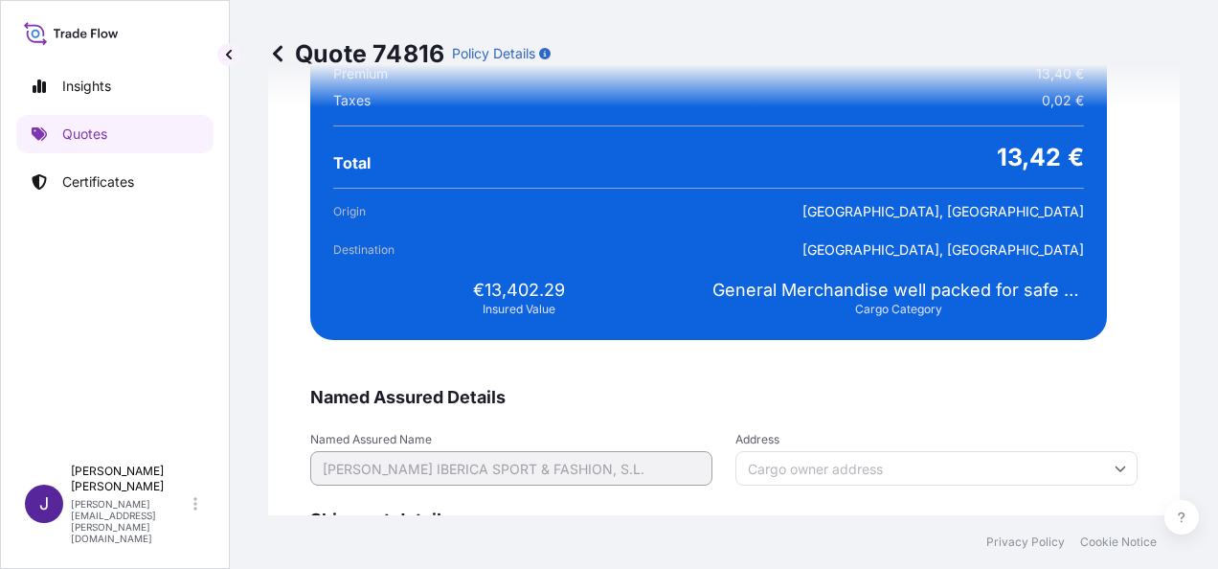
scroll to position [3910, 0]
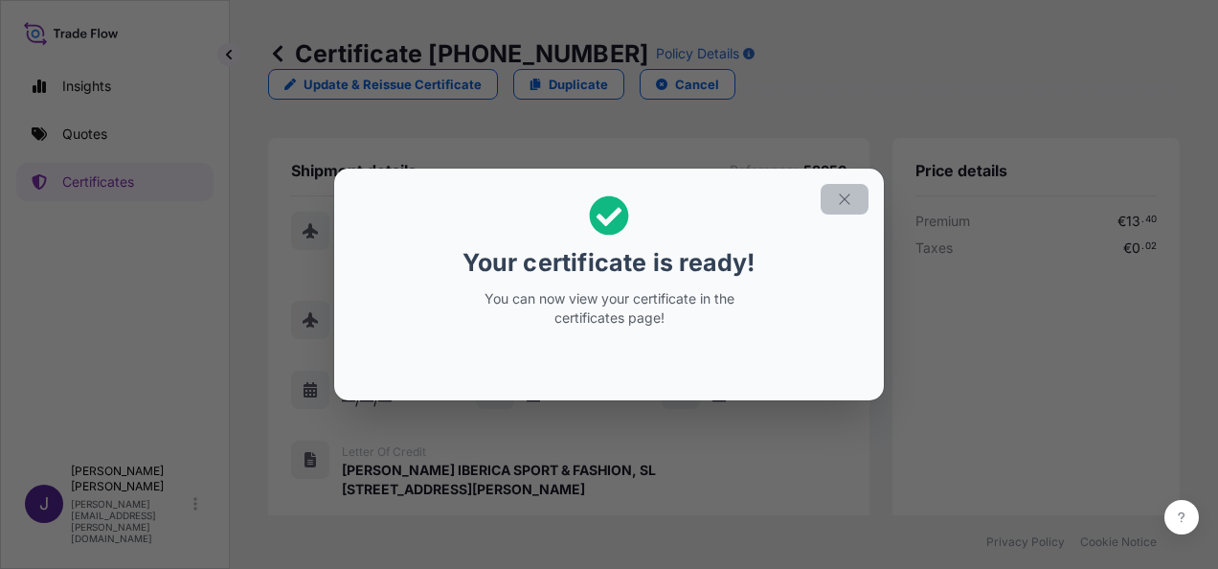
click at [841, 201] on icon "button" at bounding box center [844, 199] width 17 height 17
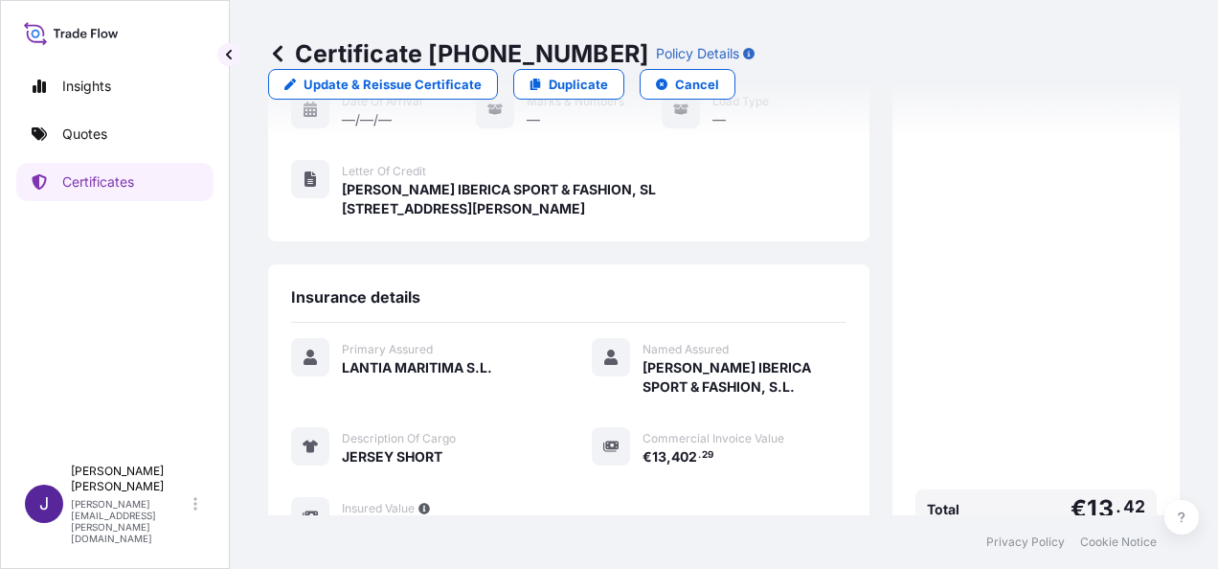
scroll to position [473, 0]
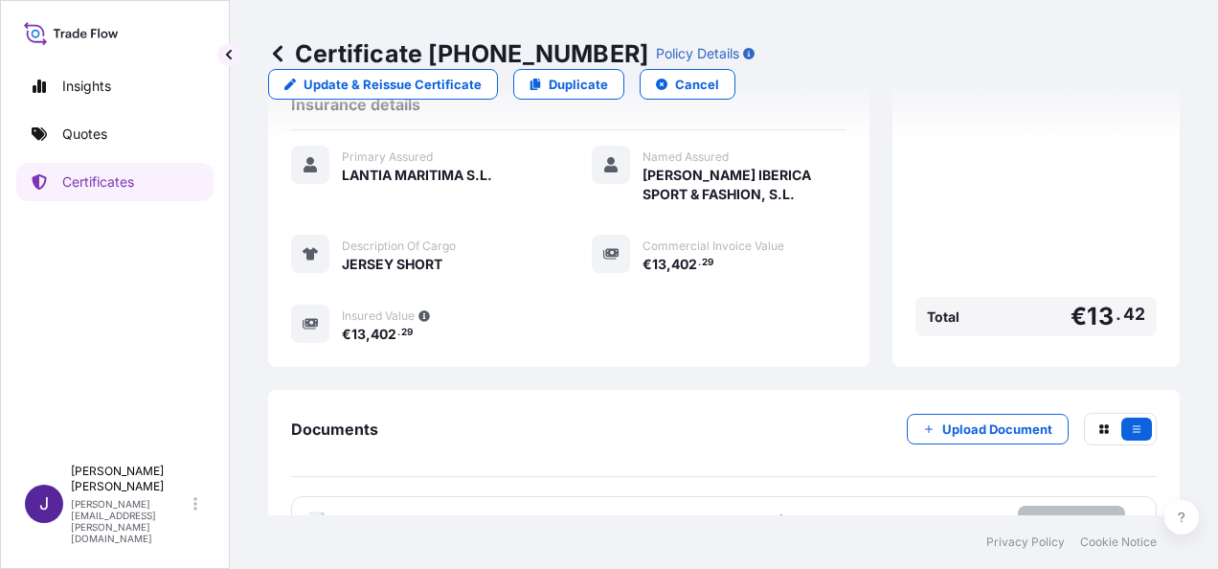
click at [1082, 506] on button "Try again." at bounding box center [1071, 521] width 107 height 31
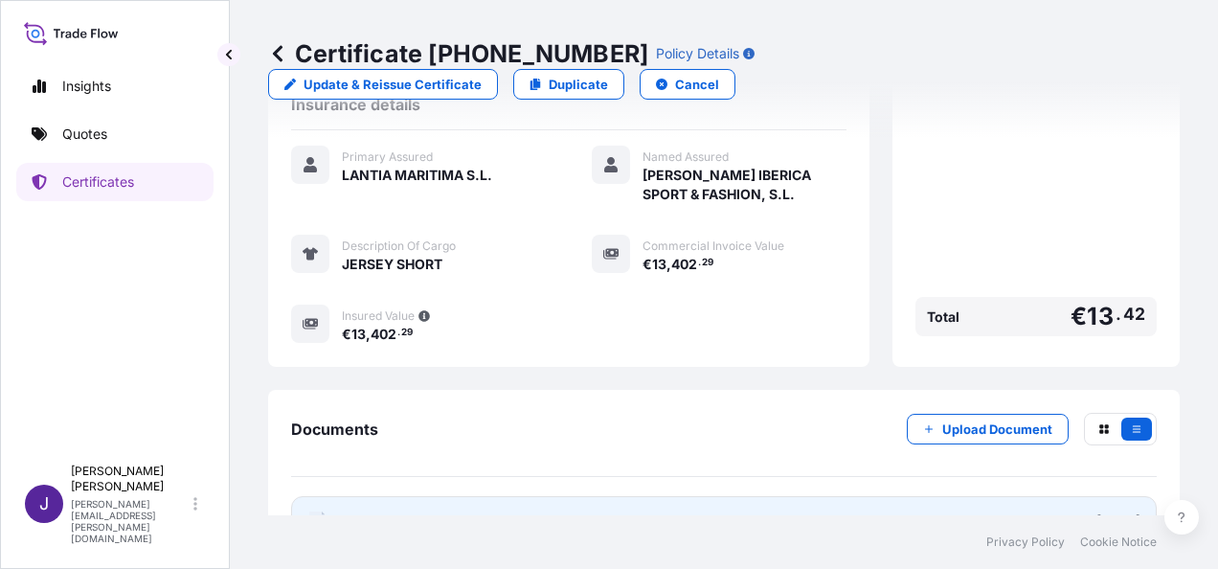
click at [630, 496] on link "PDF Certificate [DATE]" at bounding box center [724, 521] width 866 height 50
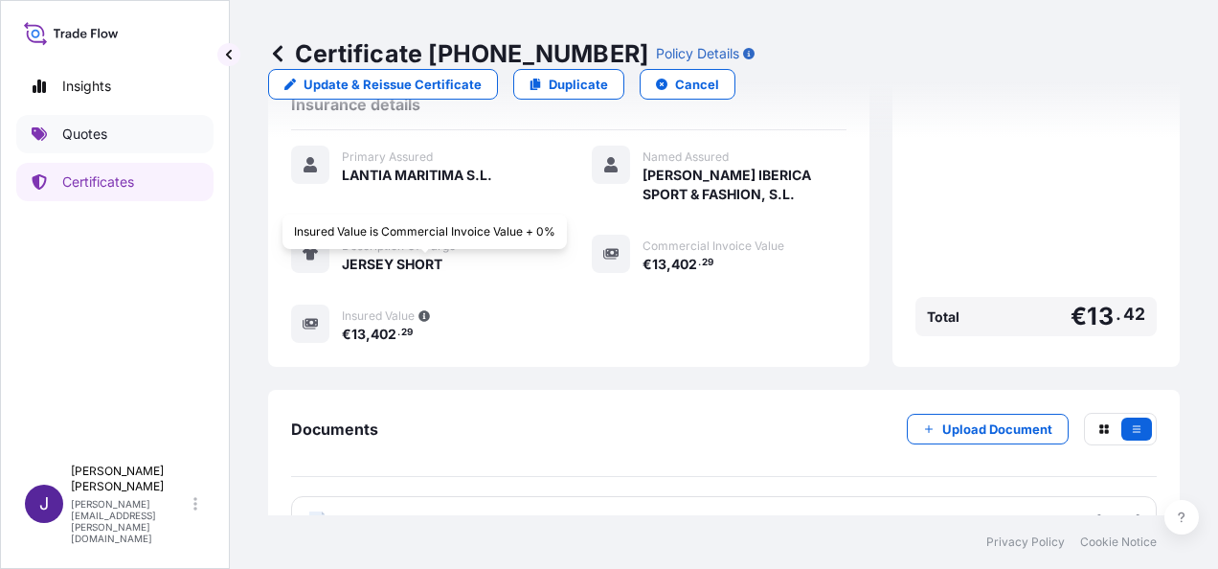
click at [88, 136] on p "Quotes" at bounding box center [84, 133] width 45 height 19
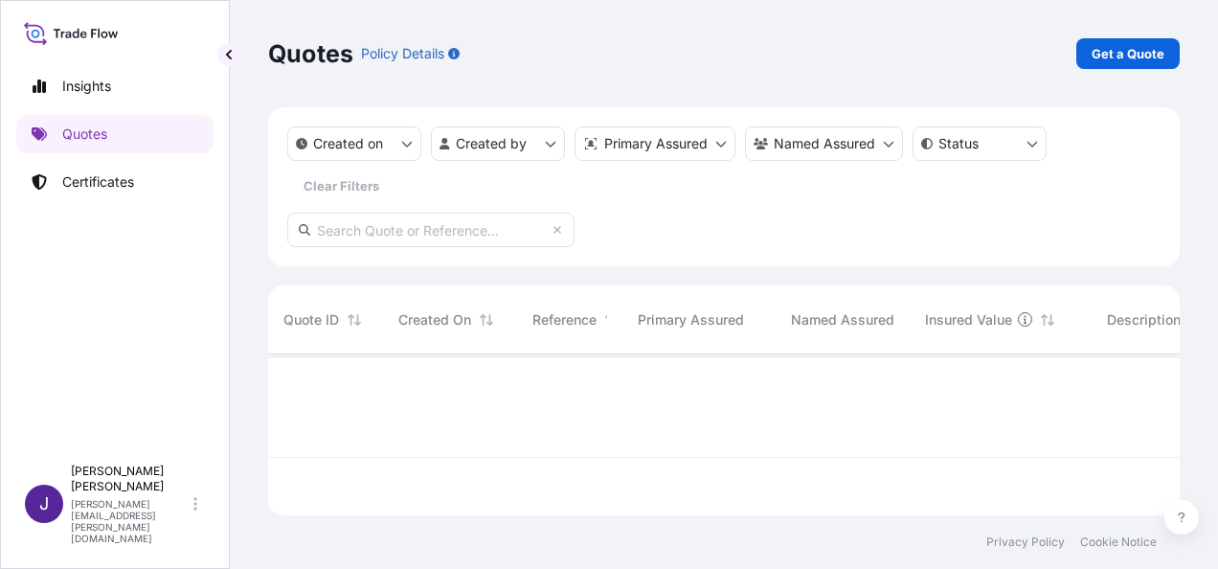
scroll to position [214, 896]
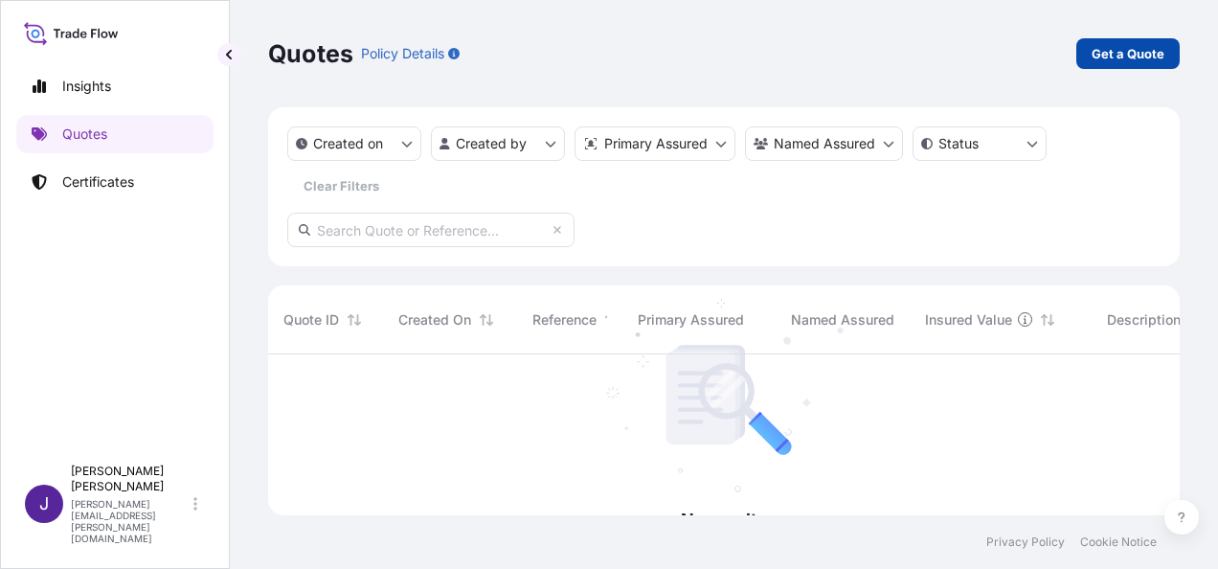
click at [1127, 52] on p "Get a Quote" at bounding box center [1128, 53] width 73 height 19
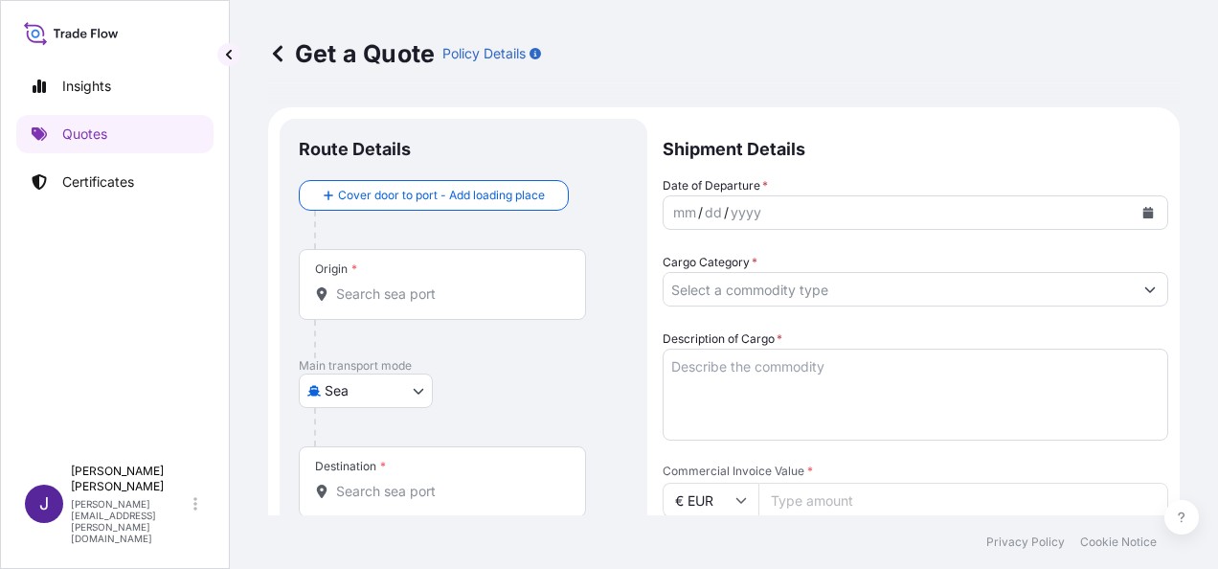
scroll to position [31, 0]
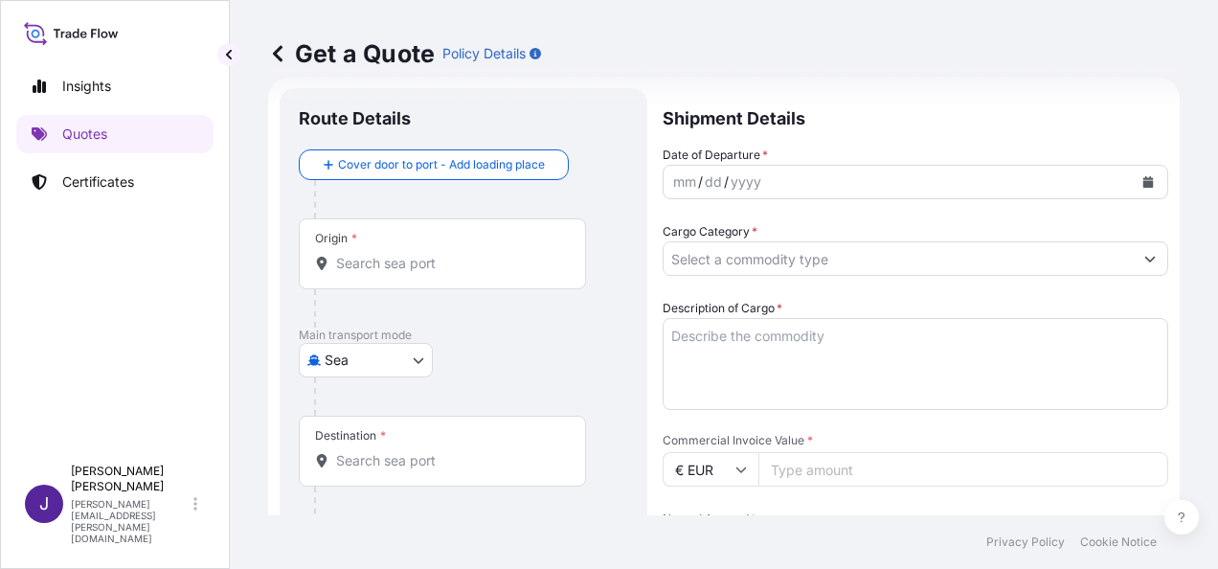
click at [417, 365] on body "Insights Quotes Certificates J [PERSON_NAME] [PERSON_NAME][EMAIL_ADDRESS][PERSO…" at bounding box center [609, 284] width 1218 height 569
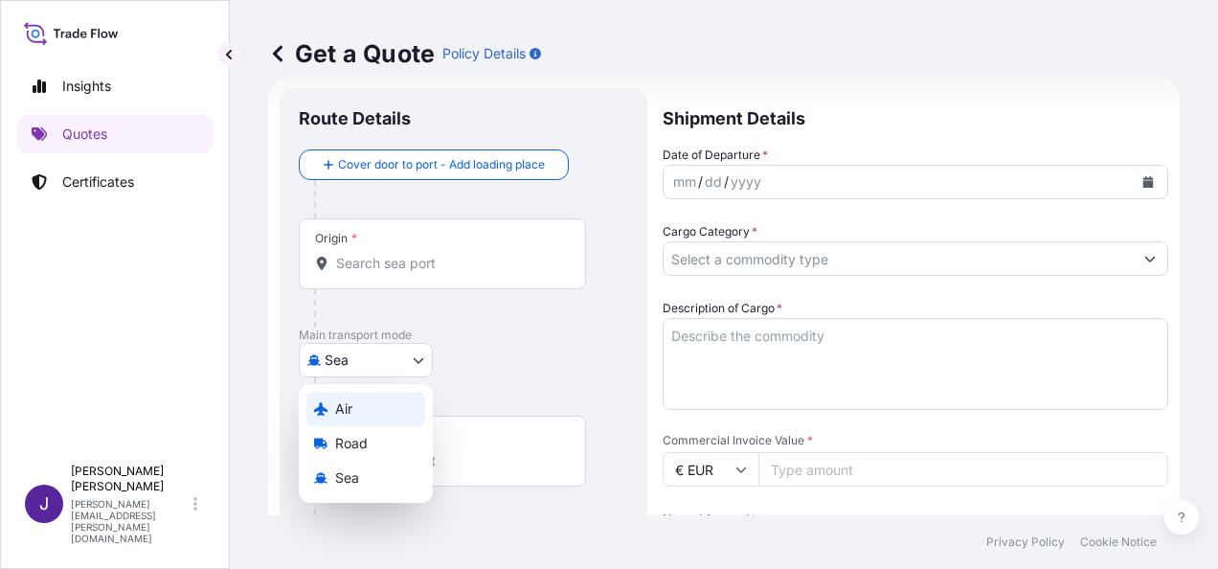
click at [364, 406] on div "Air" at bounding box center [365, 409] width 119 height 34
select select "Air"
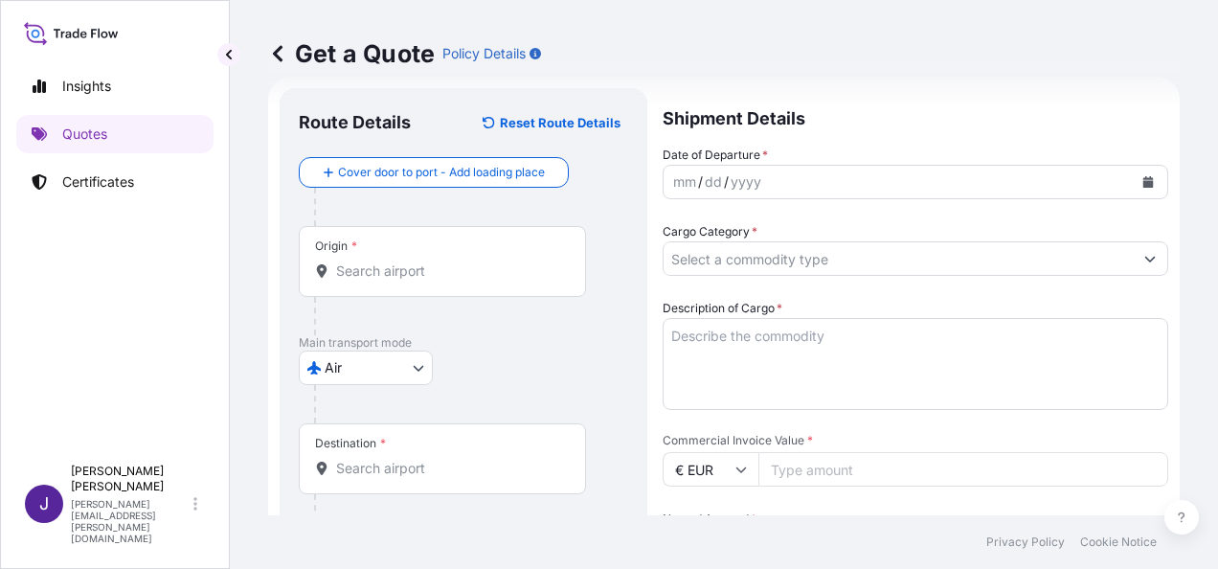
click at [458, 282] on div "Origin *" at bounding box center [442, 261] width 287 height 71
click at [458, 281] on input "Origin *" at bounding box center [449, 270] width 226 height 19
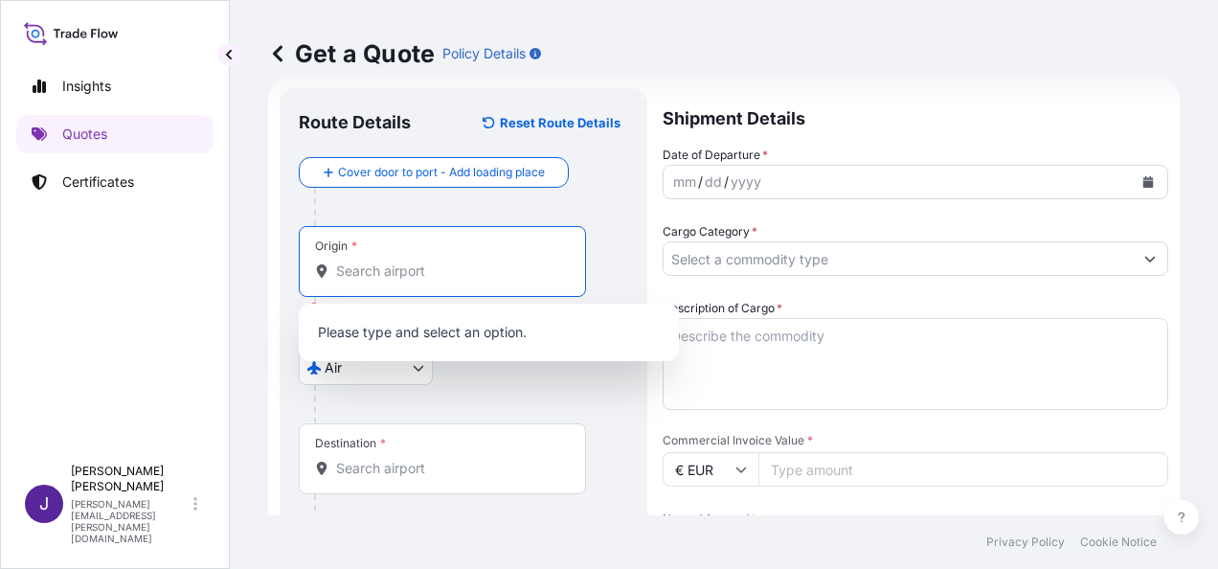
click at [1143, 186] on icon "Calendar" at bounding box center [1148, 181] width 11 height 11
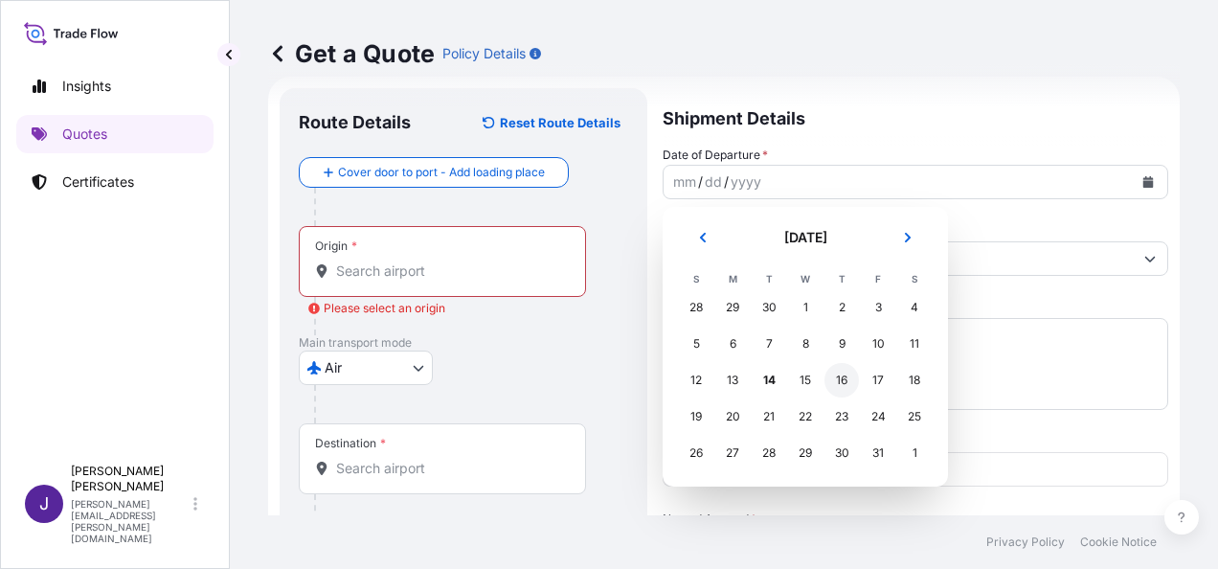
click at [839, 380] on div "16" at bounding box center [841, 380] width 34 height 34
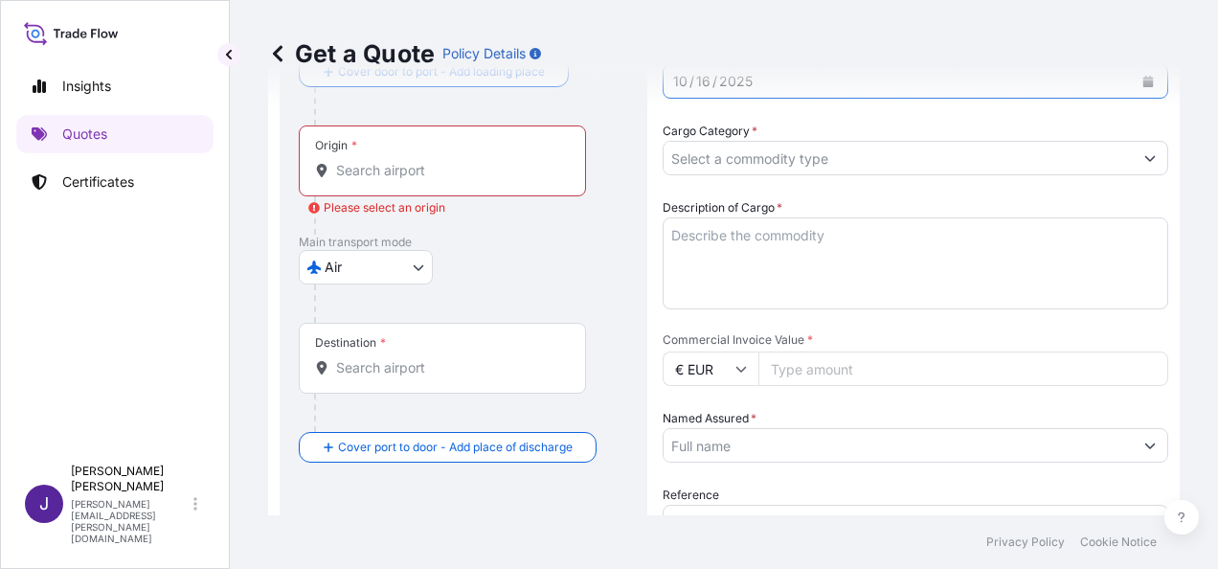
scroll to position [222, 0]
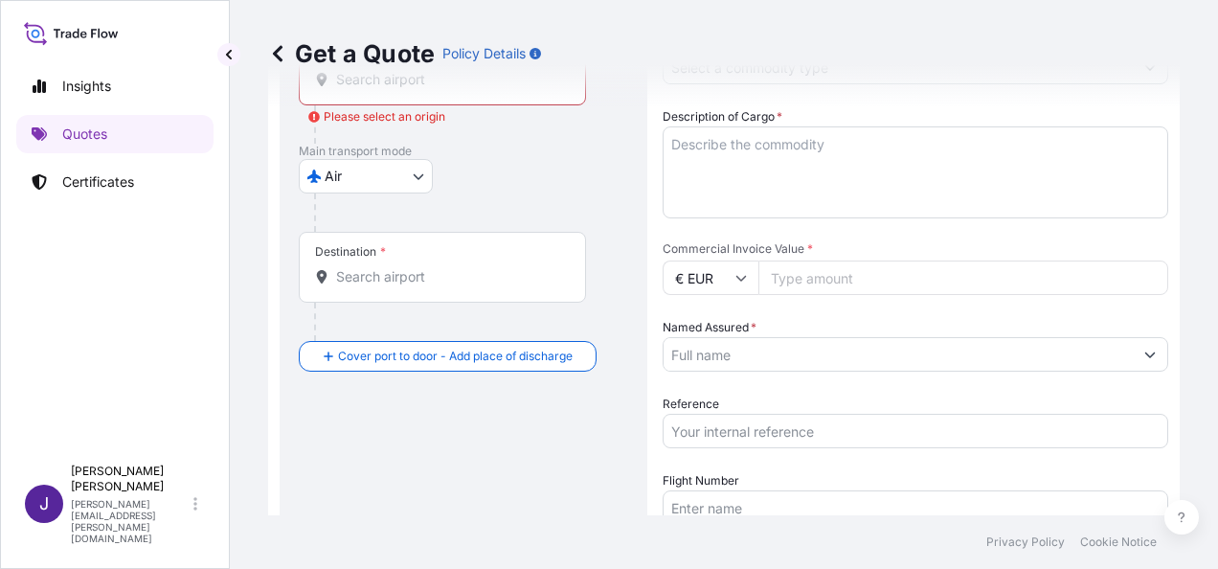
click at [803, 435] on input "Reference" at bounding box center [916, 431] width 506 height 34
type input "58158"
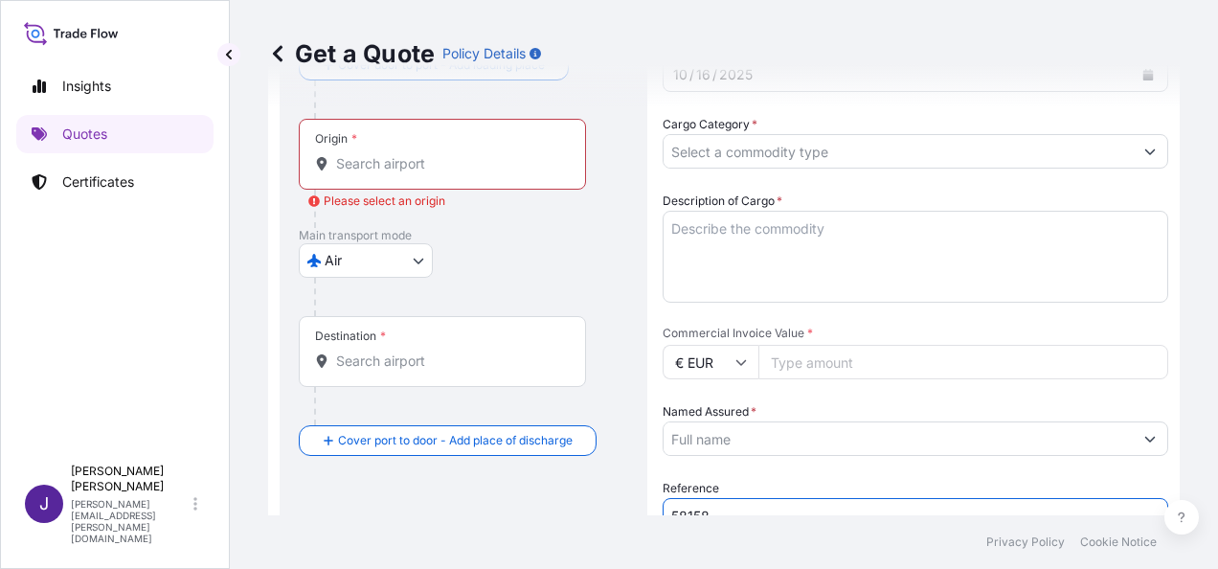
scroll to position [31, 0]
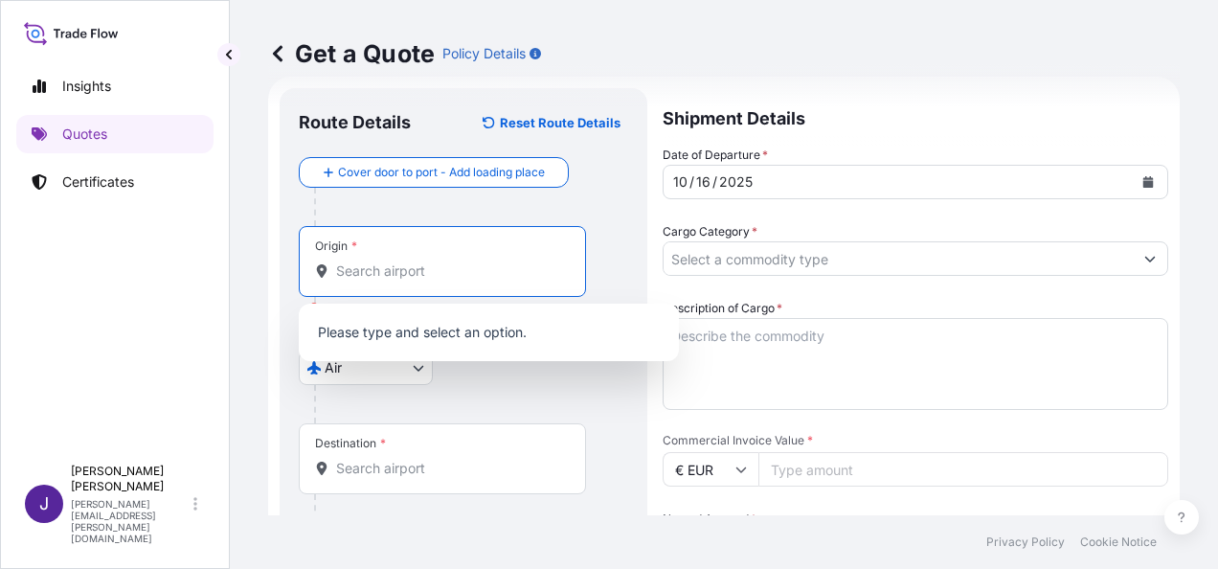
click at [448, 267] on input "Origin * Please select an origin" at bounding box center [449, 270] width 226 height 19
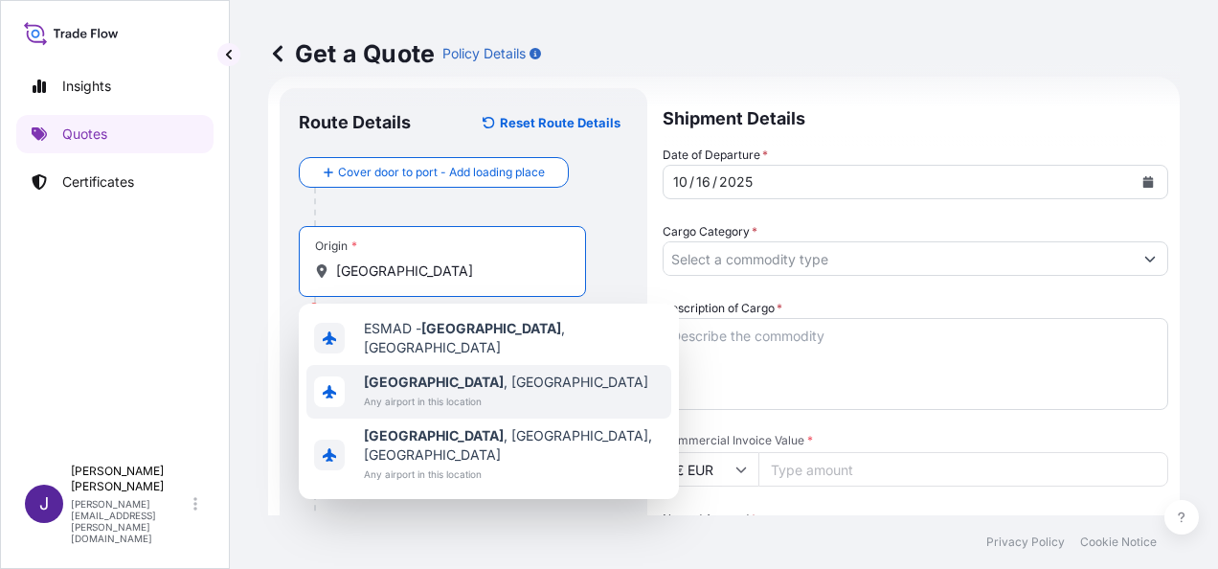
click at [446, 381] on span "[GEOGRAPHIC_DATA] , [GEOGRAPHIC_DATA]" at bounding box center [506, 381] width 284 height 19
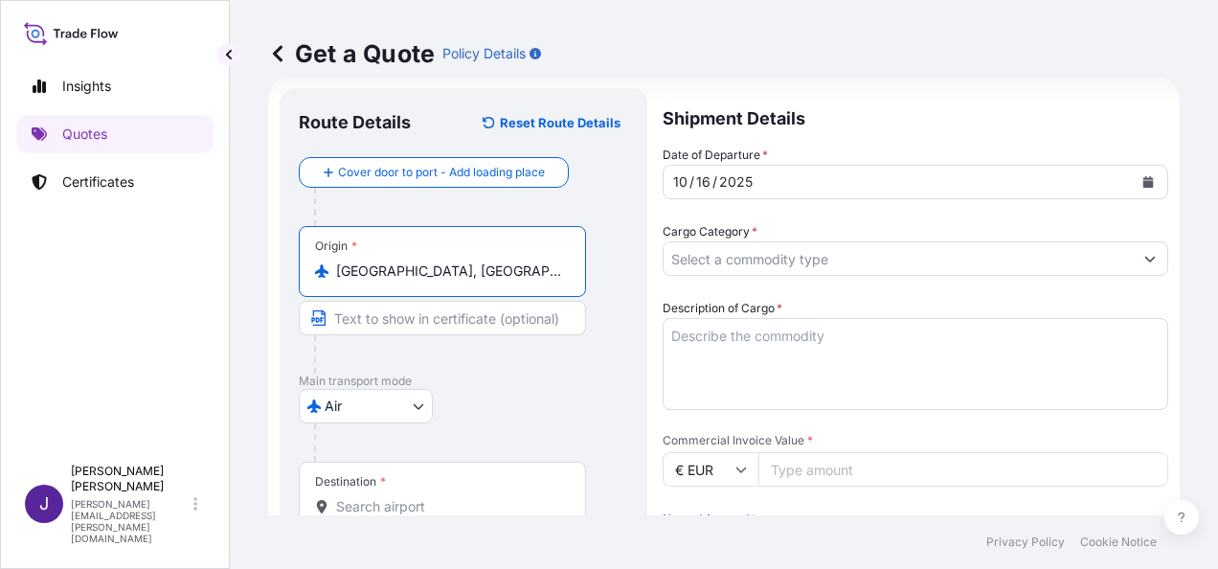
type input "[GEOGRAPHIC_DATA], [GEOGRAPHIC_DATA]"
click at [381, 500] on input "Destination *" at bounding box center [449, 506] width 226 height 19
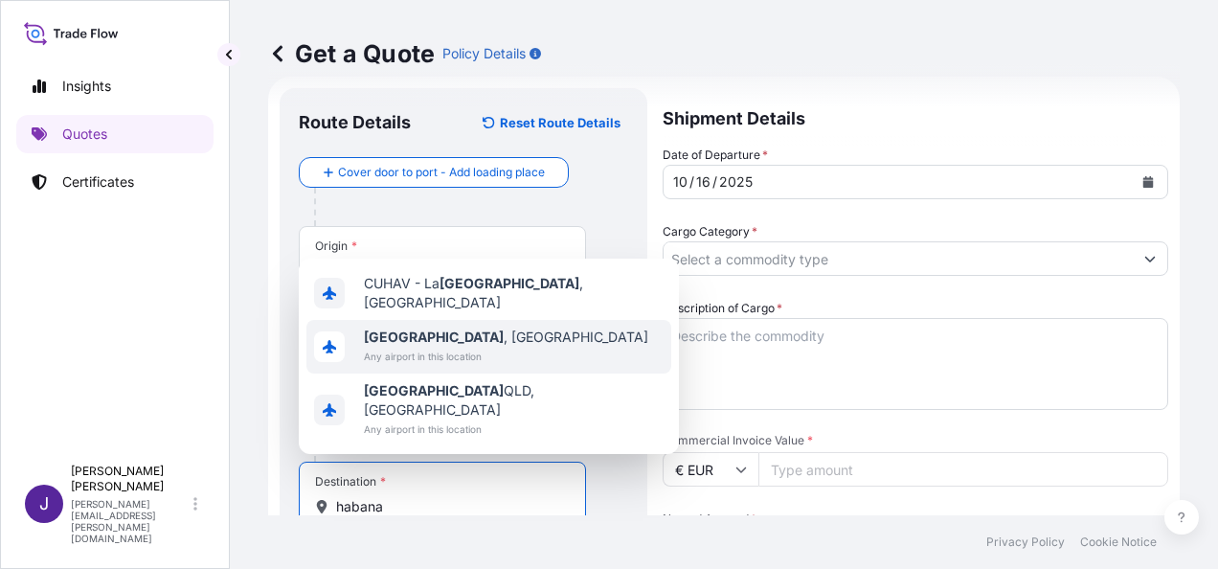
click at [456, 347] on span "[GEOGRAPHIC_DATA] , [GEOGRAPHIC_DATA]" at bounding box center [506, 336] width 284 height 19
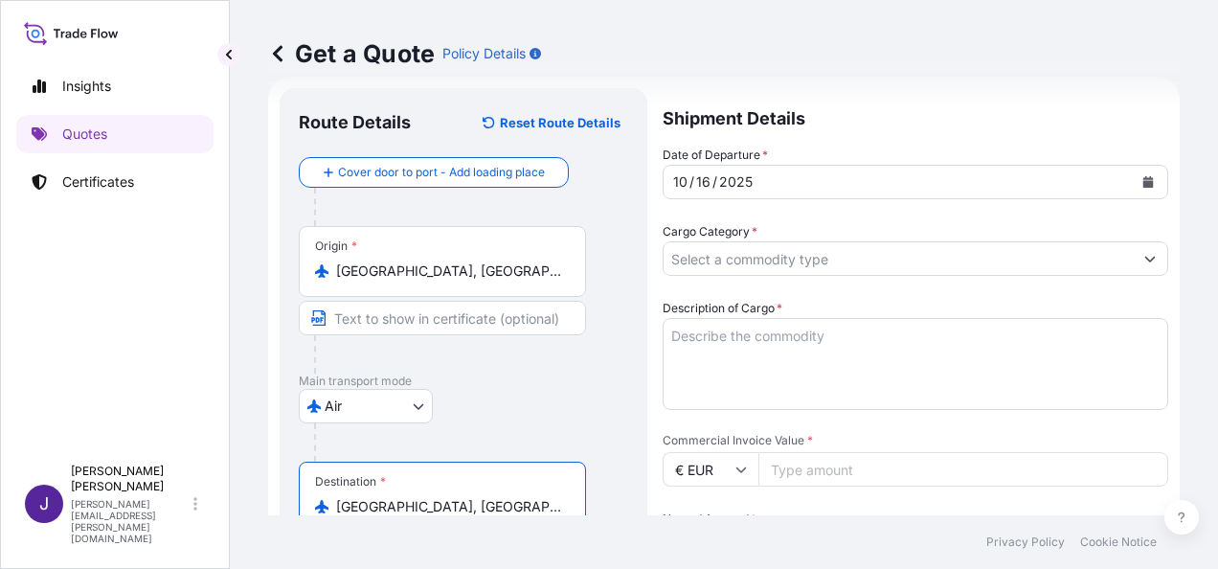
type input "[GEOGRAPHIC_DATA], [GEOGRAPHIC_DATA]"
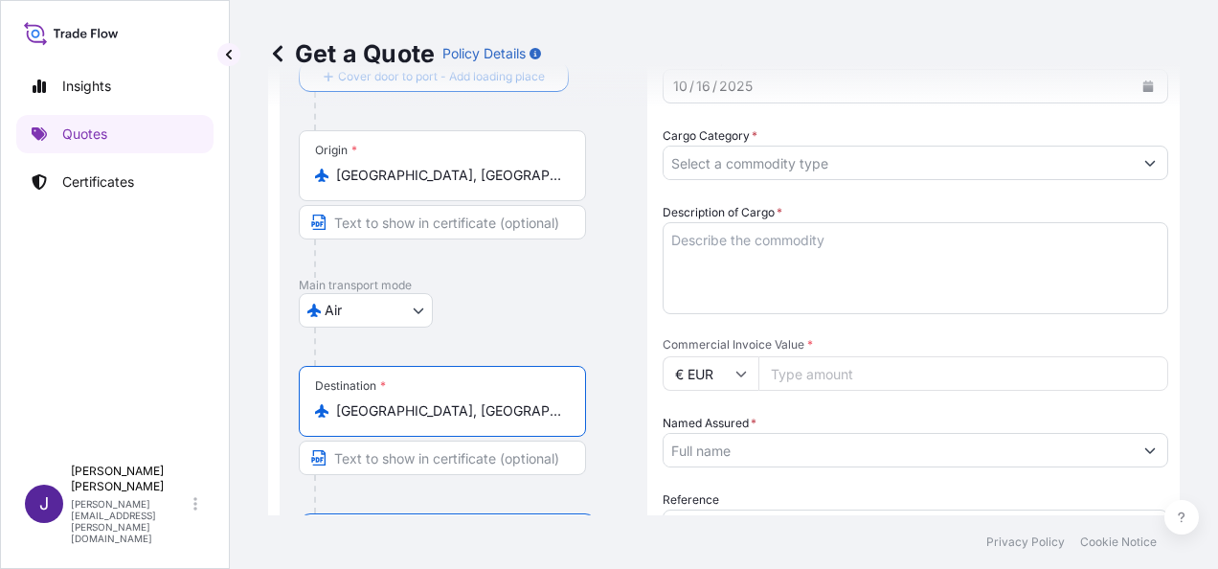
scroll to position [414, 0]
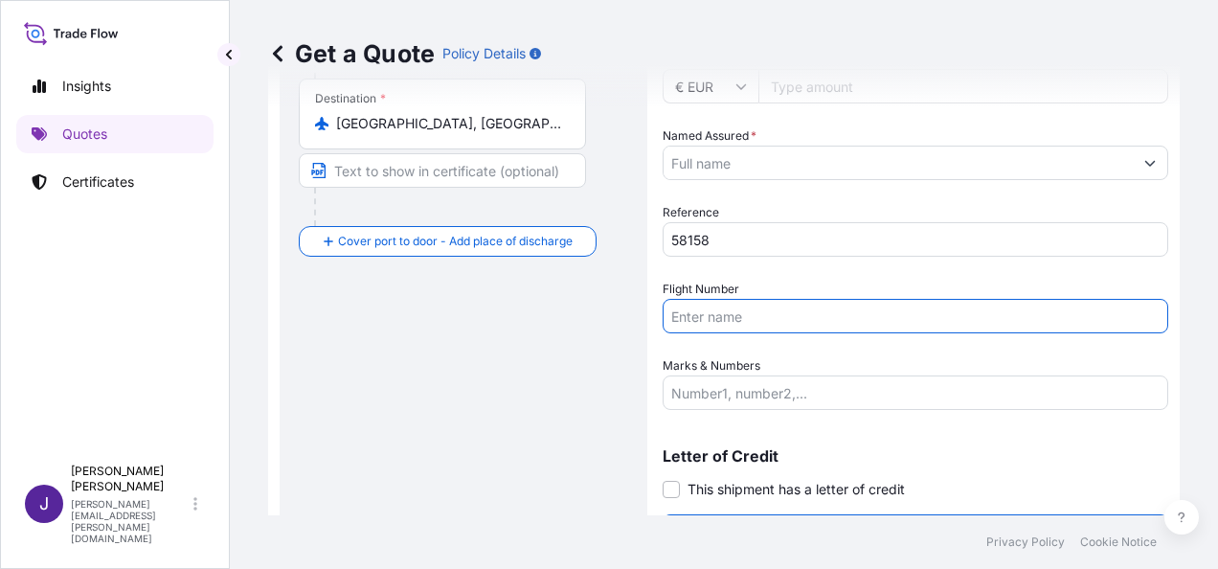
drag, startPoint x: 817, startPoint y: 310, endPoint x: 802, endPoint y: 348, distance: 40.0
click at [818, 310] on input "Flight Number" at bounding box center [916, 316] width 506 height 34
paste input "AEREO 057-02091445 AF0673M/16"
type input "AEREO 057-02091445 AF0673M/16"
click at [776, 387] on input "Marks & Numbers" at bounding box center [916, 392] width 506 height 34
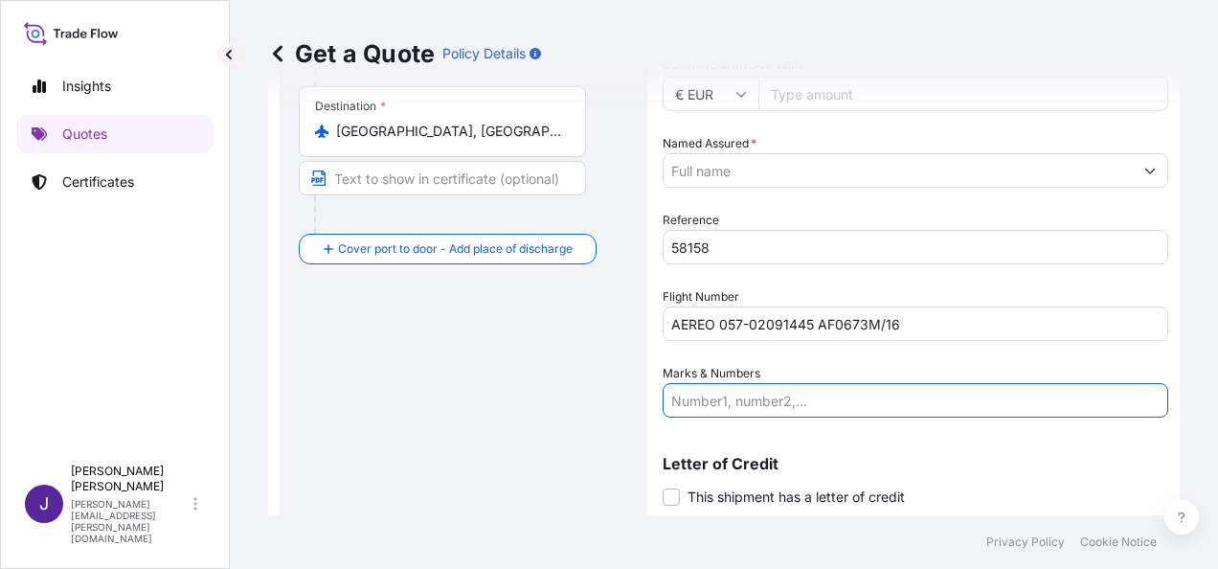
scroll to position [462, 0]
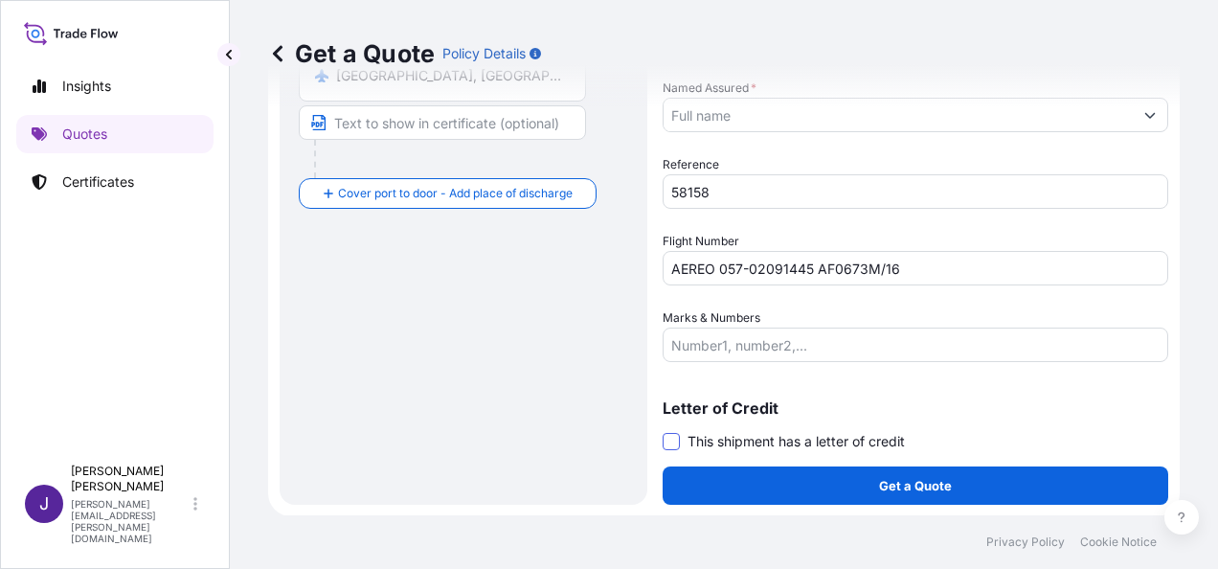
click at [671, 440] on span at bounding box center [671, 441] width 17 height 17
click at [663, 431] on input "This shipment has a letter of credit" at bounding box center [663, 431] width 0 height 0
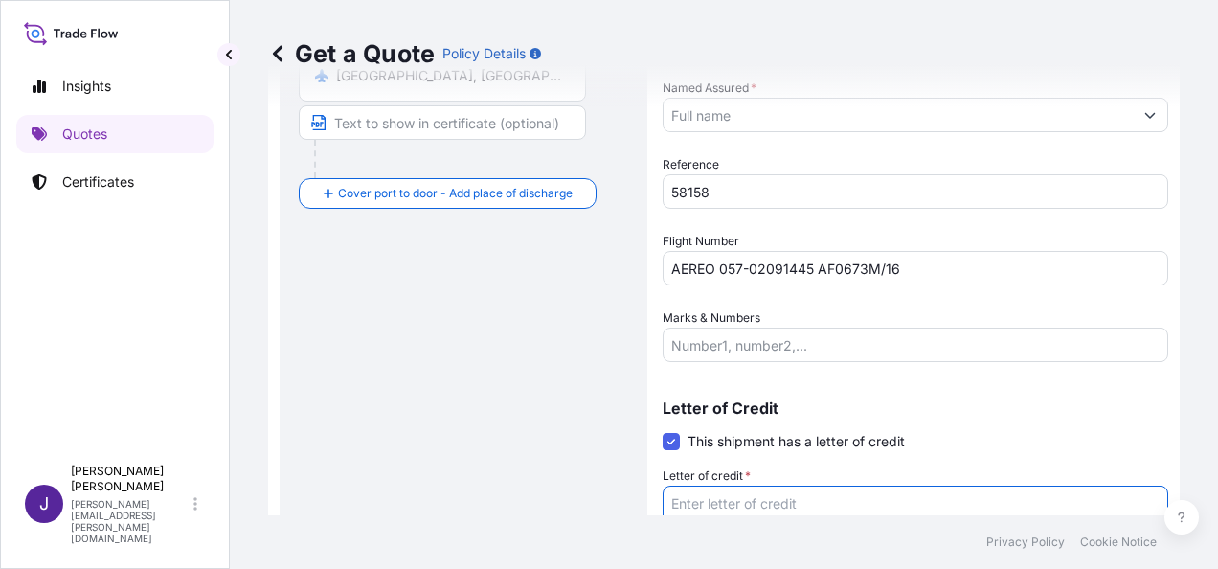
paste textarea "FACTURA 2509-100"
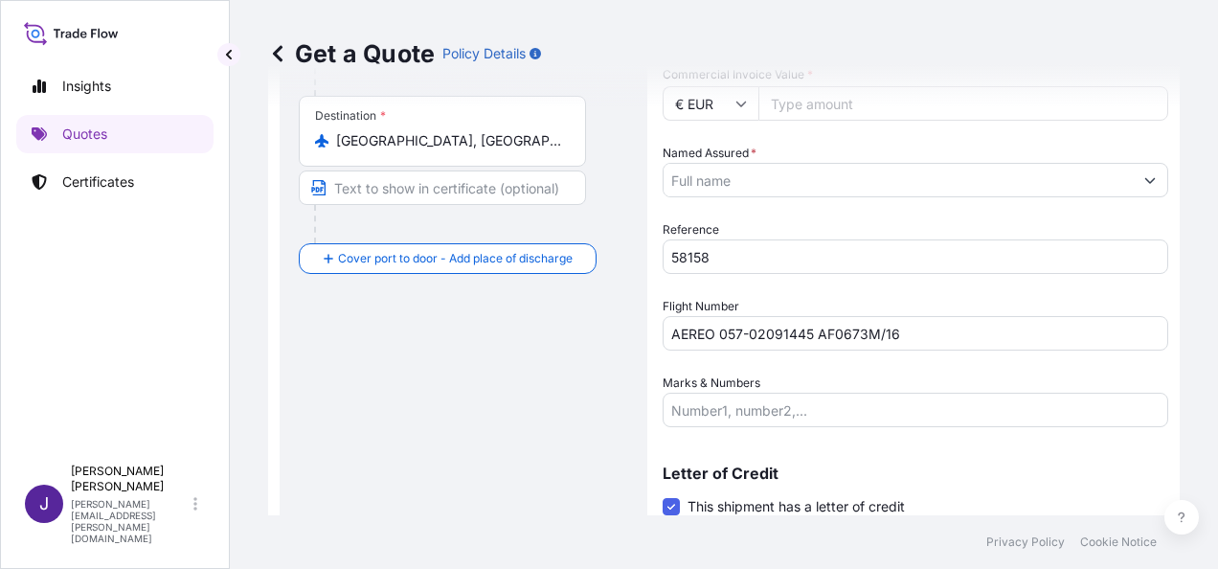
scroll to position [366, 0]
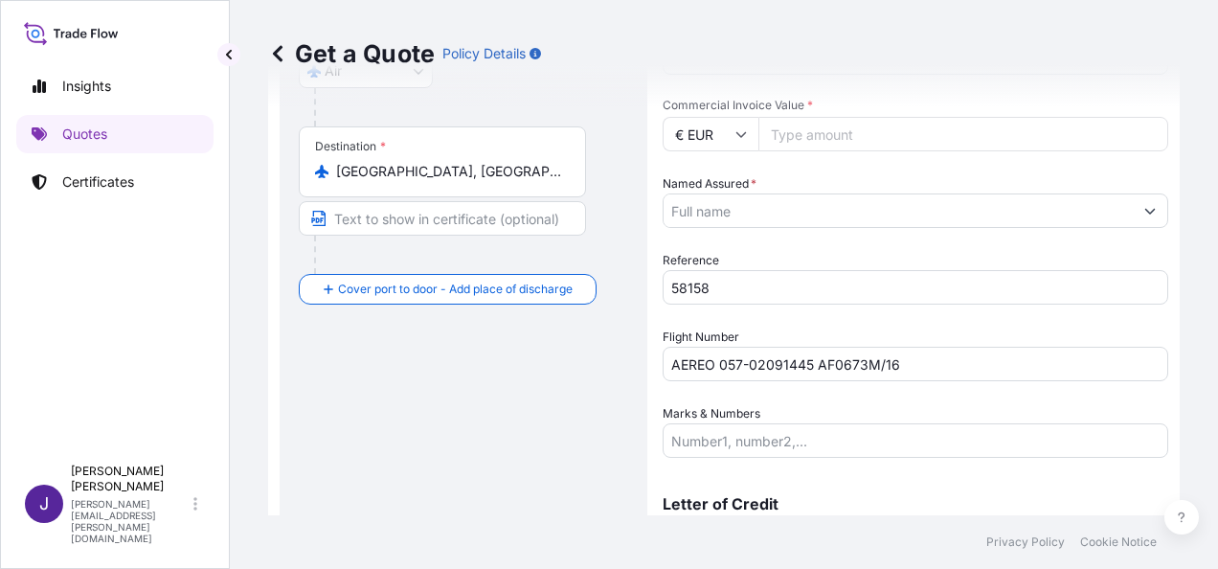
type textarea "FACTURA 2509-100"
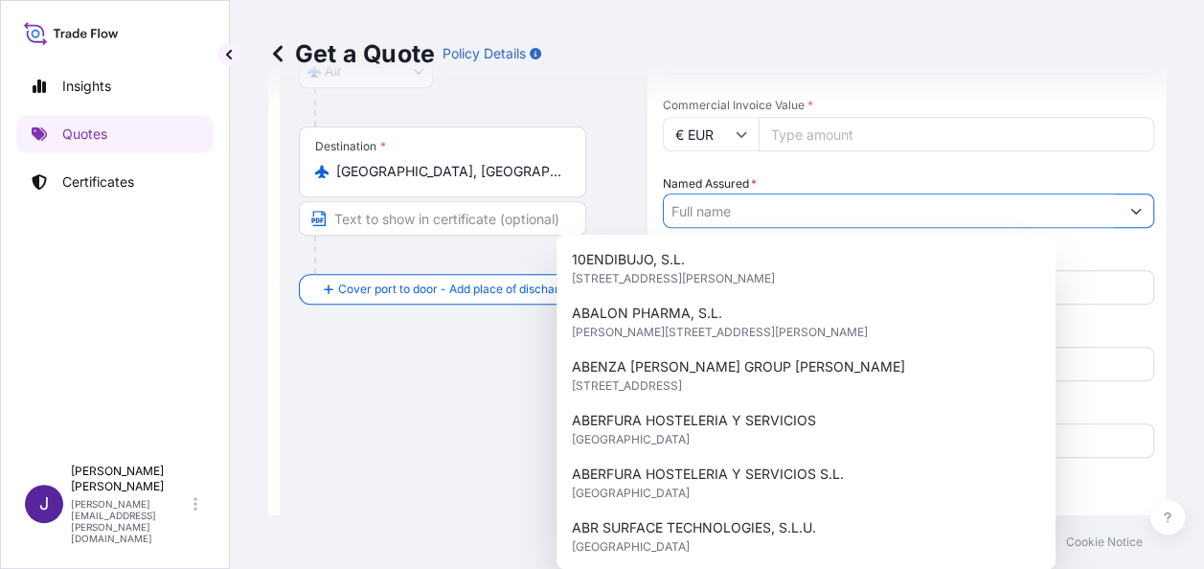
click at [872, 211] on input "Named Assured *" at bounding box center [891, 210] width 455 height 34
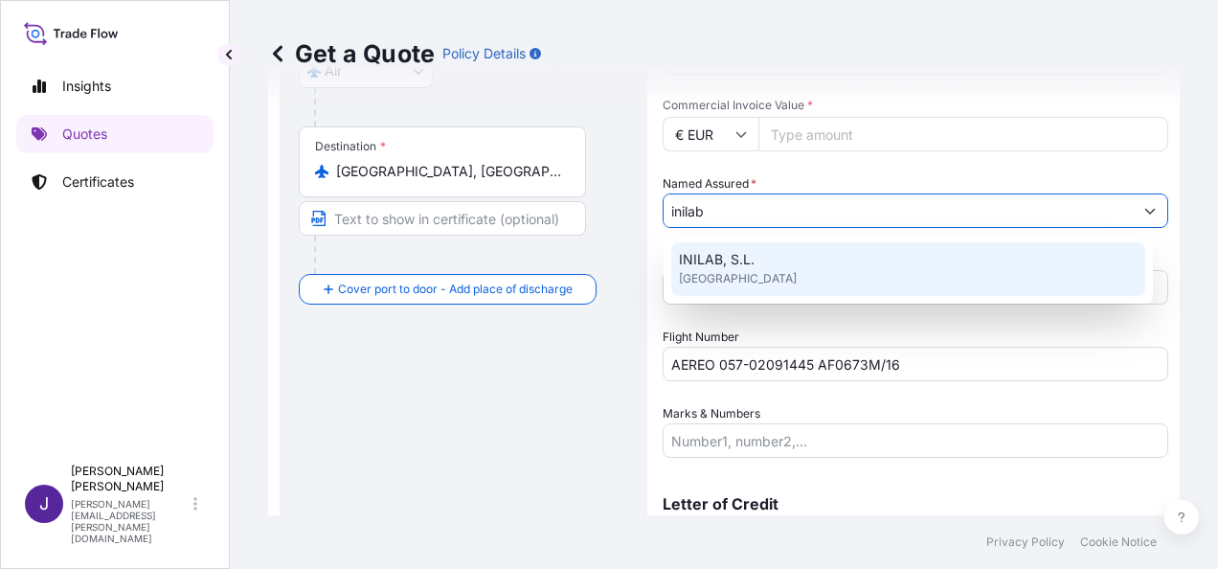
click at [770, 271] on div "INILAB, S.L. [GEOGRAPHIC_DATA]" at bounding box center [908, 269] width 474 height 54
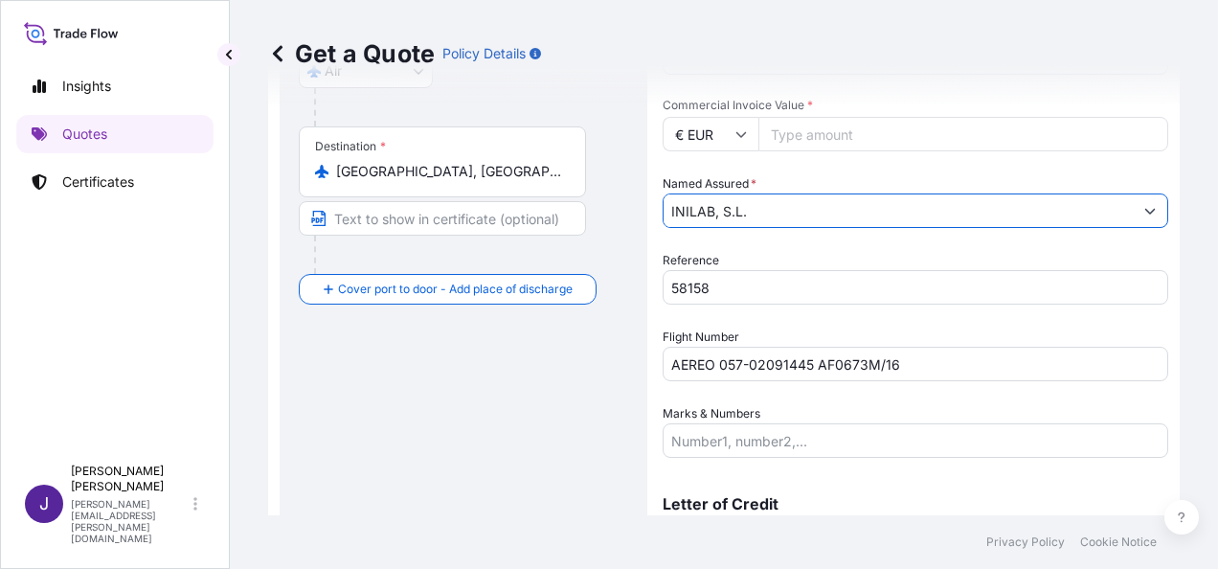
type input "INILAB, S.L."
click at [310, 455] on div "Route Details Reset Route Details Cover door to port - Add loading place Place …" at bounding box center [463, 249] width 329 height 955
click at [488, 458] on div "Route Details Reset Route Details Cover door to port - Add loading place Place …" at bounding box center [463, 249] width 329 height 955
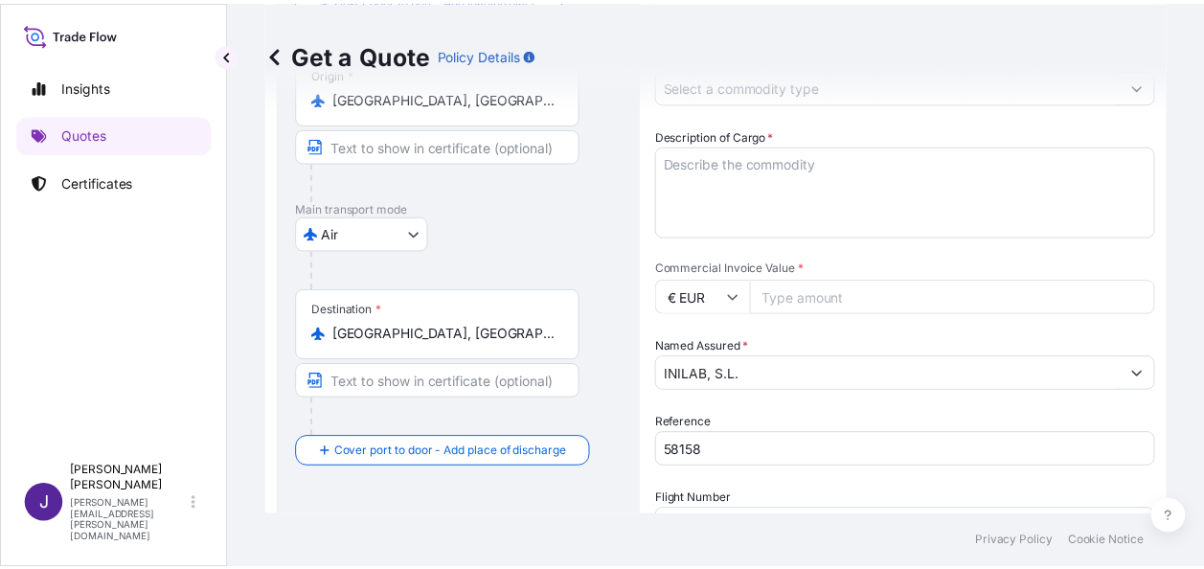
scroll to position [0, 0]
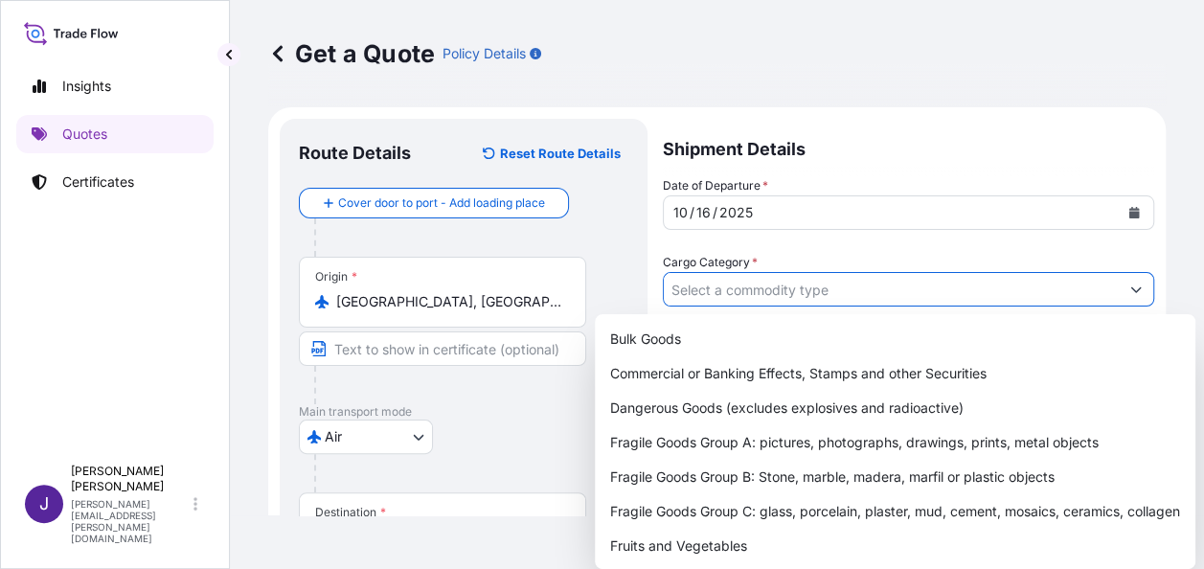
click at [908, 286] on input "Cargo Category *" at bounding box center [891, 289] width 455 height 34
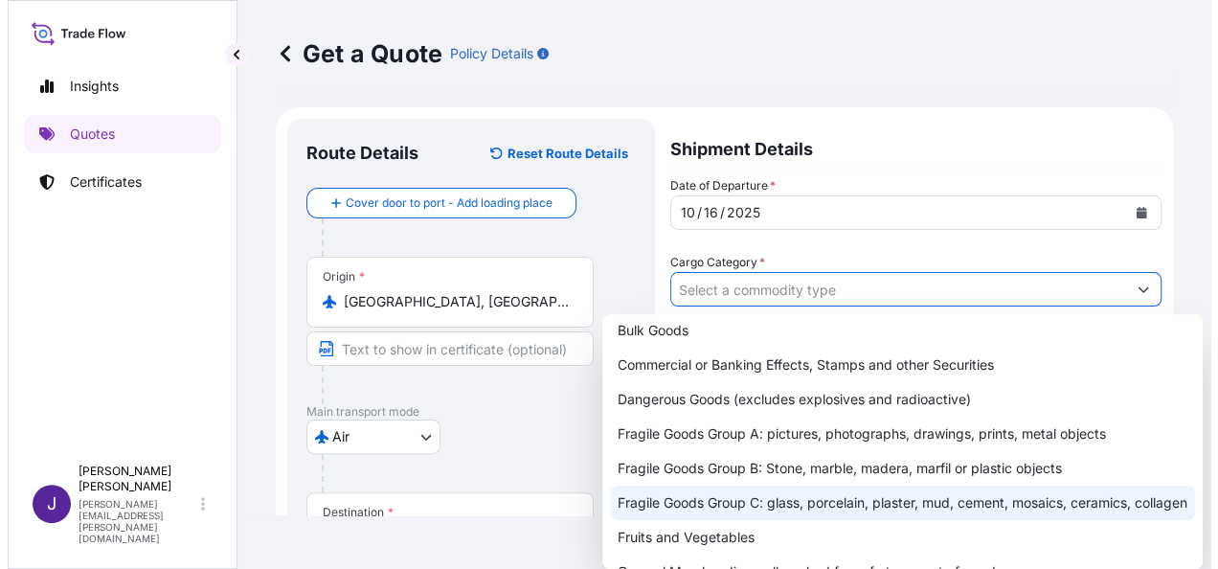
scroll to position [96, 0]
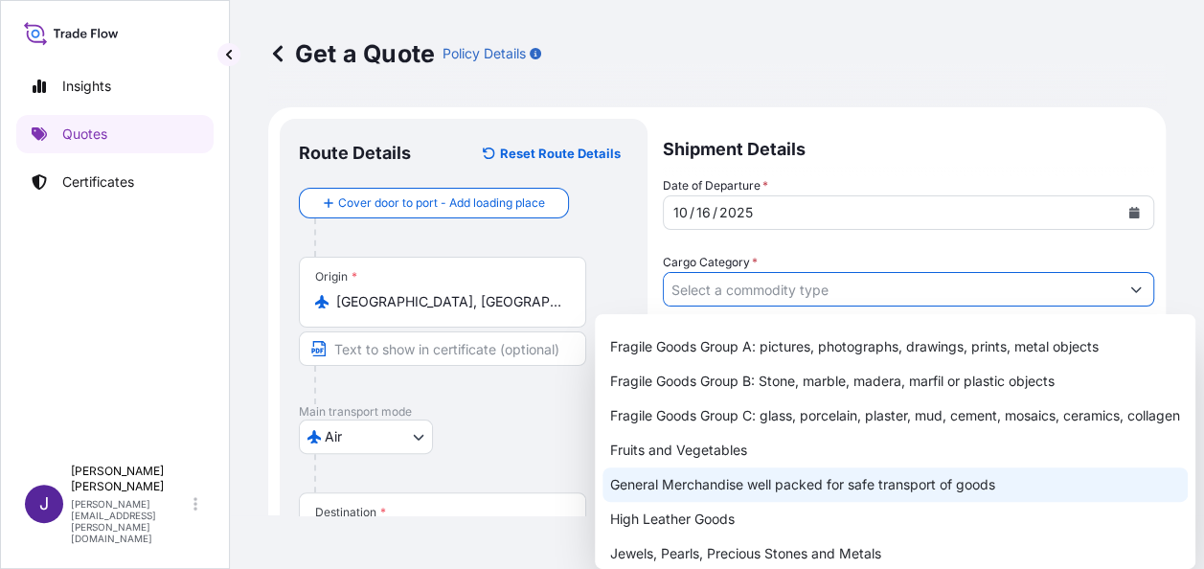
click at [670, 502] on div "General Merchandise well packed for safe transport of goods" at bounding box center [894, 484] width 585 height 34
type input "General Merchandise well packed for safe transport of goods"
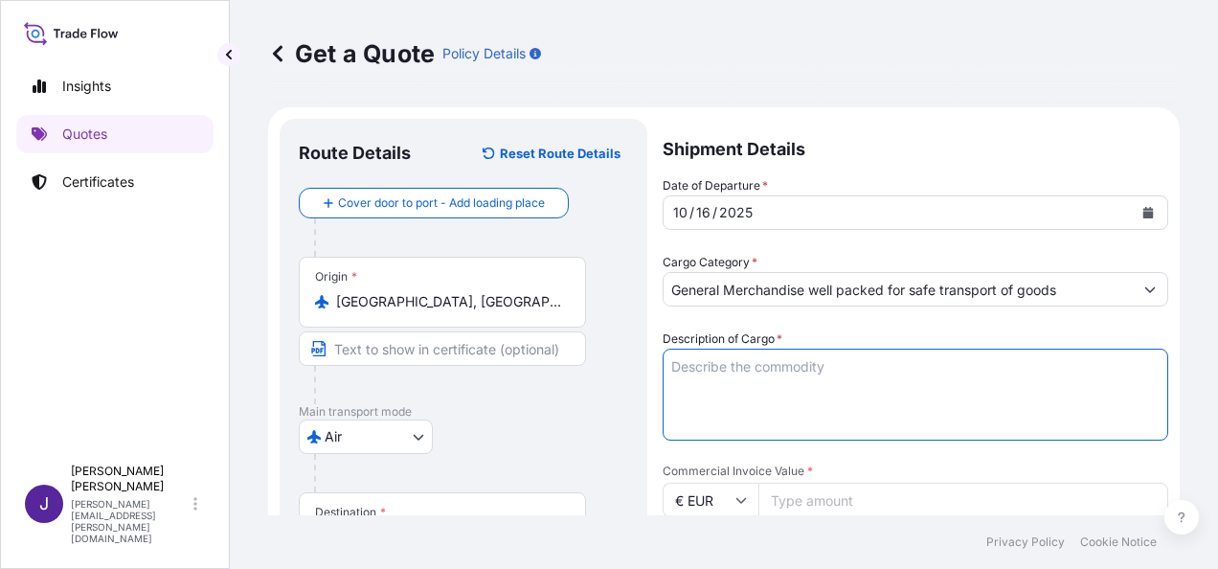
click at [789, 372] on textarea "Description of Cargo *" at bounding box center [916, 395] width 506 height 92
paste textarea "LABORATORIO DGR"
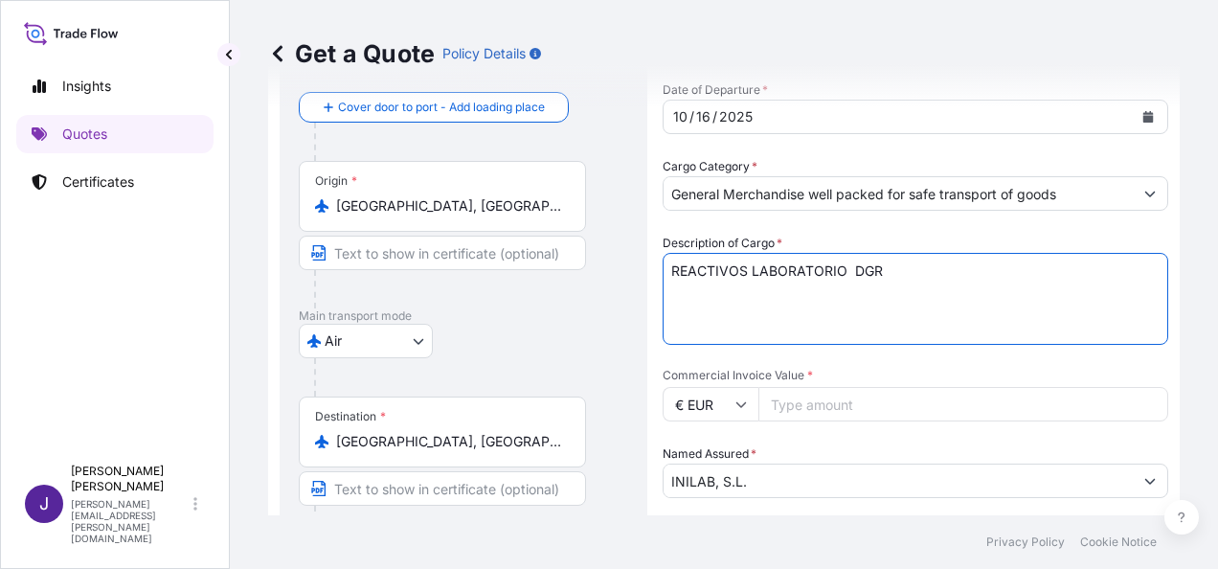
type textarea "REACTIVOS LABORATORIO DGR"
click at [825, 414] on input "Commercial Invoice Value *" at bounding box center [963, 404] width 410 height 34
type input "4957.95"
click at [778, 481] on input "INILAB, S.L." at bounding box center [898, 480] width 469 height 34
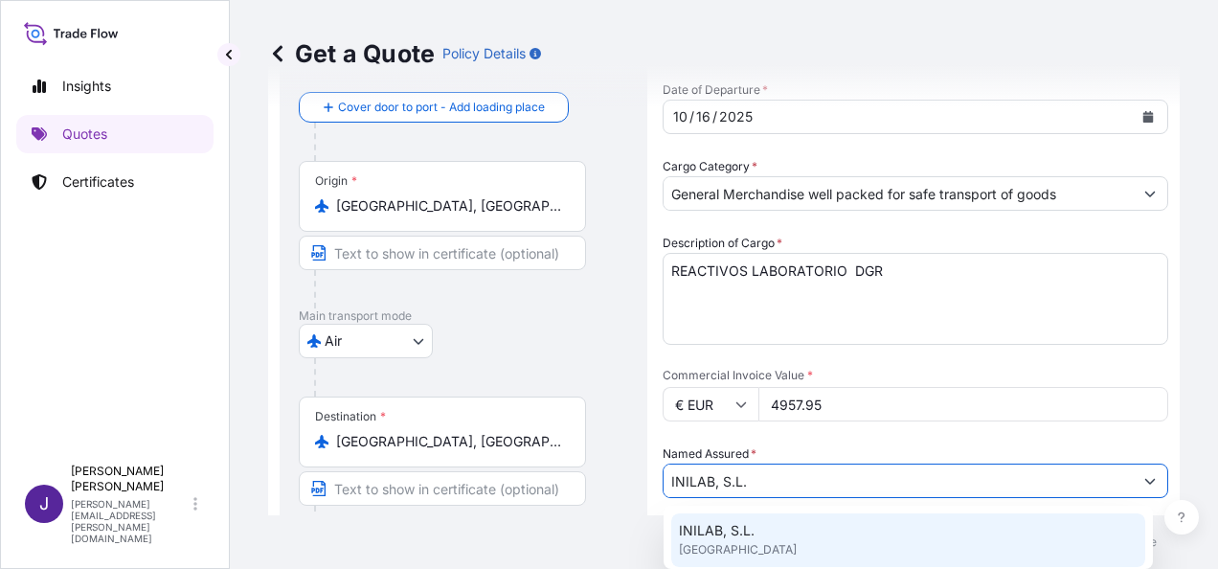
click at [488, 534] on footer "Privacy Policy Cookie Notice" at bounding box center [724, 542] width 988 height 54
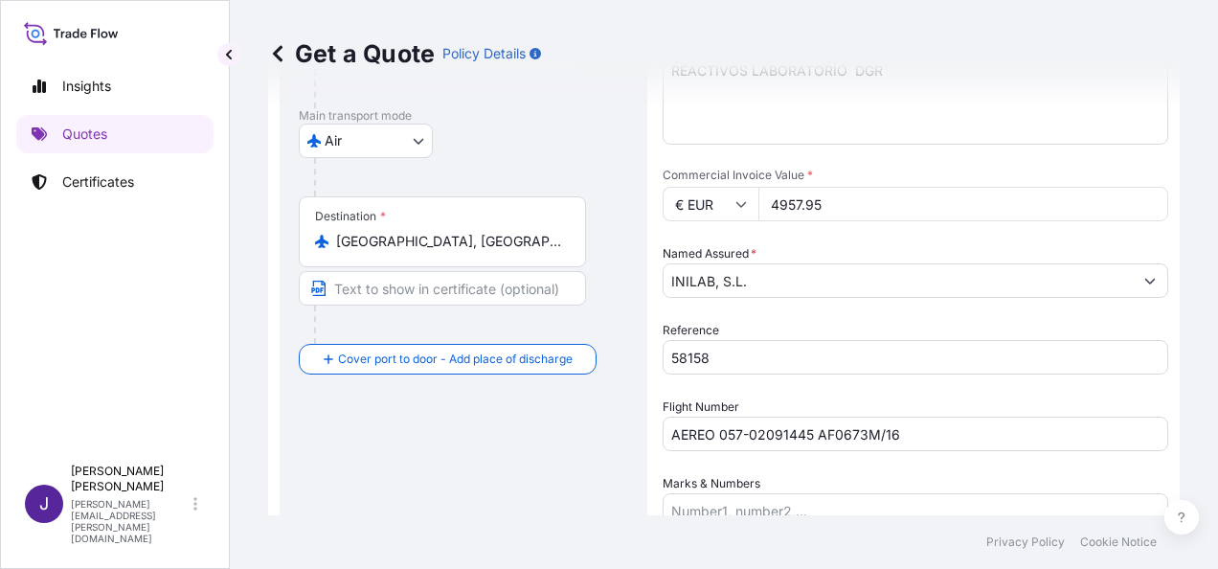
scroll to position [416, 0]
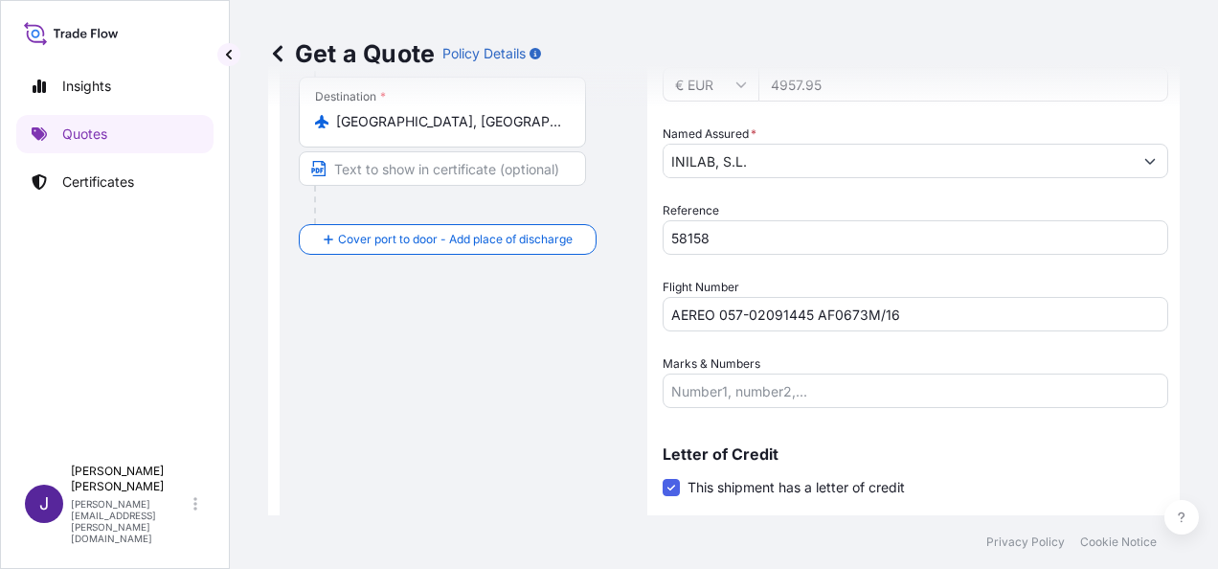
click at [515, 483] on div "Route Details Reset Route Details Cover door to port - Add loading place Place …" at bounding box center [463, 199] width 329 height 955
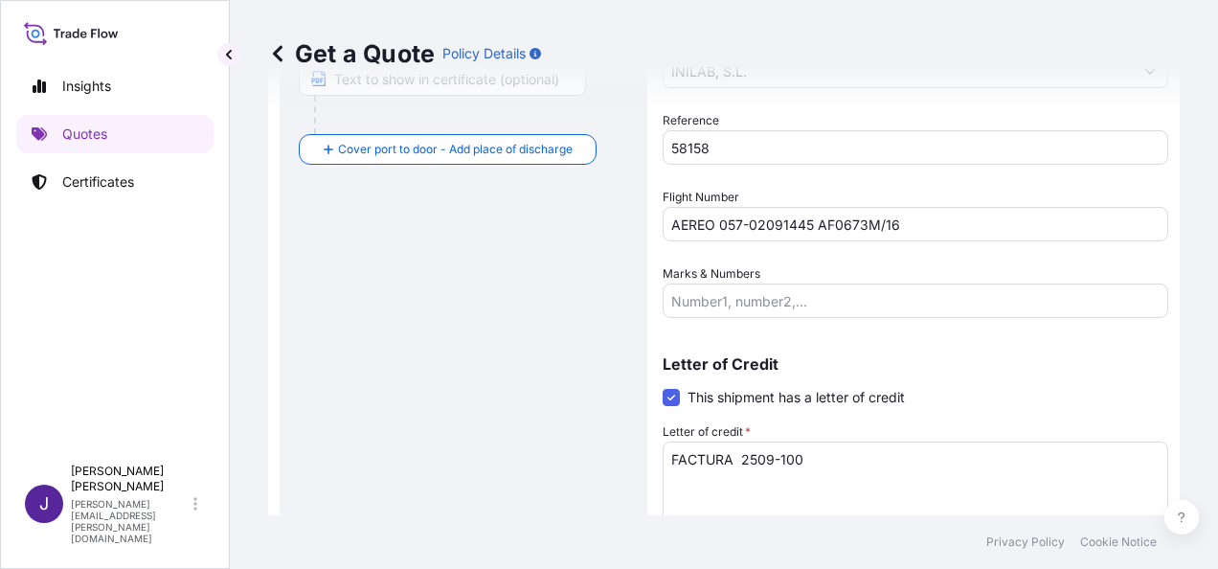
scroll to position [607, 0]
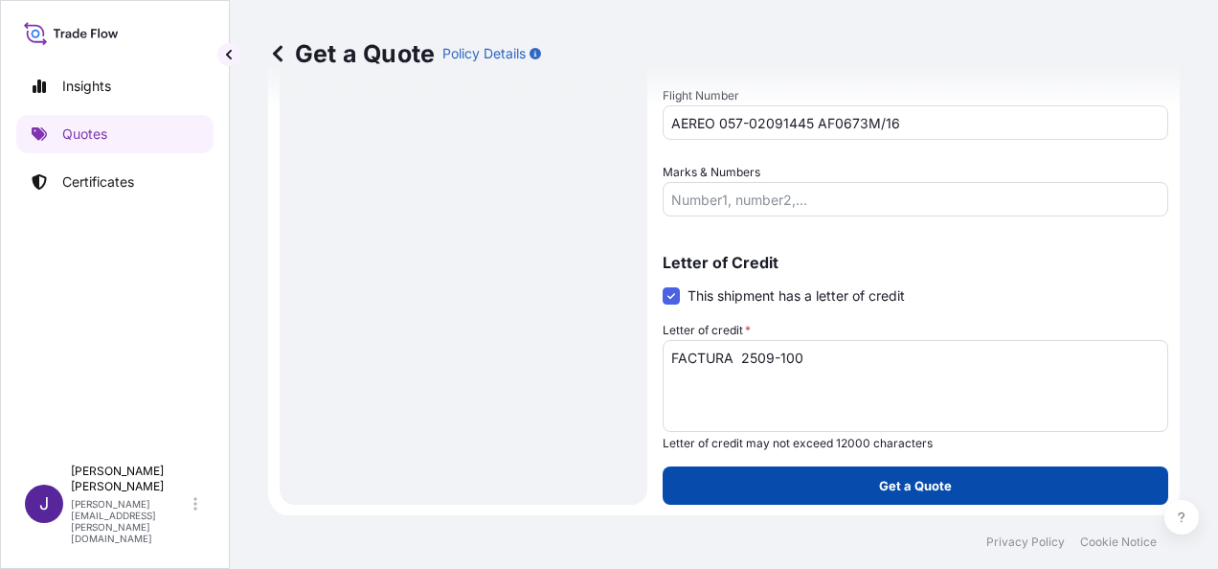
click at [923, 486] on p "Get a Quote" at bounding box center [915, 485] width 73 height 19
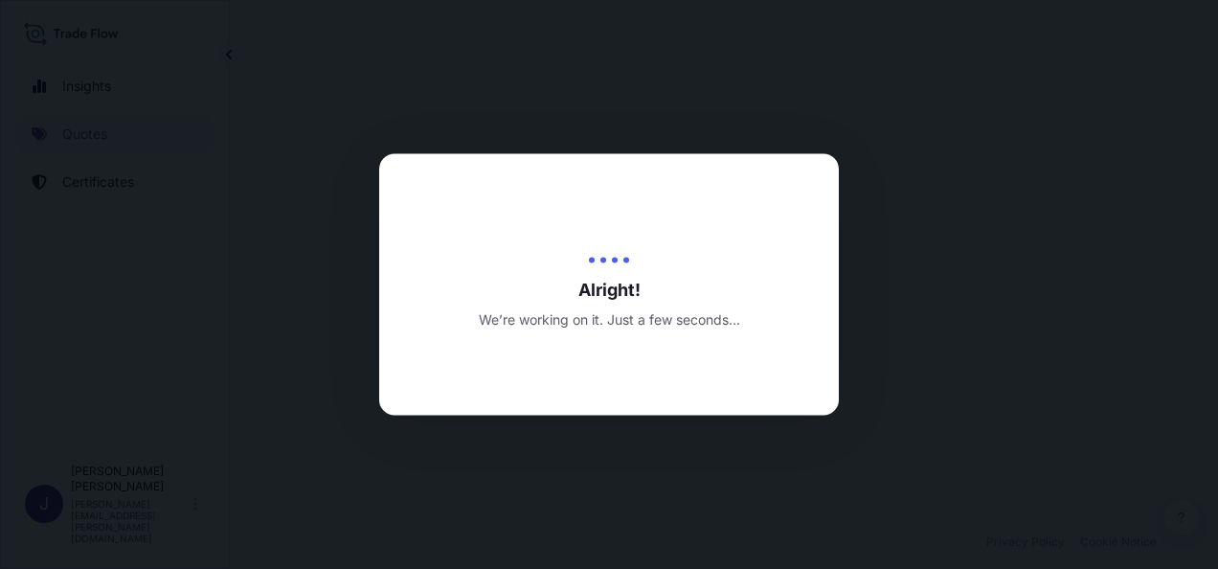
select select "Air"
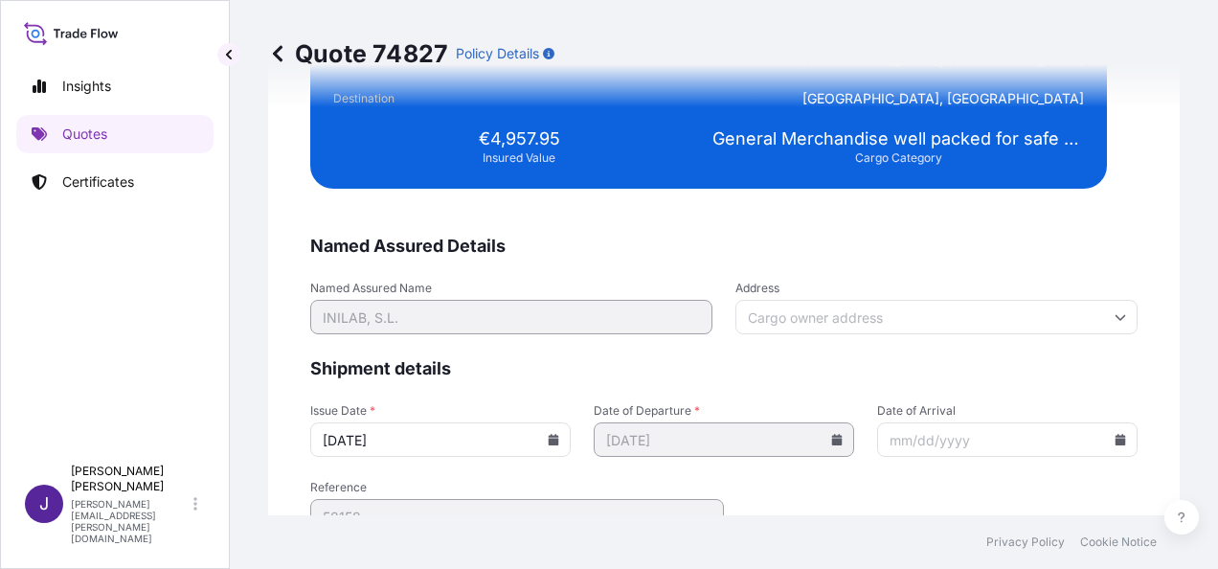
scroll to position [3910, 0]
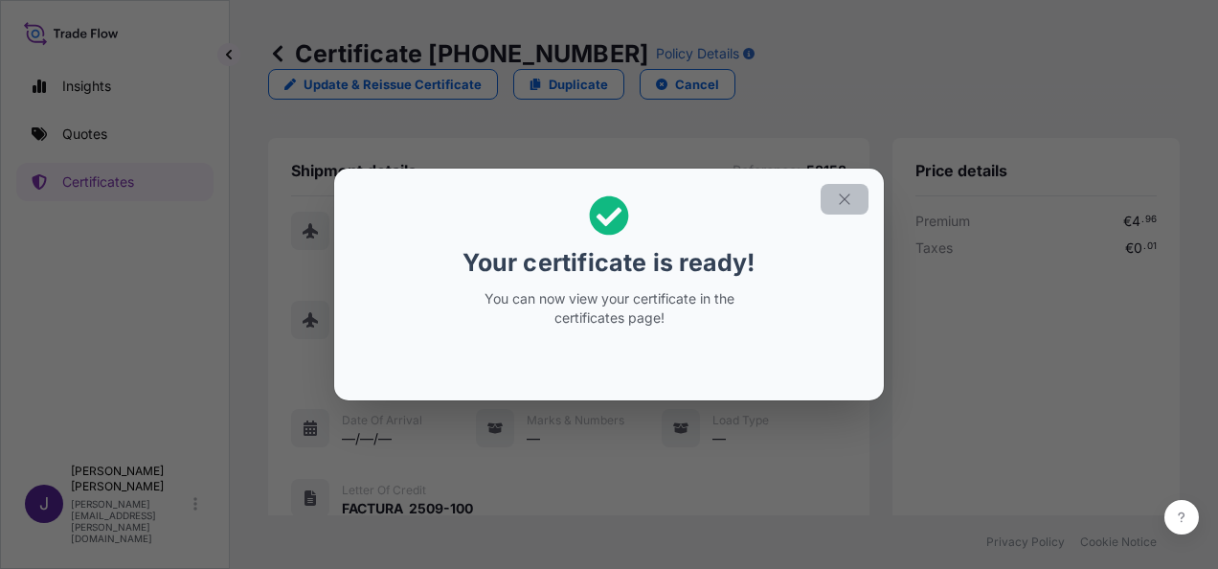
click at [846, 198] on icon "button" at bounding box center [844, 199] width 17 height 17
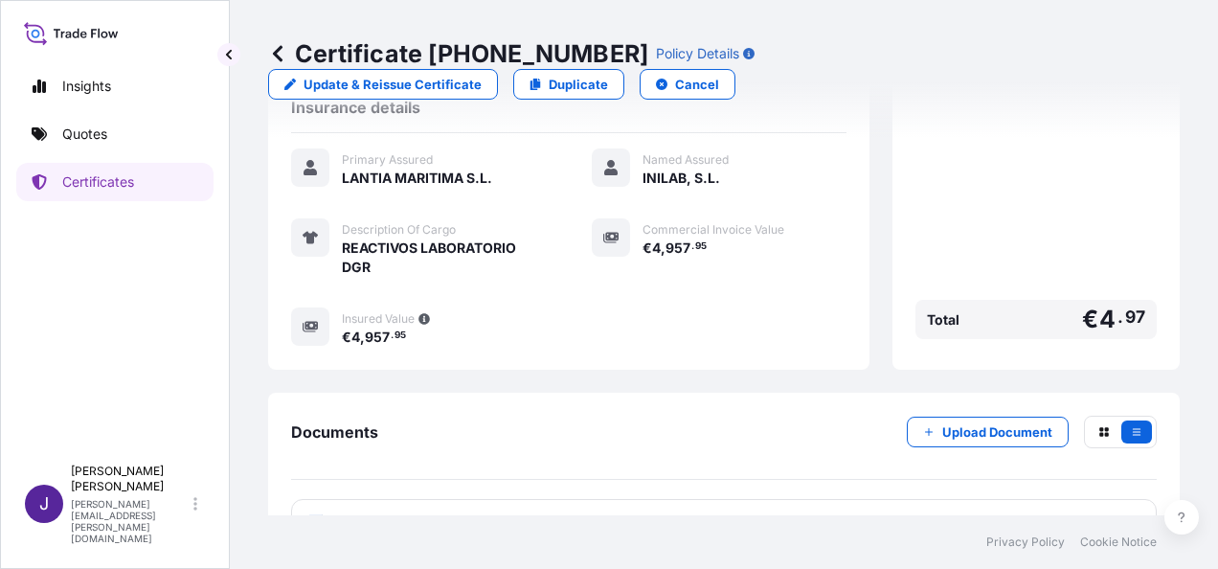
scroll to position [492, 0]
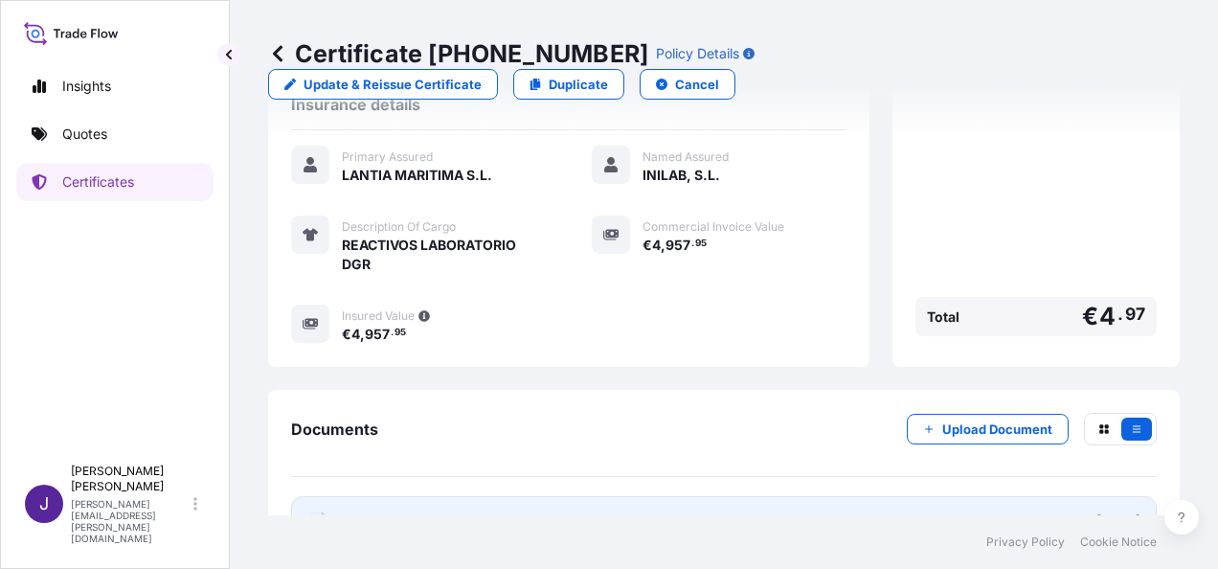
click at [623, 496] on link "PDF Certificate [DATE]" at bounding box center [724, 521] width 866 height 50
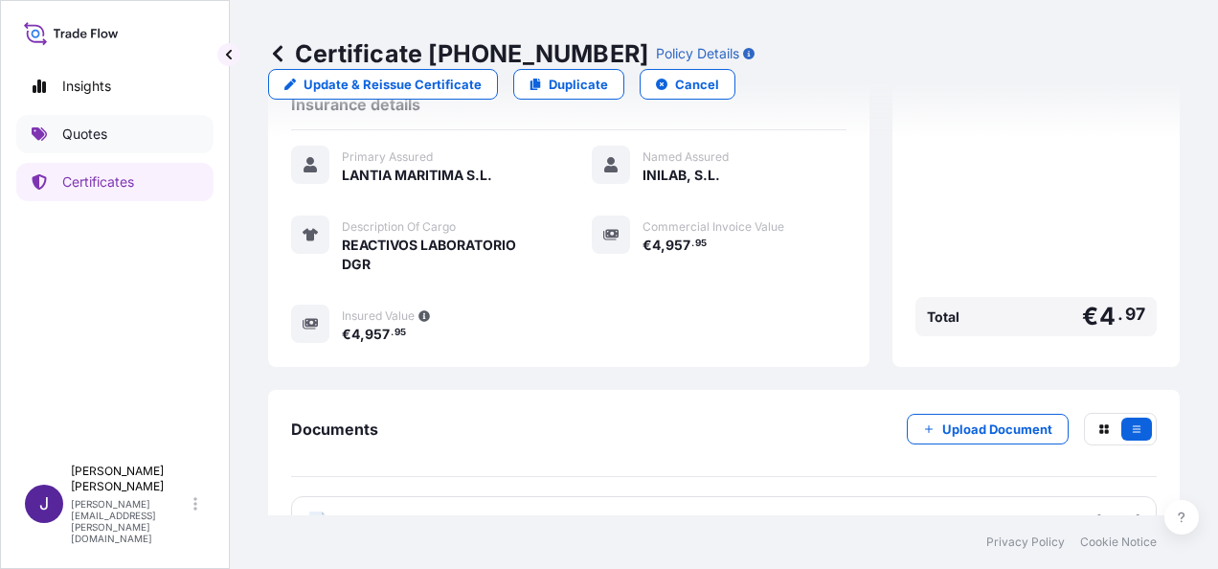
click at [97, 141] on p "Quotes" at bounding box center [84, 133] width 45 height 19
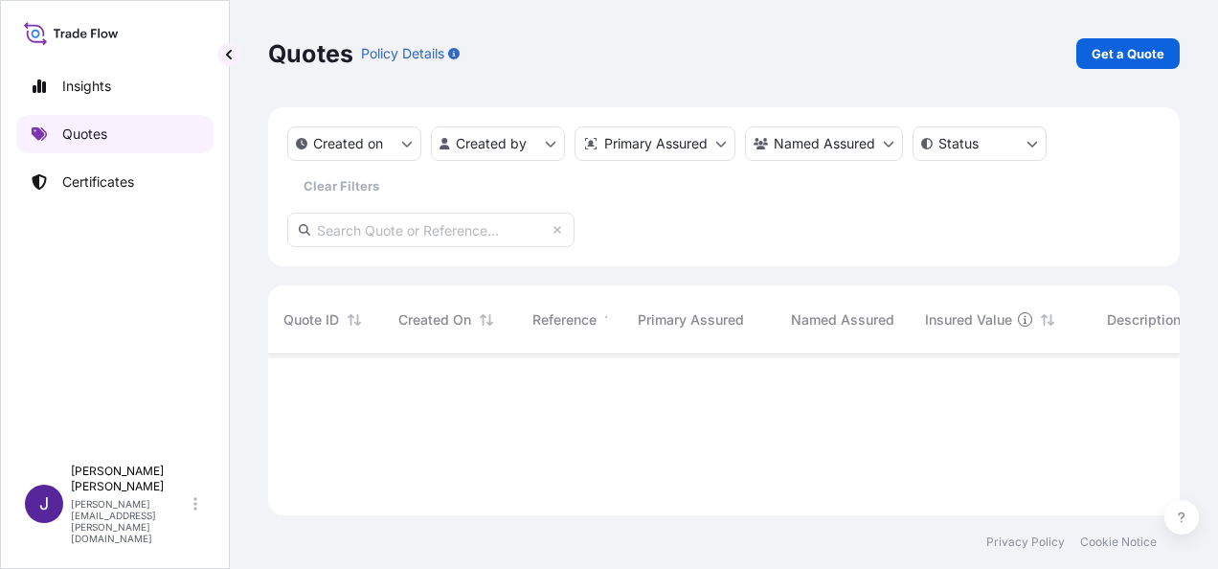
scroll to position [214, 896]
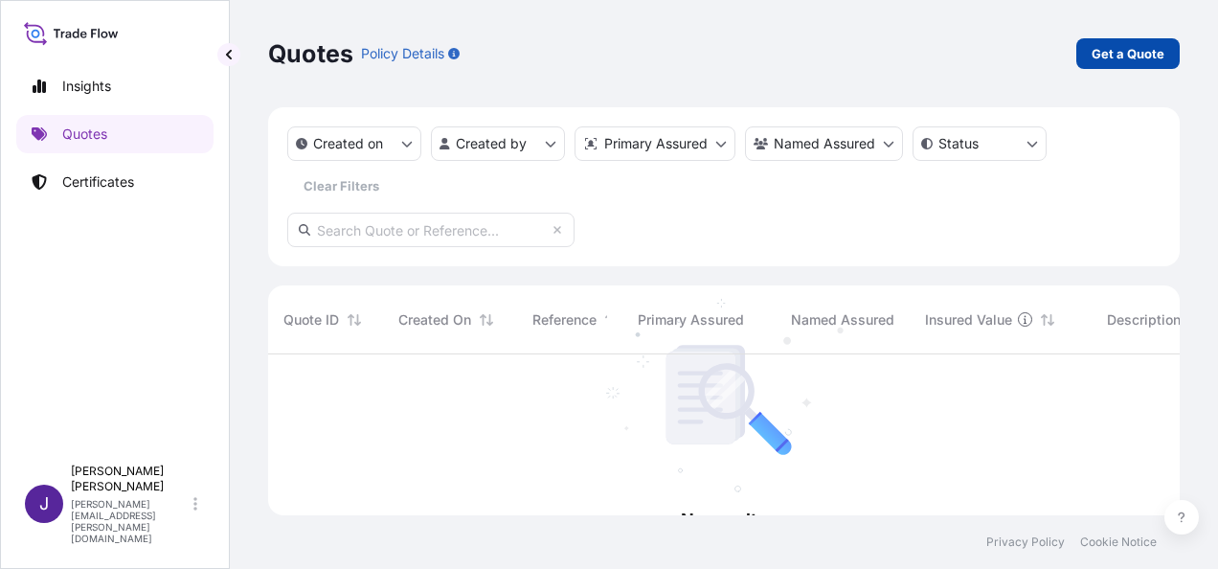
click at [1132, 50] on p "Get a Quote" at bounding box center [1128, 53] width 73 height 19
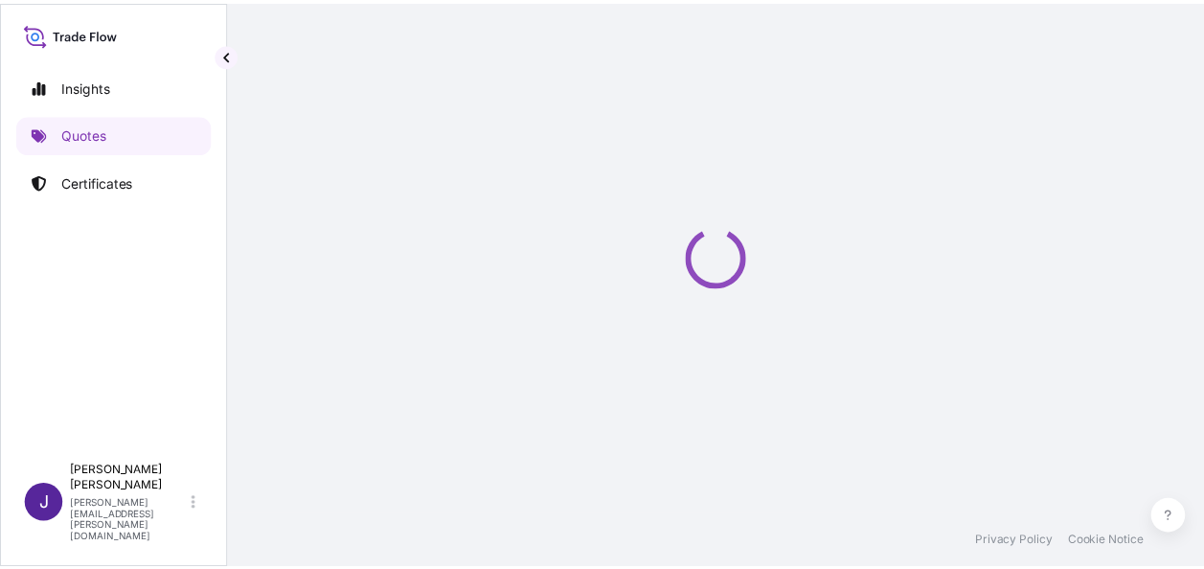
scroll to position [31, 0]
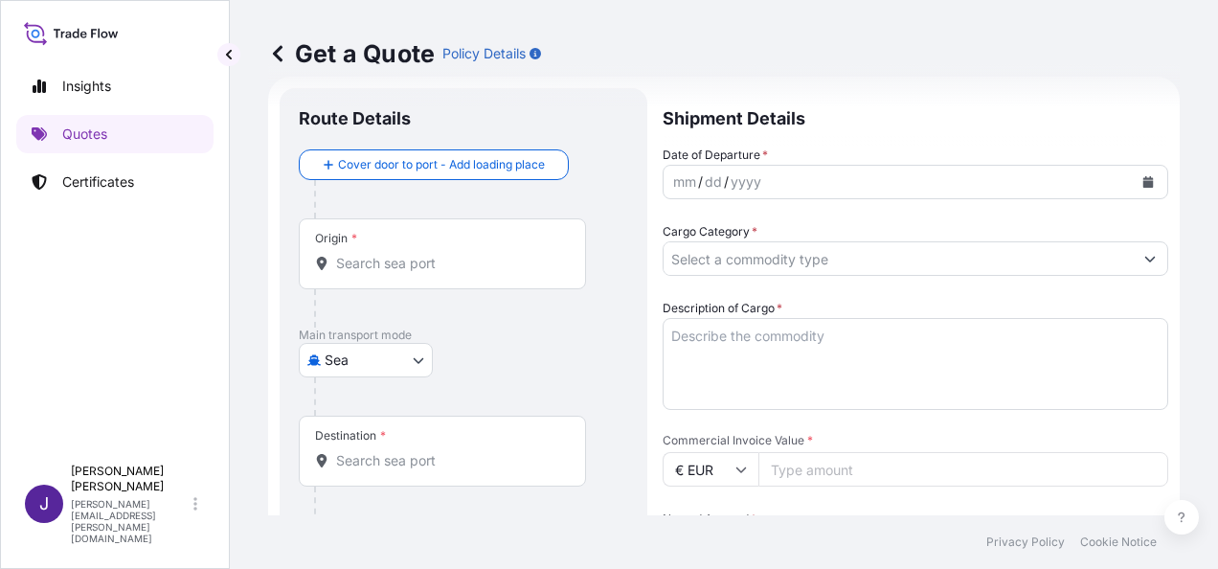
click at [590, 329] on p "Main transport mode" at bounding box center [463, 334] width 329 height 15
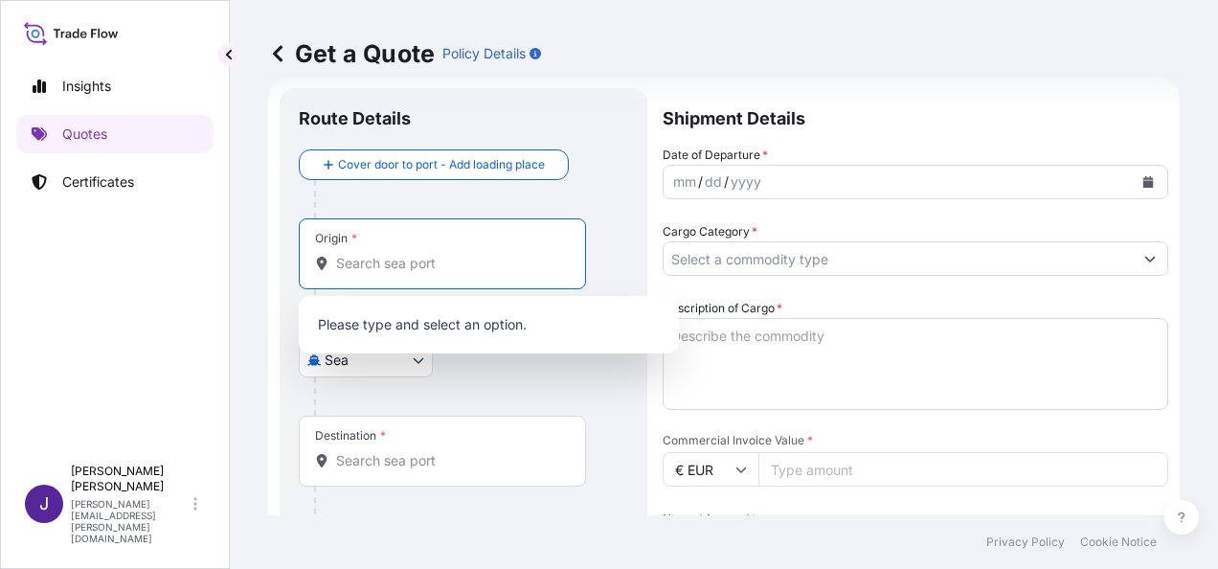
click at [453, 268] on input "Origin *" at bounding box center [449, 263] width 226 height 19
click at [598, 190] on div at bounding box center [471, 199] width 314 height 38
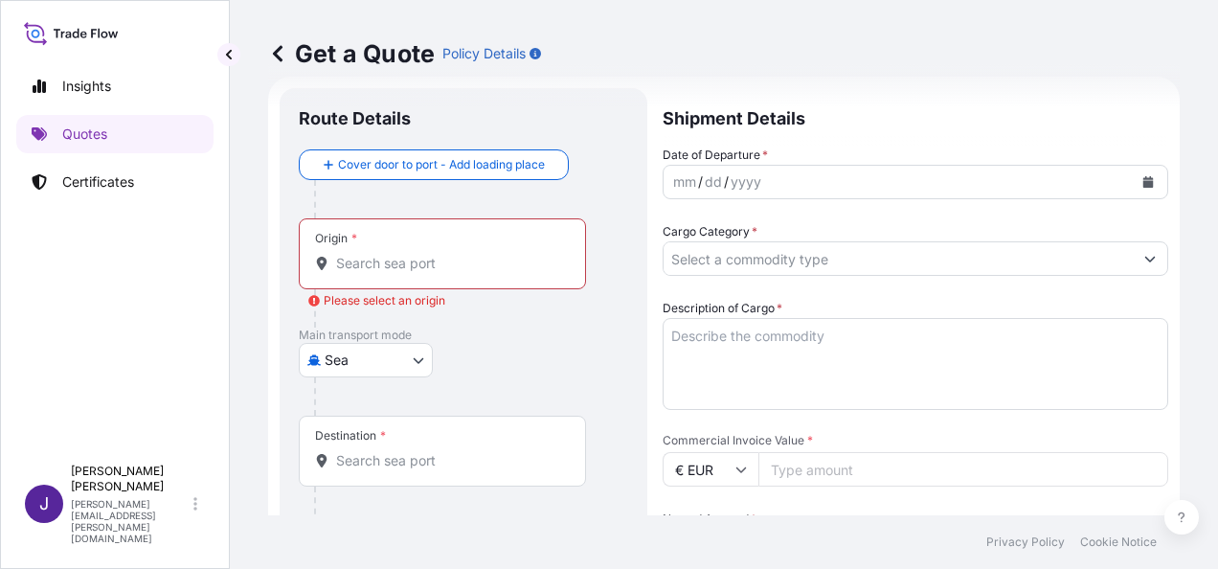
click at [385, 362] on body "Insights Quotes Certificates J [PERSON_NAME] [PERSON_NAME][EMAIL_ADDRESS][PERSO…" at bounding box center [609, 284] width 1218 height 569
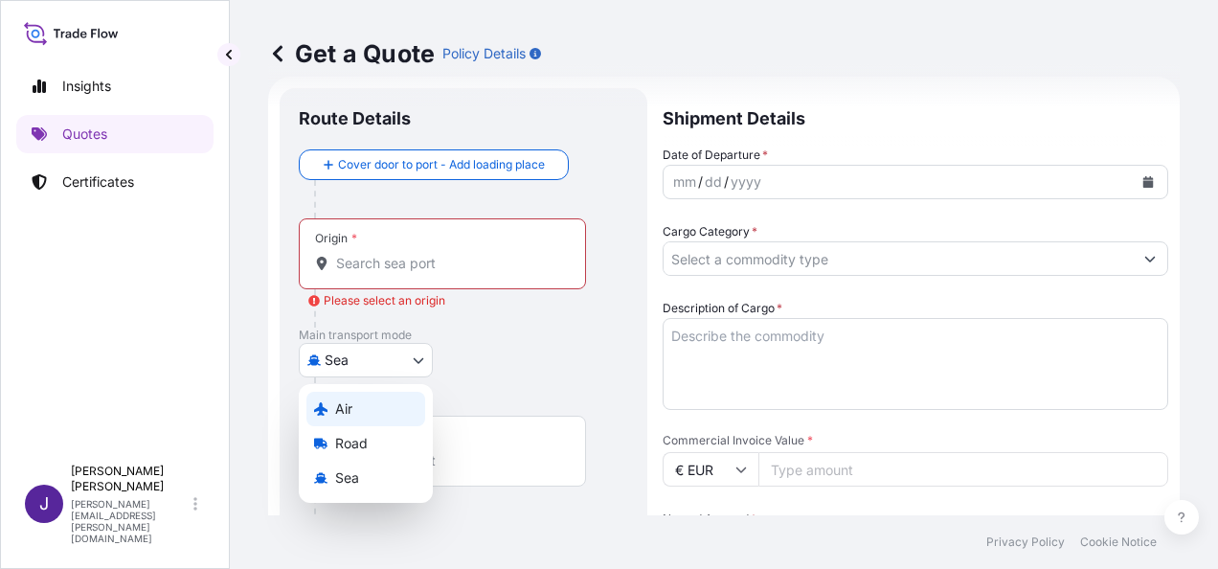
click at [371, 402] on div "Air" at bounding box center [365, 409] width 119 height 34
select select "Air"
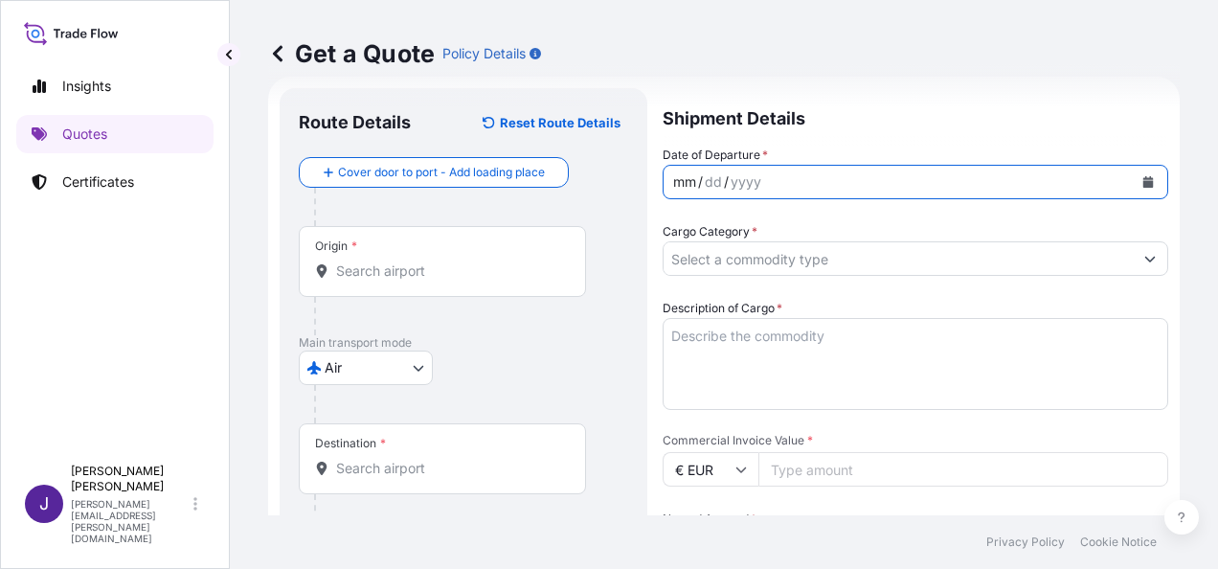
click at [812, 182] on div "mm / dd / yyyy" at bounding box center [898, 182] width 469 height 34
click at [1143, 181] on icon "Calendar" at bounding box center [1148, 181] width 11 height 11
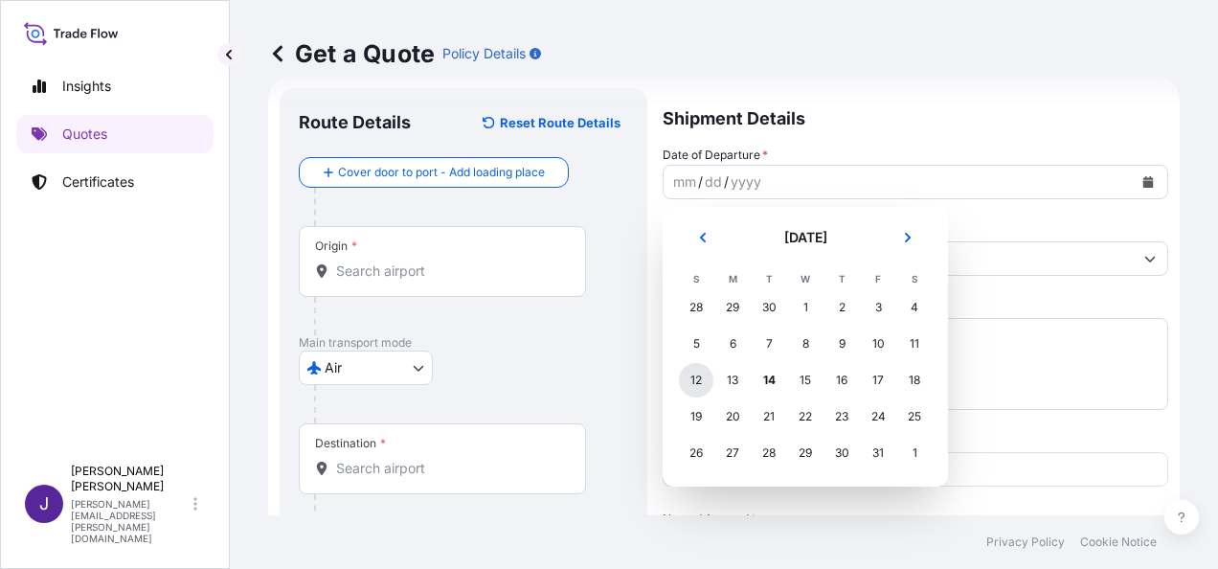
click at [699, 375] on div "12" at bounding box center [696, 380] width 34 height 34
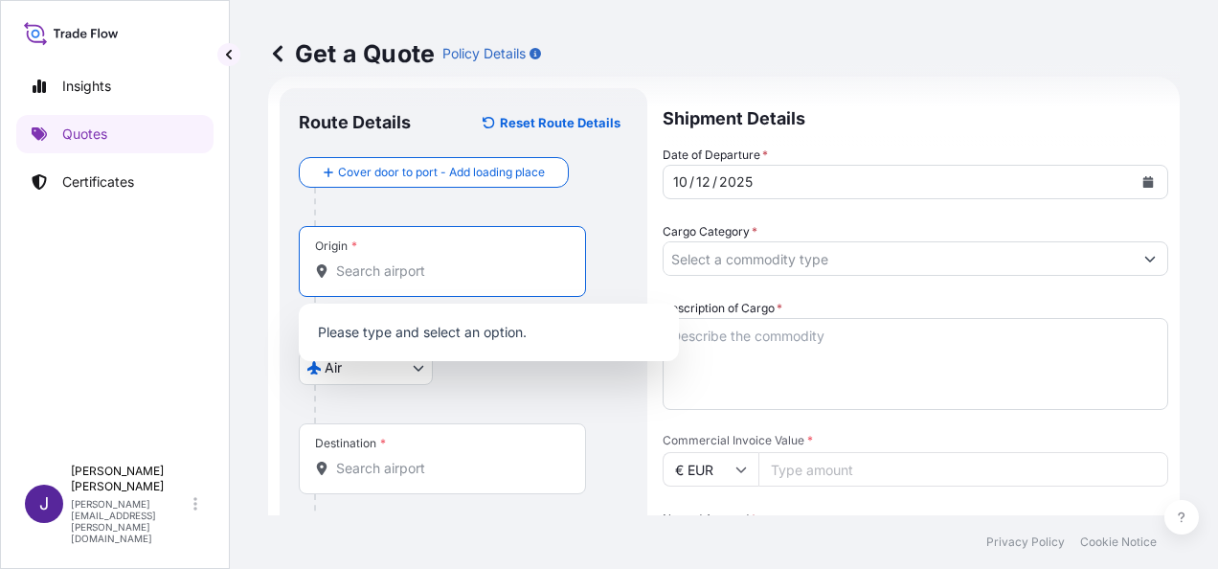
drag, startPoint x: 488, startPoint y: 276, endPoint x: 529, endPoint y: 311, distance: 53.6
click at [489, 275] on input "Origin *" at bounding box center [449, 270] width 226 height 19
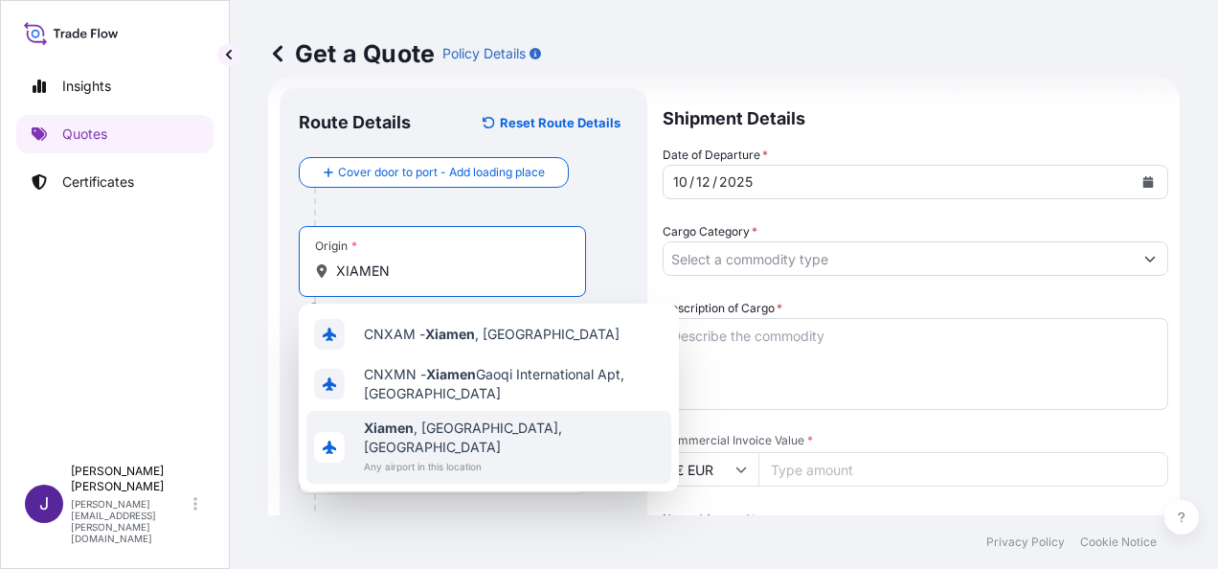
click at [414, 436] on span "[GEOGRAPHIC_DATA] , [GEOGRAPHIC_DATA], [GEOGRAPHIC_DATA]" at bounding box center [514, 437] width 300 height 38
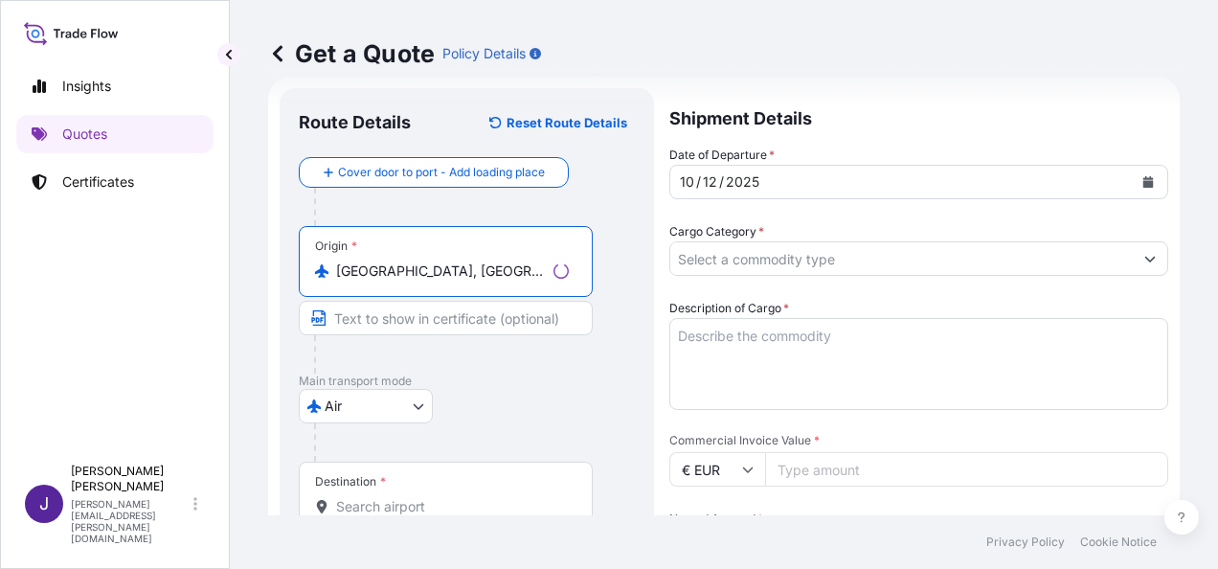
type input "[GEOGRAPHIC_DATA], [GEOGRAPHIC_DATA], [GEOGRAPHIC_DATA]"
click at [423, 509] on input "Destination *" at bounding box center [452, 506] width 233 height 19
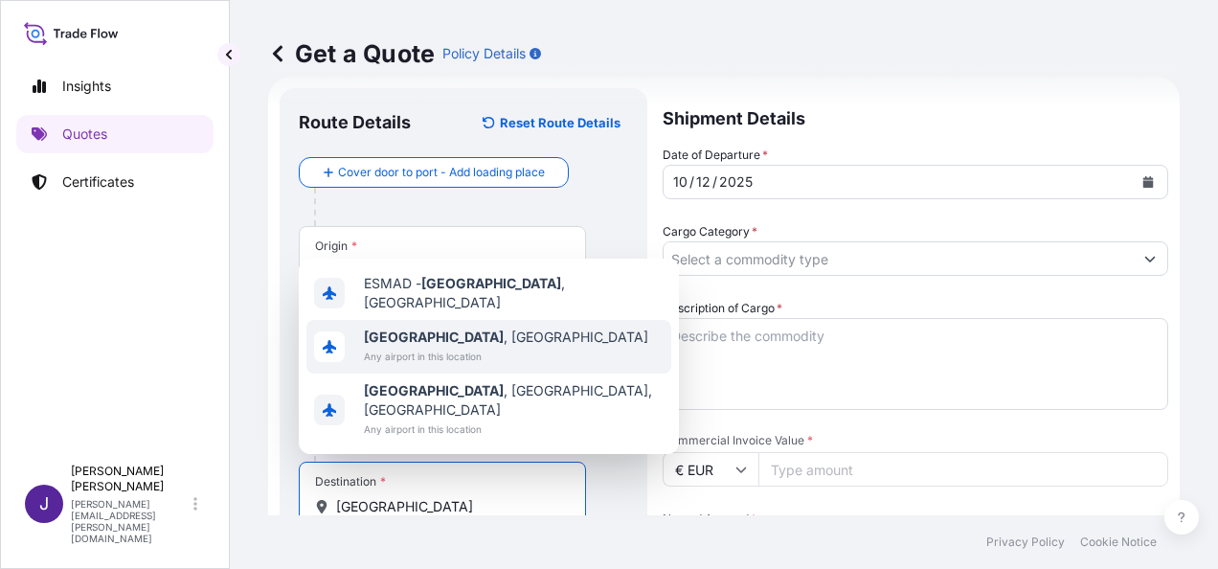
click at [469, 366] on span "Any airport in this location" at bounding box center [506, 356] width 284 height 19
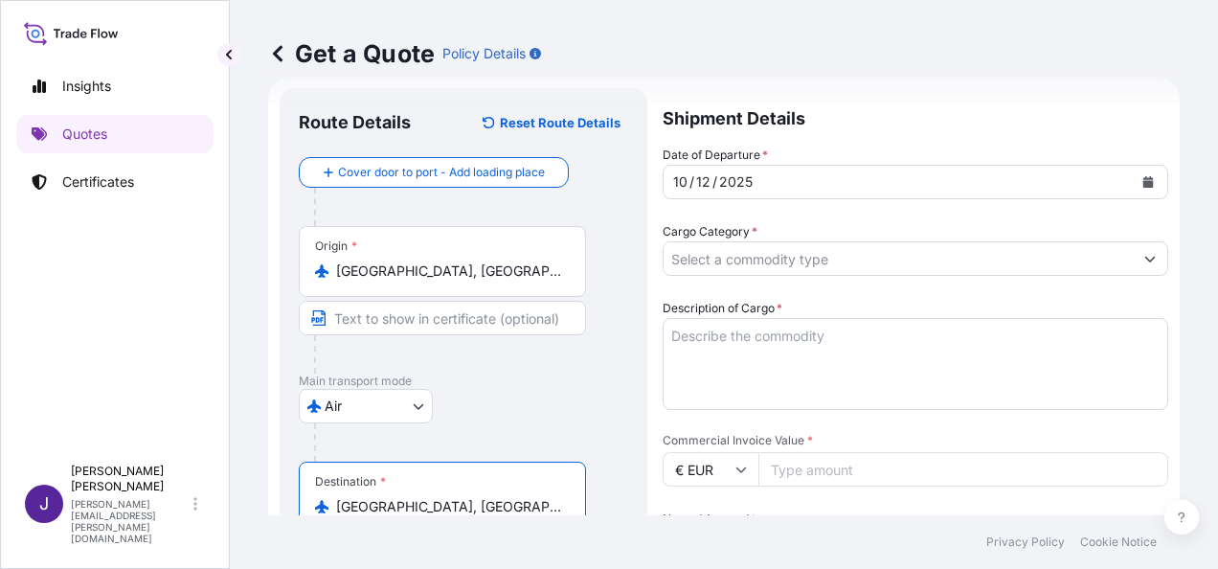
type input "[GEOGRAPHIC_DATA], [GEOGRAPHIC_DATA]"
click at [848, 256] on input "Cargo Category *" at bounding box center [898, 258] width 469 height 34
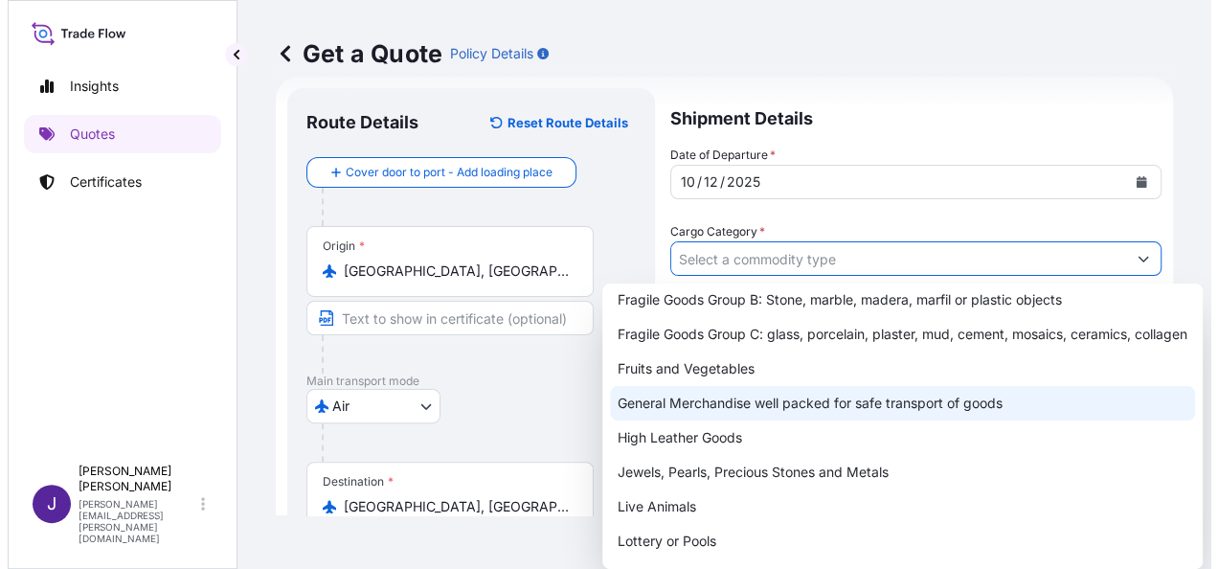
scroll to position [192, 0]
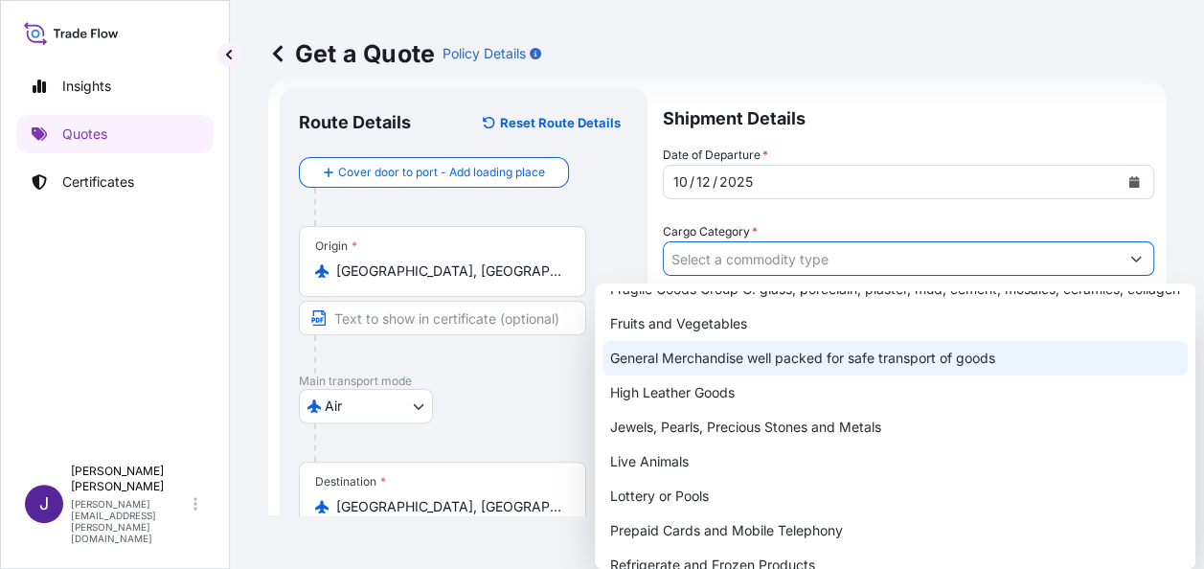
click at [716, 365] on div "General Merchandise well packed for safe transport of goods" at bounding box center [894, 358] width 585 height 34
type input "General Merchandise well packed for safe transport of goods"
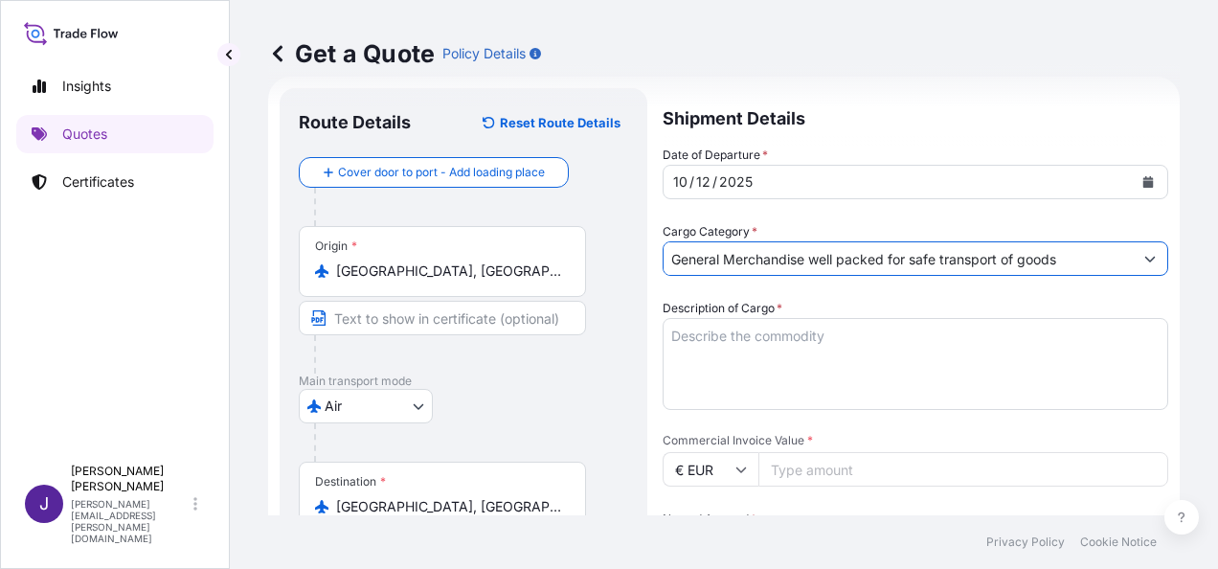
click at [745, 344] on textarea "Description of Cargo *" at bounding box center [916, 364] width 506 height 92
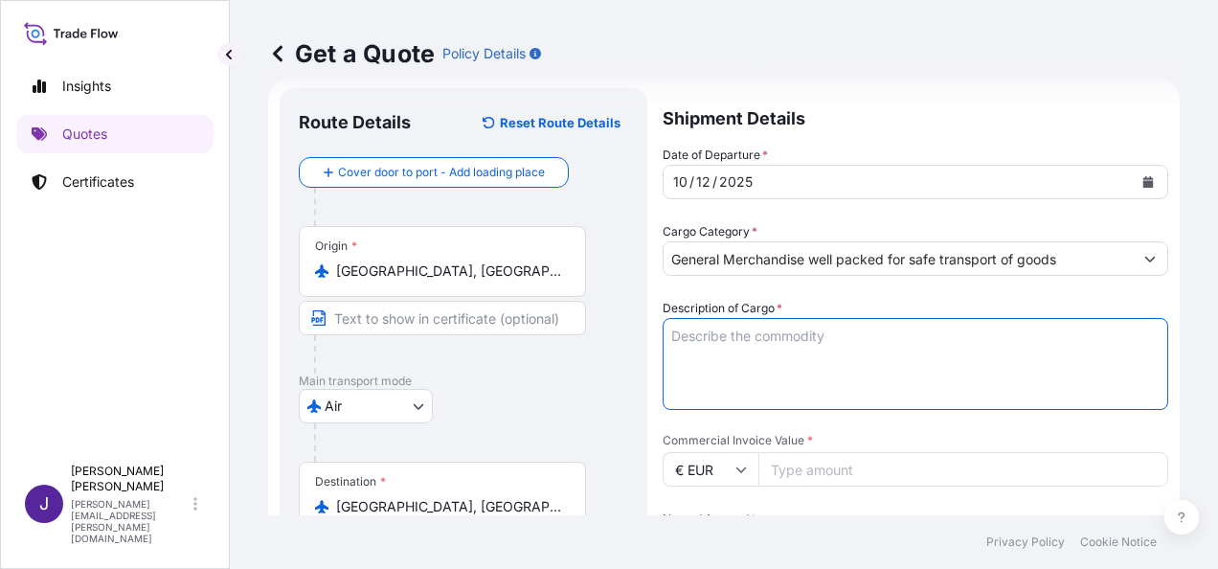
paste textarea "MEN’S PANTS"
type textarea "MEN’S PANTS"
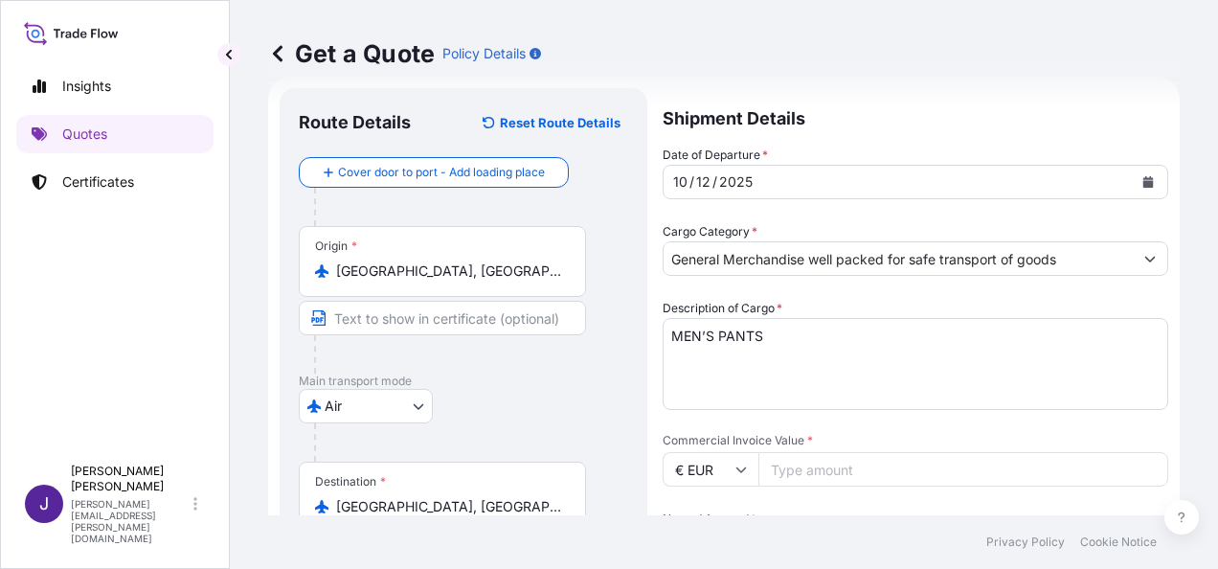
click at [795, 471] on input "Commercial Invoice Value *" at bounding box center [963, 469] width 410 height 34
type input "1309.07"
click at [804, 502] on div "Date of Departure * [DATE] Cargo Category * General Merchandise well packed for…" at bounding box center [916, 469] width 506 height 647
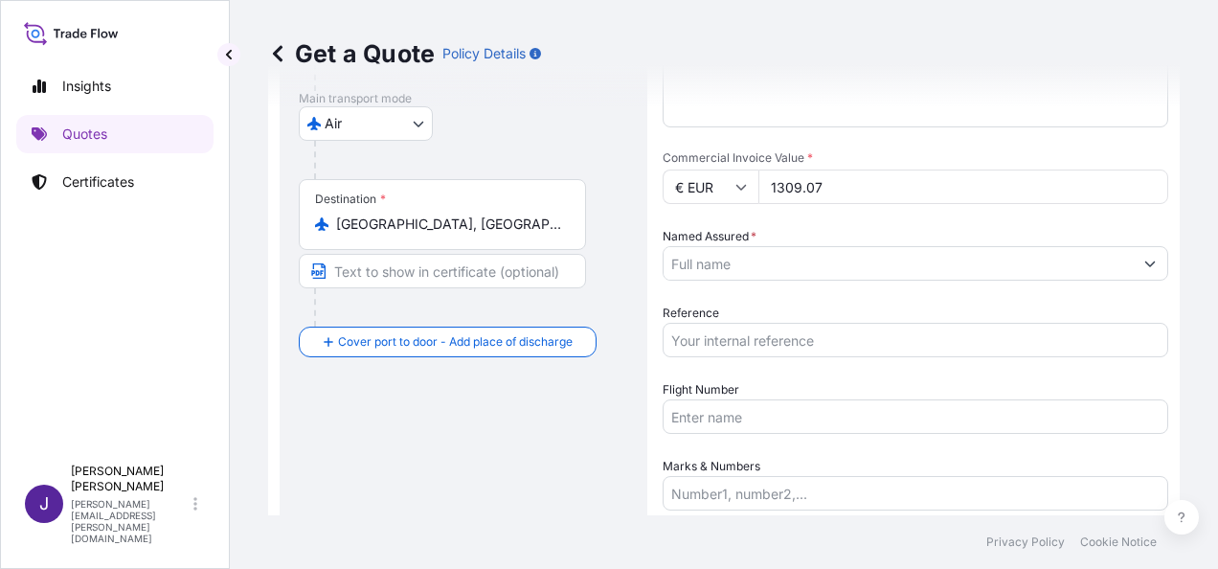
scroll to position [318, 0]
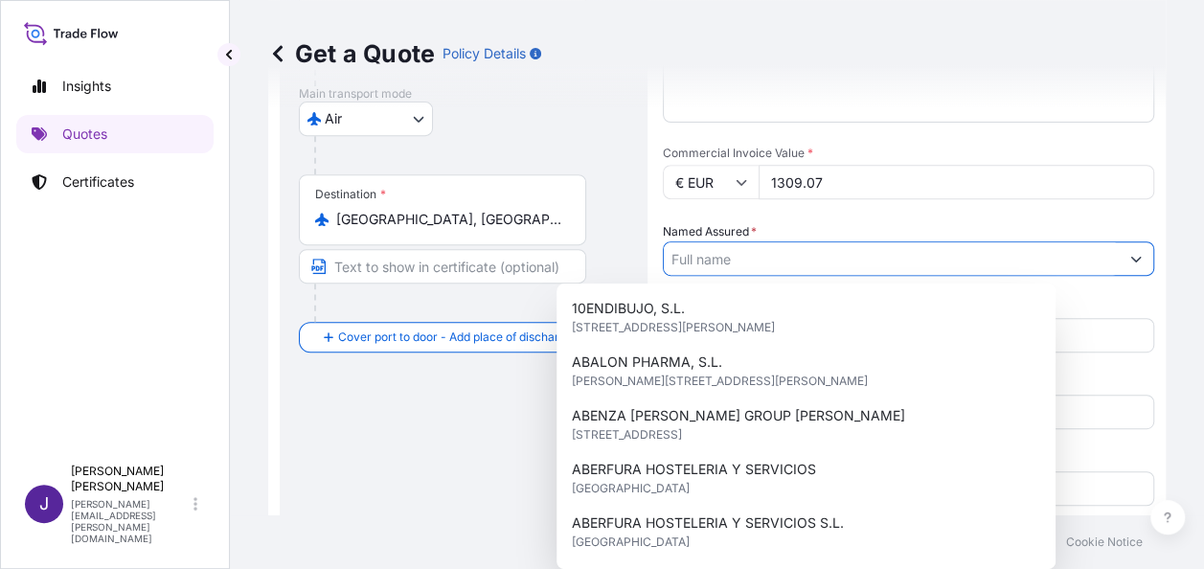
click at [770, 251] on input "Named Assured *" at bounding box center [891, 258] width 455 height 34
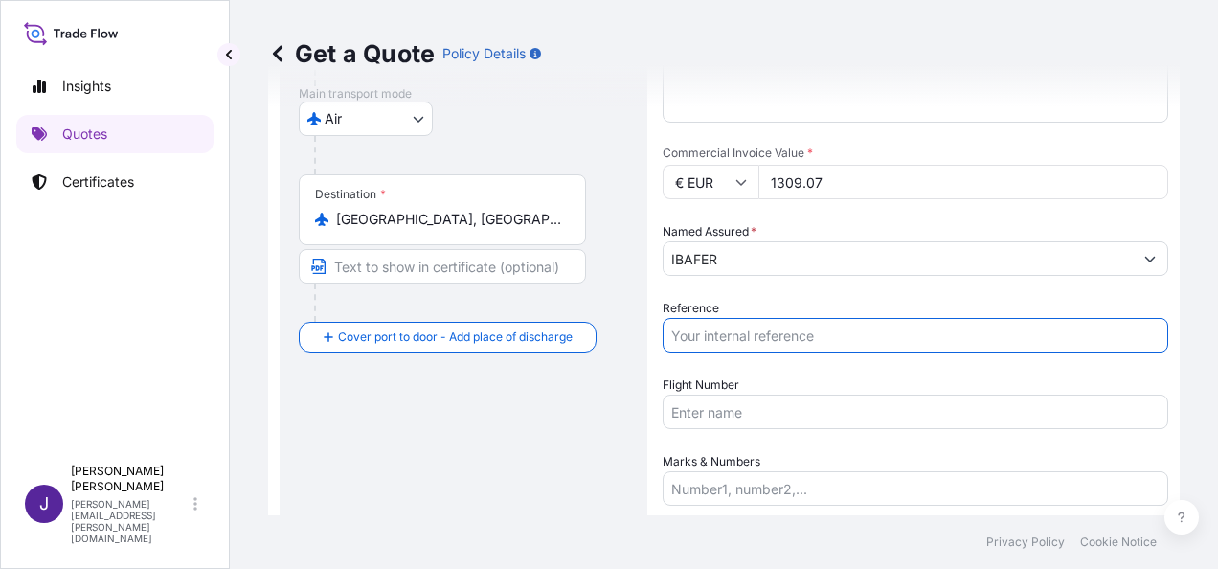
drag, startPoint x: 791, startPoint y: 342, endPoint x: 608, endPoint y: 577, distance: 298.2
click at [608, 568] on html "Insights Quotes Certificates J [PERSON_NAME] [PERSON_NAME][EMAIL_ADDRESS][PERSO…" at bounding box center [609, 284] width 1218 height 569
click at [748, 255] on input "IBAFER" at bounding box center [898, 258] width 469 height 34
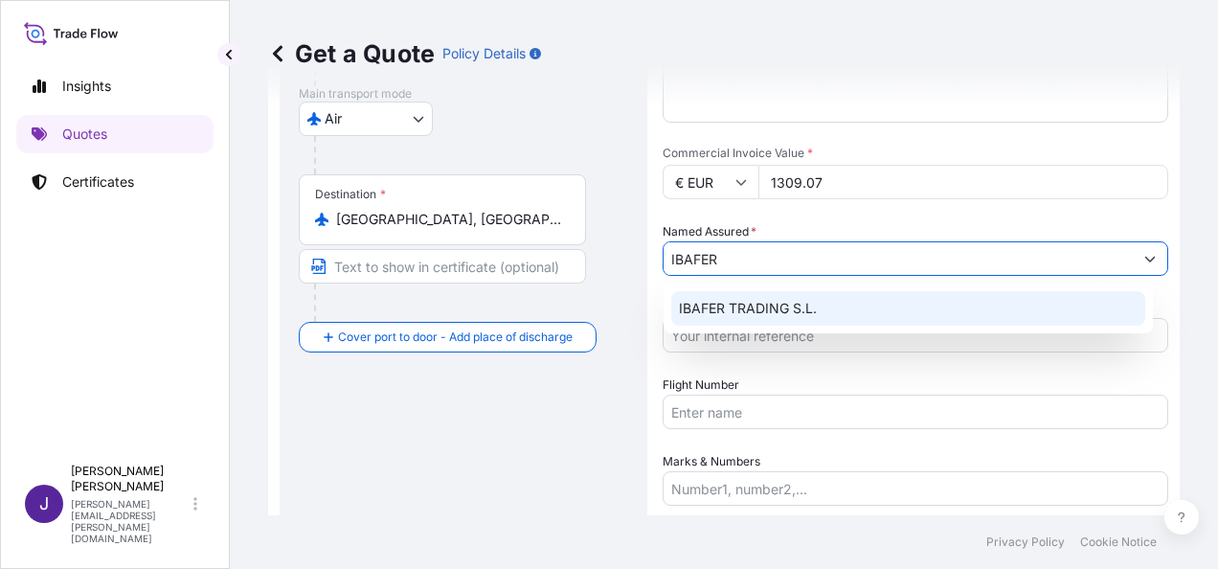
click at [785, 303] on span "IBAFER TRADING S.L." at bounding box center [748, 308] width 138 height 19
type input "IBAFER TRADING S.L."
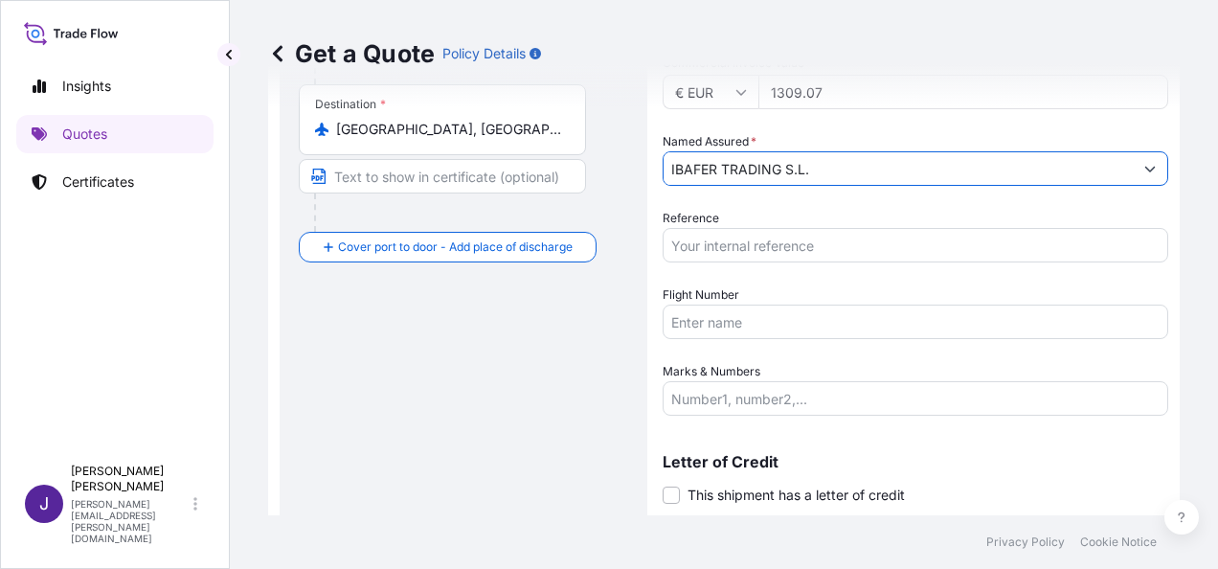
scroll to position [462, 0]
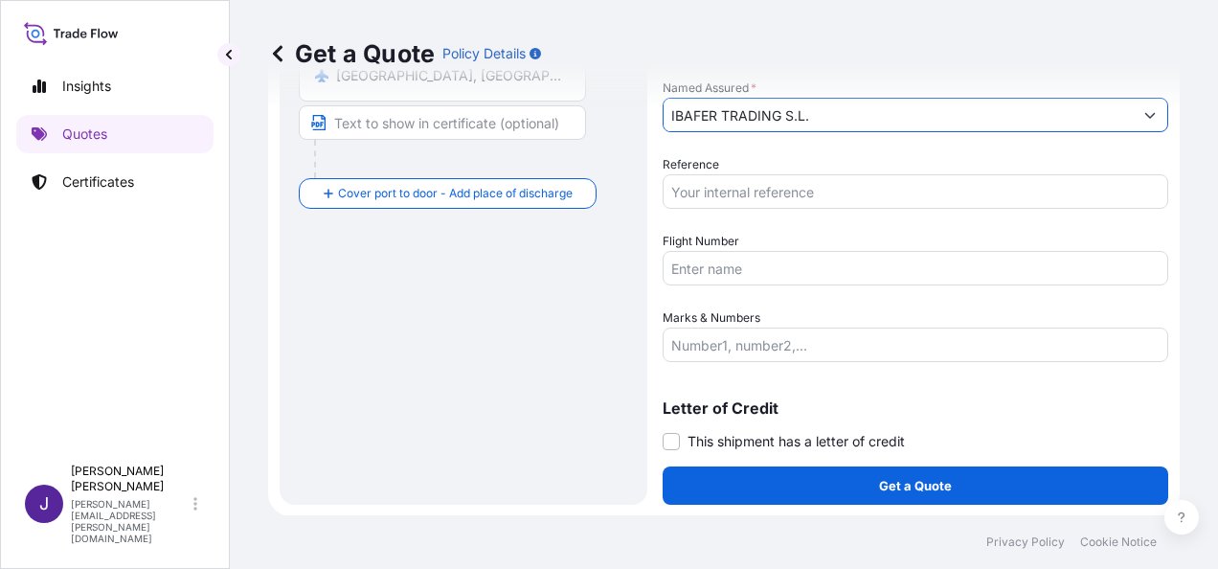
click at [764, 262] on input "Flight Number" at bounding box center [916, 268] width 506 height 34
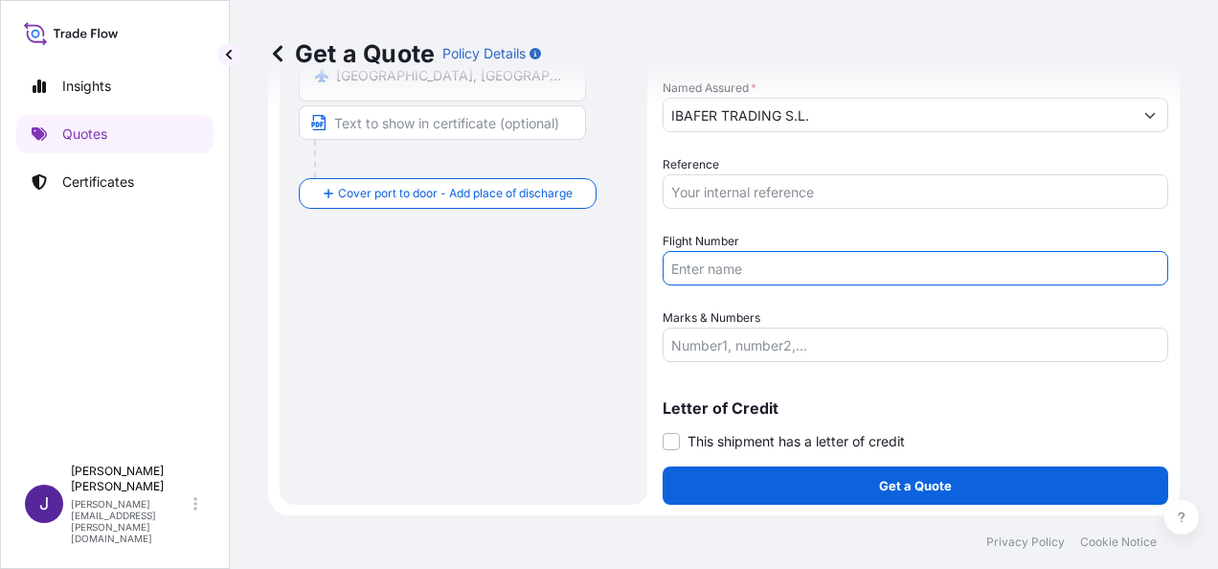
paste input "AÉREO AWB 160-00437091"
type input "AÉREO AWB 160-00437091"
click at [760, 195] on input "Reference" at bounding box center [916, 191] width 506 height 34
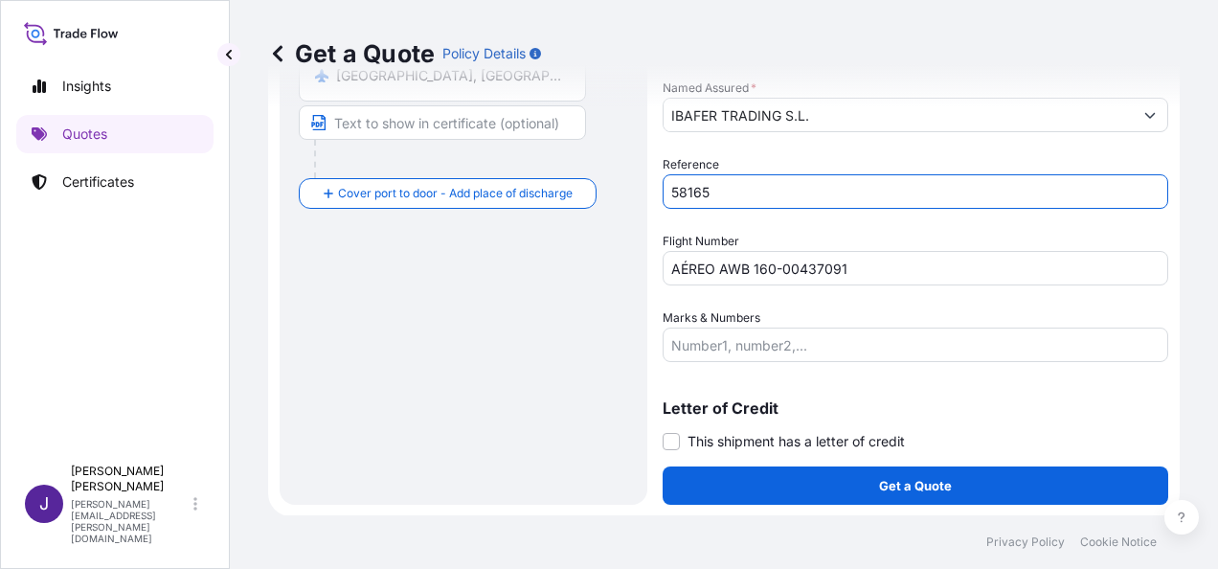
type input "58165"
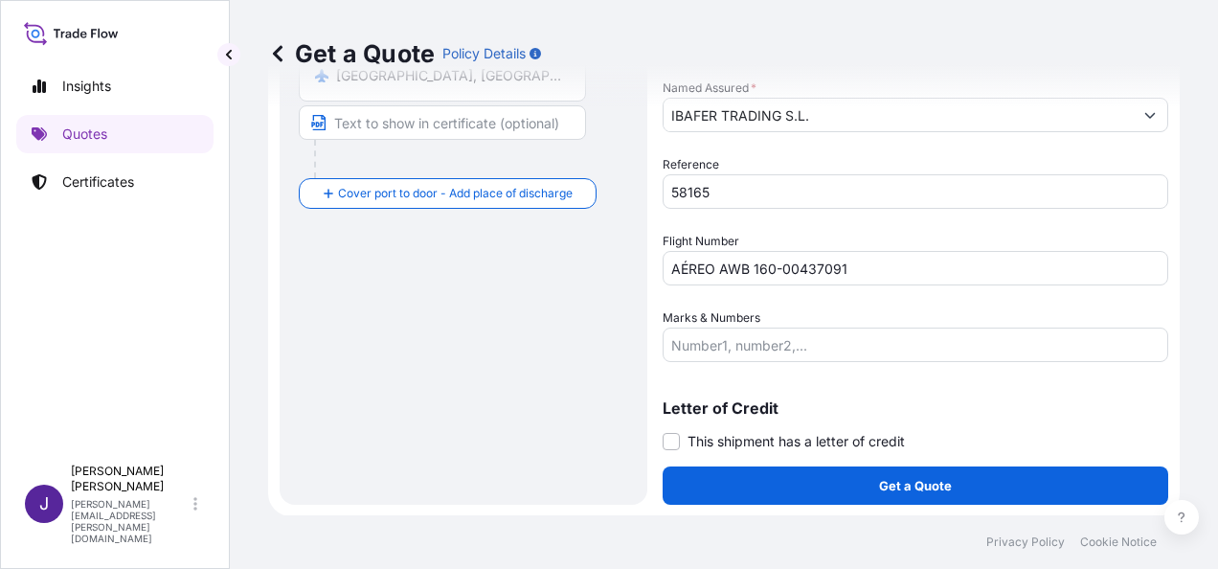
click at [704, 443] on span "This shipment has a letter of credit" at bounding box center [796, 441] width 217 height 19
click at [663, 431] on input "This shipment has a letter of credit" at bounding box center [663, 431] width 0 height 0
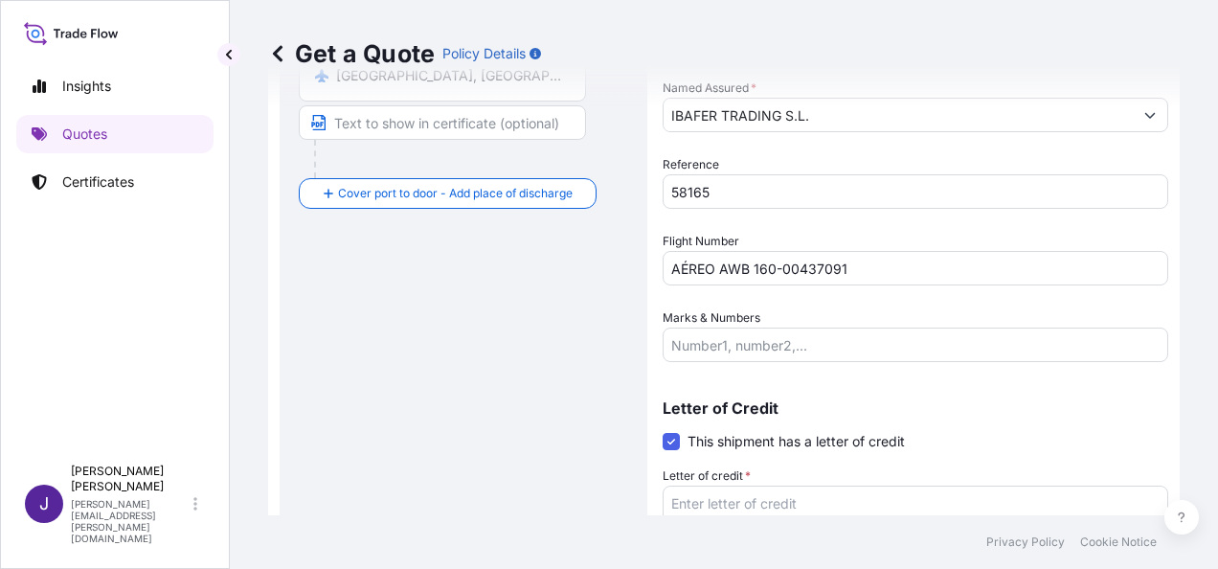
click at [671, 435] on span at bounding box center [671, 441] width 17 height 17
click at [663, 431] on input "This shipment has a letter of credit" at bounding box center [663, 431] width 0 height 0
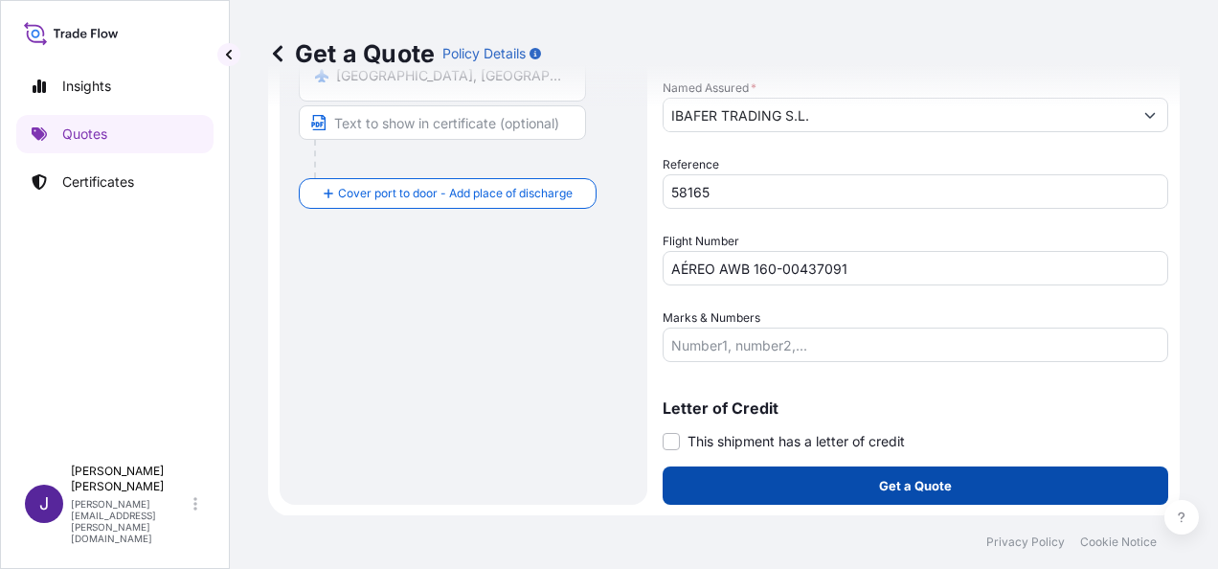
click at [937, 489] on p "Get a Quote" at bounding box center [915, 485] width 73 height 19
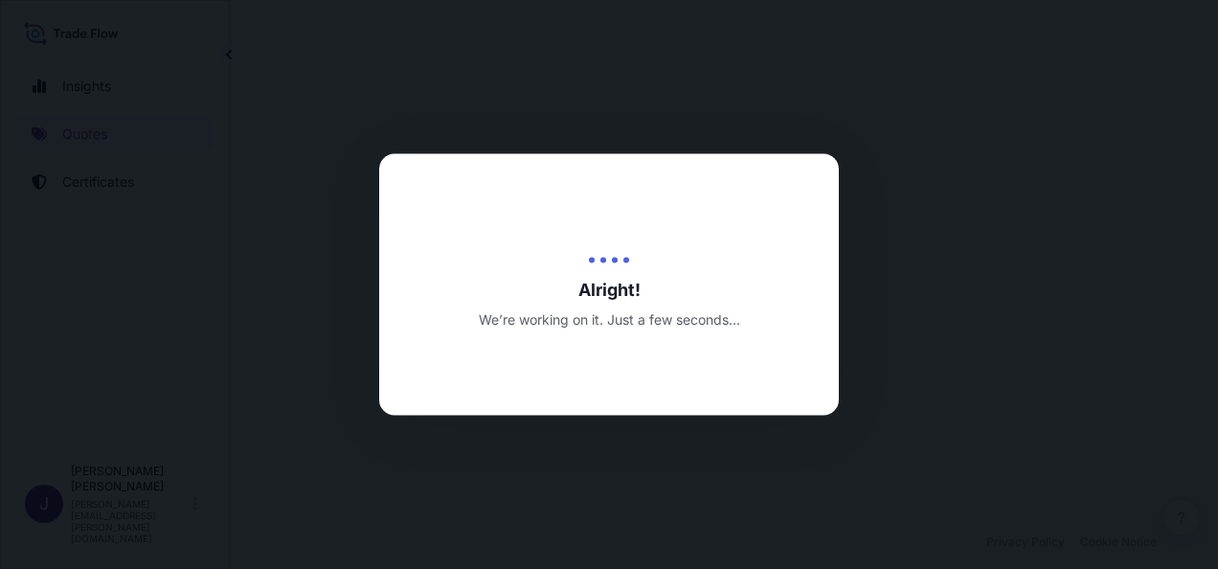
select select "Air"
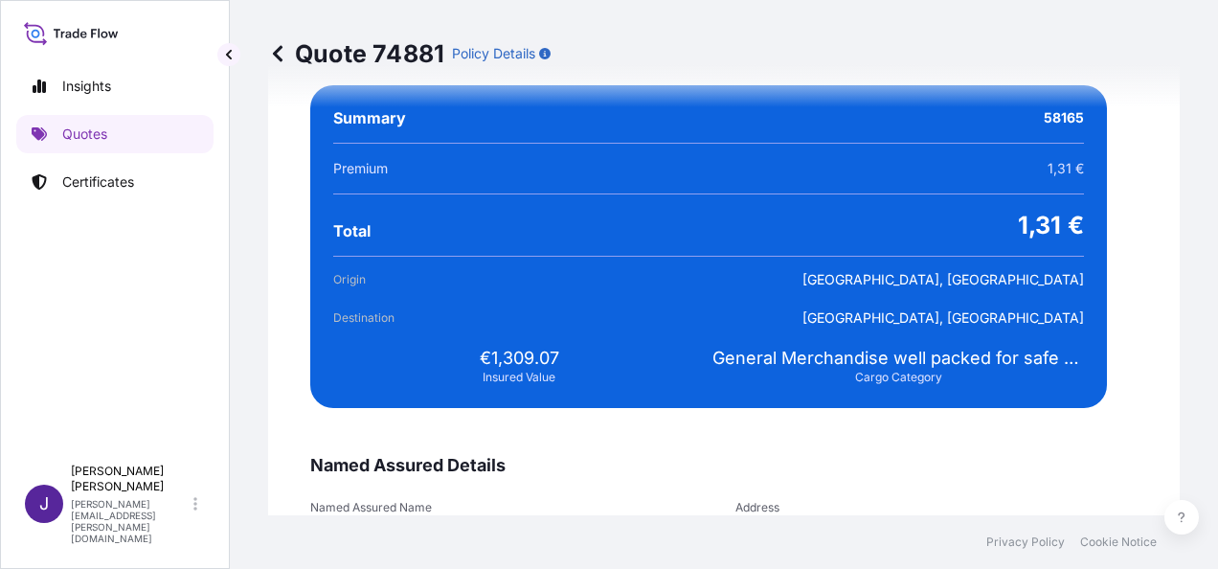
scroll to position [3565, 0]
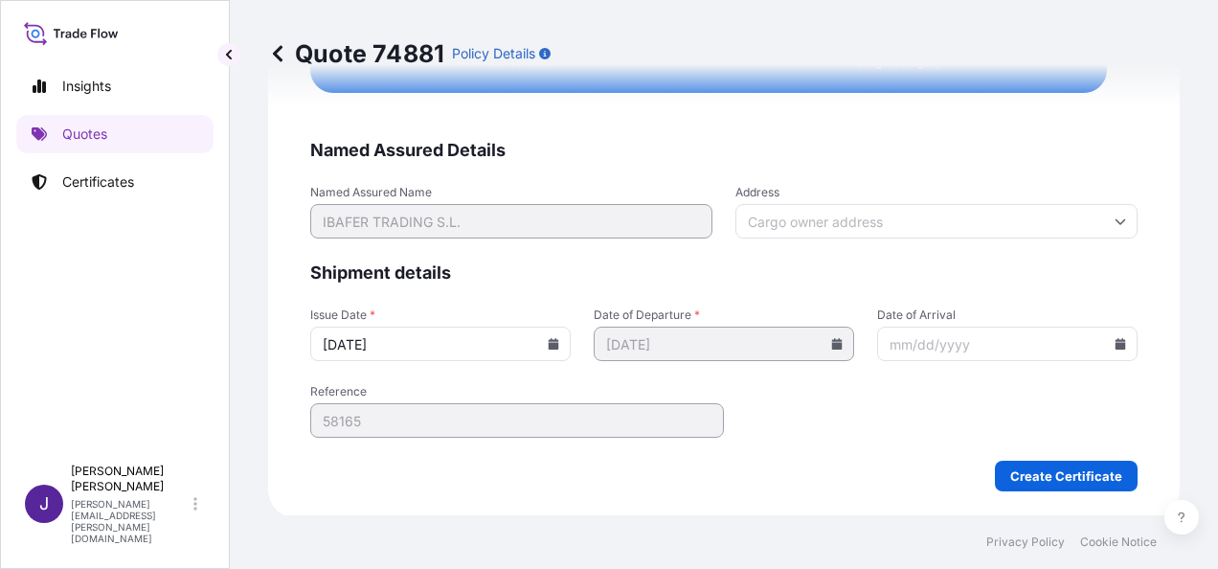
click at [1116, 344] on icon at bounding box center [1121, 343] width 11 height 11
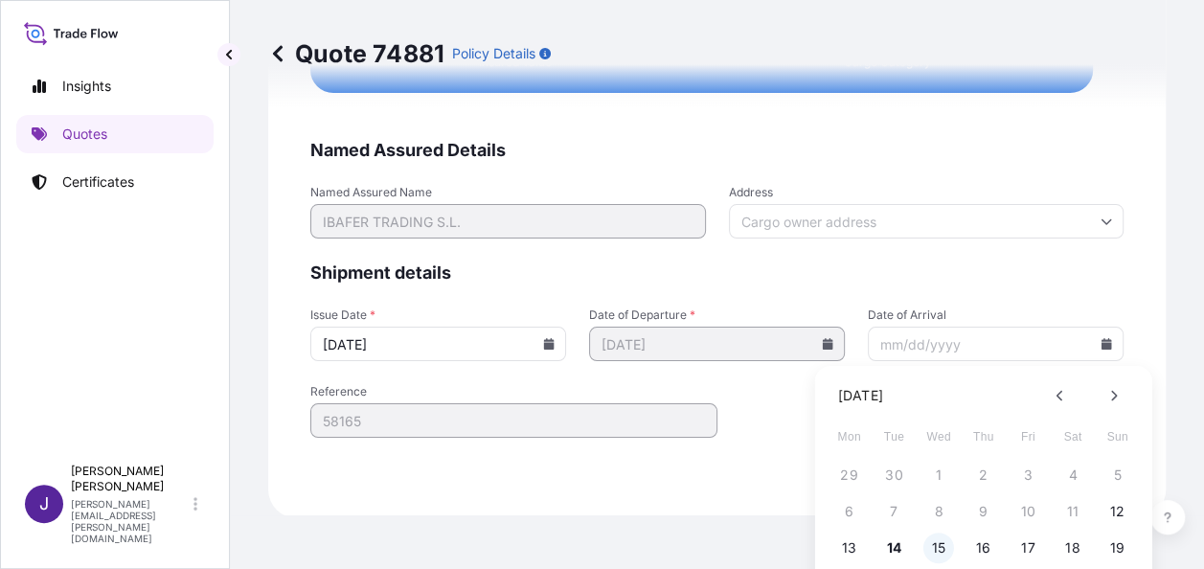
click at [947, 546] on button "15" at bounding box center [938, 547] width 31 height 31
type input "[DATE]"
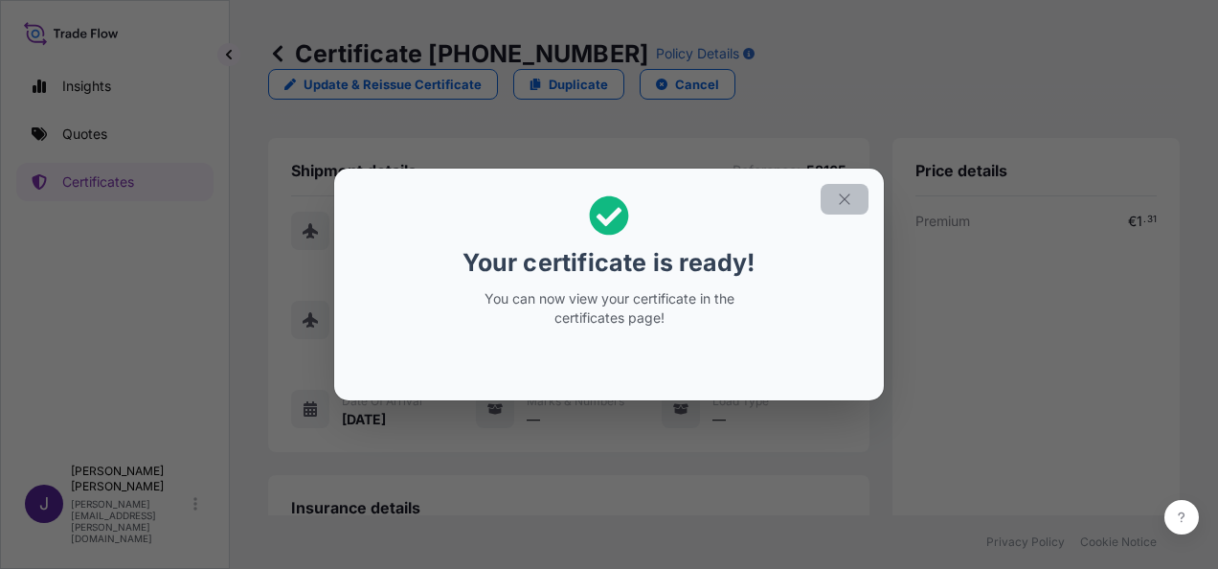
click at [837, 204] on icon "button" at bounding box center [844, 199] width 17 height 17
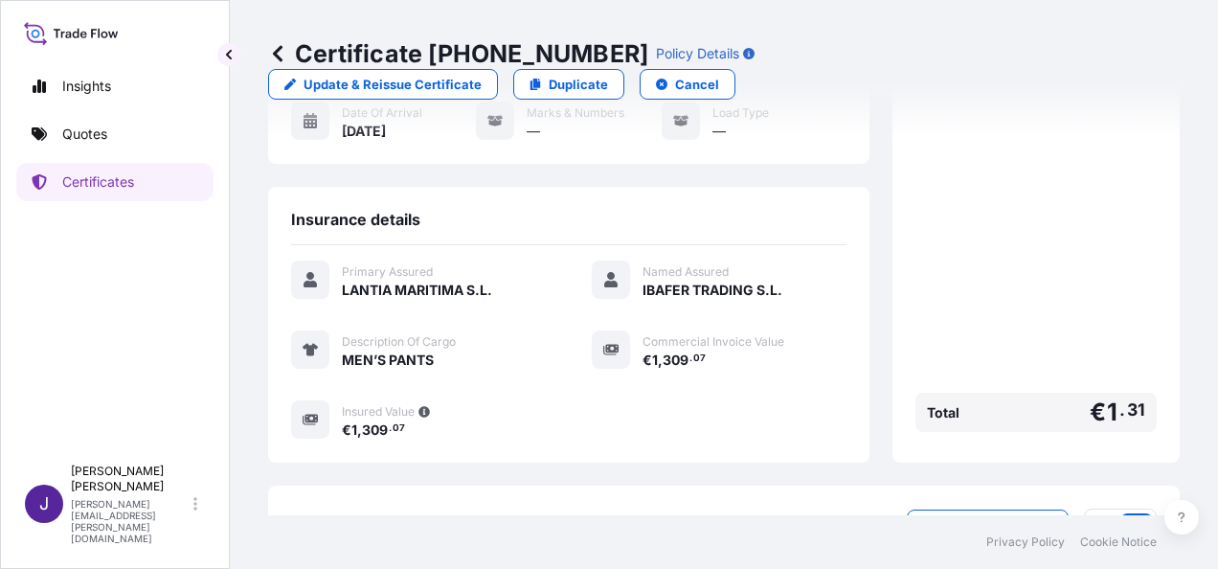
scroll to position [384, 0]
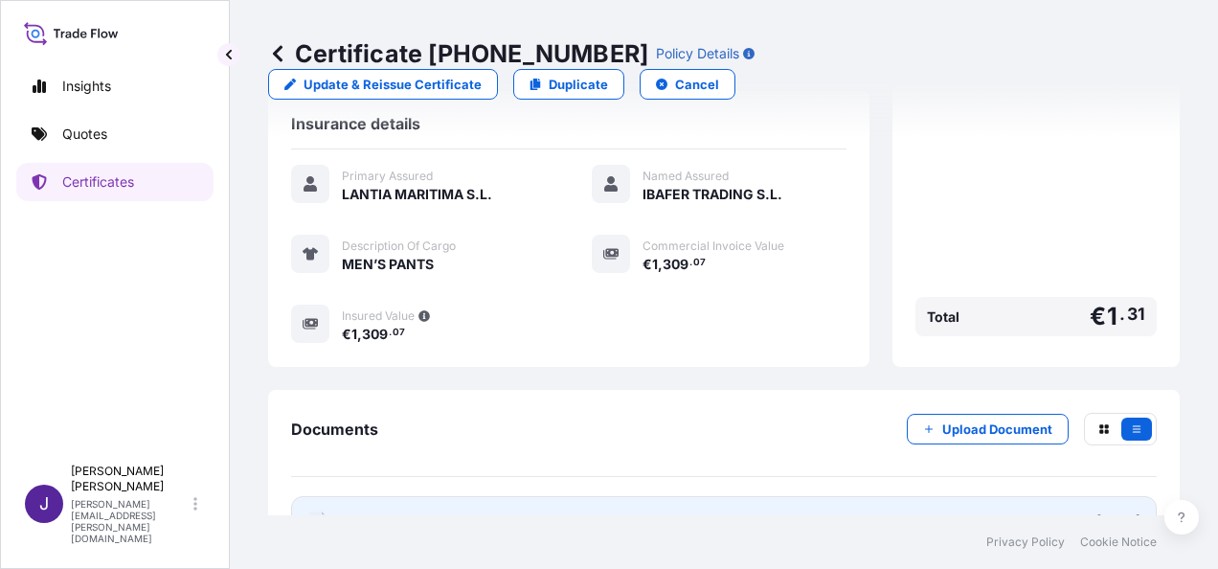
click at [715, 496] on link "PDF Certificate [DATE]" at bounding box center [724, 521] width 866 height 50
